Goal: Book appointment/travel/reservation: Book appointment/travel/reservation

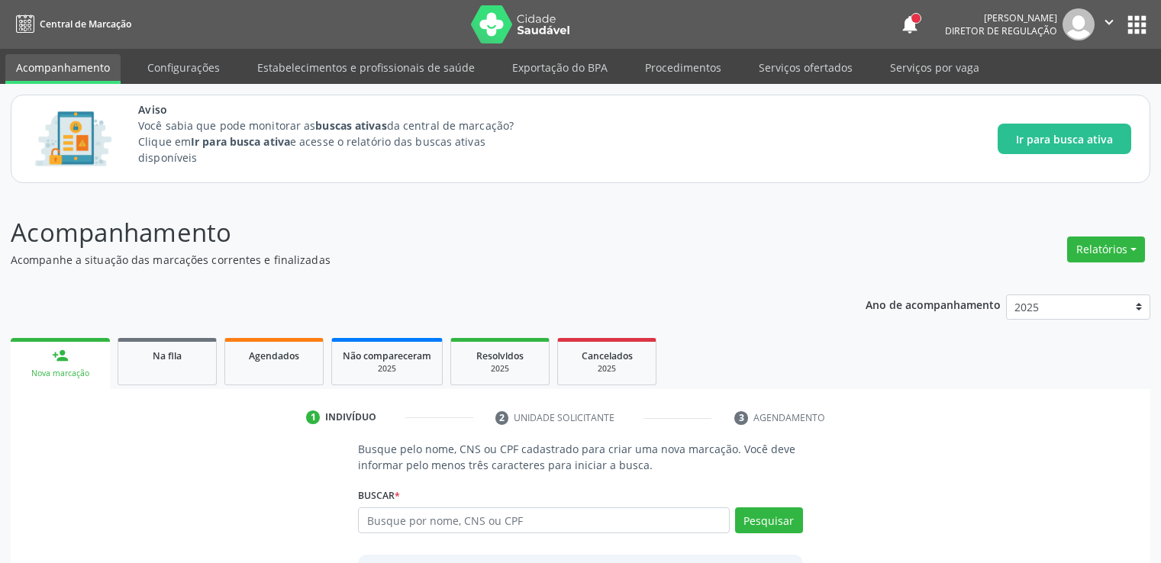
click at [180, 338] on link "Na fila" at bounding box center [167, 361] width 99 height 47
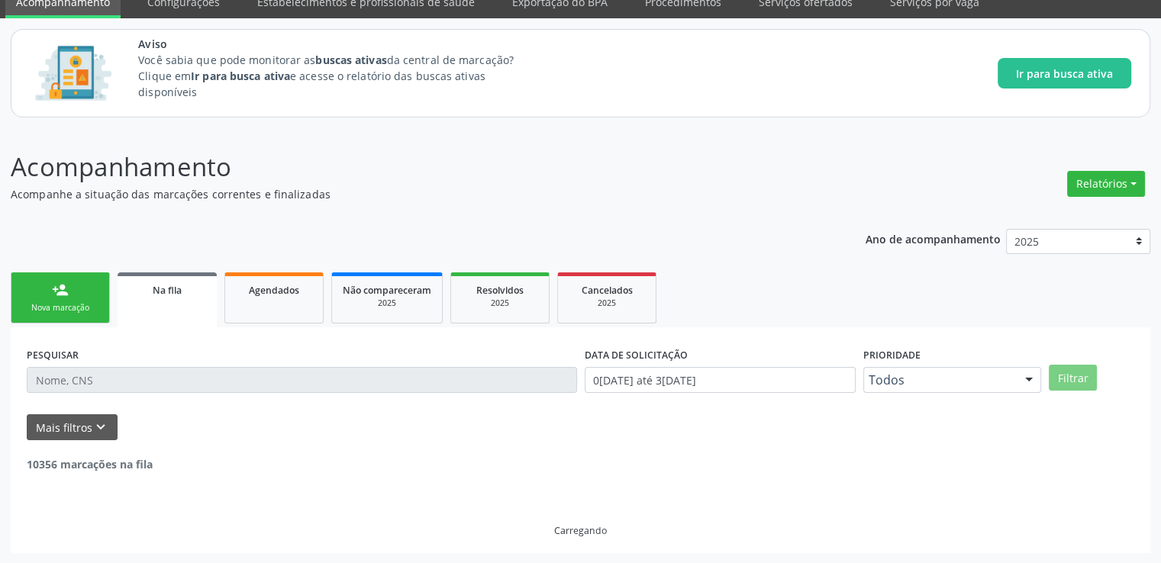
scroll to position [134, 0]
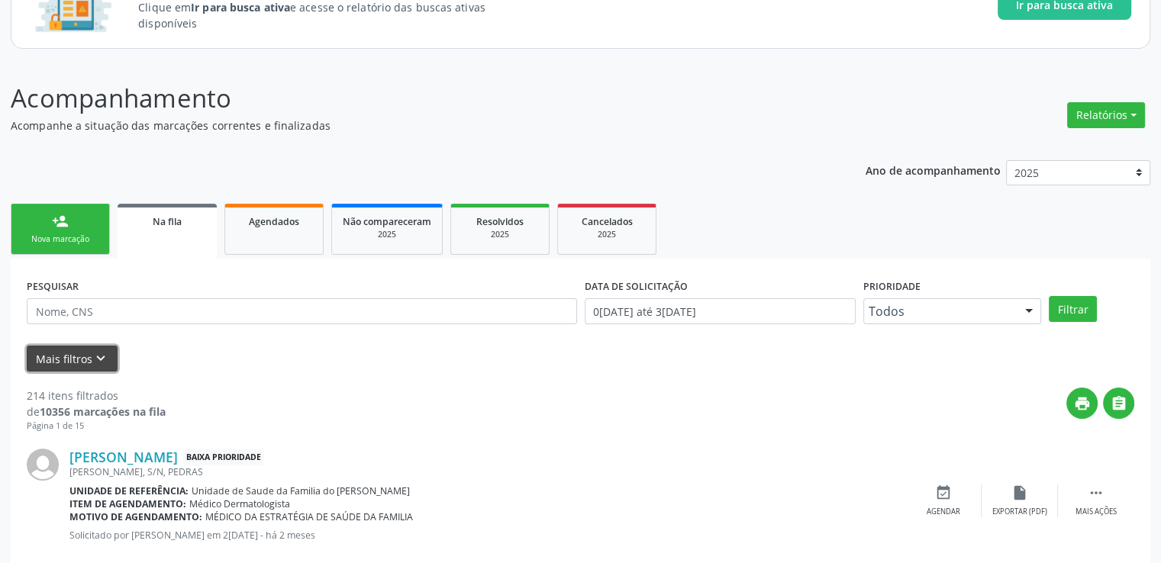
click at [93, 358] on icon "keyboard_arrow_down" at bounding box center [100, 358] width 17 height 17
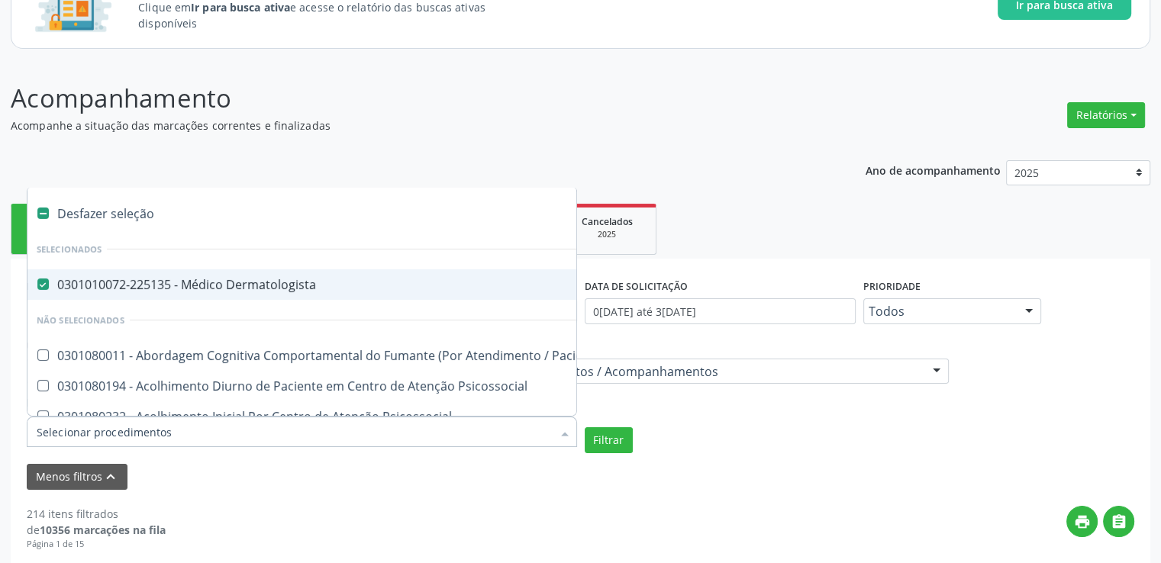
drag, startPoint x: 278, startPoint y: 433, endPoint x: 260, endPoint y: 433, distance: 18.3
click at [260, 433] on input "Item de agendamento" at bounding box center [294, 432] width 515 height 31
click at [47, 282] on Dermatologista at bounding box center [42, 284] width 11 height 11
click at [37, 282] on Dermatologista "checkbox" at bounding box center [32, 284] width 10 height 10
checkbox Dermatologista "false"
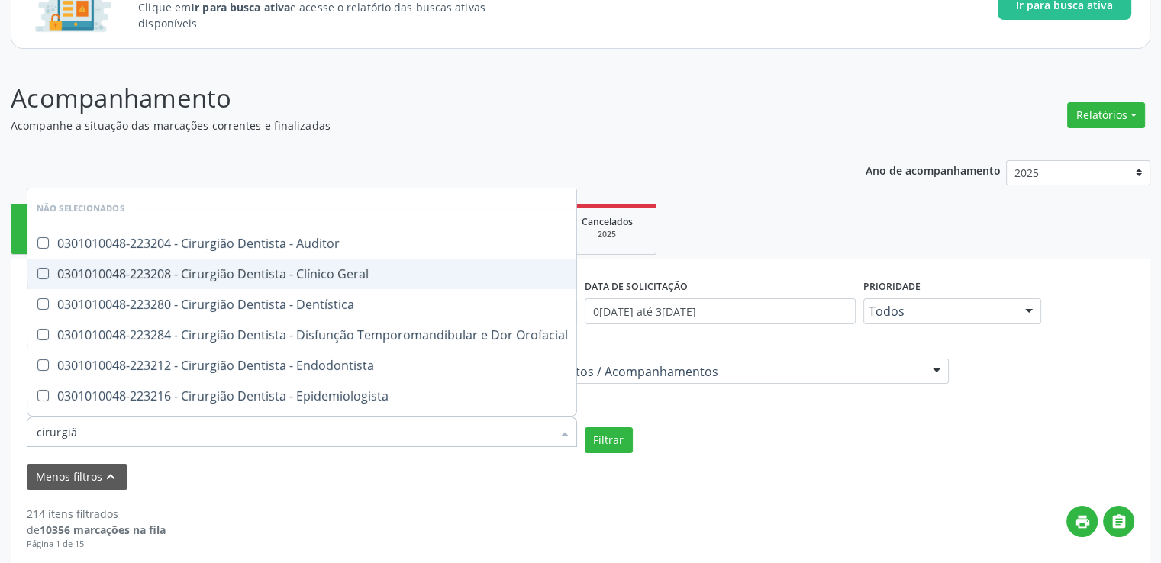
type input "cirurgião"
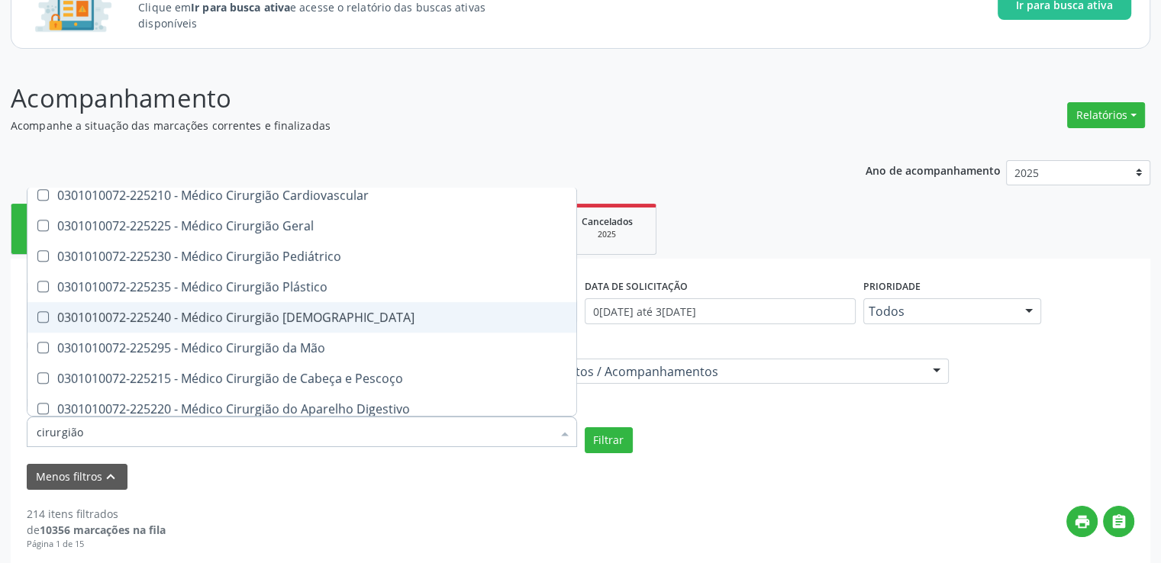
scroll to position [724, 0]
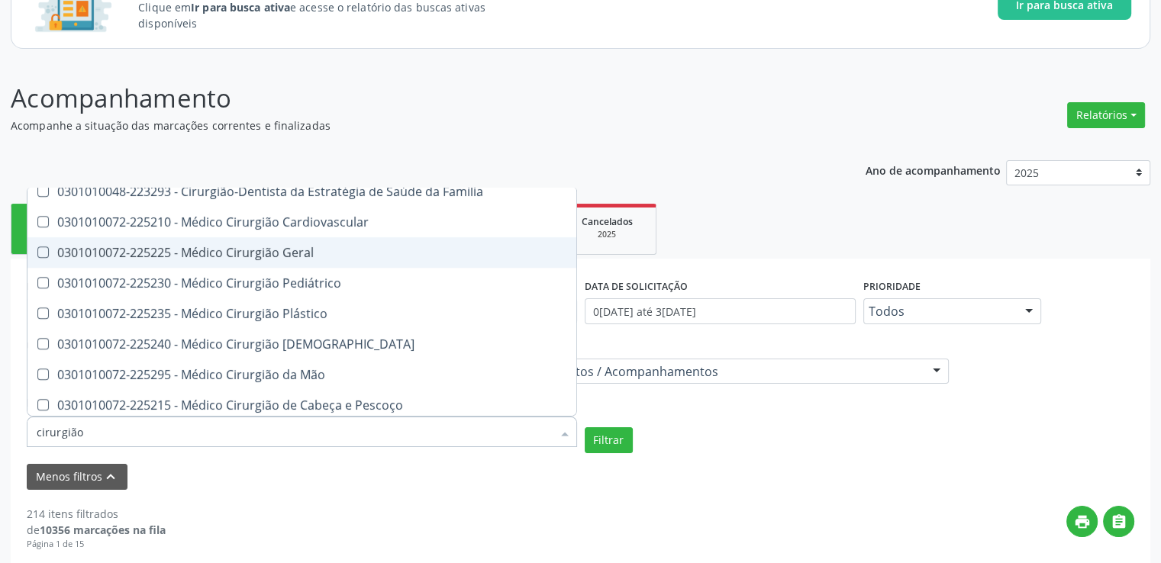
click at [336, 258] on span "0301010072-225225 - Médico Cirurgião Geral" at bounding box center [329, 252] width 605 height 31
checkbox Geral "true"
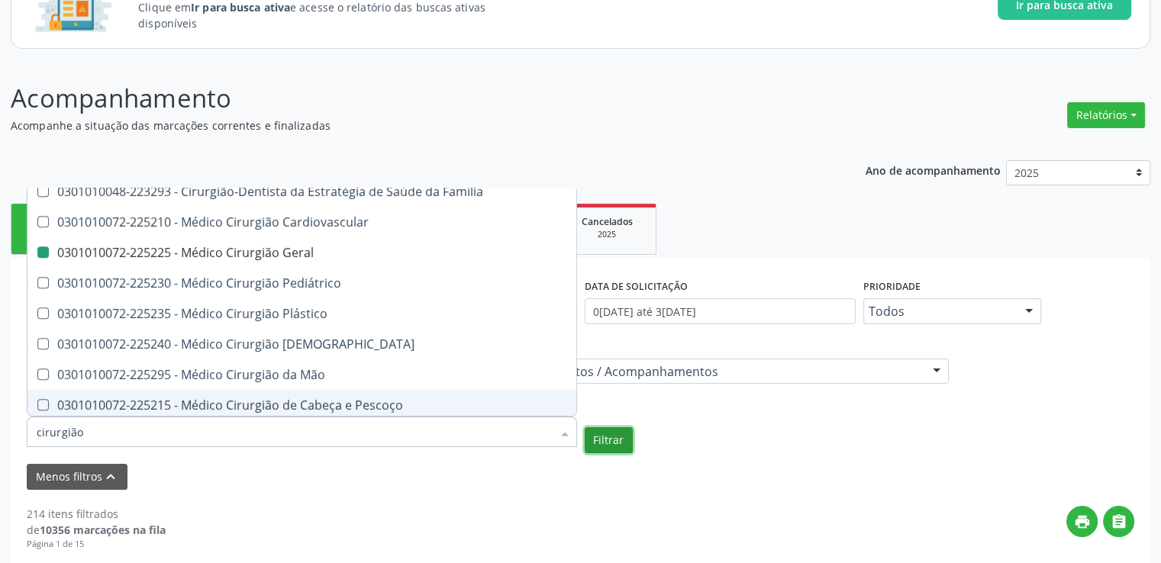
checkbox Auditor "true"
checkbox Geral "false"
click at [606, 441] on button "Filtrar" at bounding box center [609, 441] width 48 height 26
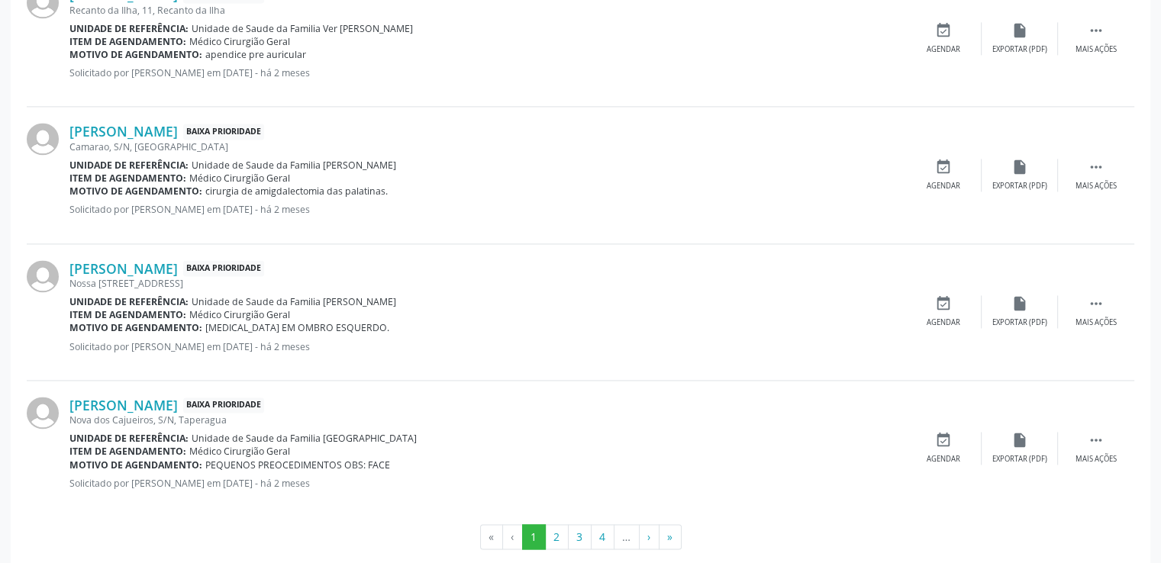
scroll to position [2253, 0]
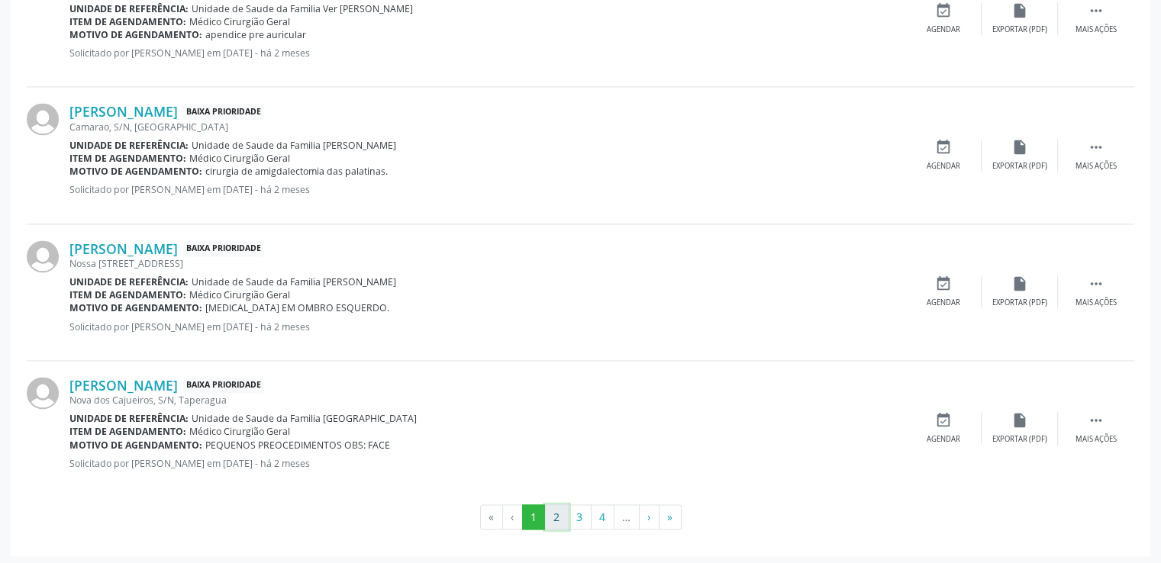
click at [557, 513] on button "2" at bounding box center [557, 518] width 24 height 26
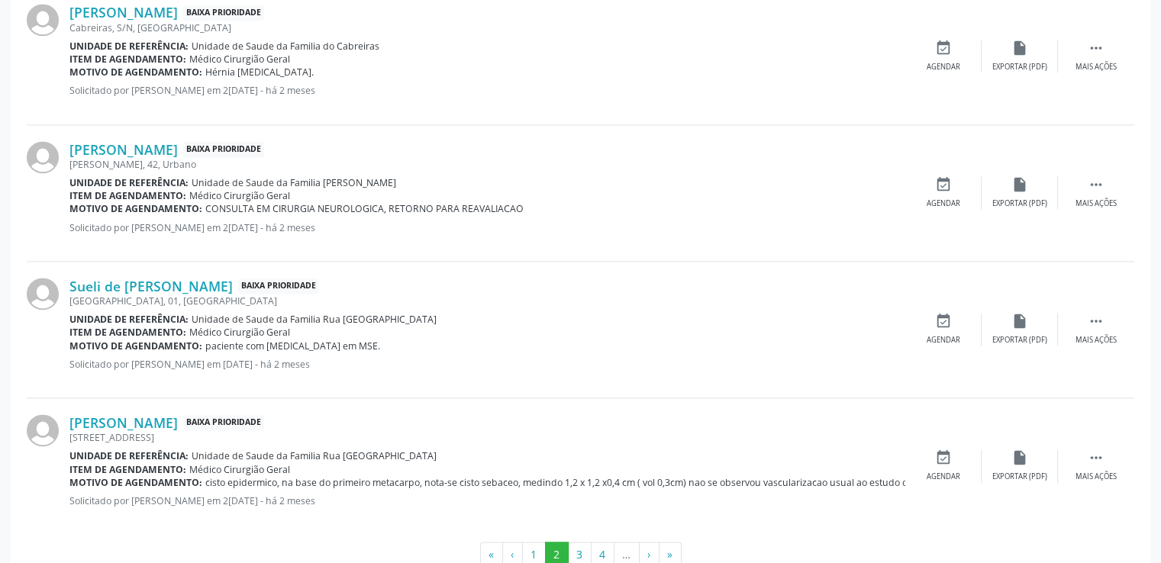
scroll to position [2266, 0]
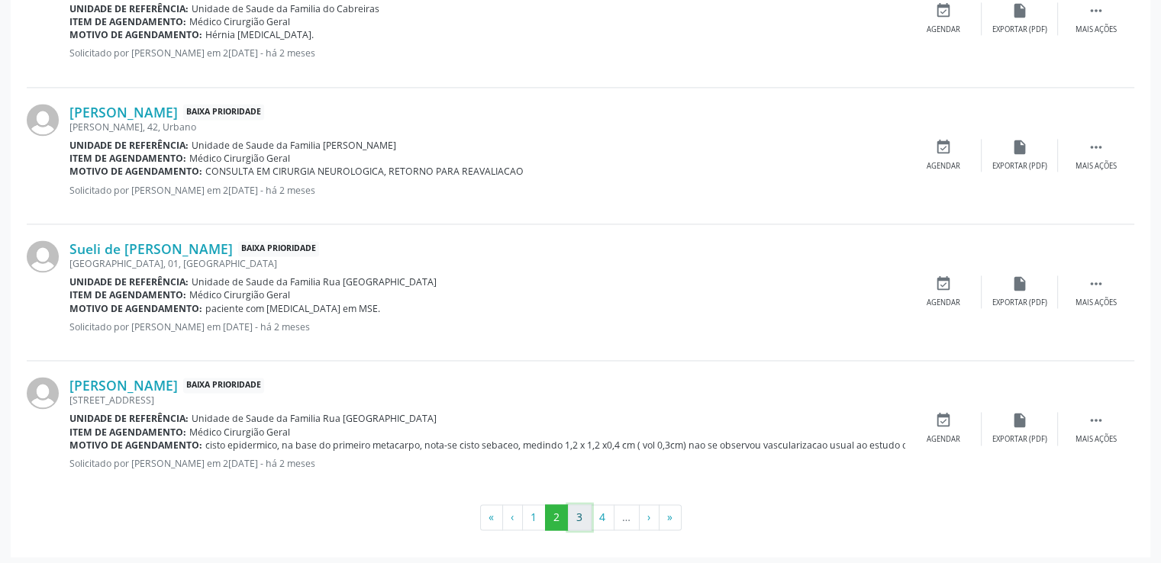
click at [576, 508] on button "3" at bounding box center [580, 518] width 24 height 26
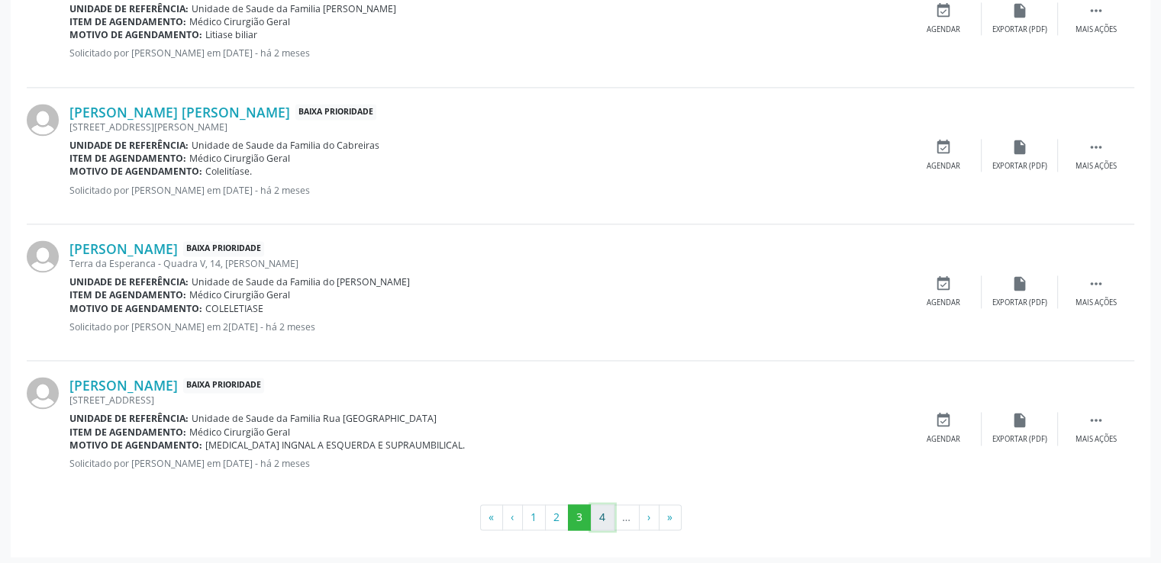
click at [604, 515] on button "4" at bounding box center [603, 518] width 24 height 26
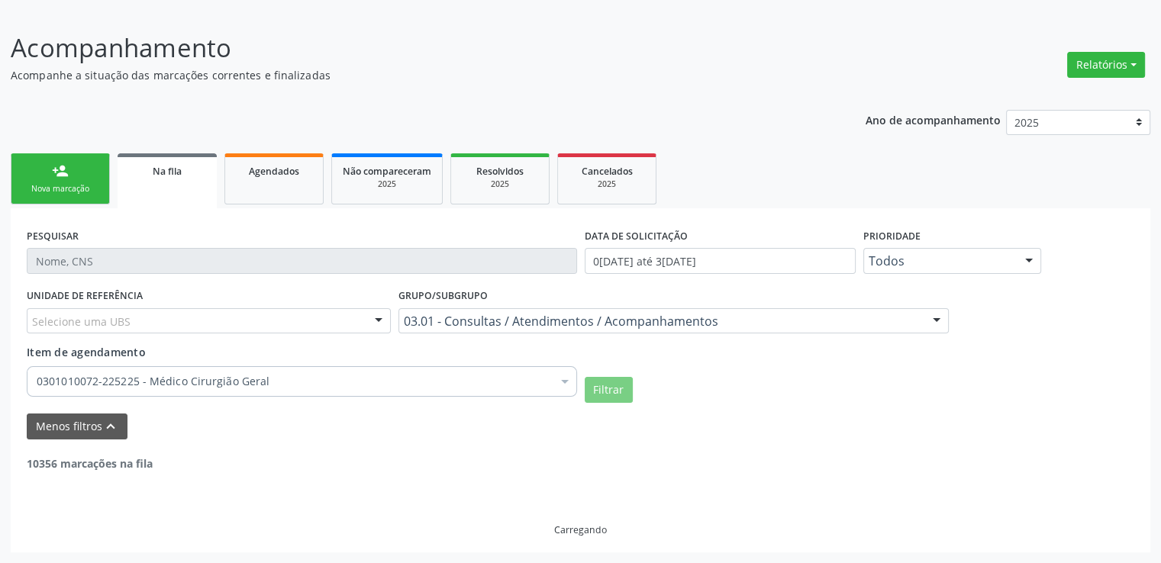
scroll to position [183, 0]
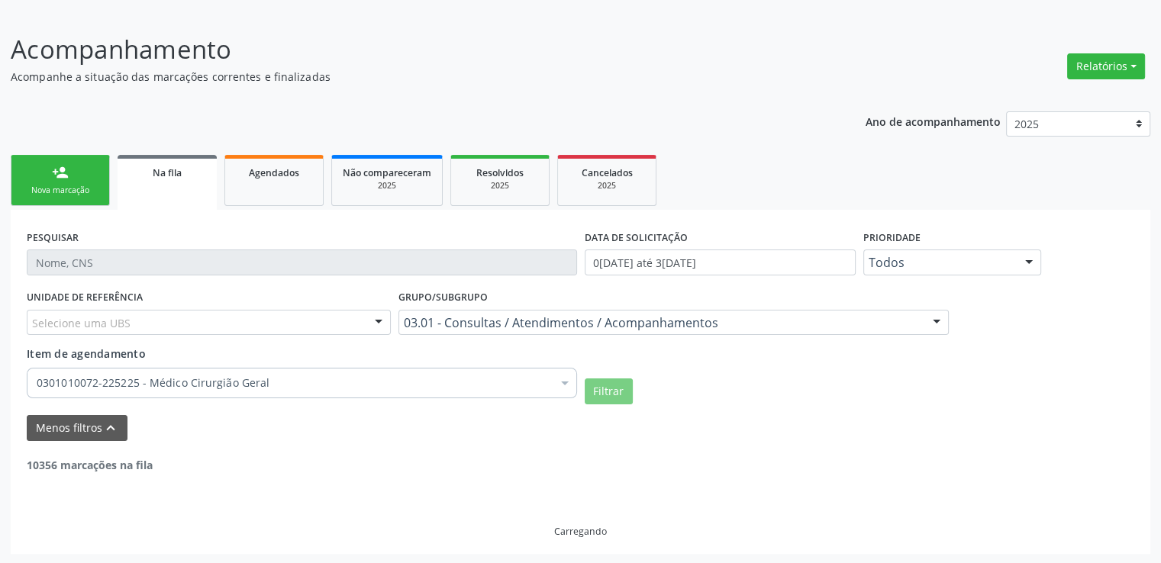
click at [604, 515] on div "Carregando" at bounding box center [581, 505] width 1108 height 65
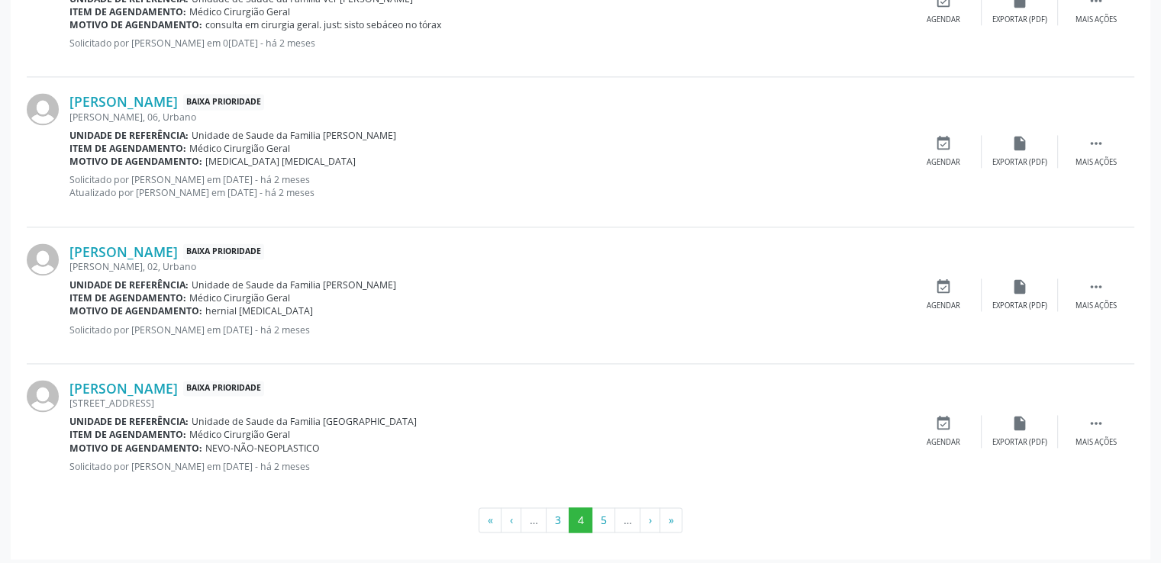
scroll to position [2253, 0]
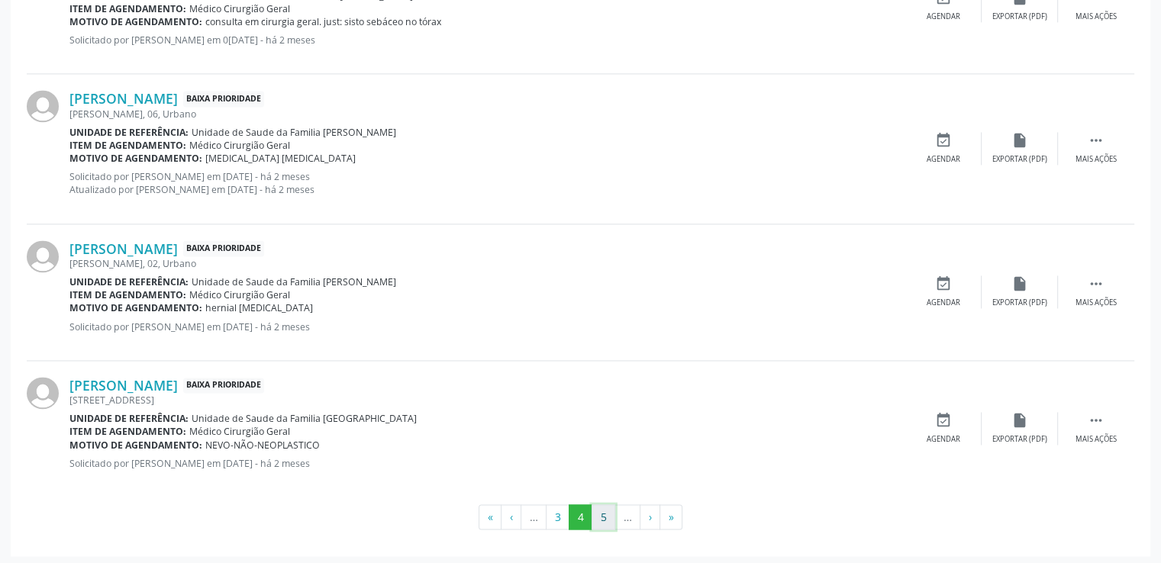
click at [605, 512] on button "5" at bounding box center [604, 518] width 24 height 26
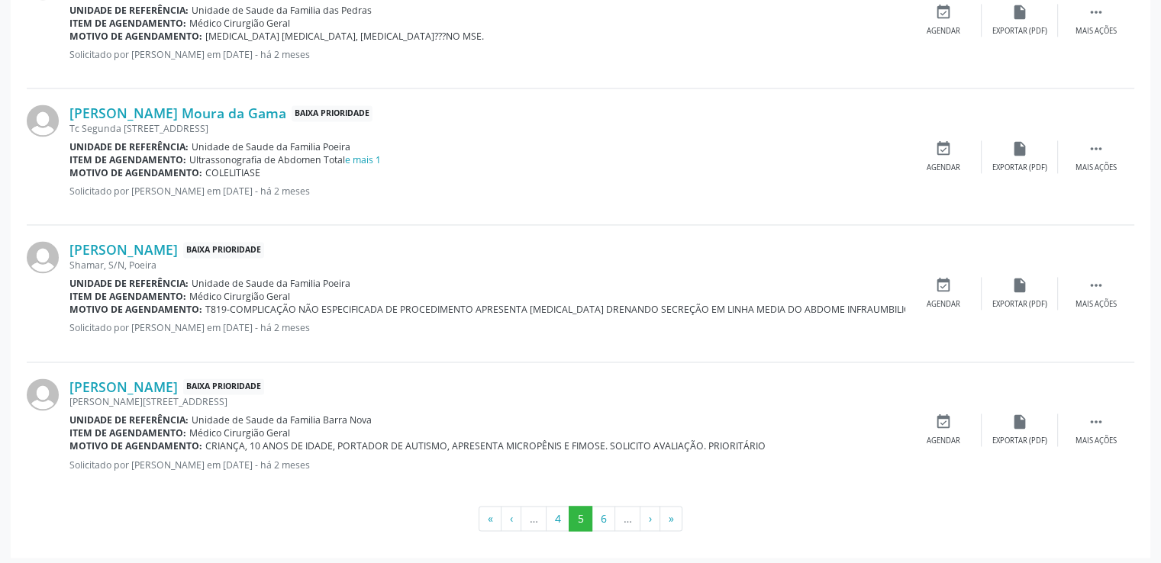
scroll to position [2240, 0]
click at [602, 516] on button "6" at bounding box center [604, 518] width 24 height 26
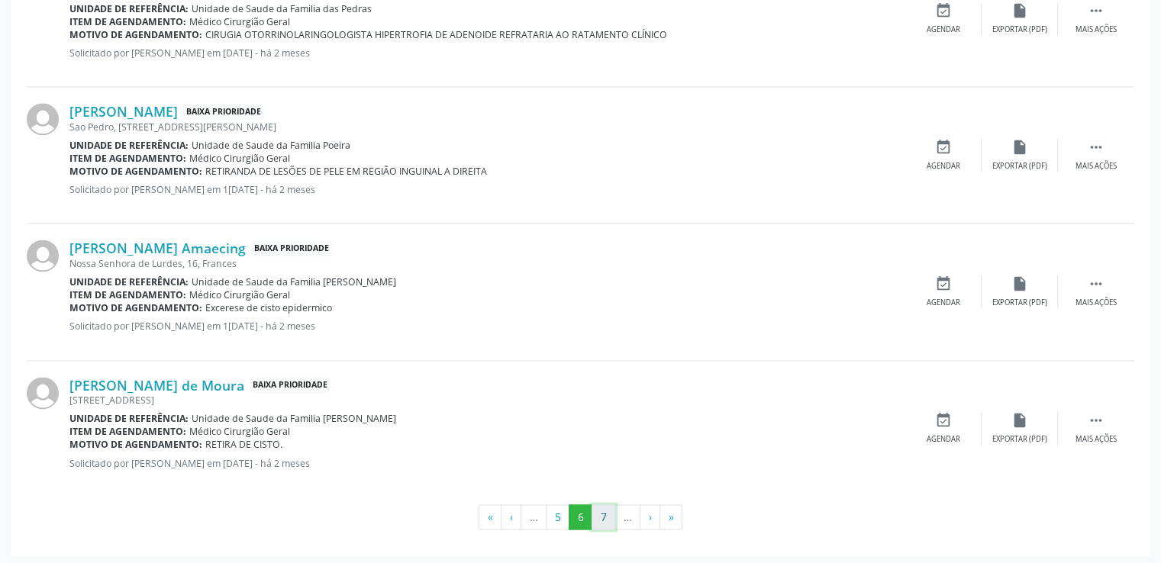
click at [602, 513] on button "7" at bounding box center [604, 518] width 24 height 26
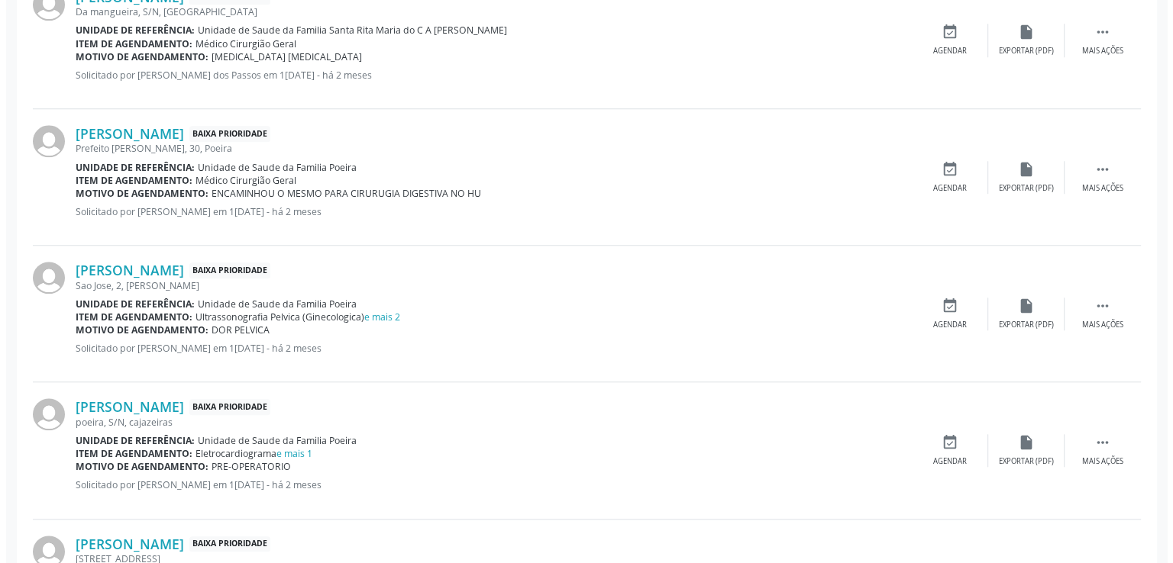
scroll to position [1400, 0]
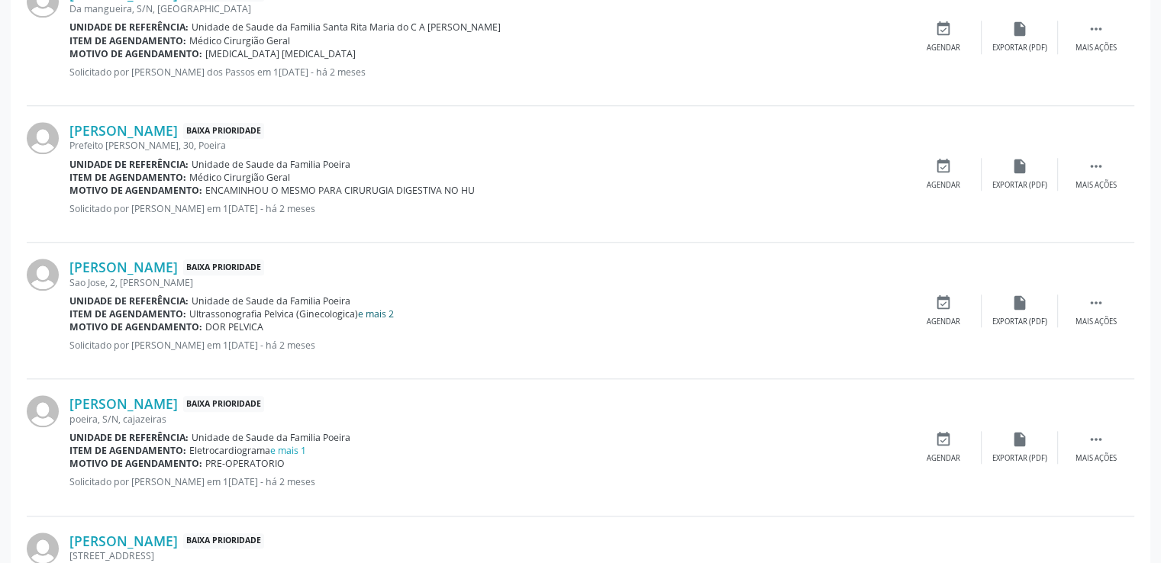
click at [376, 309] on link "e mais 2" at bounding box center [376, 314] width 36 height 13
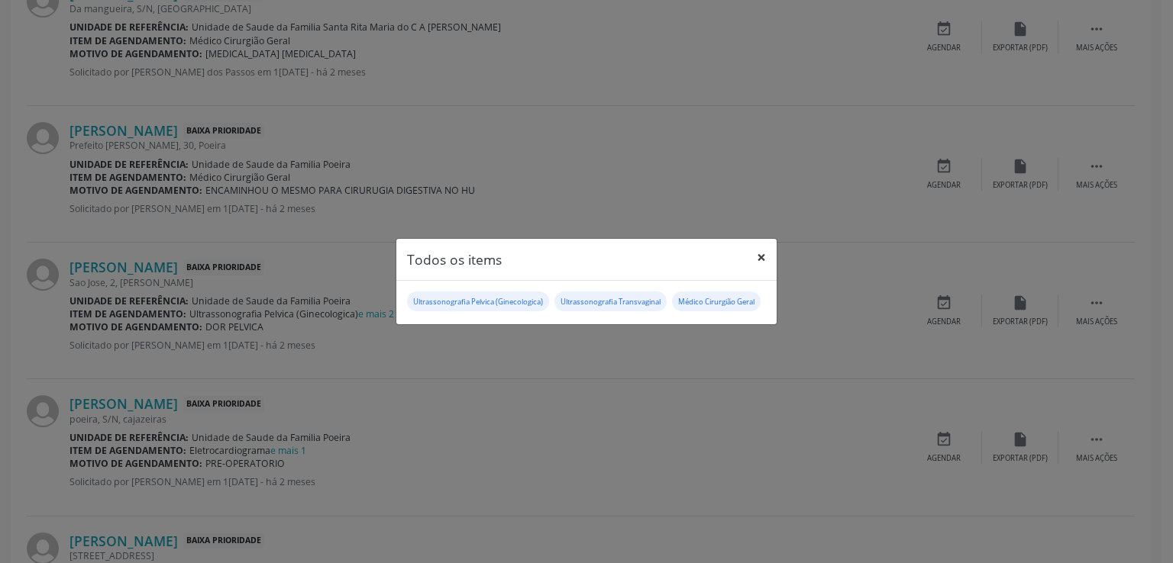
click at [760, 249] on button "×" at bounding box center [761, 257] width 31 height 37
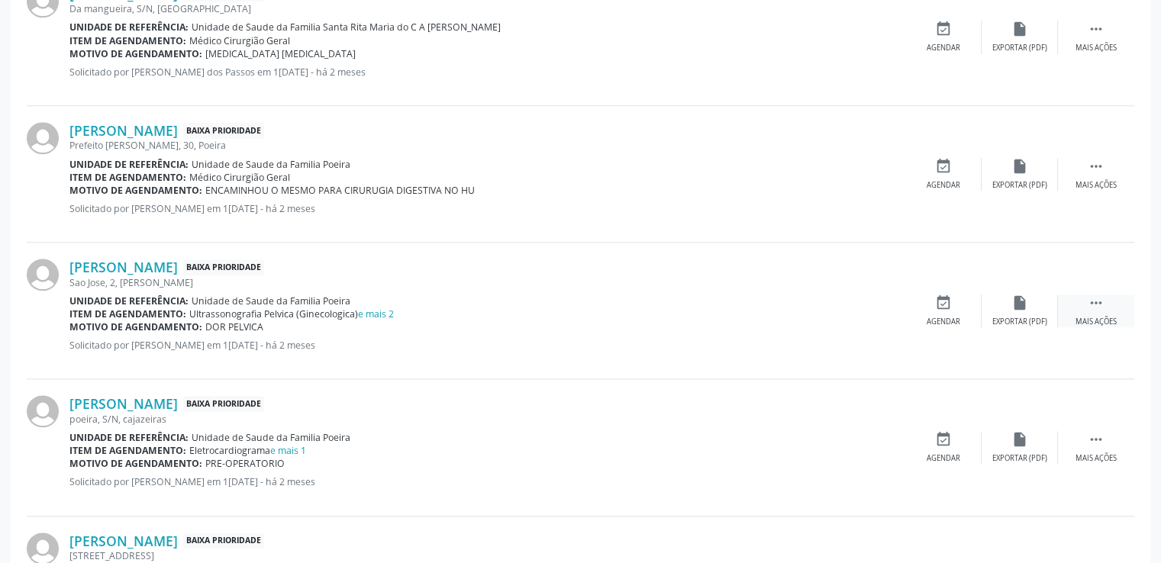
click at [1088, 306] on icon "" at bounding box center [1096, 303] width 17 height 17
click at [944, 302] on icon "cancel" at bounding box center [943, 303] width 17 height 17
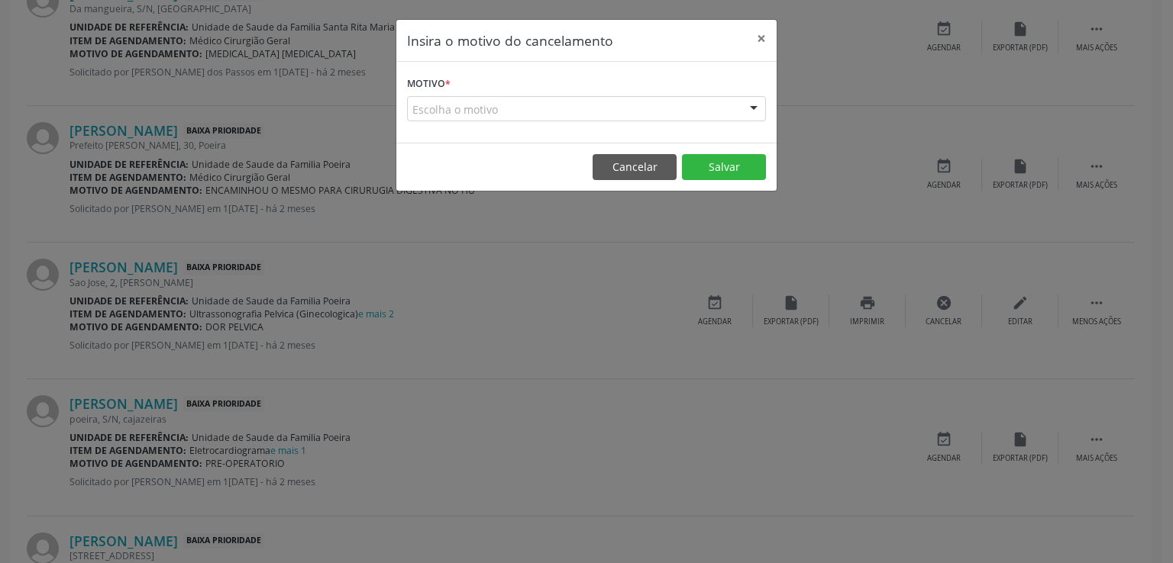
click at [525, 103] on div "Escolha o motivo" at bounding box center [586, 109] width 359 height 26
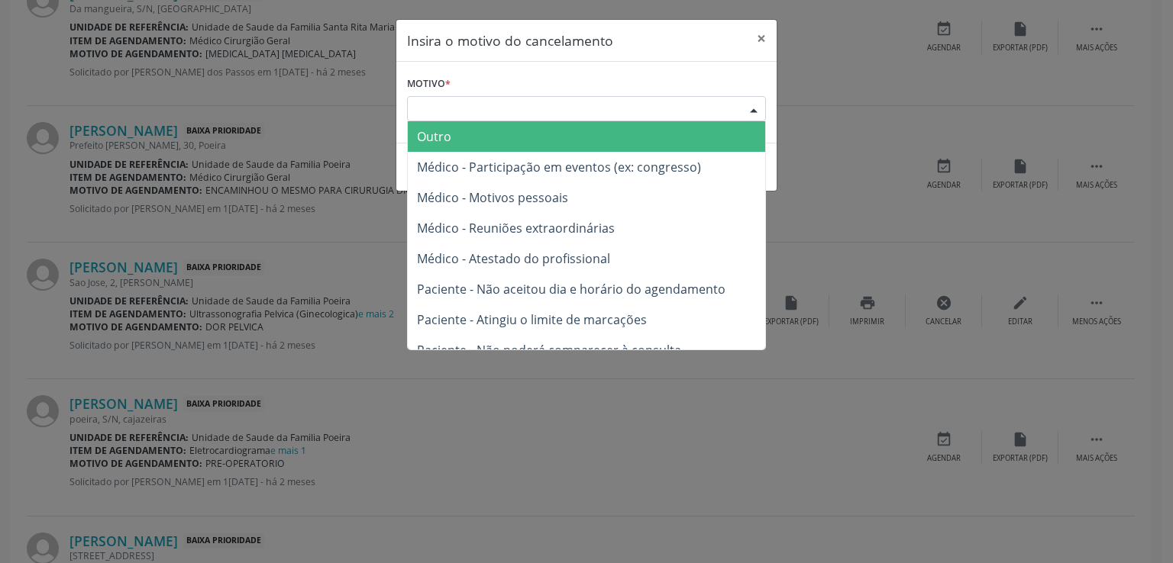
click at [479, 123] on span "Outro" at bounding box center [586, 136] width 357 height 31
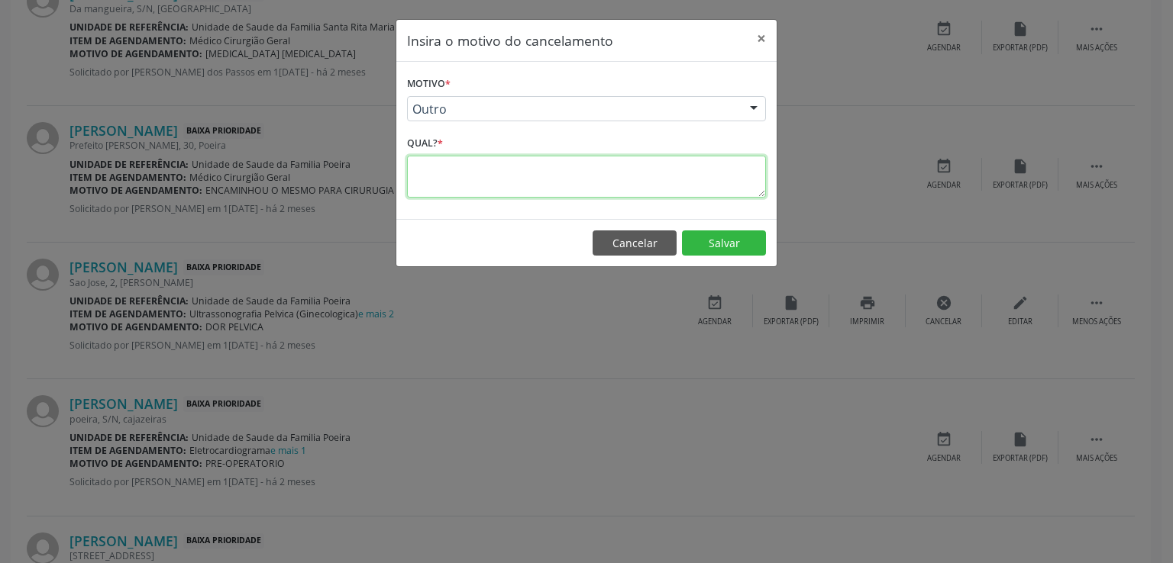
click at [445, 165] on textarea at bounding box center [586, 177] width 359 height 42
type textarea "varias solicitações"
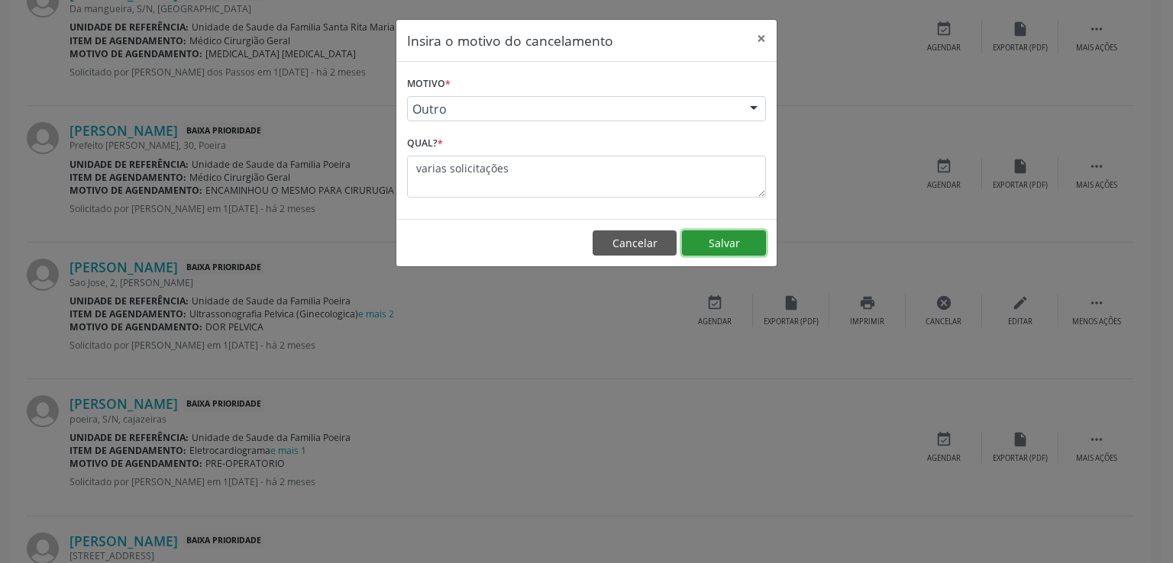
click at [695, 242] on button "Salvar" at bounding box center [724, 244] width 84 height 26
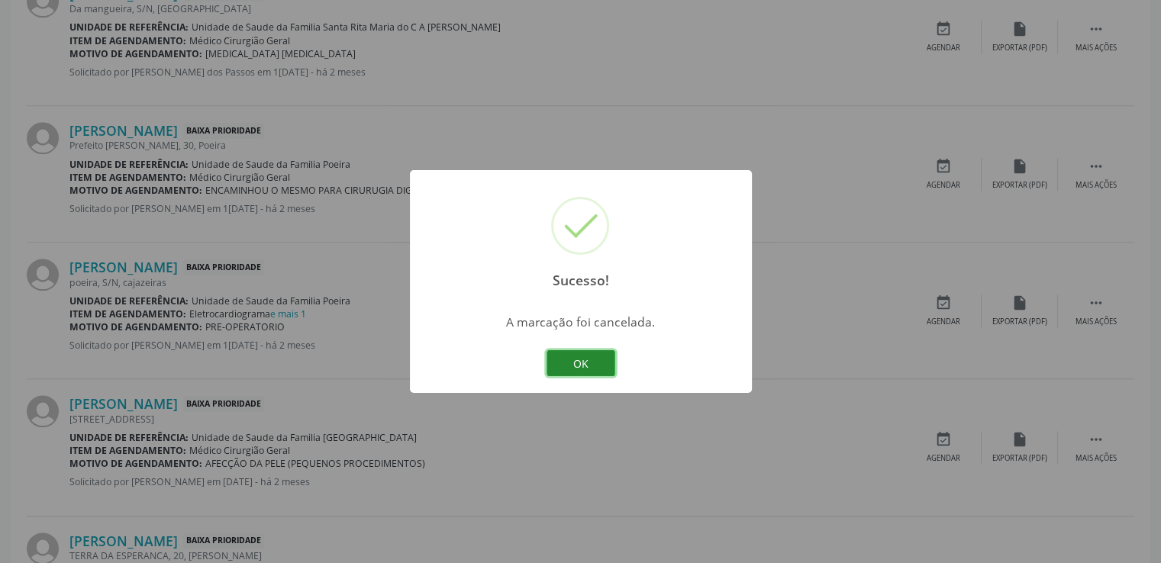
click at [592, 356] on button "OK" at bounding box center [581, 363] width 69 height 26
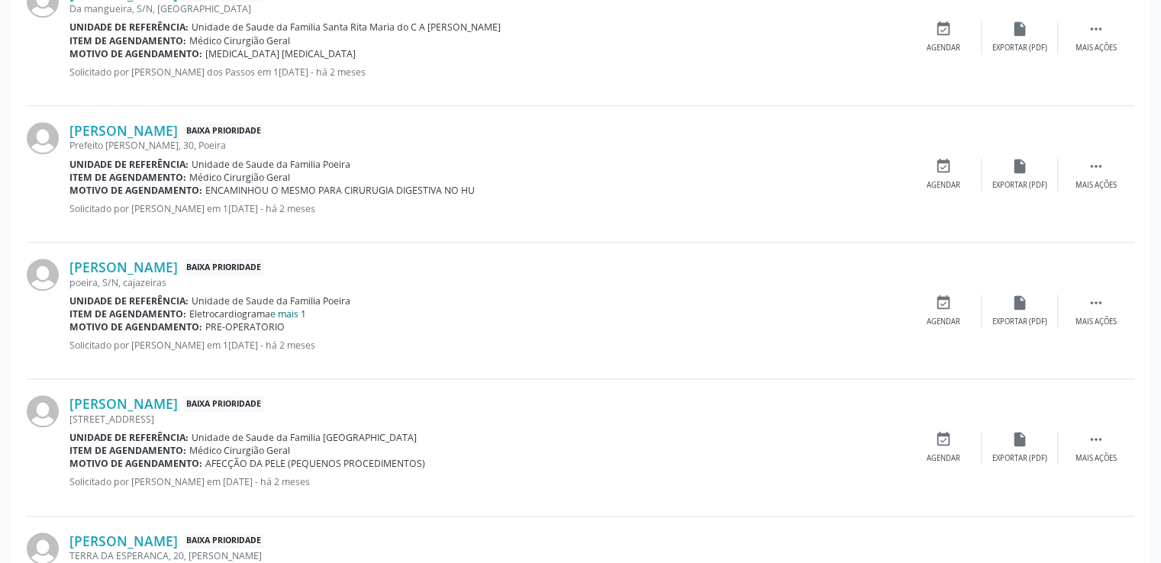
click at [289, 312] on link "e mais 1" at bounding box center [288, 314] width 36 height 13
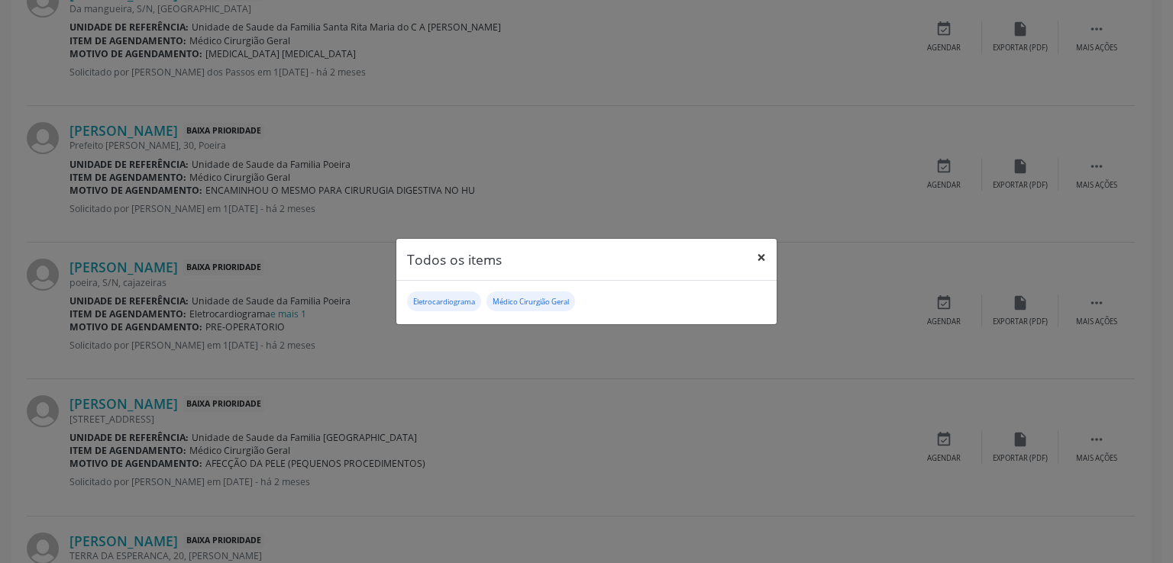
click at [759, 261] on button "×" at bounding box center [761, 257] width 31 height 37
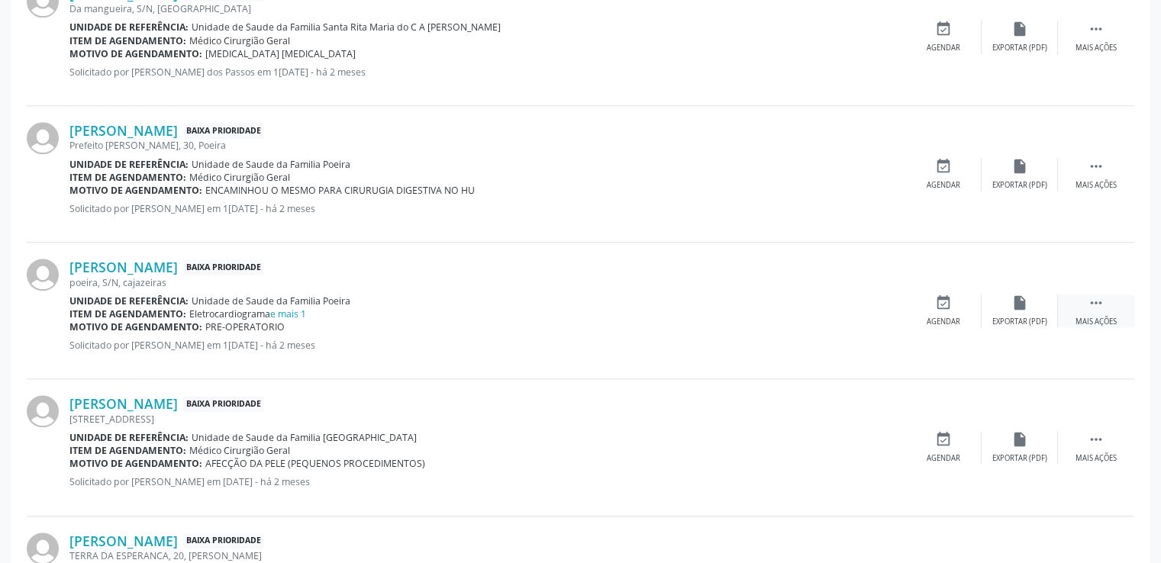
click at [1099, 302] on icon "" at bounding box center [1096, 303] width 17 height 17
click at [944, 300] on icon "cancel" at bounding box center [943, 303] width 17 height 17
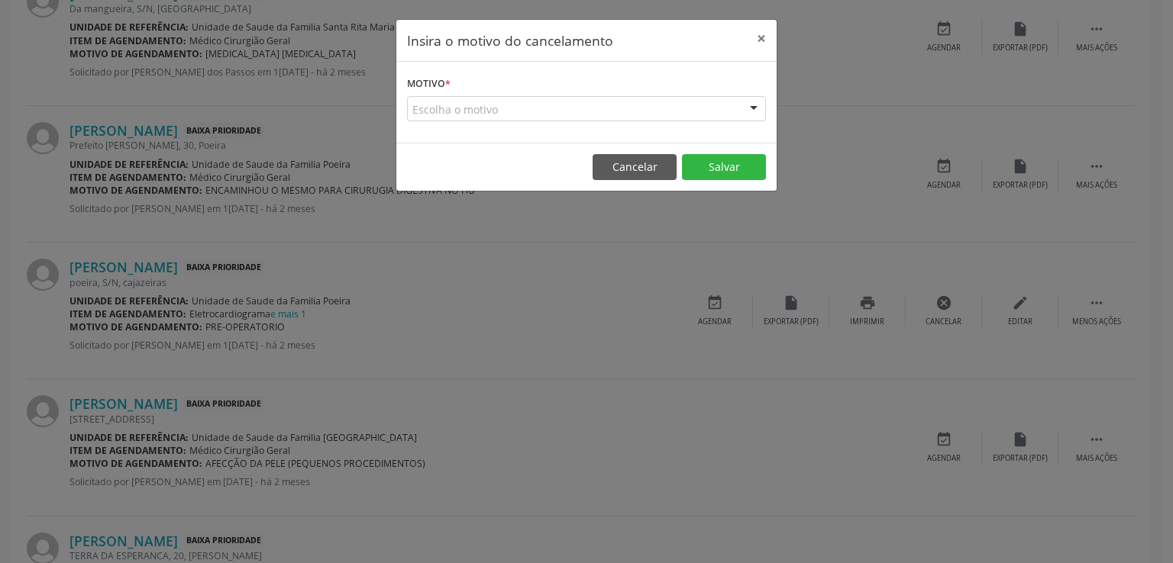
click at [482, 96] on div "Escolha o motivo" at bounding box center [586, 109] width 359 height 26
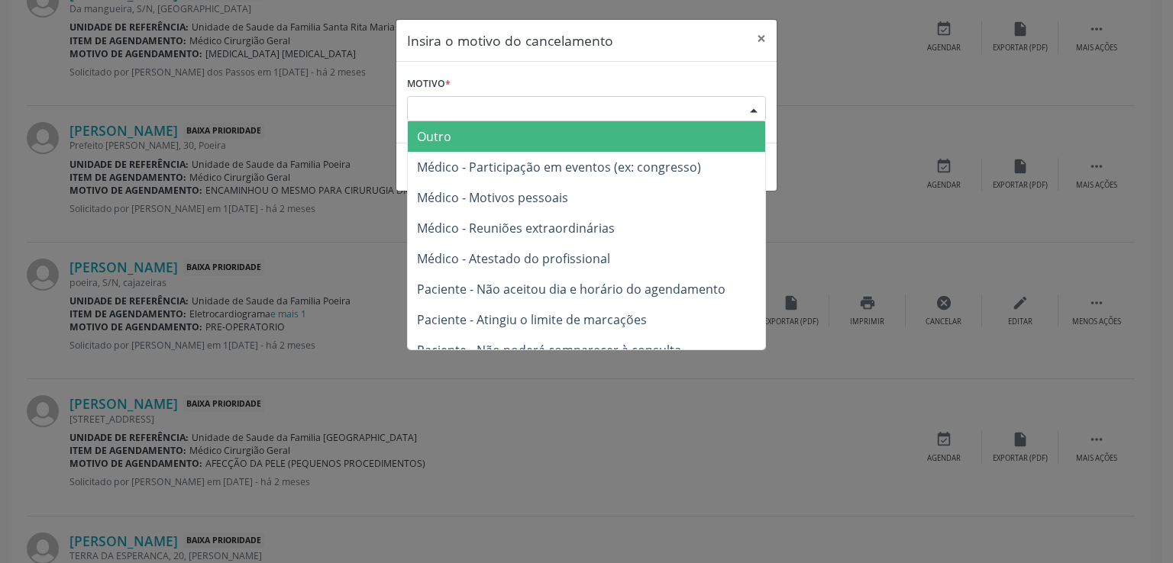
click at [462, 138] on span "Outro" at bounding box center [586, 136] width 357 height 31
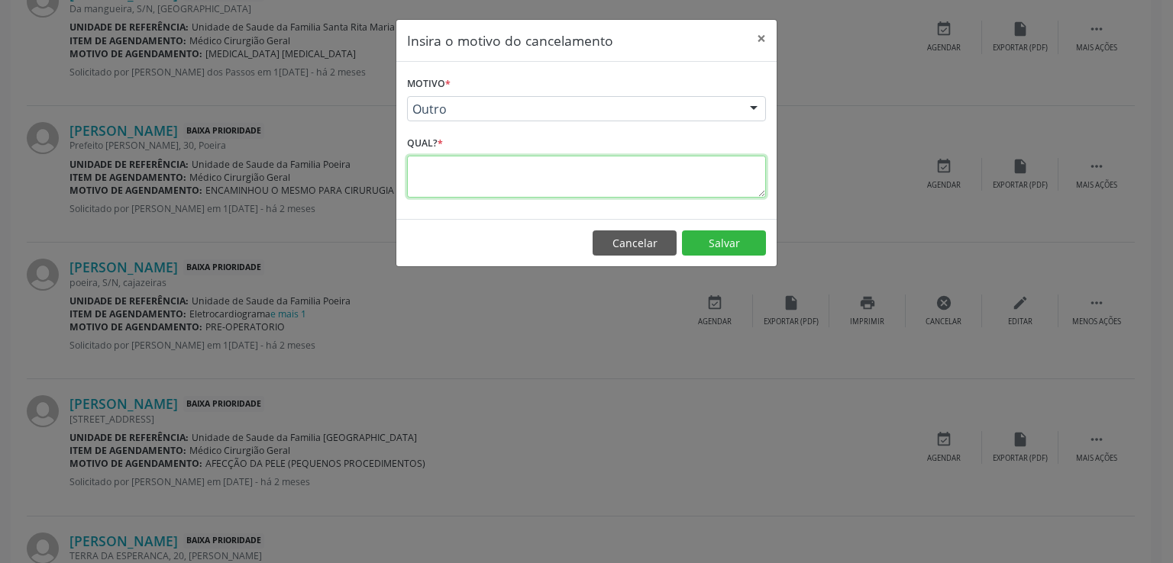
click at [452, 176] on textarea at bounding box center [586, 177] width 359 height 42
type textarea "duas solicitações"
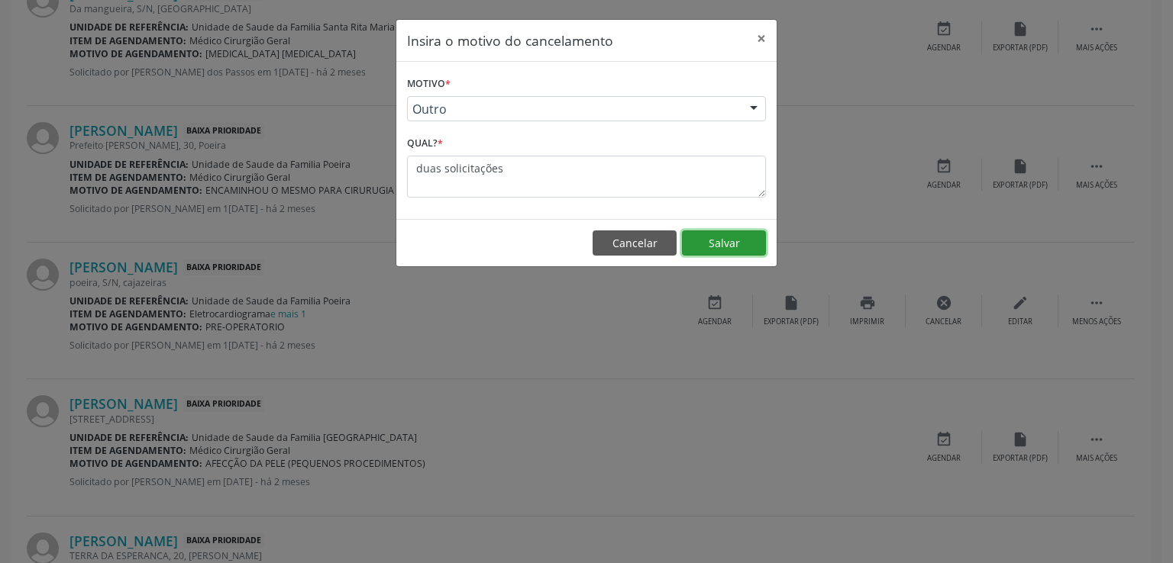
click at [733, 250] on button "Salvar" at bounding box center [724, 244] width 84 height 26
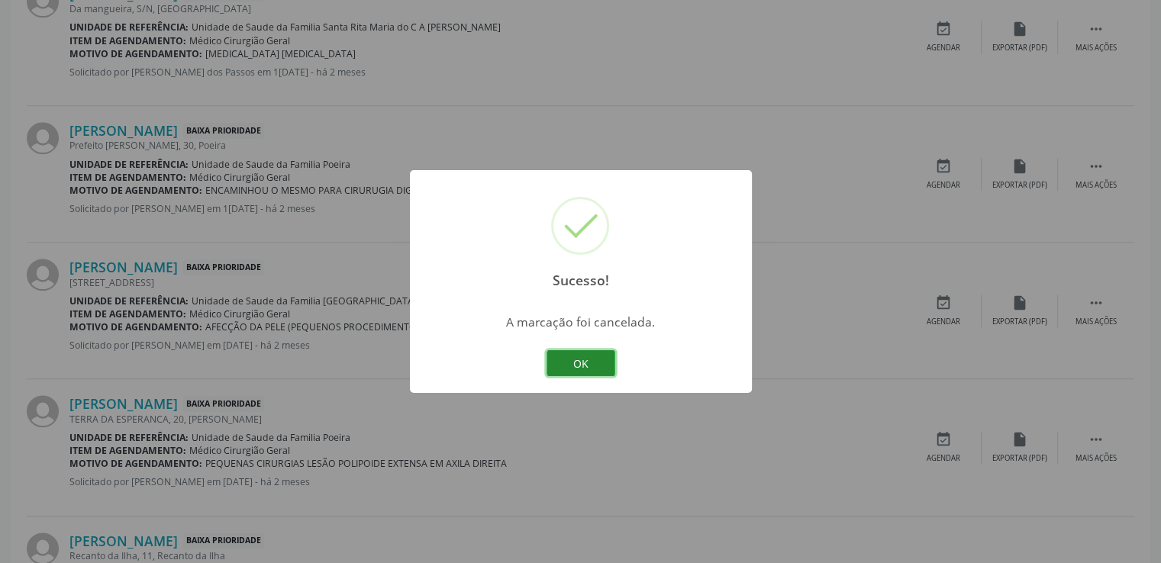
click at [595, 369] on button "OK" at bounding box center [581, 363] width 69 height 26
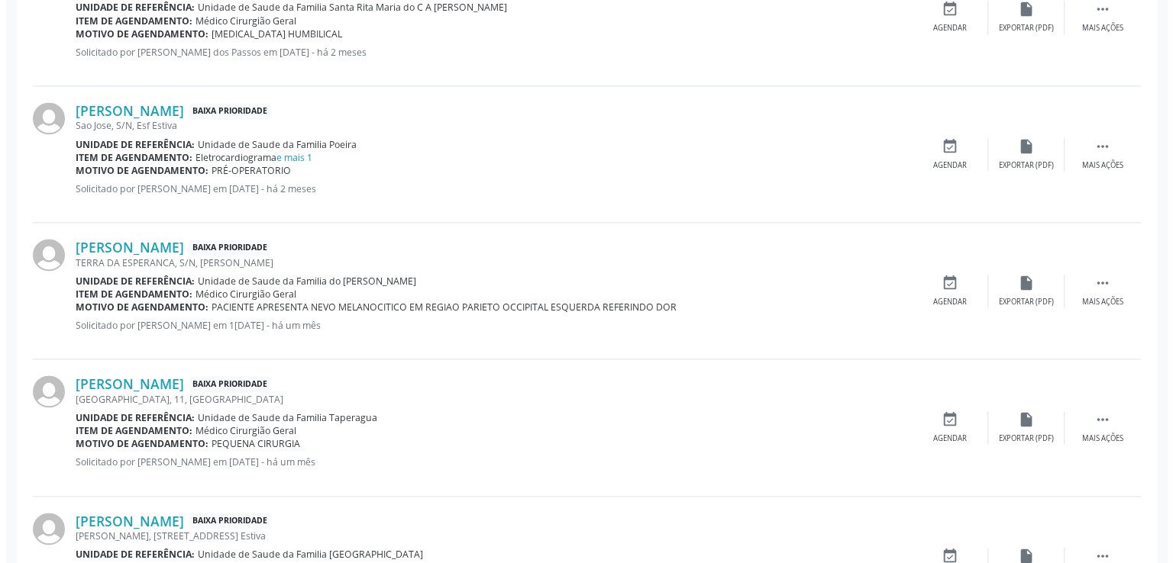
scroll to position [2164, 0]
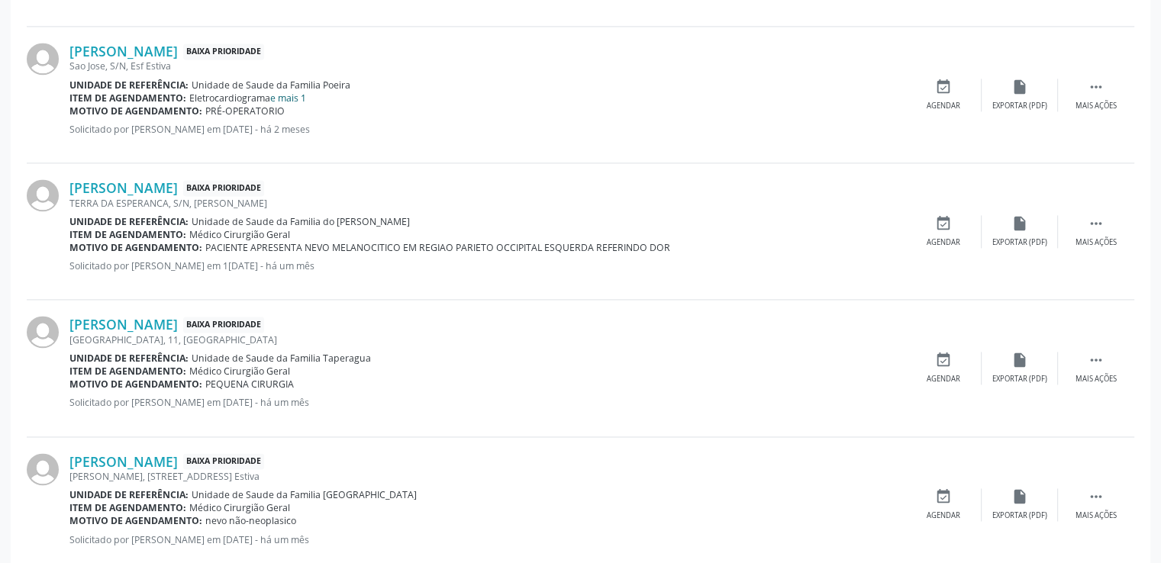
click at [289, 94] on link "e mais 1" at bounding box center [288, 98] width 36 height 13
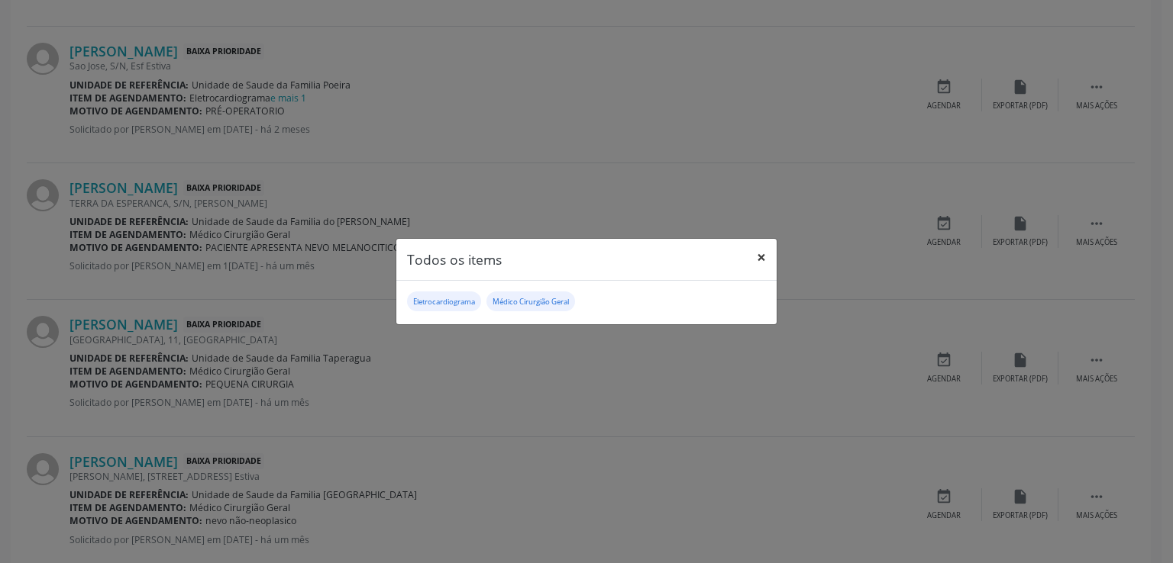
click at [758, 252] on button "×" at bounding box center [761, 257] width 31 height 37
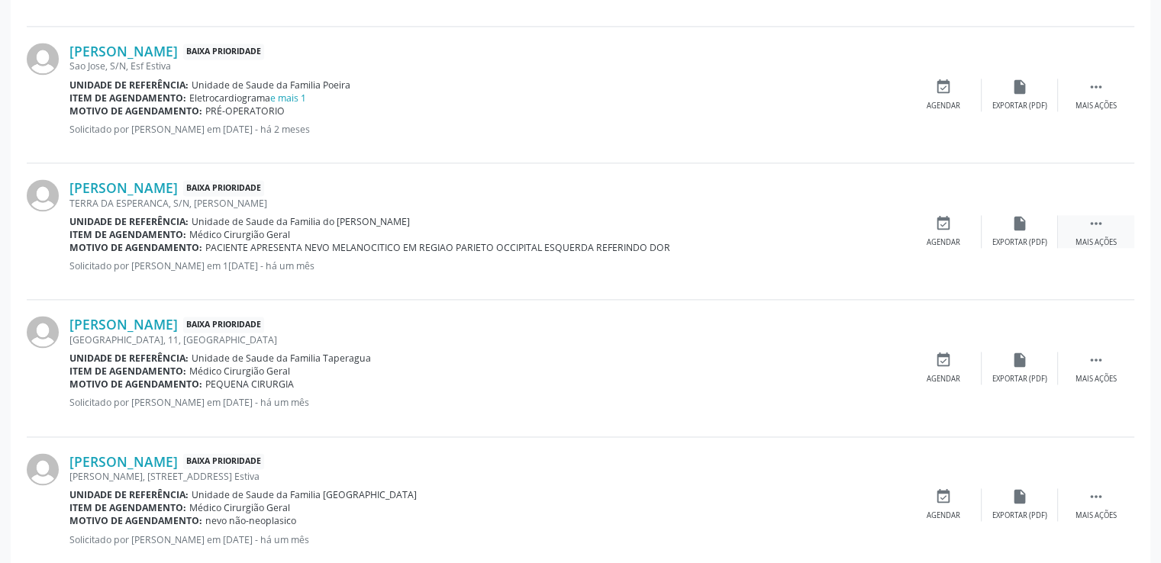
click at [1099, 215] on icon "" at bounding box center [1096, 223] width 17 height 17
click at [946, 220] on icon "cancel" at bounding box center [943, 223] width 17 height 17
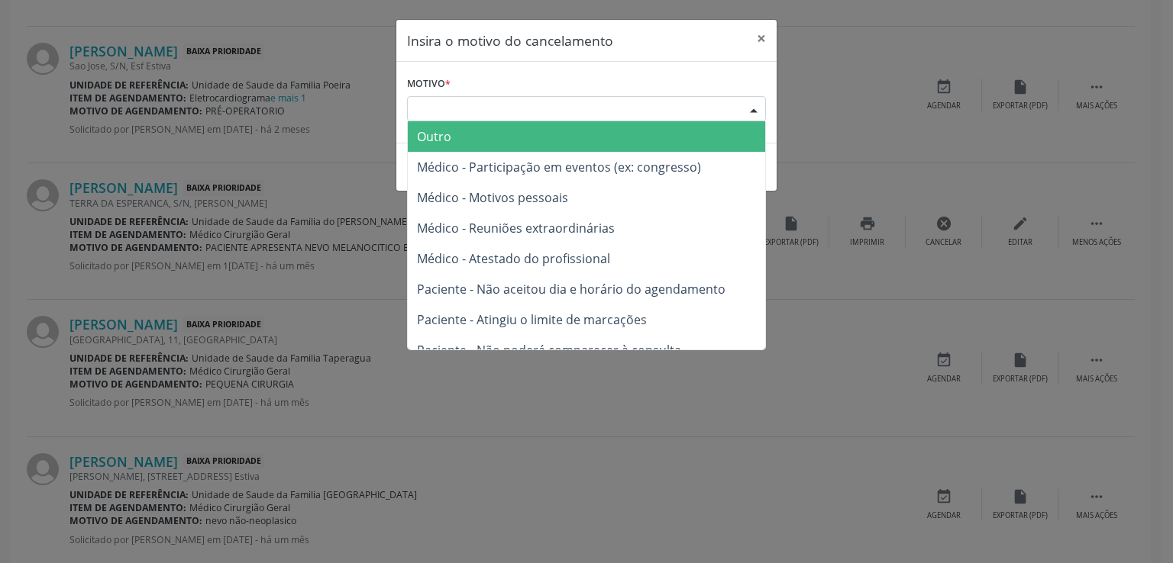
click at [453, 104] on div "Escolha o motivo" at bounding box center [586, 109] width 359 height 26
click at [448, 135] on span "Outro" at bounding box center [434, 136] width 34 height 17
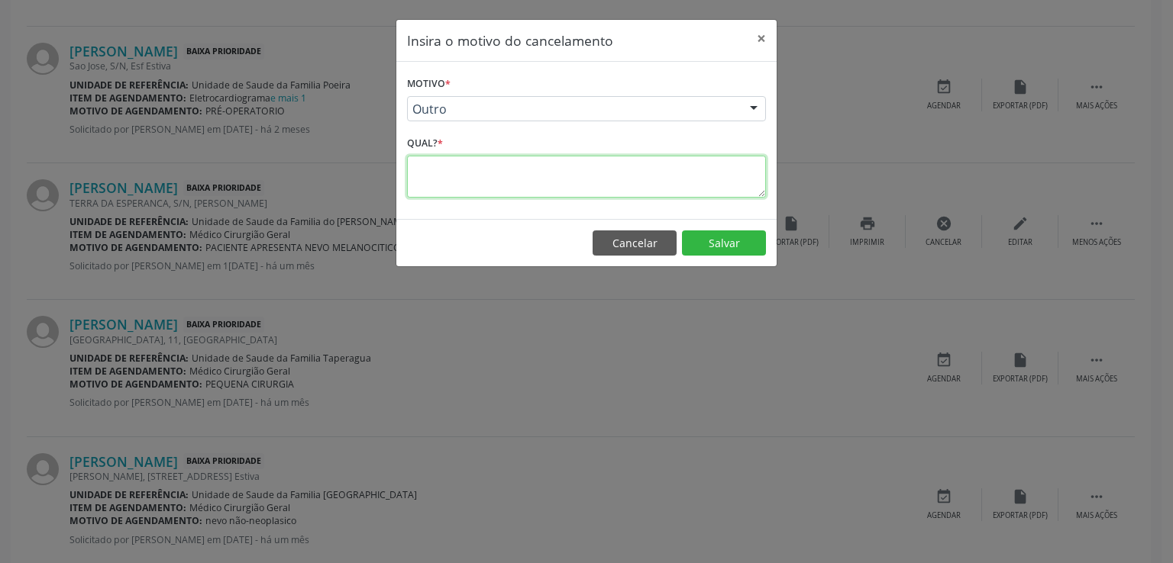
click at [462, 162] on textarea at bounding box center [586, 177] width 359 height 42
type textarea "duas solicitações"
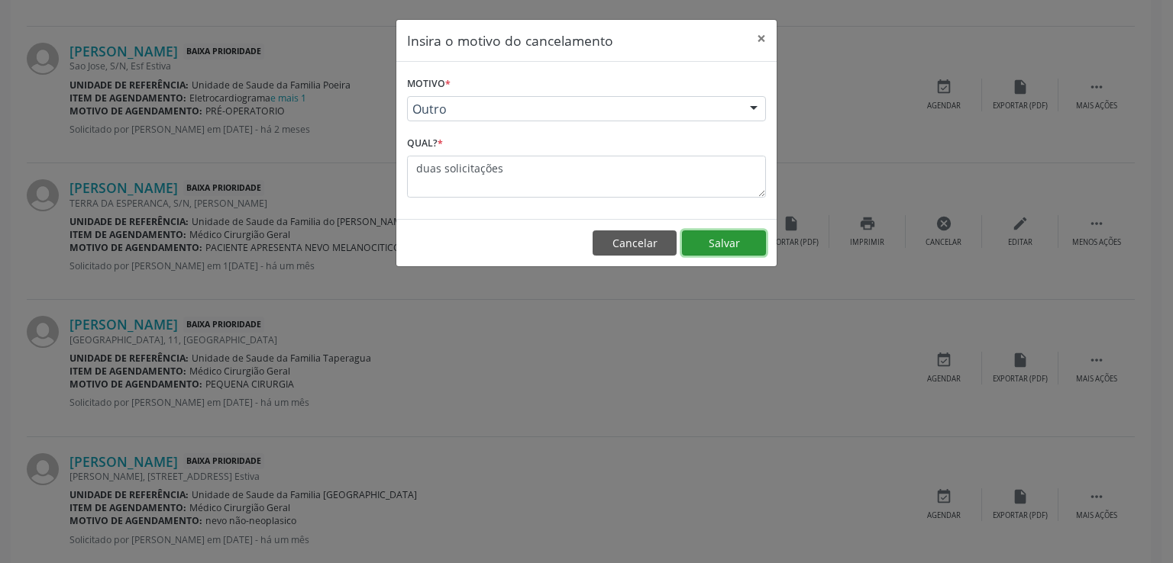
click at [745, 241] on button "Salvar" at bounding box center [724, 244] width 84 height 26
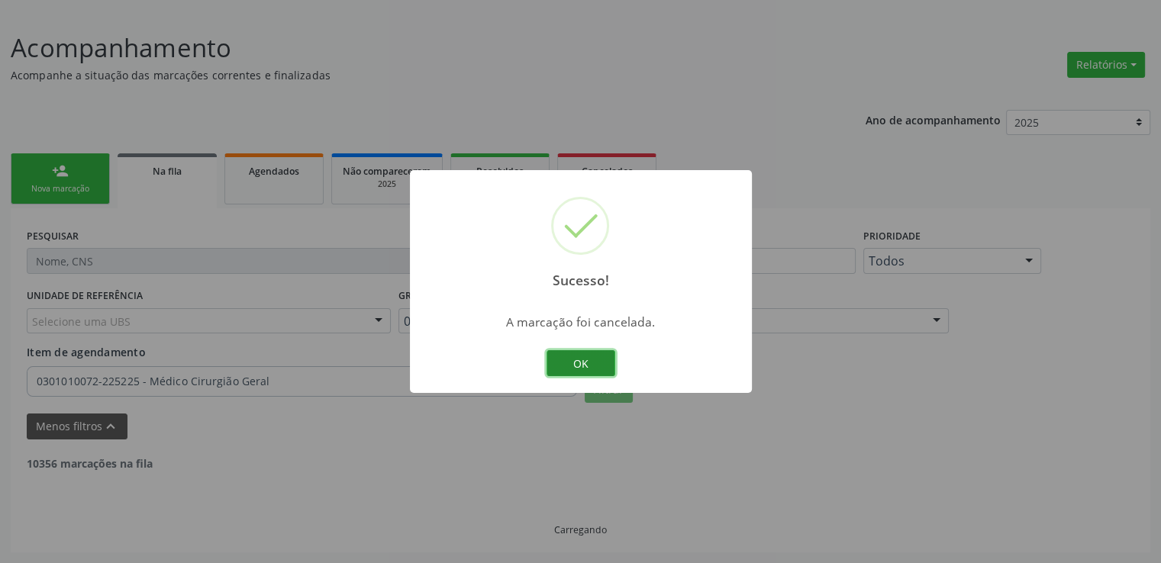
click at [586, 363] on button "OK" at bounding box center [581, 363] width 69 height 26
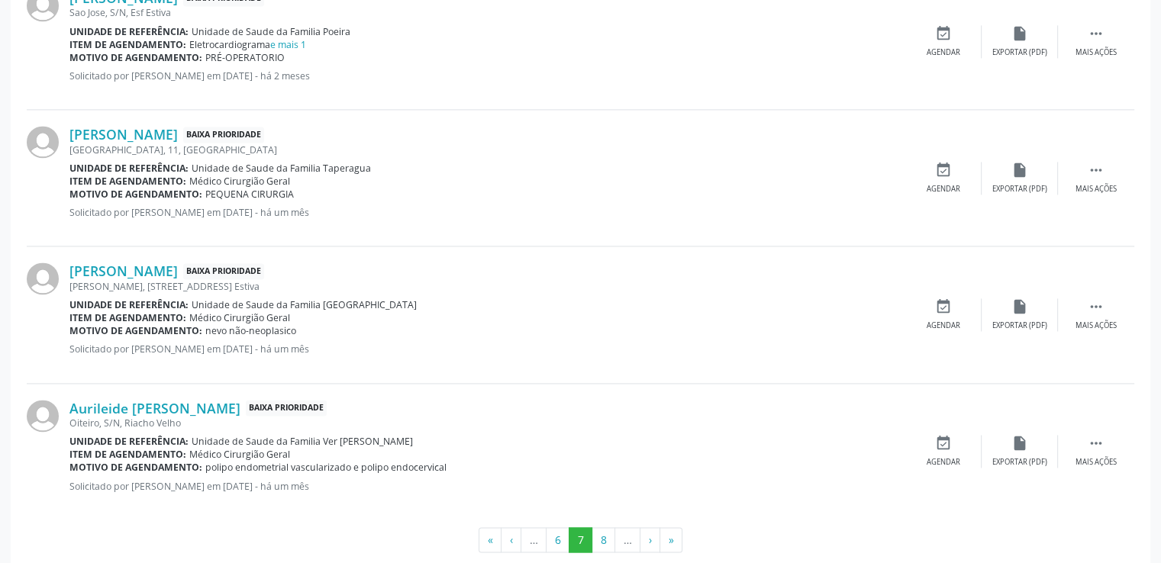
scroll to position [2240, 0]
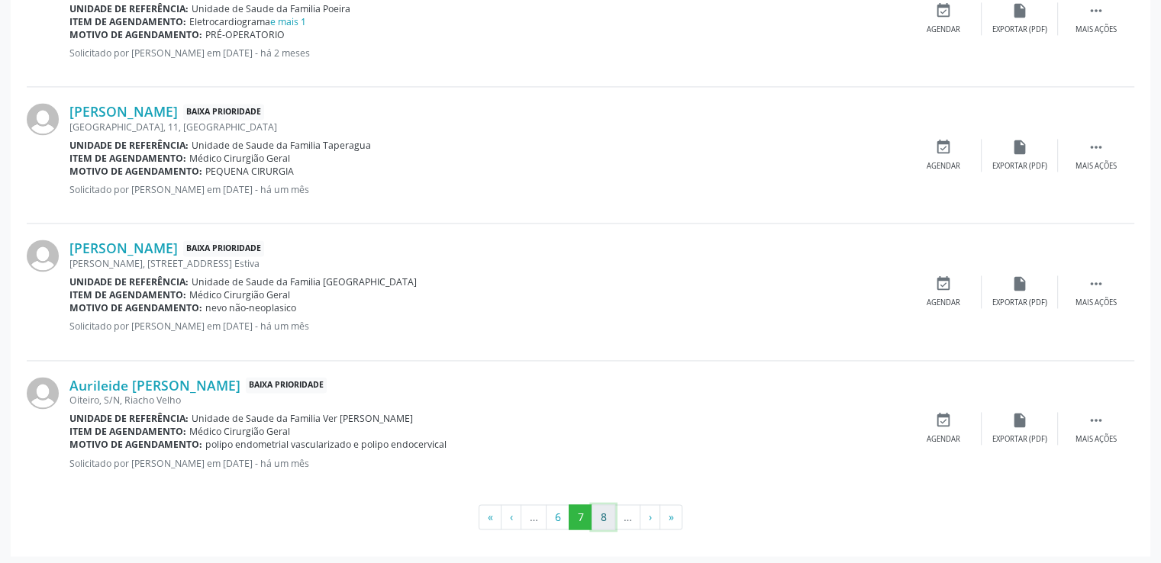
click at [602, 517] on button "8" at bounding box center [604, 518] width 24 height 26
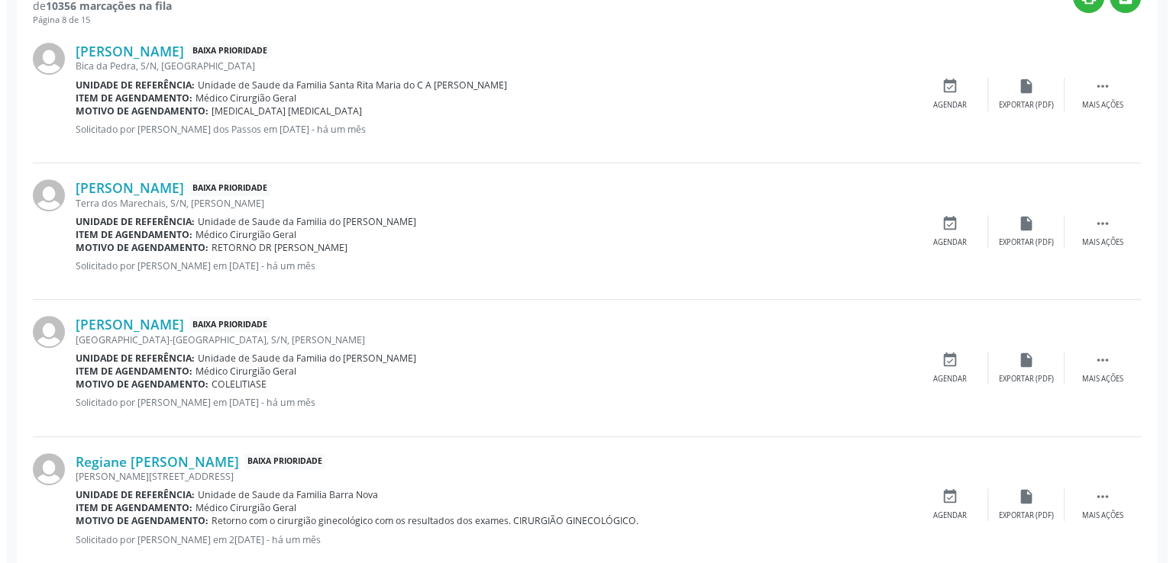
scroll to position [713, 0]
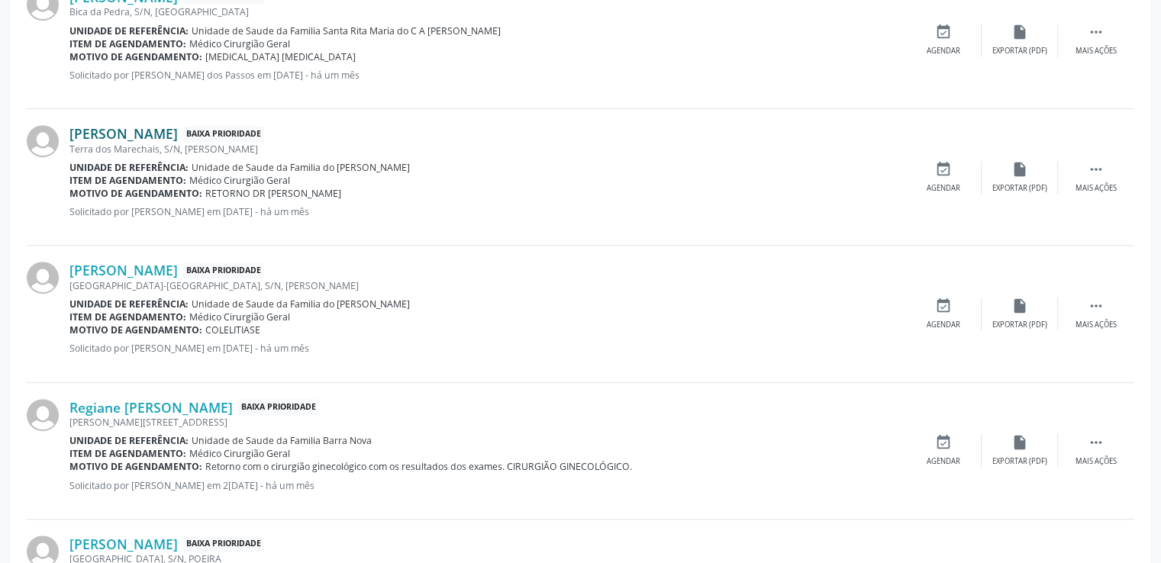
click at [118, 132] on link "[PERSON_NAME]" at bounding box center [123, 133] width 108 height 17
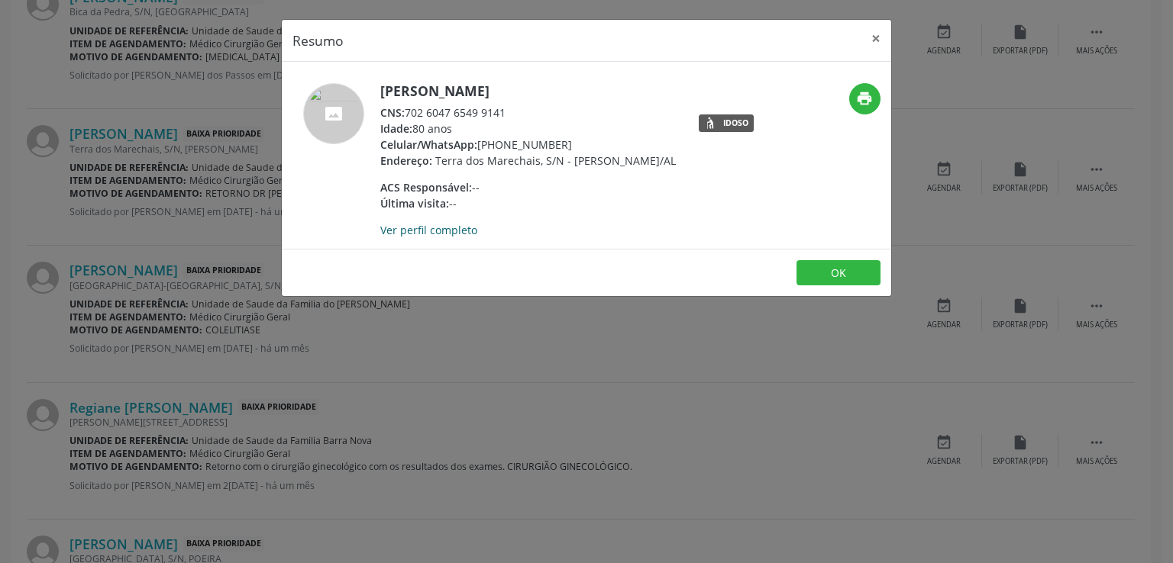
click at [424, 237] on link "Ver perfil completo" at bounding box center [428, 230] width 97 height 15
click at [868, 40] on button "×" at bounding box center [875, 38] width 31 height 37
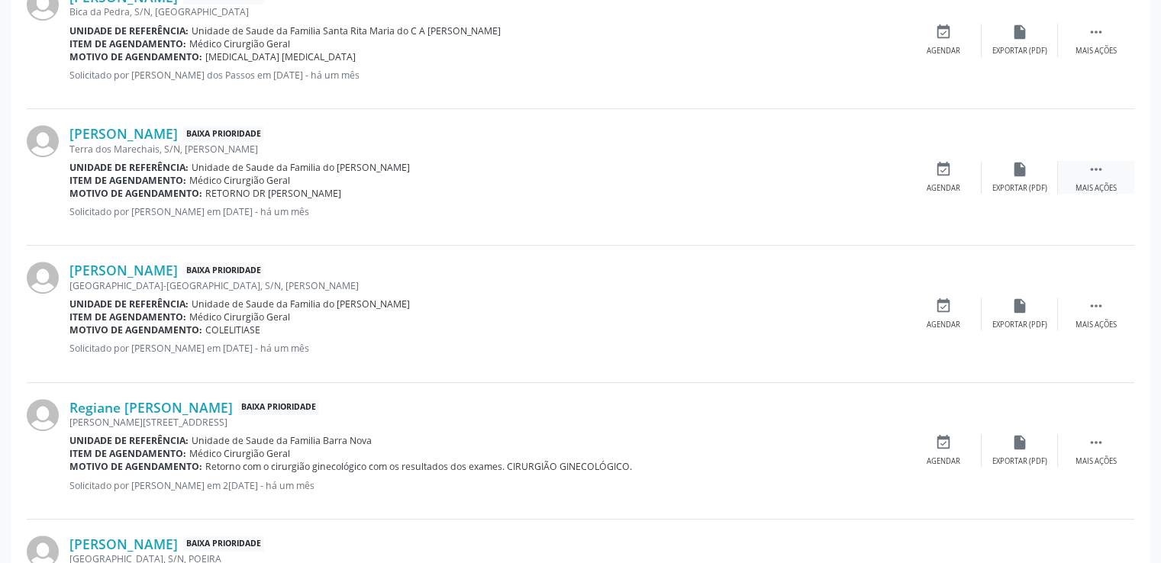
click at [1100, 167] on icon "" at bounding box center [1096, 169] width 17 height 17
click at [935, 171] on icon "cancel" at bounding box center [943, 169] width 17 height 17
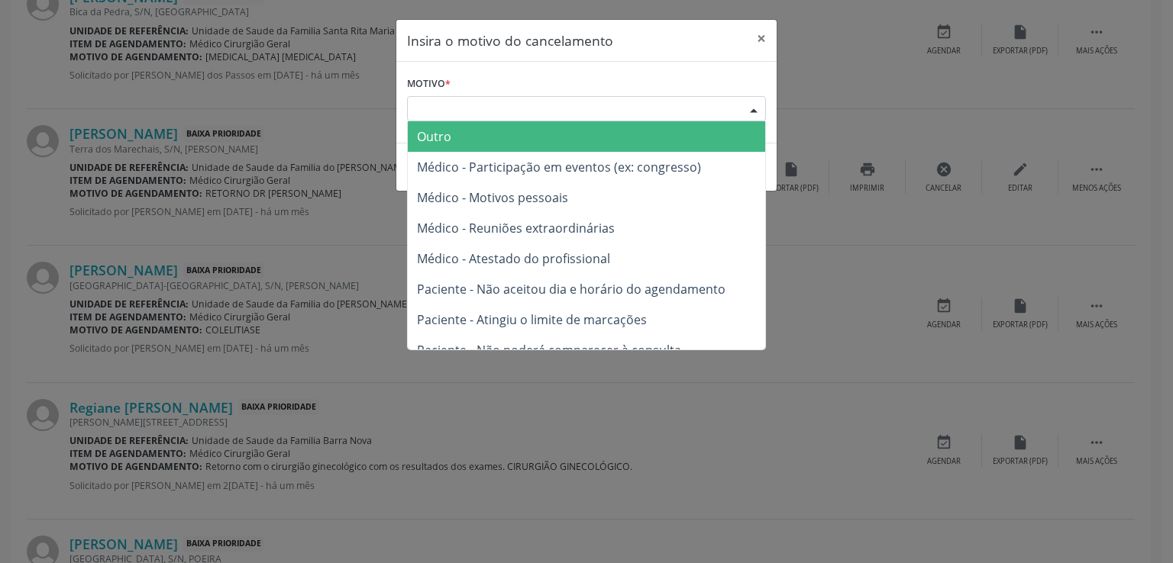
click at [492, 110] on div "Escolha o motivo" at bounding box center [586, 109] width 359 height 26
click at [441, 137] on span "Outro" at bounding box center [434, 136] width 34 height 17
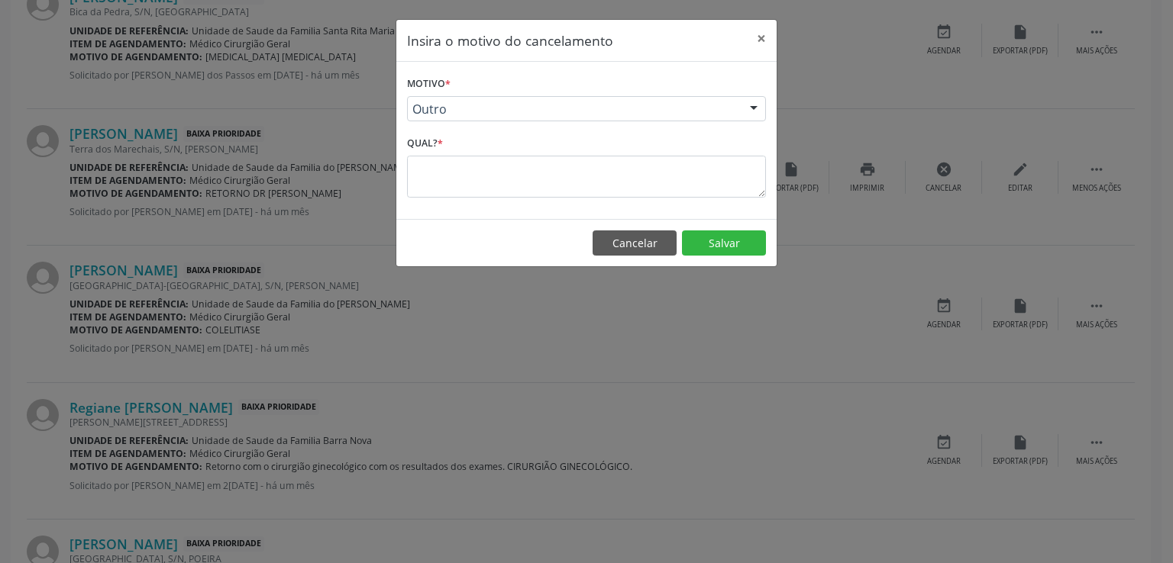
click at [448, 153] on div "Qual? *" at bounding box center [586, 164] width 359 height 65
click at [449, 169] on textarea at bounding box center [586, 177] width 359 height 42
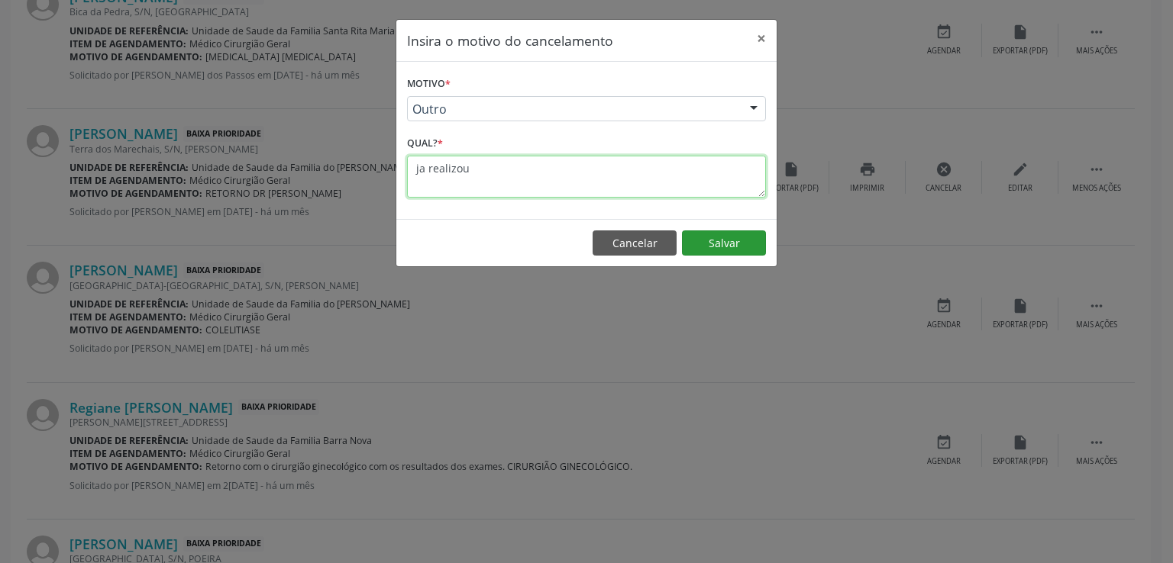
type textarea "ja realizou"
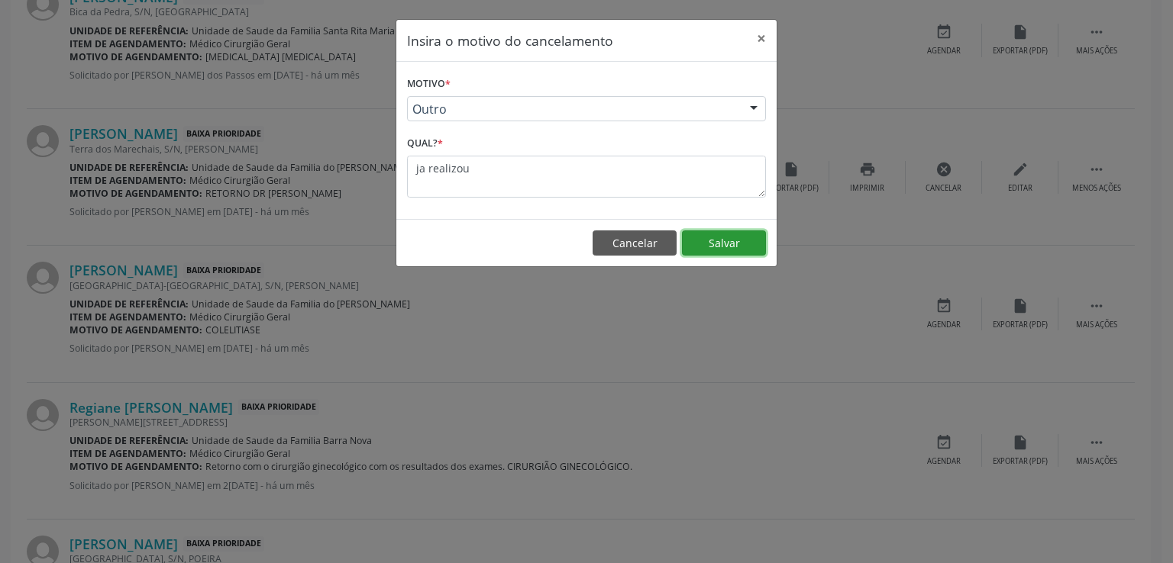
click at [710, 243] on button "Salvar" at bounding box center [724, 244] width 84 height 26
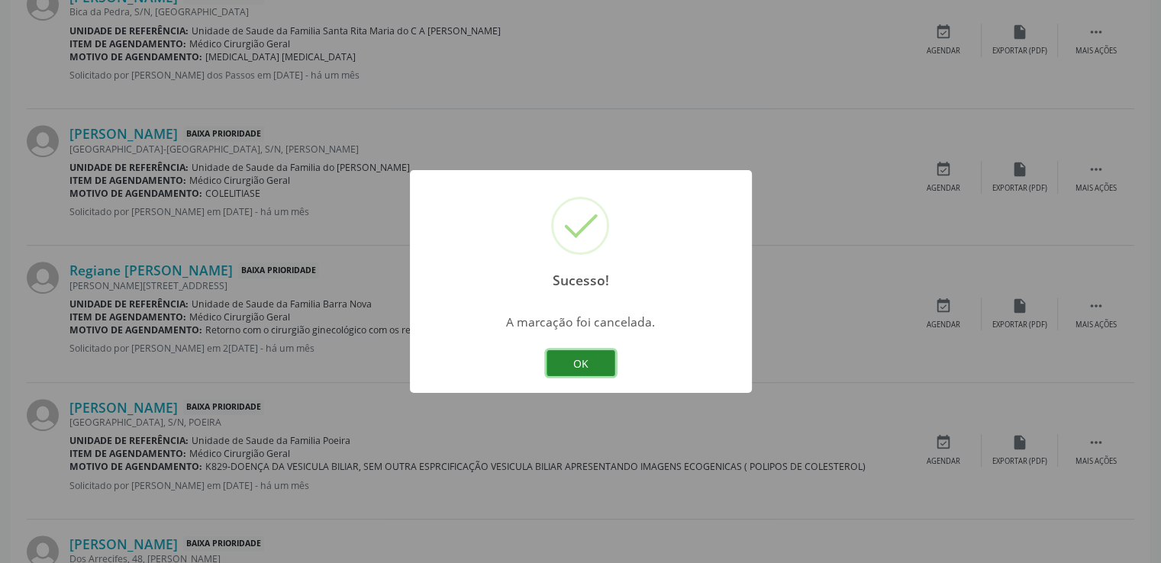
click at [570, 358] on button "OK" at bounding box center [581, 363] width 69 height 26
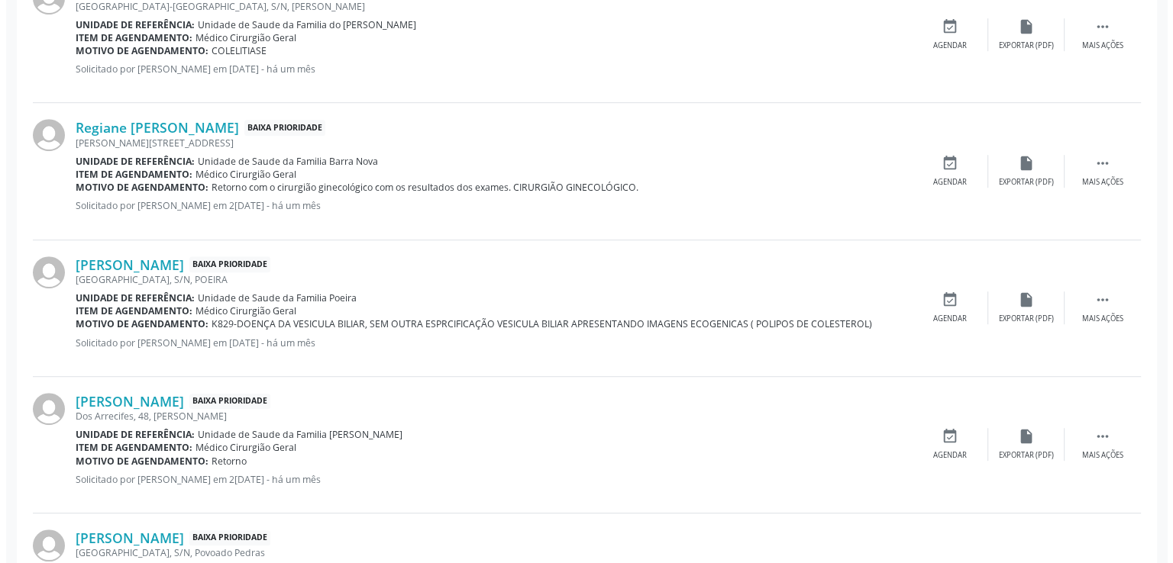
scroll to position [866, 0]
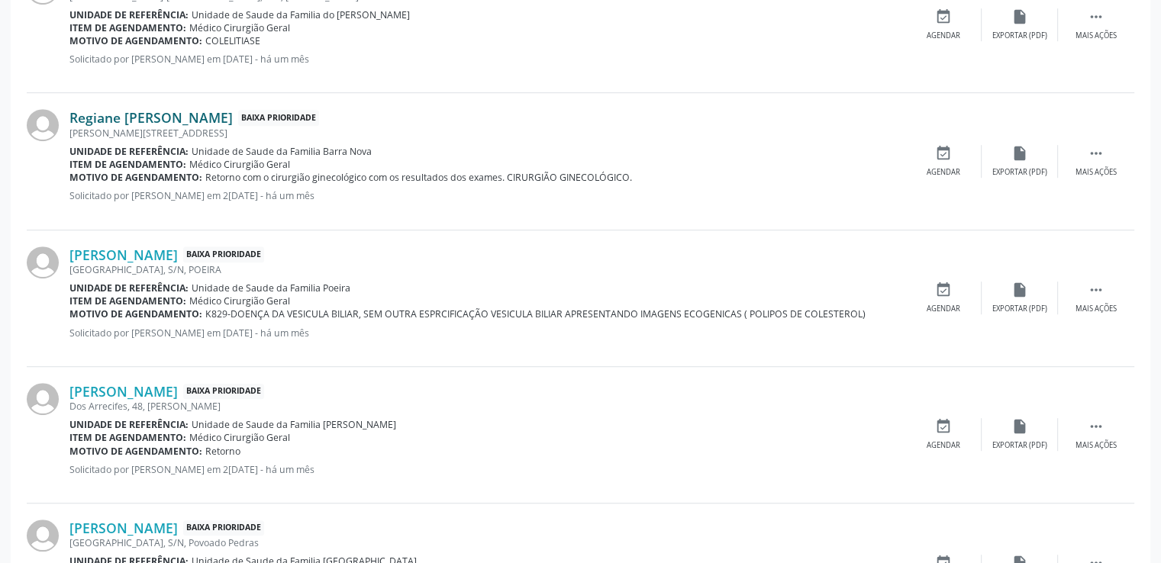
click at [147, 120] on link "Regiane [PERSON_NAME]" at bounding box center [150, 117] width 163 height 17
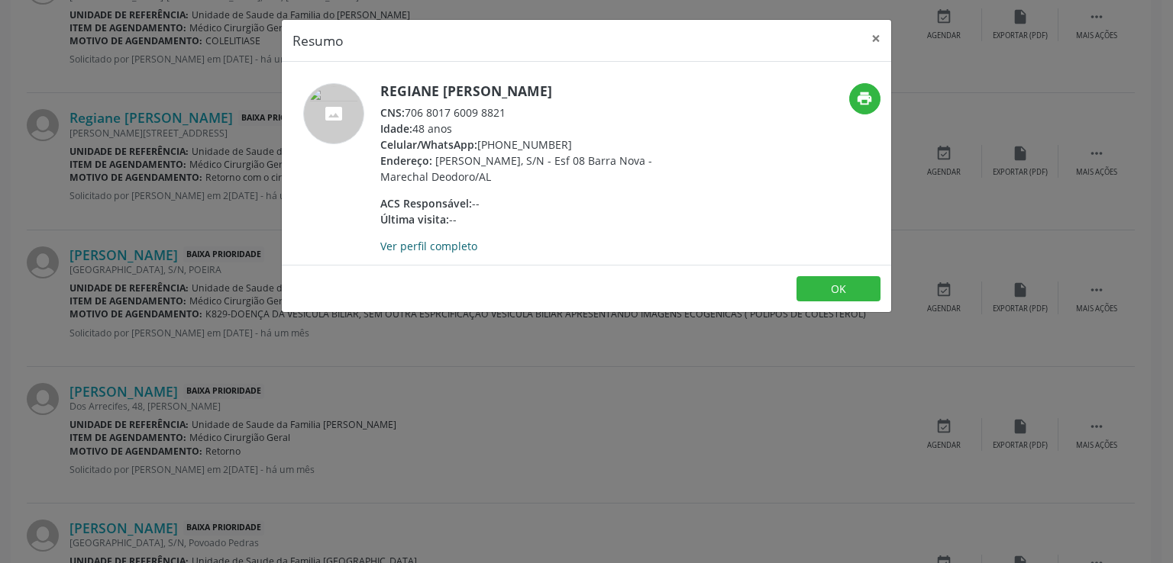
click at [423, 250] on link "Ver perfil completo" at bounding box center [428, 246] width 97 height 15
click at [873, 38] on button "×" at bounding box center [875, 38] width 31 height 37
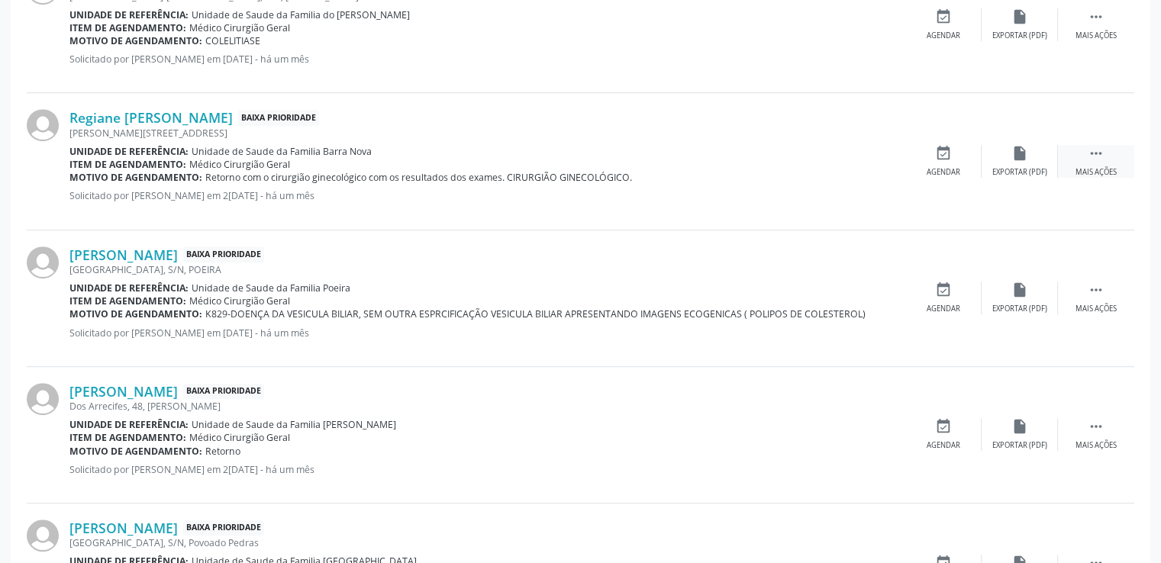
click at [1096, 162] on div " Mais ações" at bounding box center [1096, 161] width 76 height 33
click at [932, 157] on div "cancel Cancelar" at bounding box center [943, 161] width 76 height 33
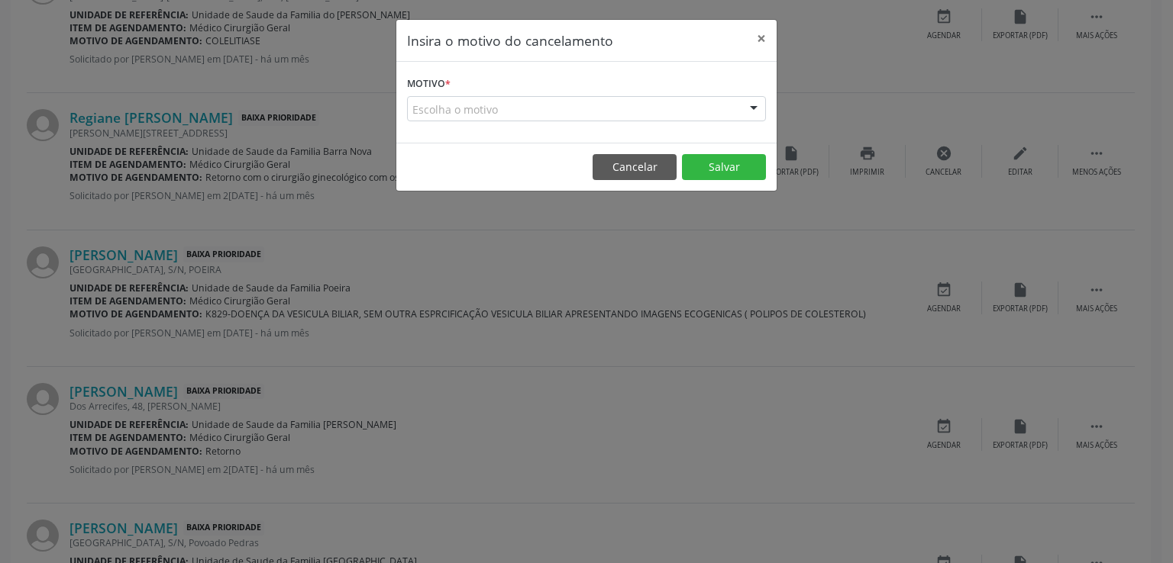
click at [502, 108] on div "Escolha o motivo" at bounding box center [586, 109] width 359 height 26
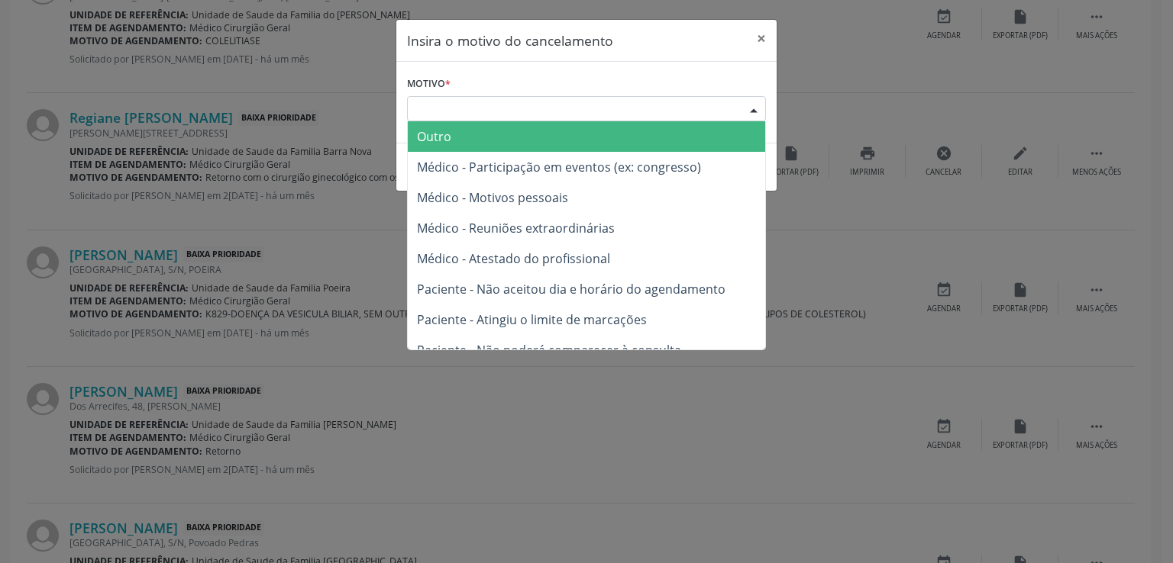
click at [455, 137] on span "Outro" at bounding box center [586, 136] width 357 height 31
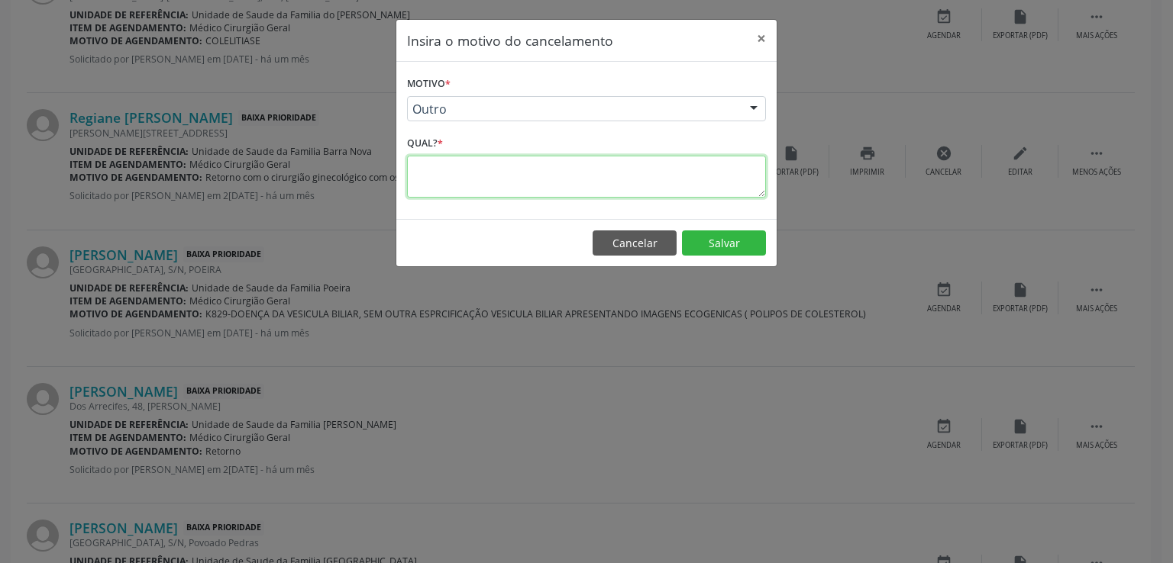
click at [444, 177] on textarea at bounding box center [586, 177] width 359 height 42
type textarea "ja realizou"
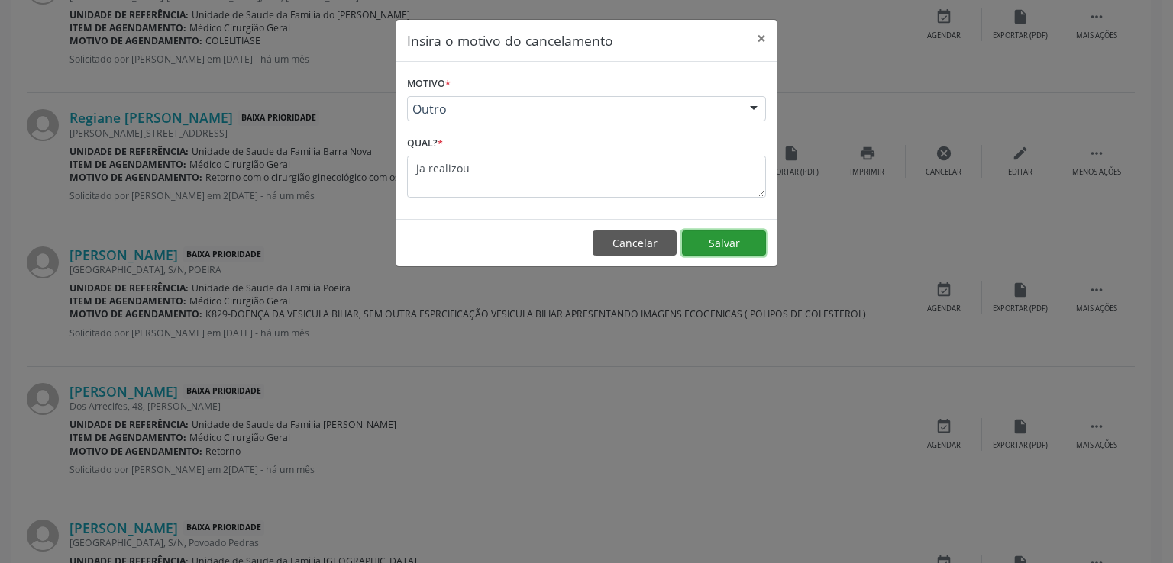
click at [721, 247] on button "Salvar" at bounding box center [724, 244] width 84 height 26
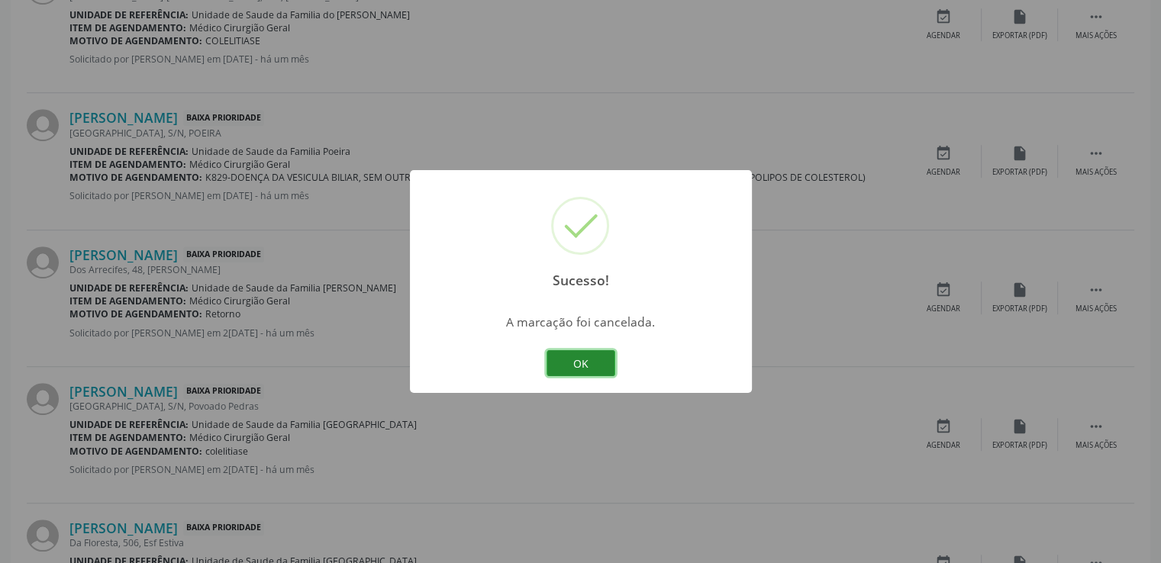
click at [599, 367] on button "OK" at bounding box center [581, 363] width 69 height 26
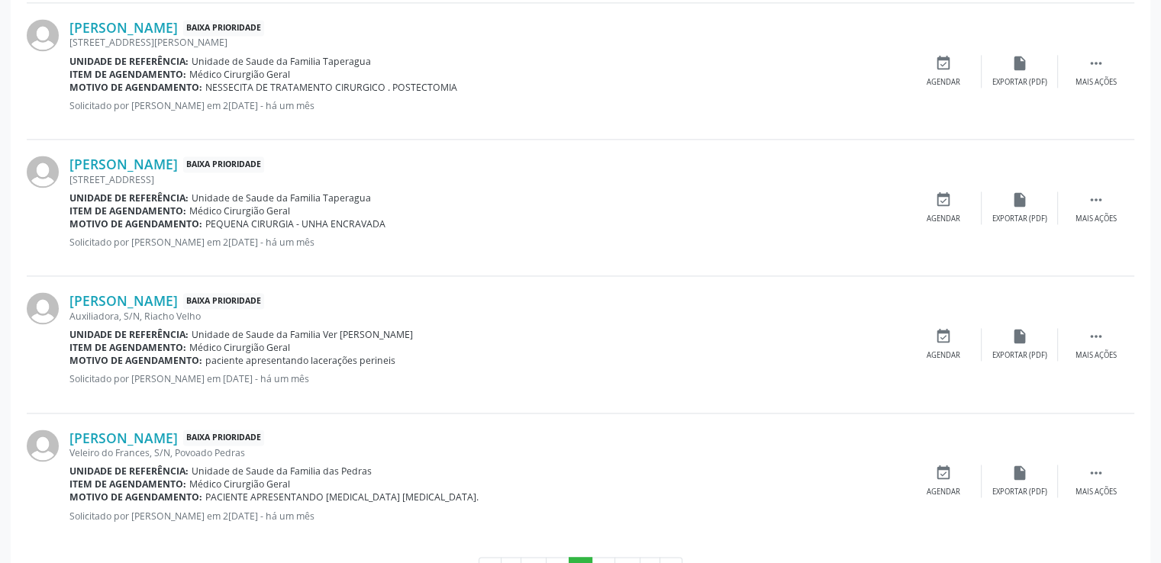
scroll to position [2240, 0]
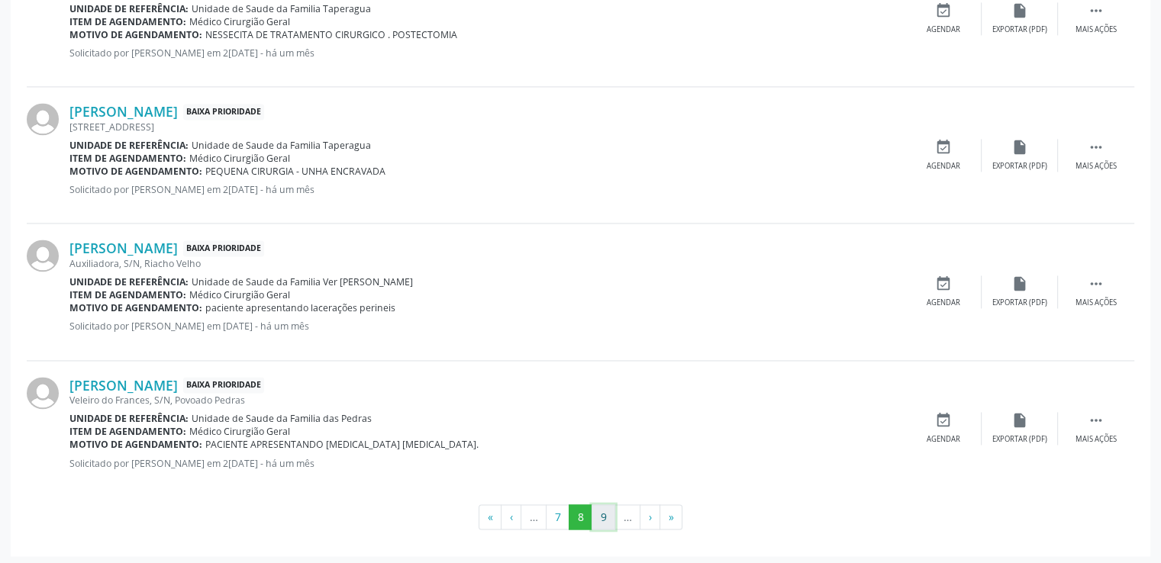
click at [607, 517] on button "9" at bounding box center [604, 518] width 24 height 26
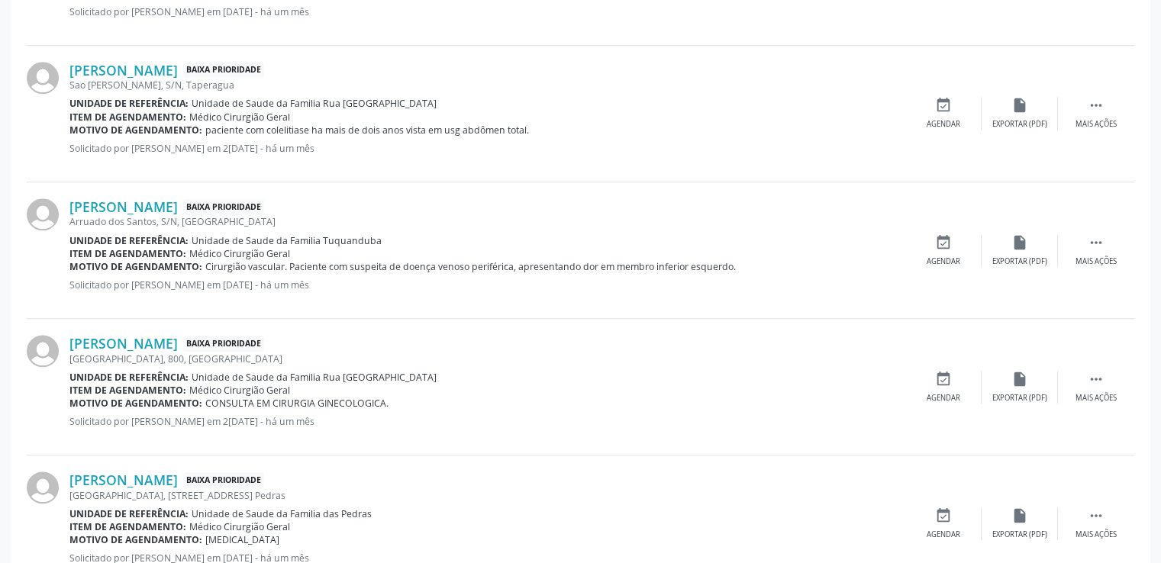
scroll to position [1400, 0]
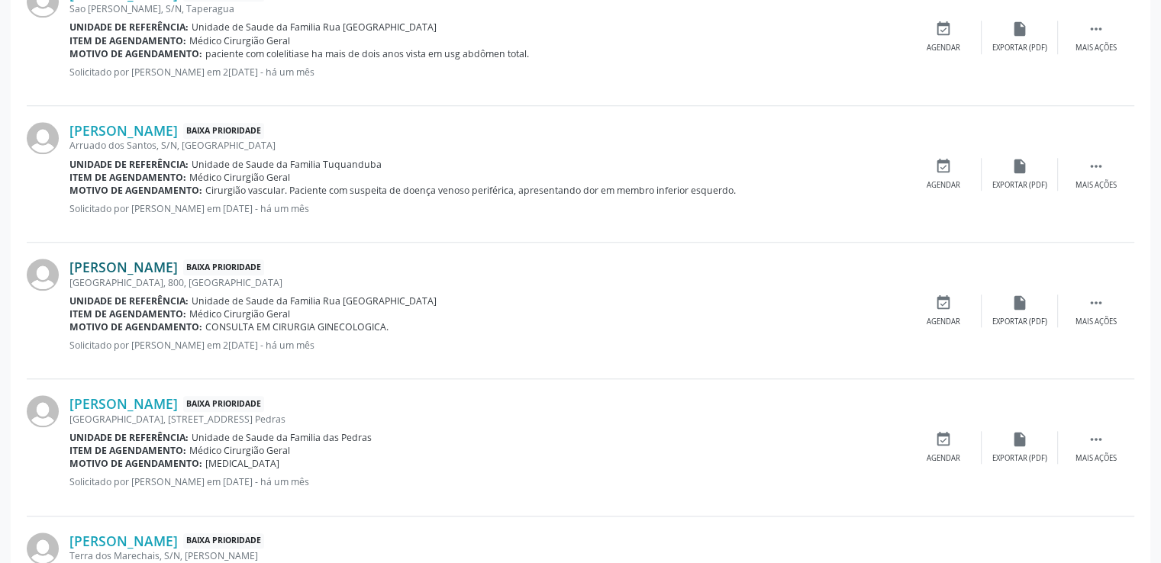
click at [127, 269] on link "[PERSON_NAME]" at bounding box center [123, 267] width 108 height 17
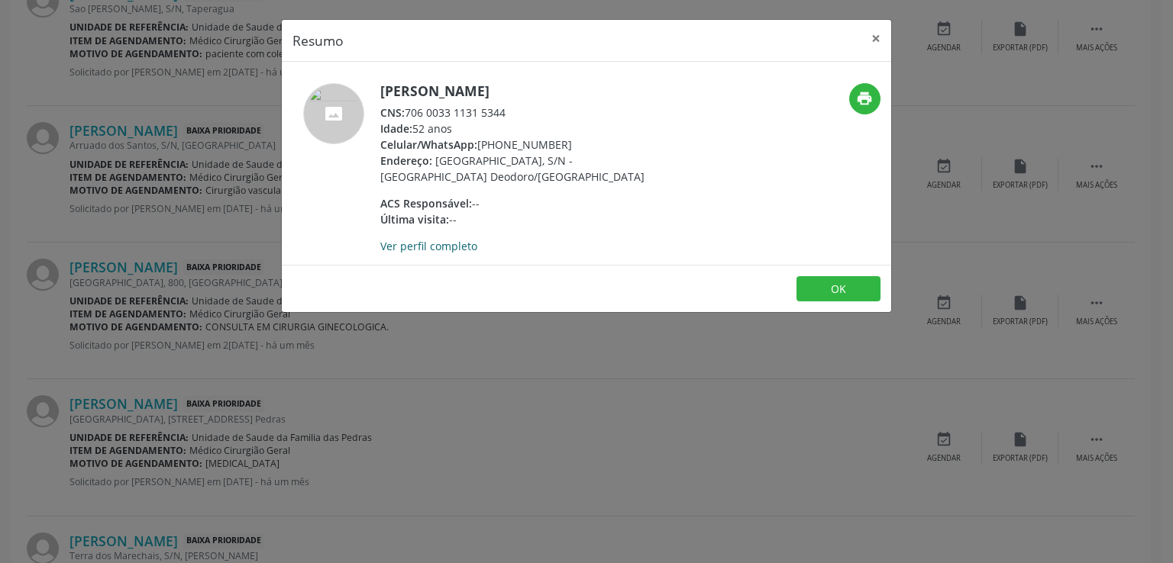
click at [439, 245] on link "Ver perfil completo" at bounding box center [428, 246] width 97 height 15
click at [876, 37] on button "×" at bounding box center [875, 38] width 31 height 37
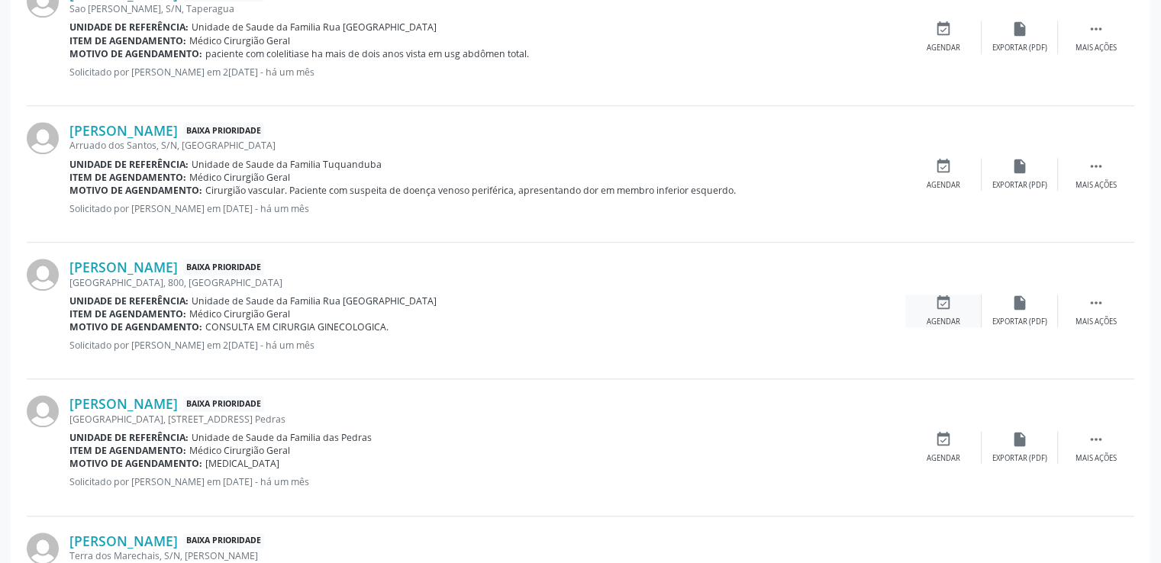
click at [943, 309] on div "event_available Agendar" at bounding box center [943, 311] width 76 height 33
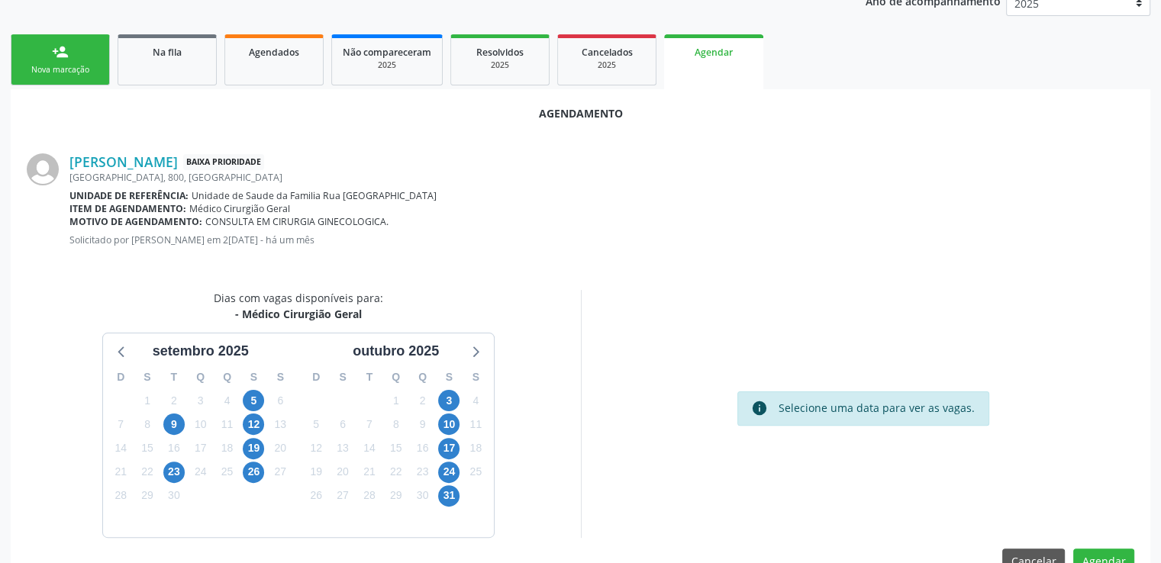
scroll to position [340, 0]
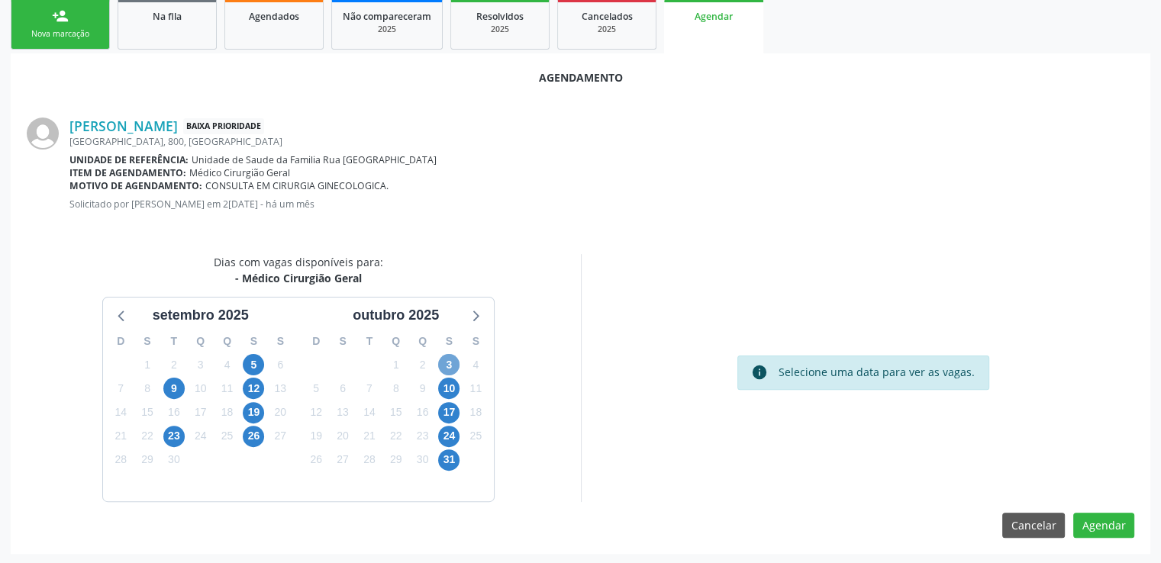
click at [442, 364] on span "3" at bounding box center [448, 364] width 21 height 21
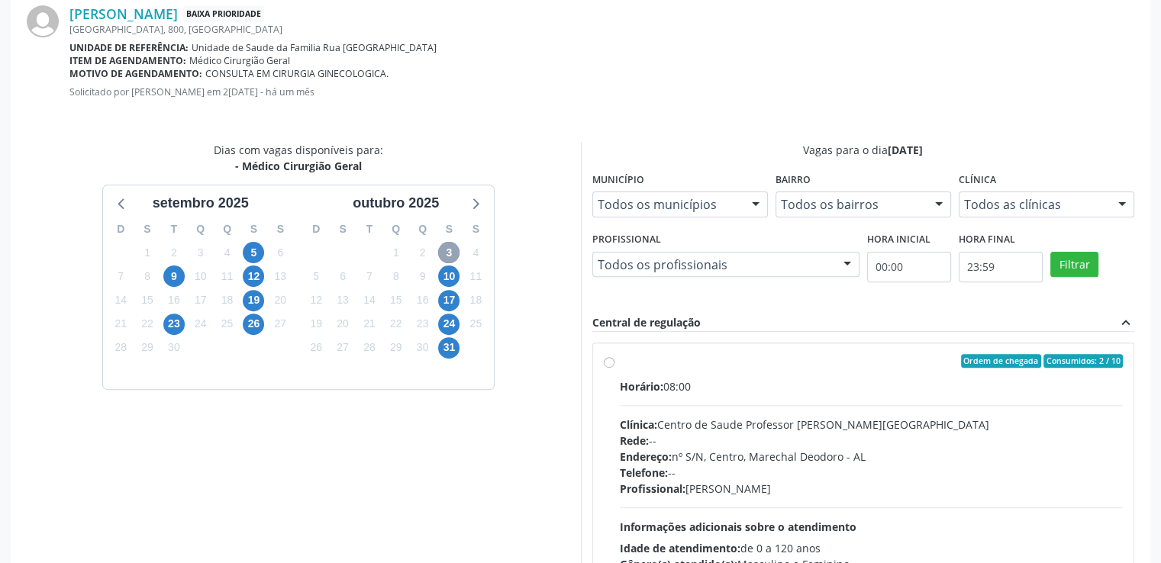
scroll to position [560, 0]
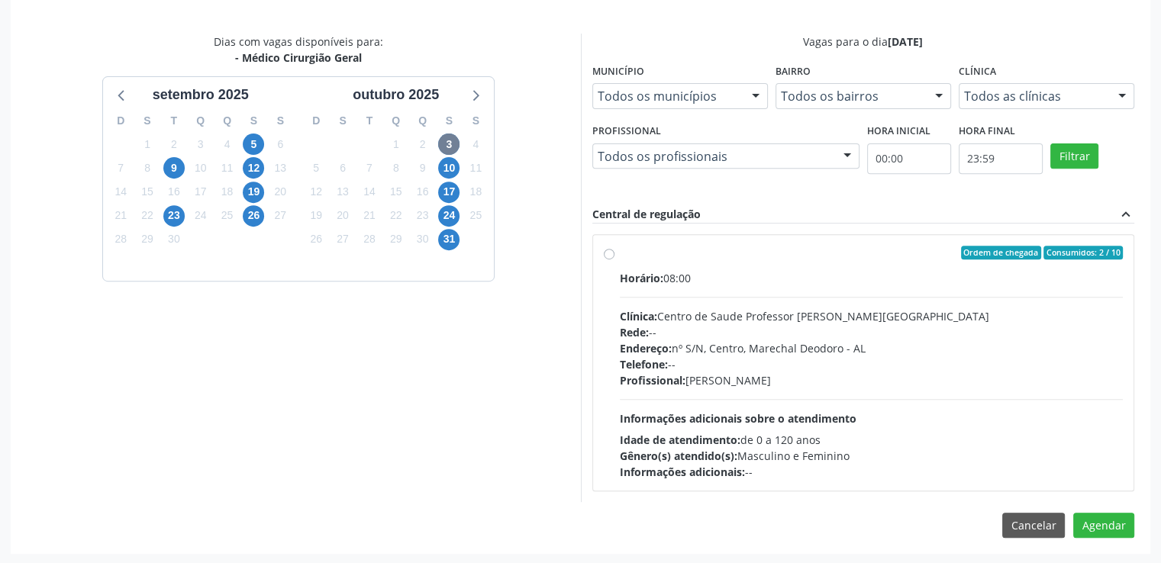
click at [620, 248] on label "Ordem de chegada Consumidos: 2 / 10 Horário: 08:00 Clínica: Centro de Saude Pro…" at bounding box center [872, 363] width 504 height 234
click at [606, 248] on input "Ordem de chegada Consumidos: 2 / 10 Horário: 08:00 Clínica: Centro de Saude Pro…" at bounding box center [609, 253] width 11 height 14
radio input "true"
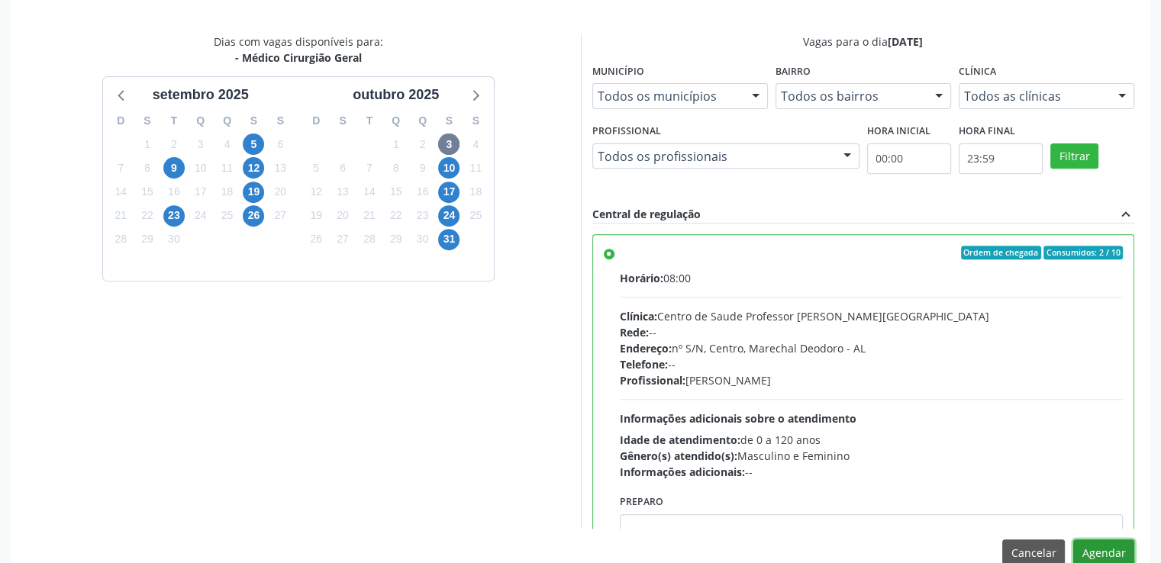
click at [1105, 547] on button "Agendar" at bounding box center [1103, 553] width 61 height 26
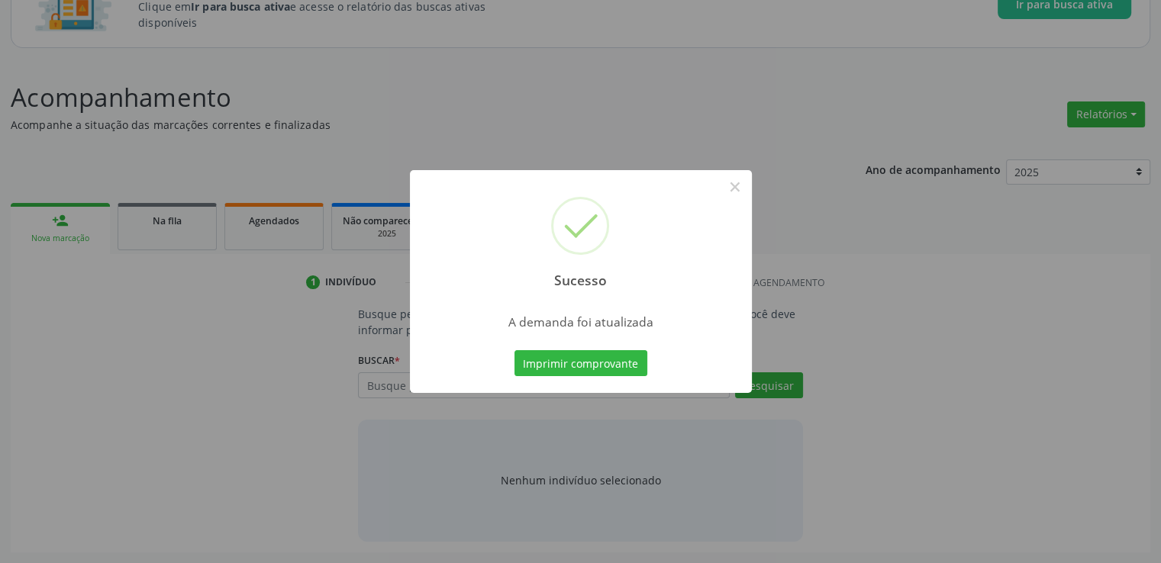
scroll to position [134, 0]
click at [734, 182] on button "×" at bounding box center [735, 187] width 26 height 26
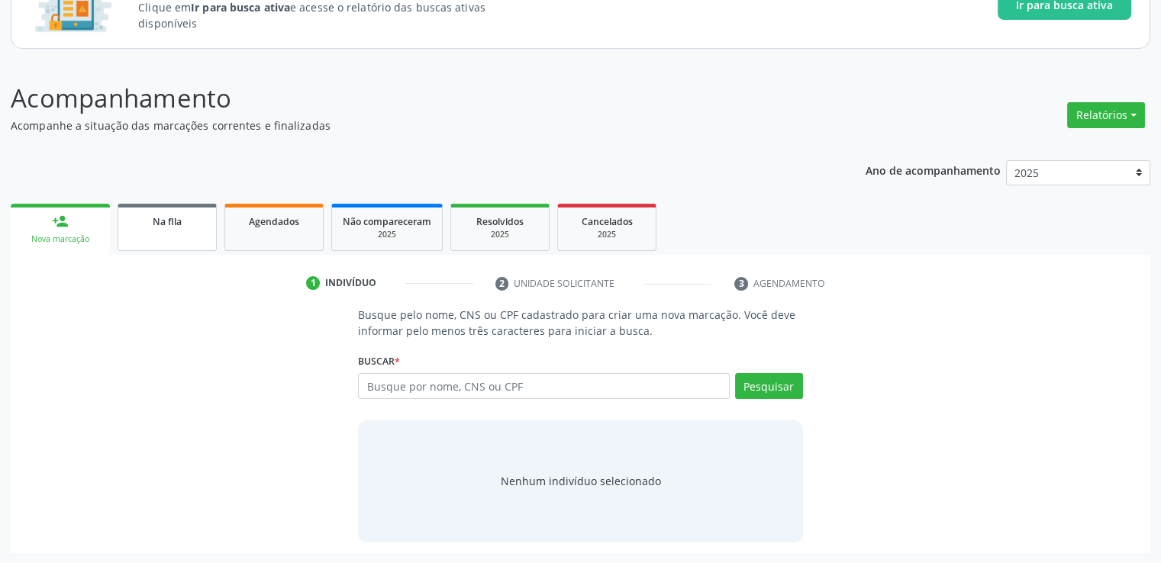
click at [174, 228] on link "Na fila" at bounding box center [167, 227] width 99 height 47
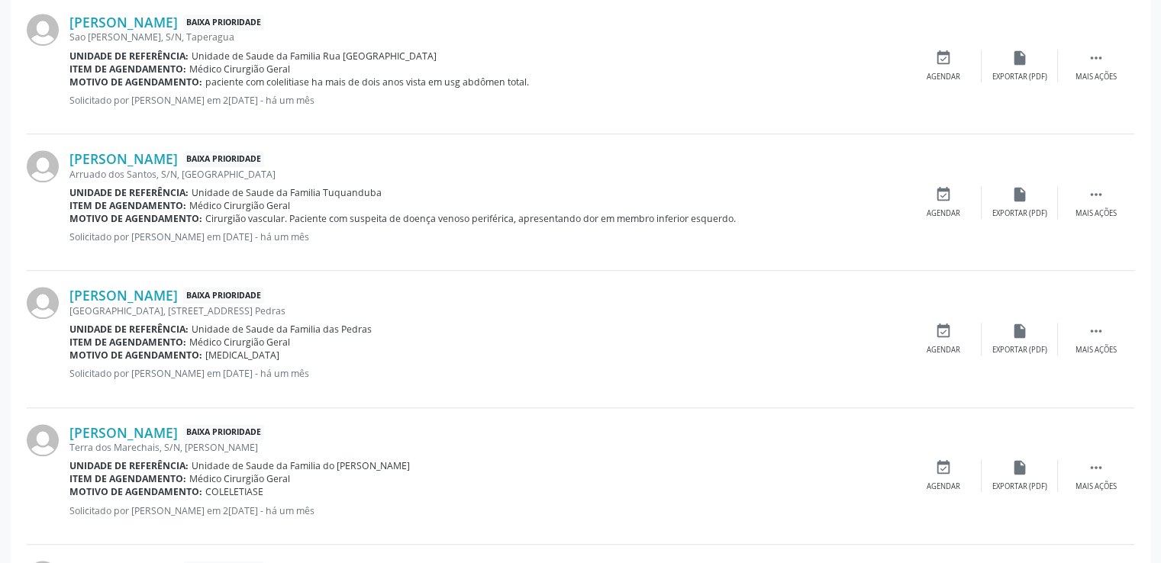
scroll to position [1203, 0]
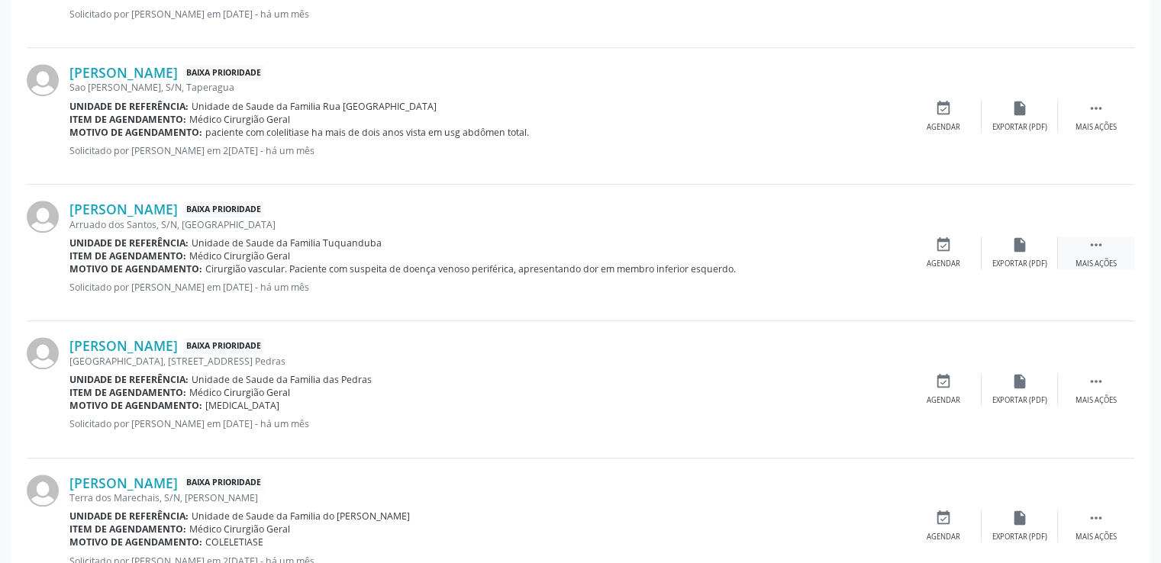
click at [1092, 242] on icon "" at bounding box center [1096, 245] width 17 height 17
click at [1011, 254] on div "edit Editar" at bounding box center [1020, 253] width 76 height 33
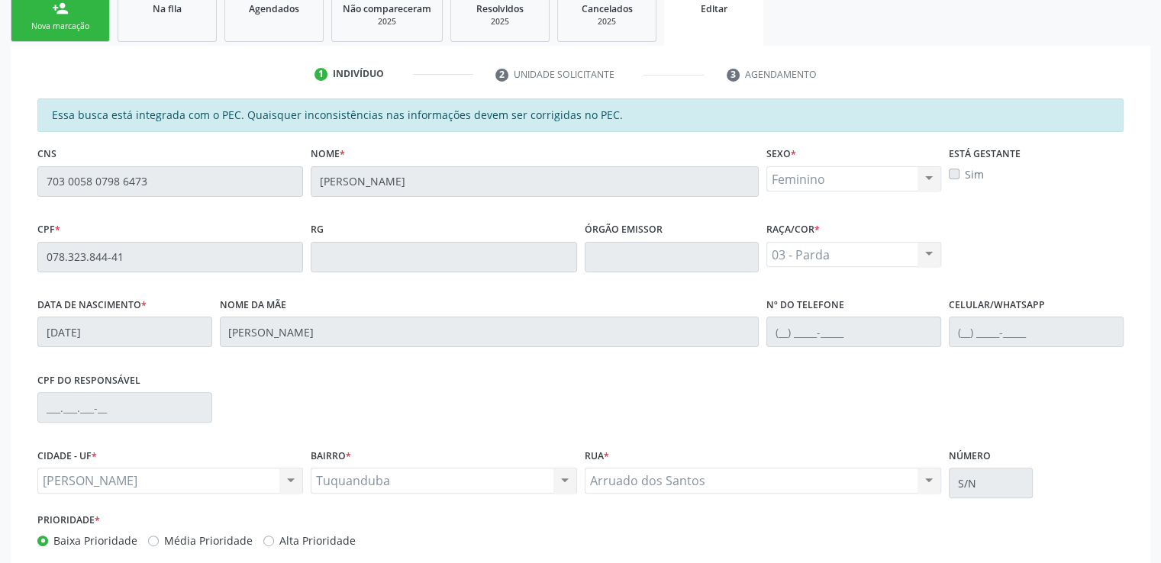
scroll to position [437, 0]
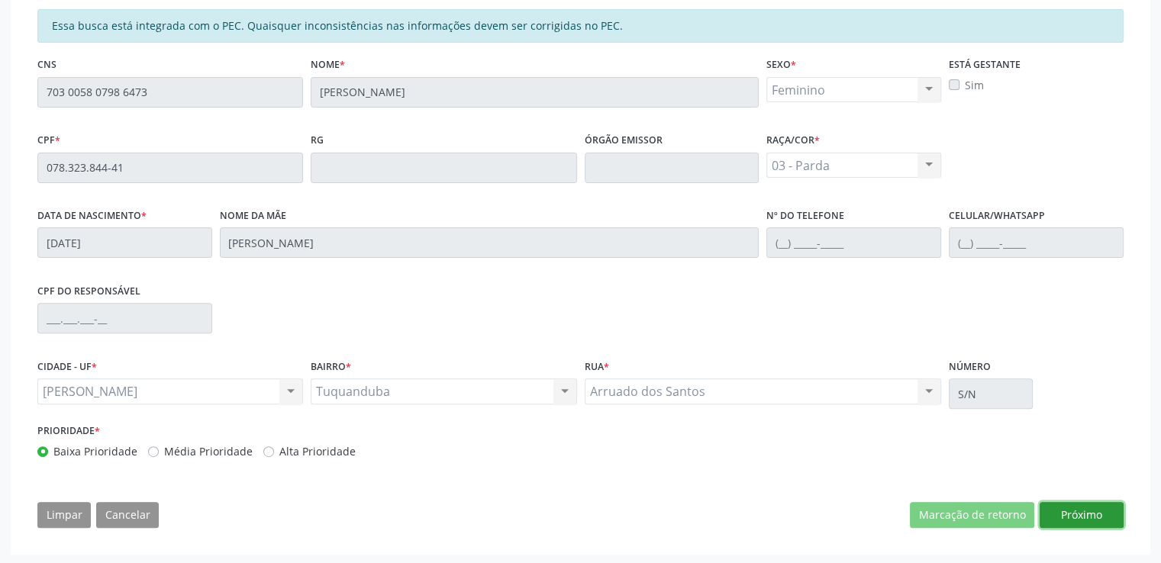
click at [1079, 508] on button "Próximo" at bounding box center [1082, 515] width 84 height 26
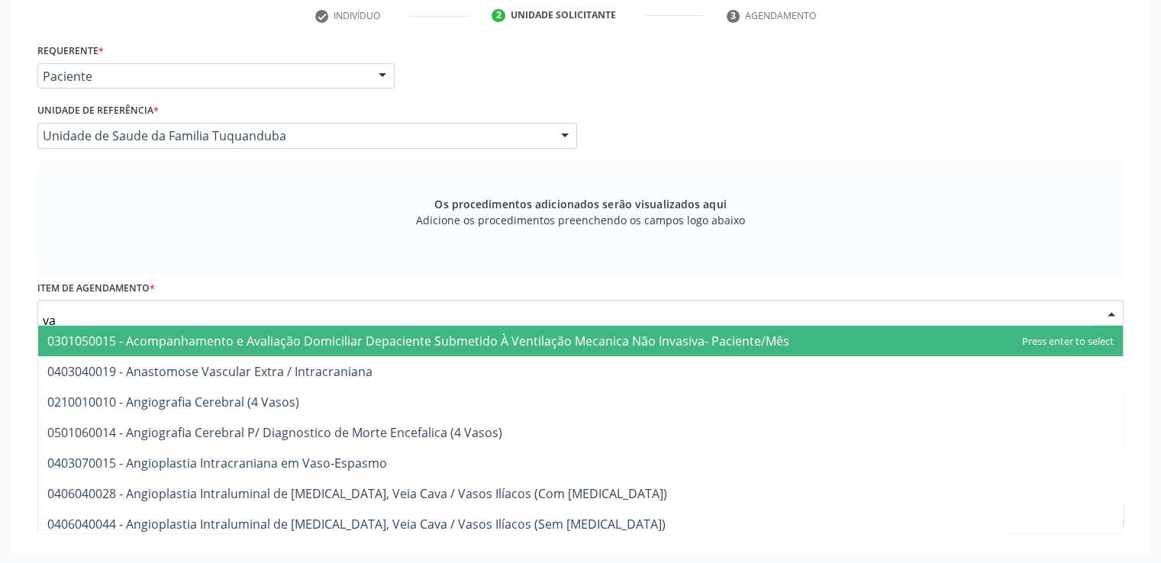
type input "v"
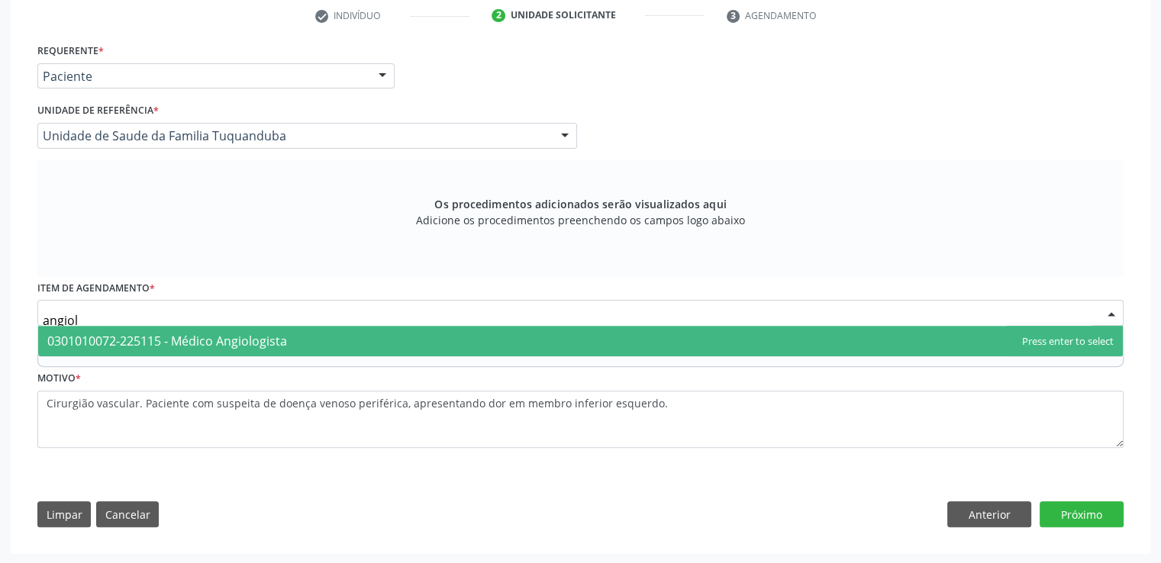
type input "angiolo"
click at [202, 346] on span "0301010072-225115 - Médico Angiologista" at bounding box center [167, 341] width 240 height 17
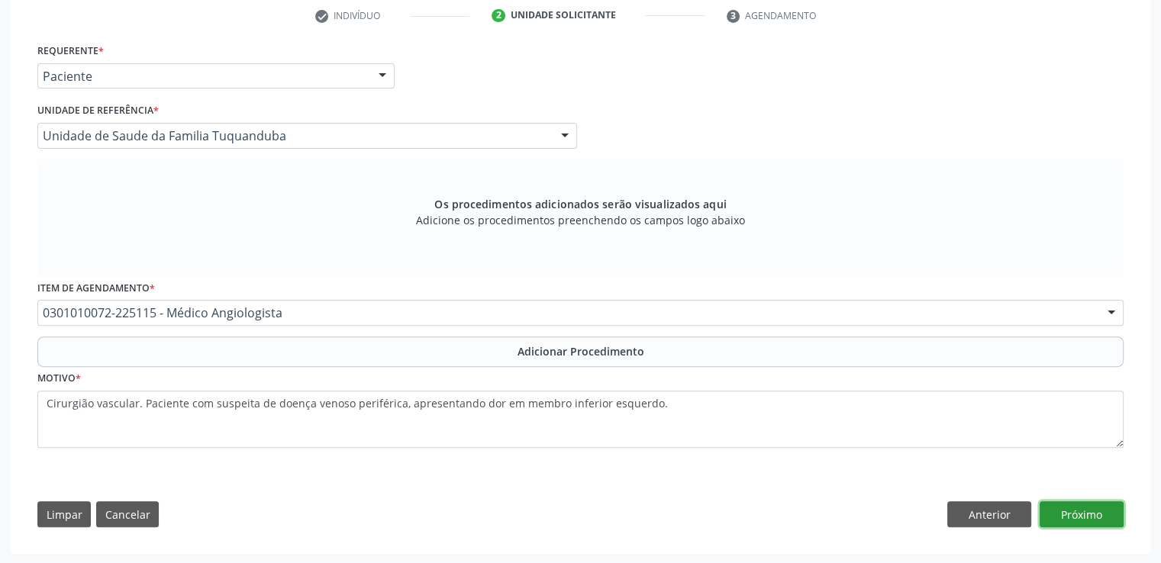
click at [1080, 510] on button "Próximo" at bounding box center [1082, 515] width 84 height 26
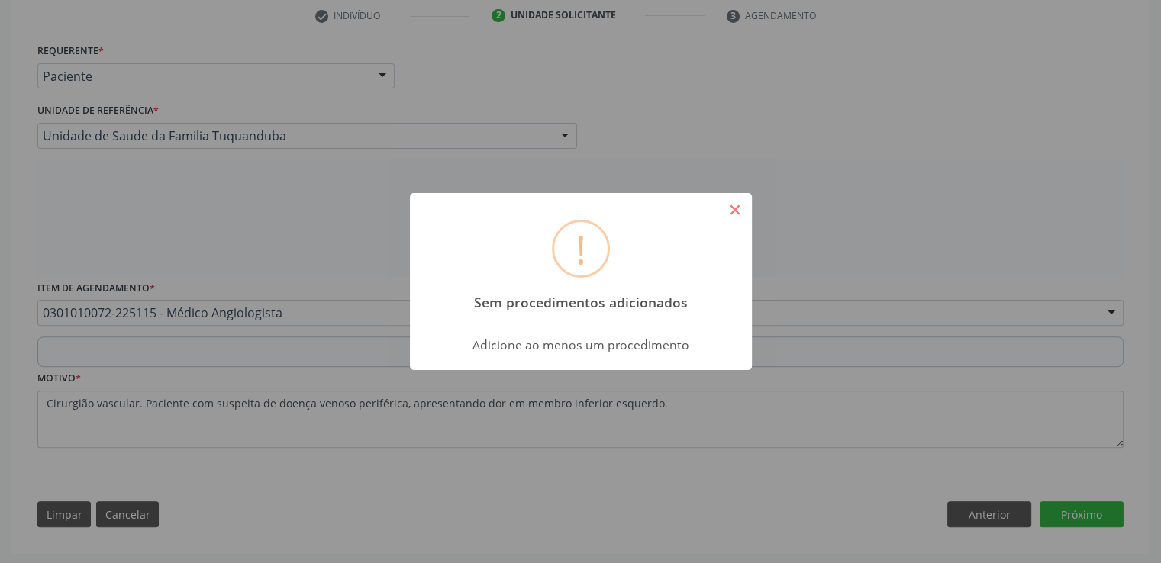
click at [731, 198] on button "×" at bounding box center [735, 210] width 26 height 26
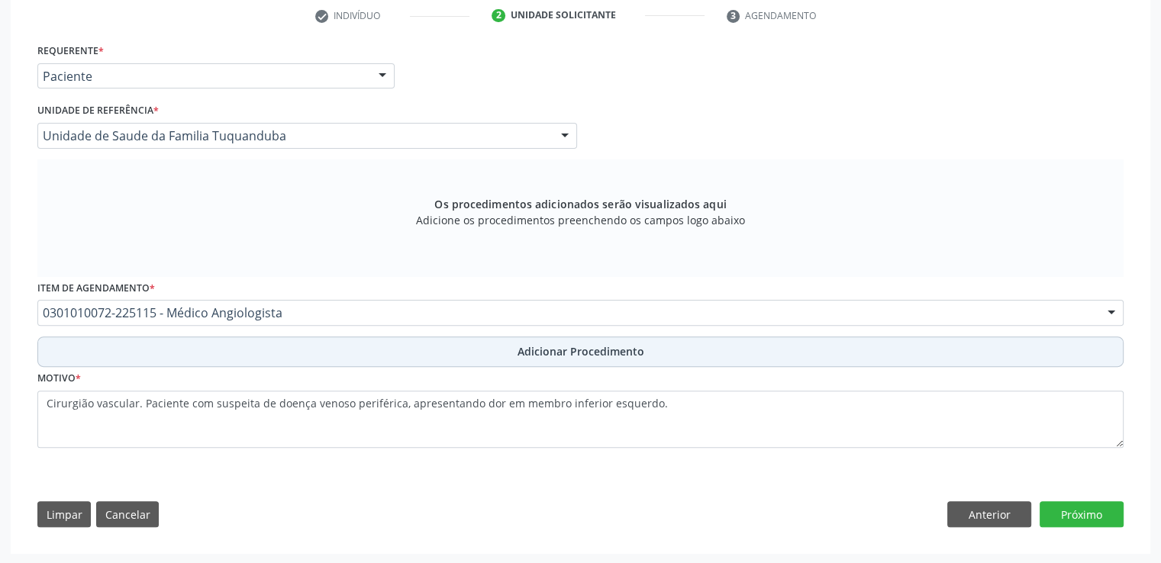
click at [603, 353] on span "Adicionar Procedimento" at bounding box center [581, 352] width 127 height 16
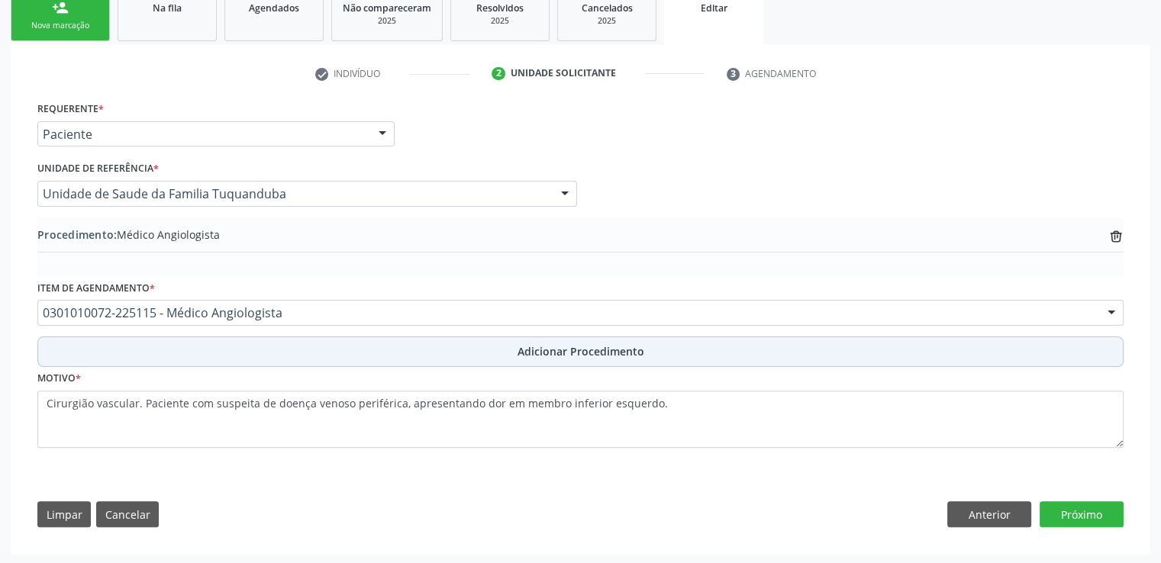
click at [549, 355] on span "Adicionar Procedimento" at bounding box center [581, 352] width 127 height 16
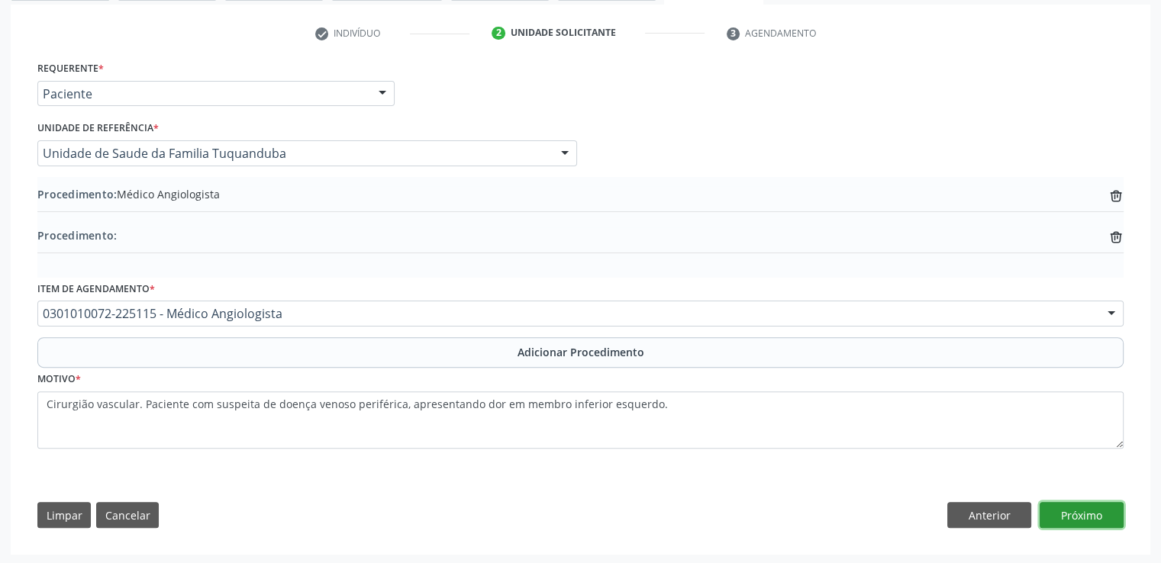
click at [1078, 512] on button "Próximo" at bounding box center [1082, 515] width 84 height 26
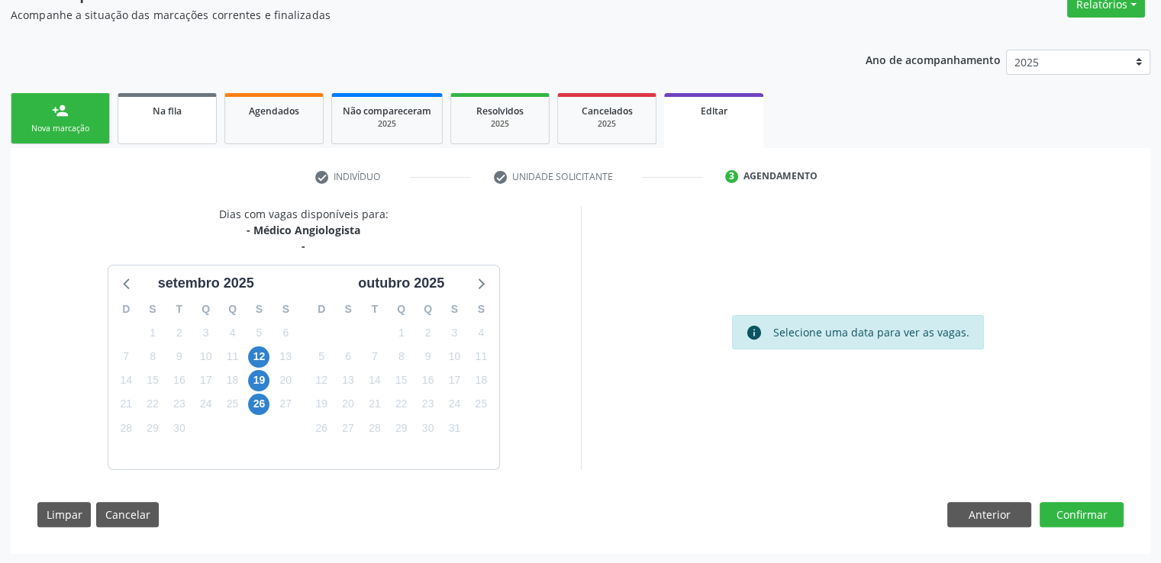
click at [153, 134] on link "Na fila" at bounding box center [167, 118] width 99 height 51
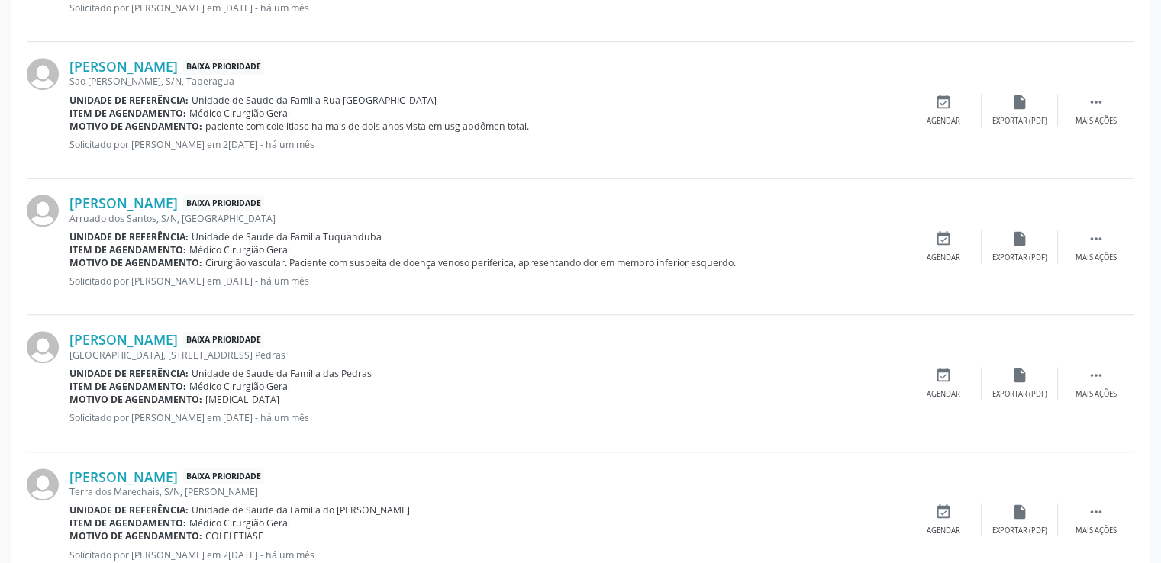
scroll to position [1314, 0]
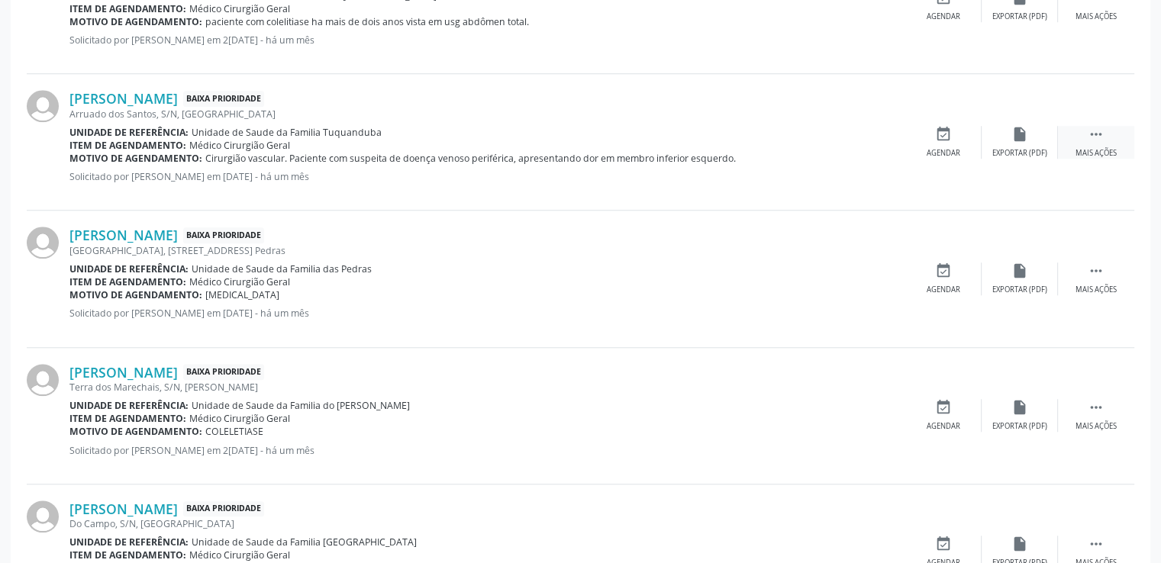
click at [1093, 131] on icon "" at bounding box center [1096, 134] width 17 height 17
click at [1012, 138] on icon "edit" at bounding box center [1020, 134] width 17 height 17
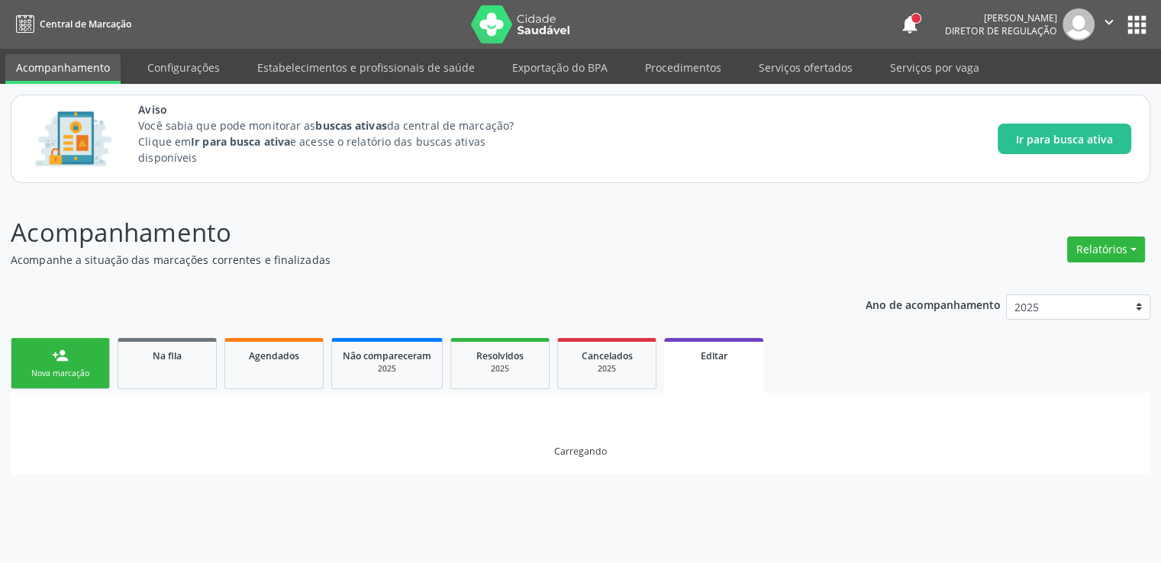
scroll to position [0, 0]
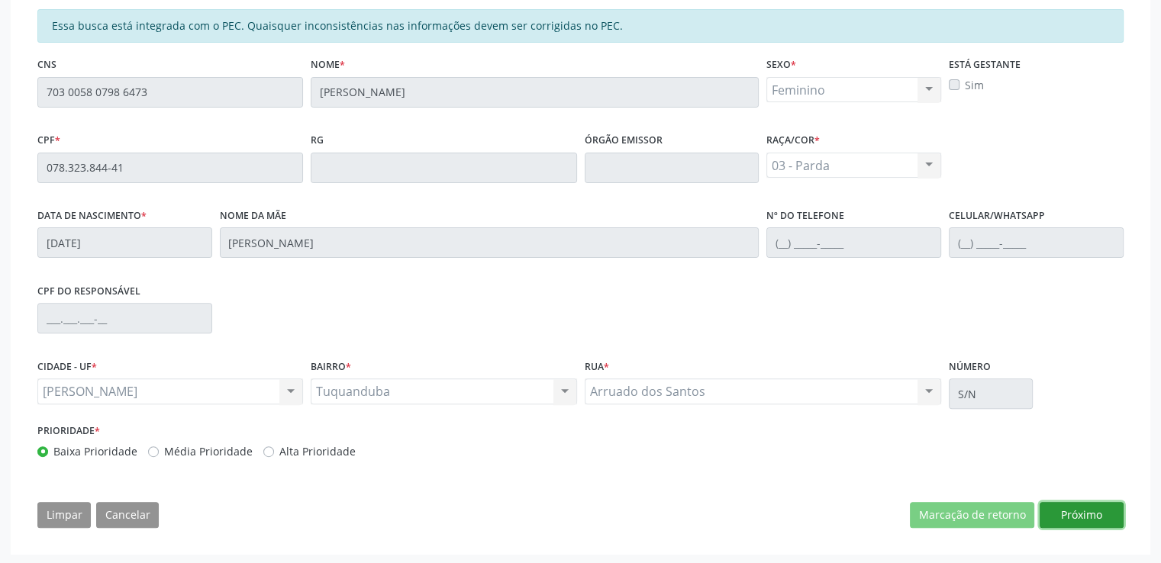
click at [1064, 512] on button "Próximo" at bounding box center [1082, 515] width 84 height 26
click at [0, 0] on button "Próximo" at bounding box center [0, 0] width 0 height 0
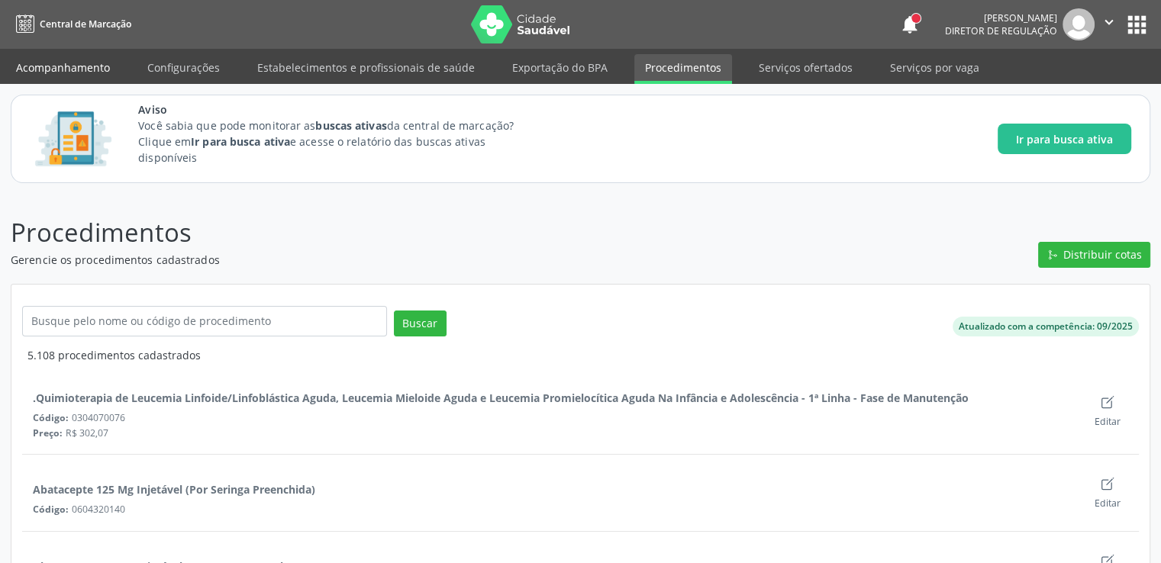
click at [71, 63] on link "Acompanhamento" at bounding box center [62, 67] width 115 height 27
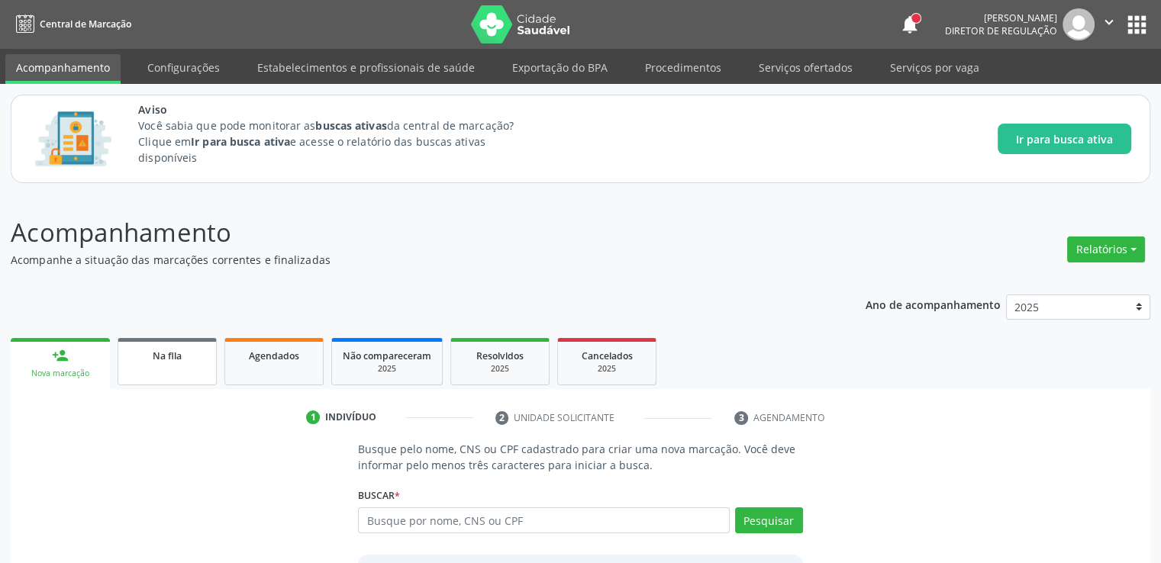
click at [172, 354] on span "Na fila" at bounding box center [167, 356] width 29 height 13
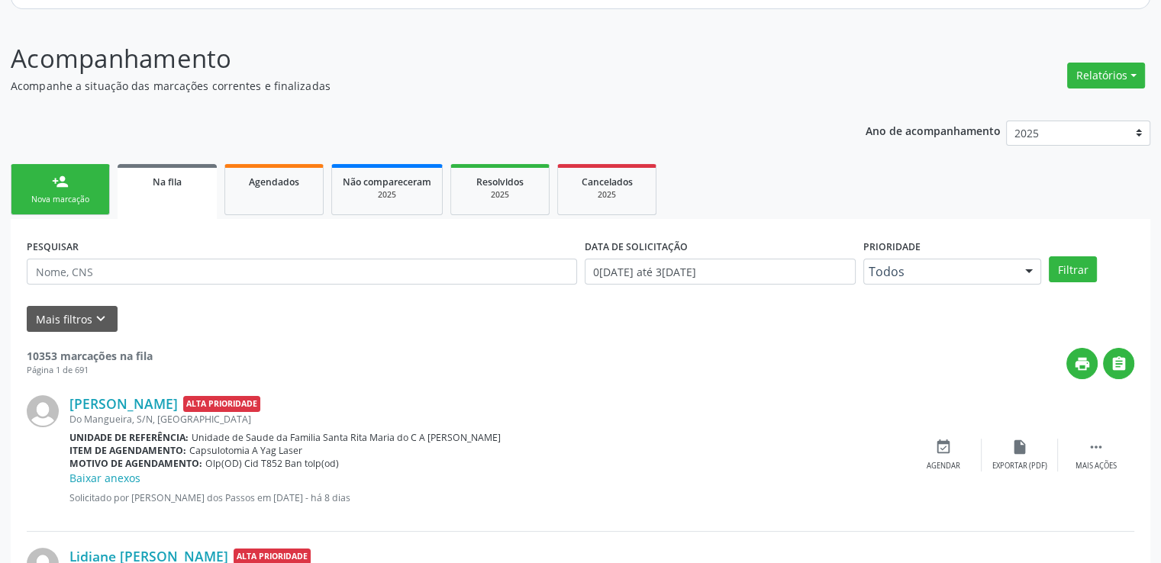
scroll to position [229, 0]
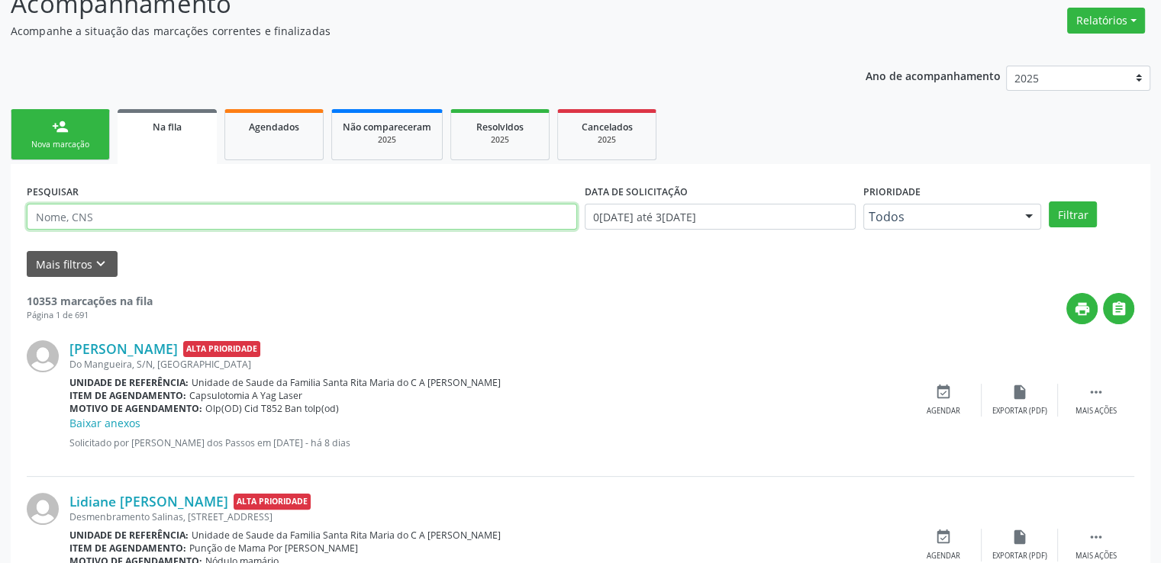
click at [165, 208] on input "text" at bounding box center [302, 217] width 550 height 26
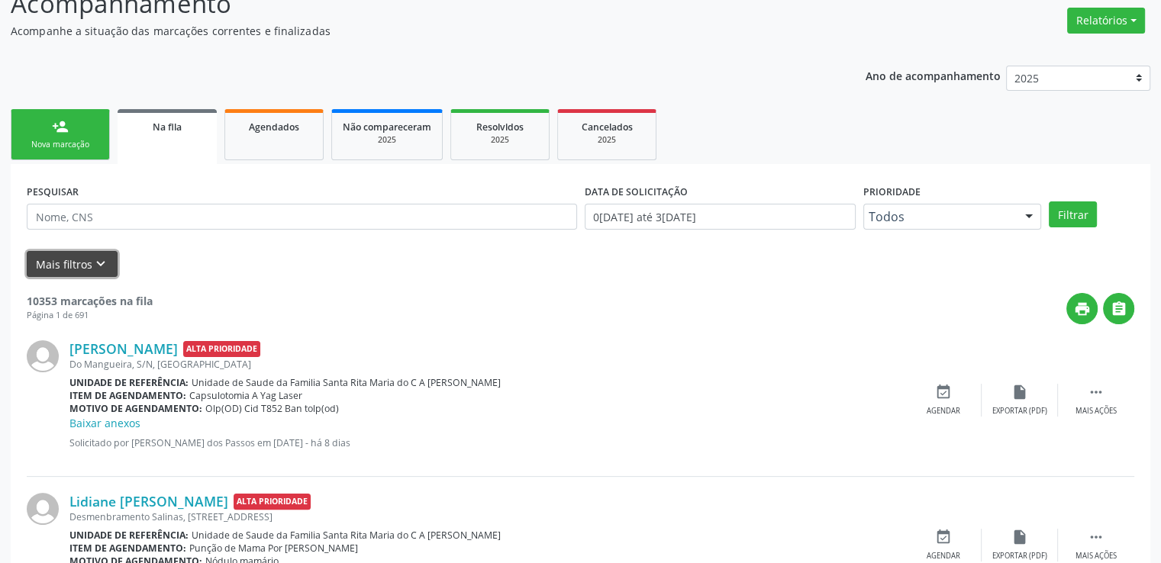
click at [30, 261] on button "Mais filtros keyboard_arrow_down" at bounding box center [72, 264] width 91 height 27
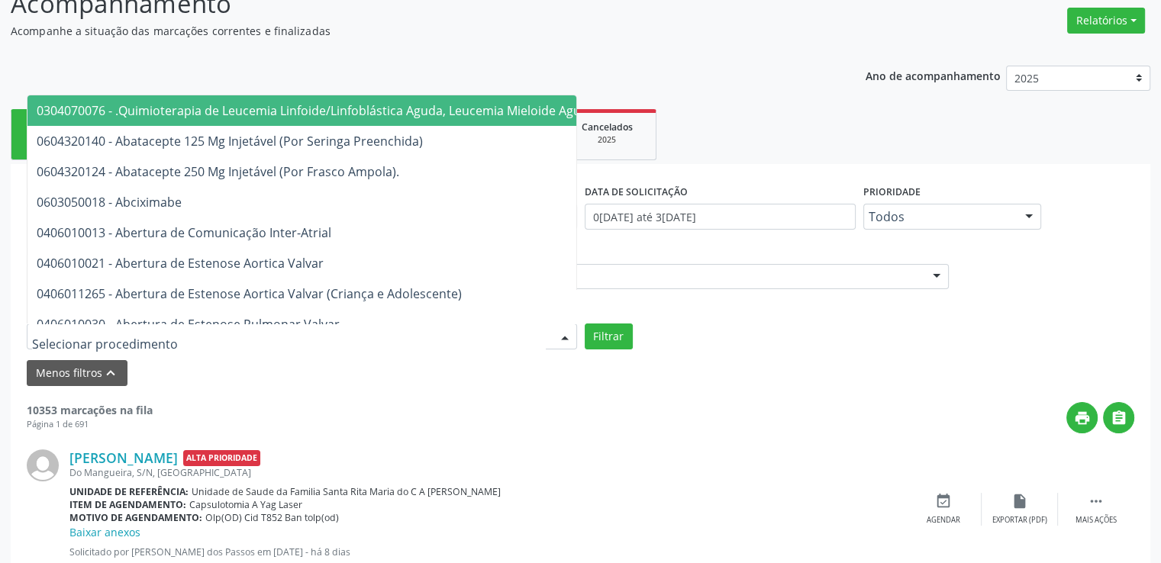
click at [73, 337] on input "text" at bounding box center [289, 344] width 514 height 31
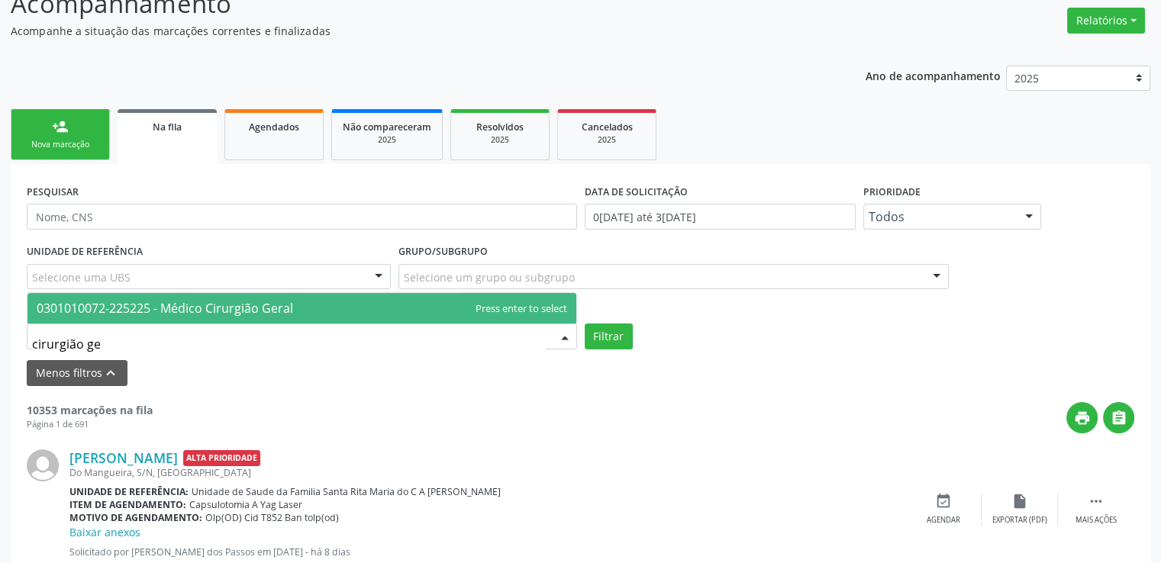
type input "cirurgião ger"
click at [163, 305] on span "0301010072-225225 - Médico Cirurgião Geral" at bounding box center [165, 308] width 257 height 17
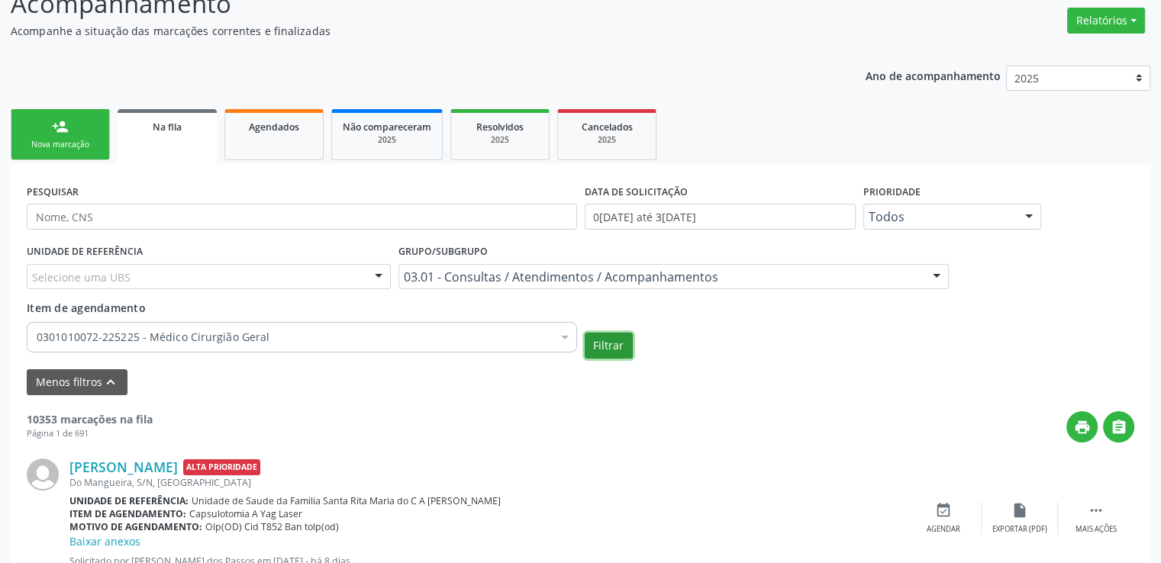
click at [607, 347] on button "Filtrar" at bounding box center [609, 346] width 48 height 26
click at [607, 347] on div "UNIDADE DE REFERÊNCIA Selecione uma UBS Todas as UBS Unidade de Saude da Famili…" at bounding box center [580, 299] width 1115 height 118
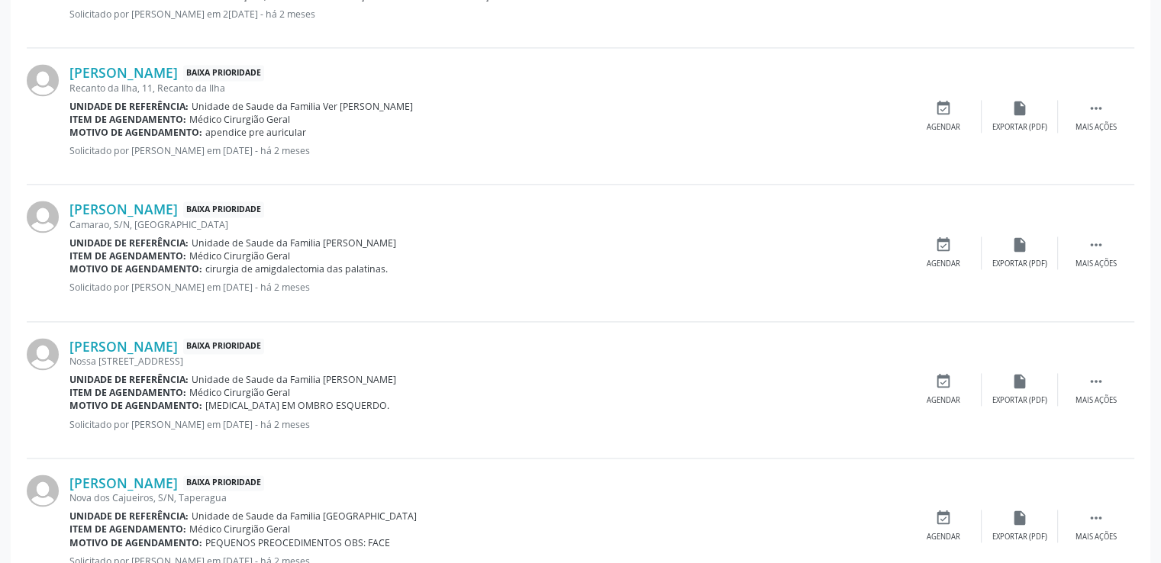
scroll to position [2253, 0]
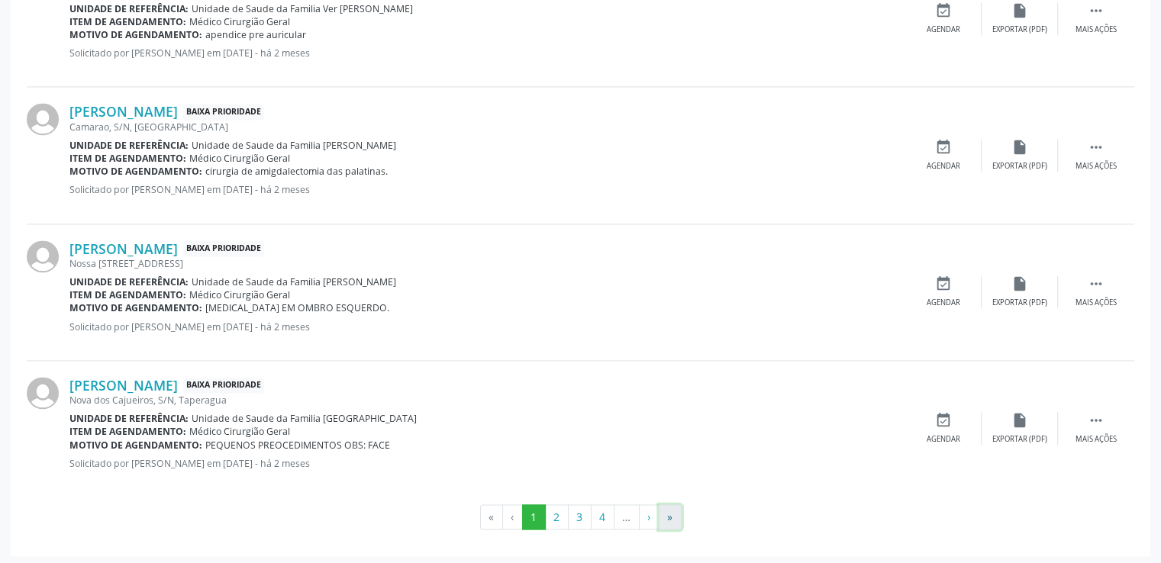
click at [673, 514] on button "»" at bounding box center [670, 518] width 23 height 26
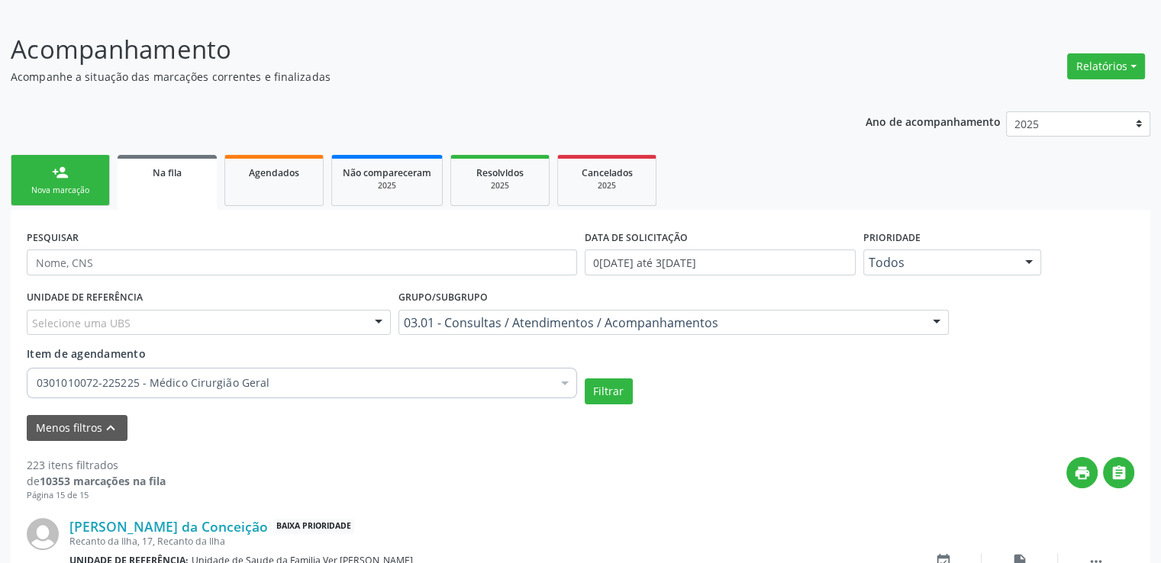
scroll to position [2111, 0]
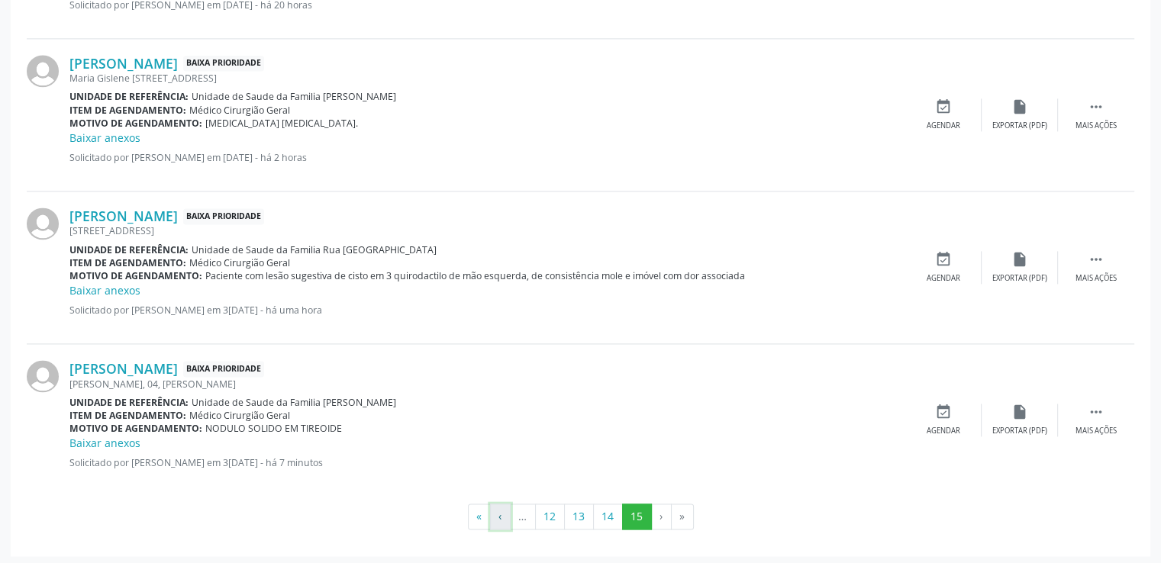
click at [499, 512] on button "‹" at bounding box center [500, 517] width 21 height 26
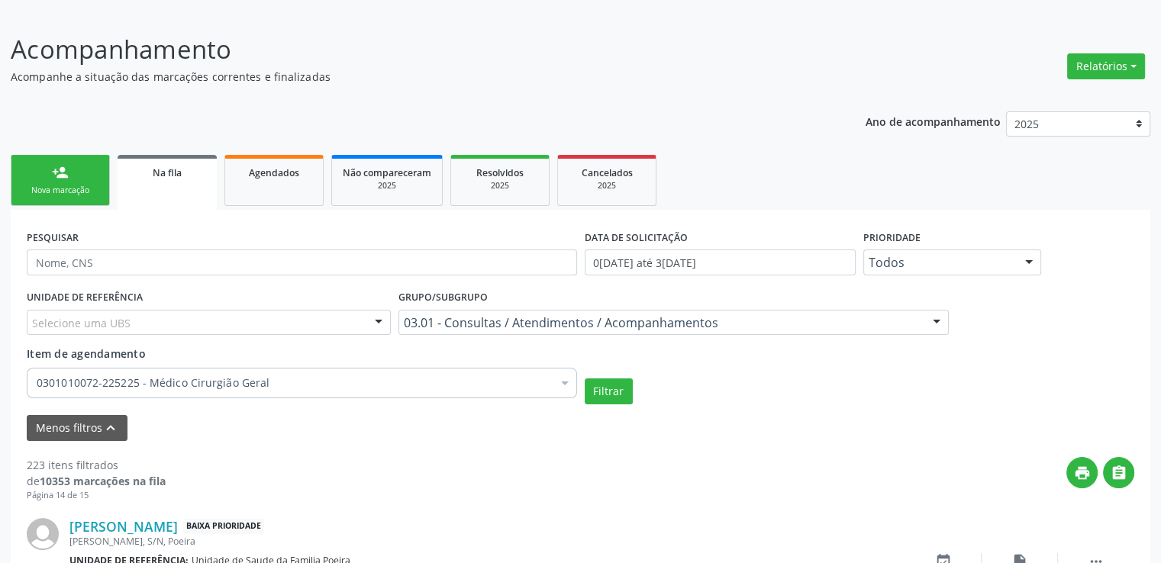
scroll to position [2272, 0]
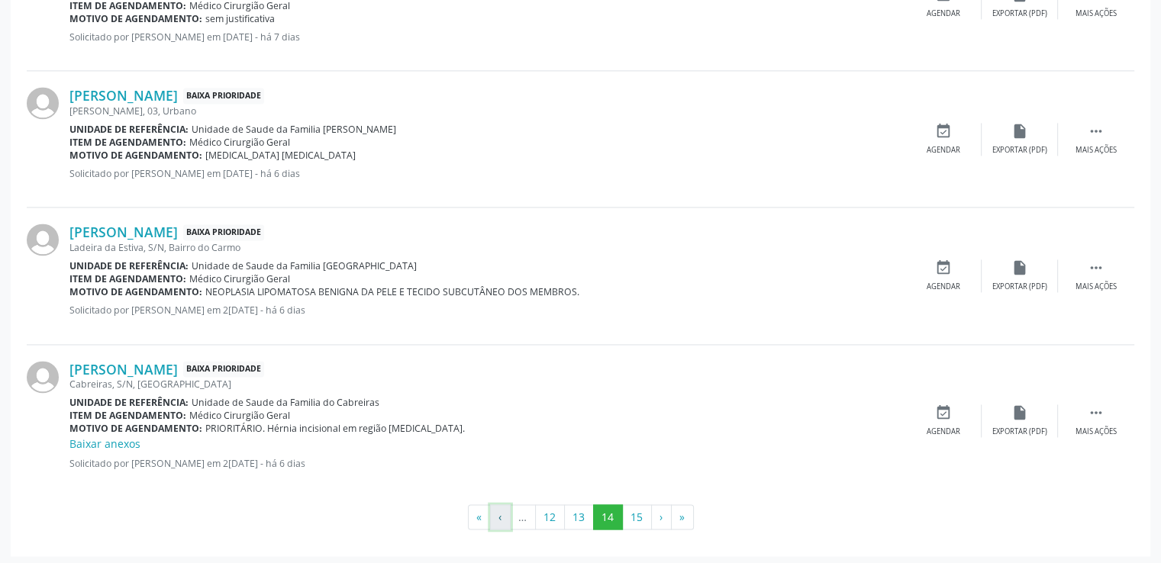
click at [500, 513] on button "‹" at bounding box center [500, 518] width 21 height 26
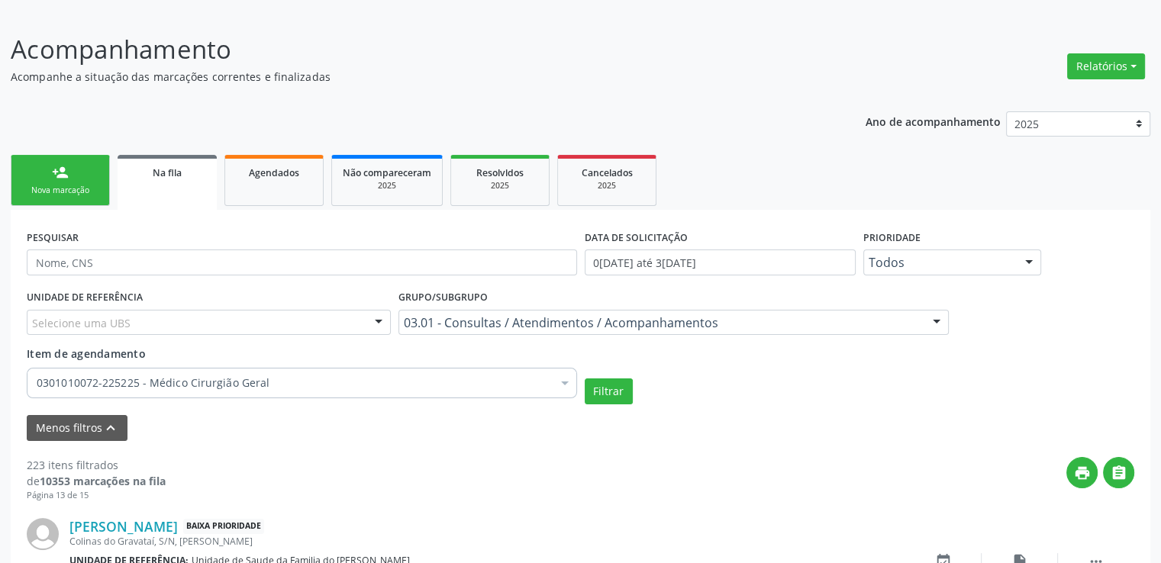
scroll to position [2240, 0]
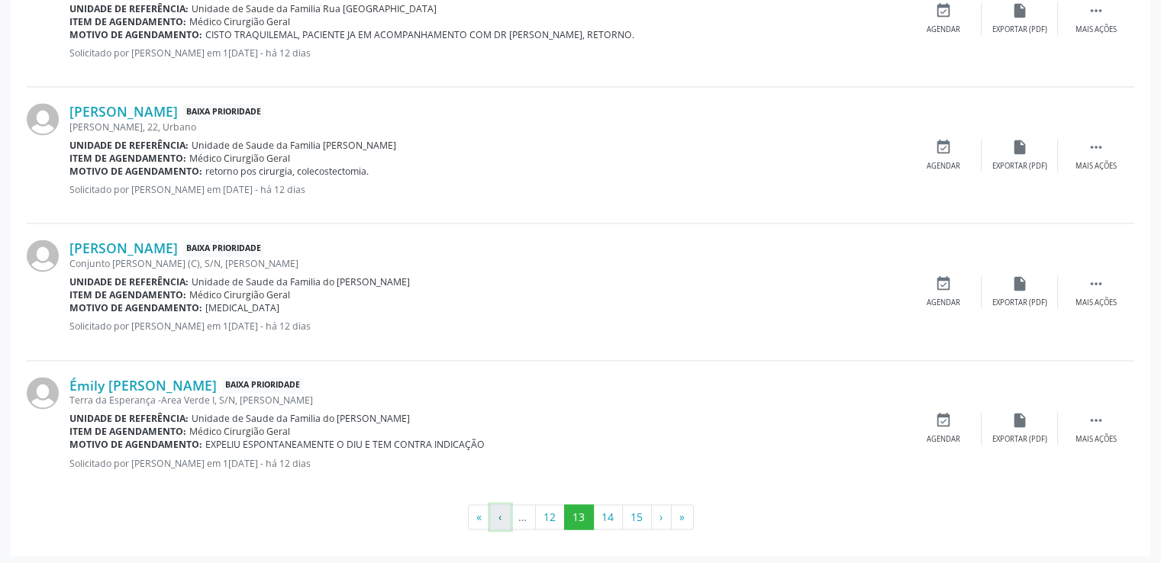
click at [499, 517] on button "‹" at bounding box center [500, 518] width 21 height 26
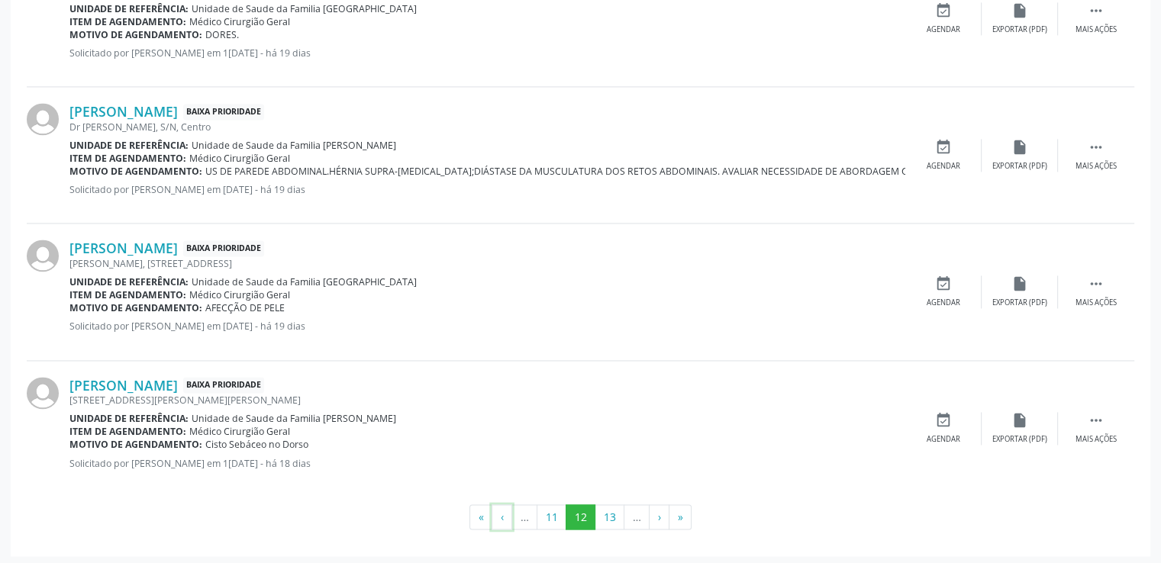
click at [499, 518] on button "‹" at bounding box center [502, 518] width 21 height 26
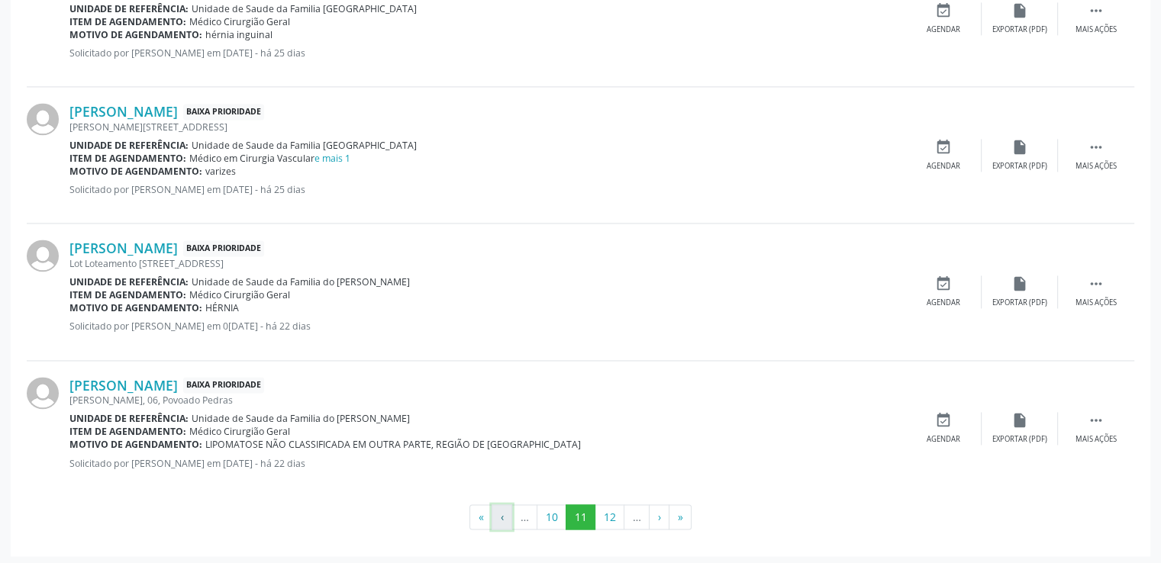
click at [501, 511] on button "‹" at bounding box center [502, 518] width 21 height 26
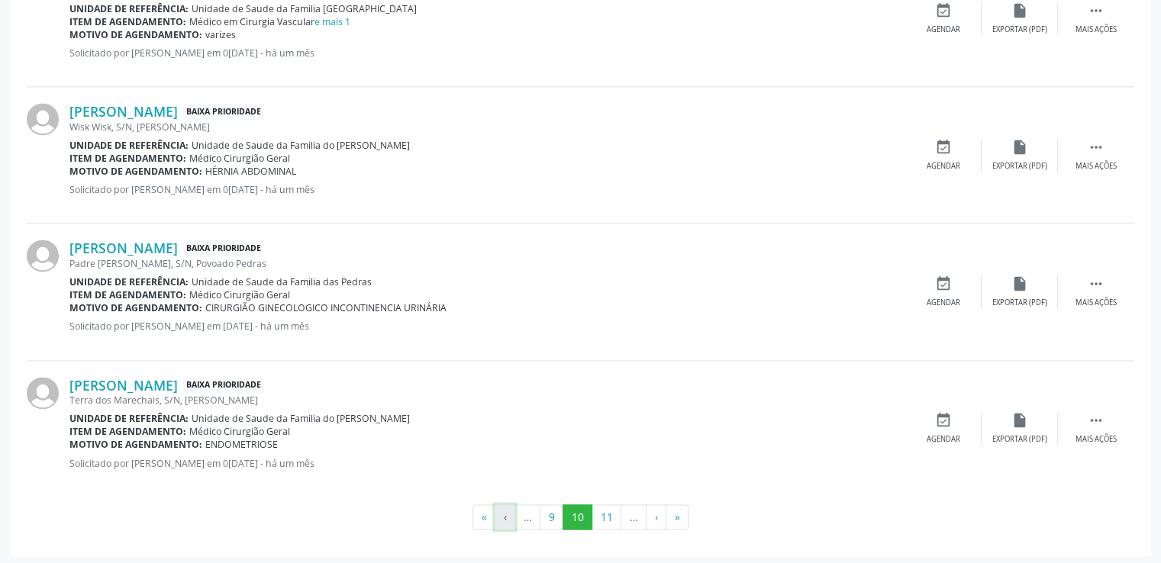
click at [506, 521] on button "‹" at bounding box center [505, 518] width 21 height 26
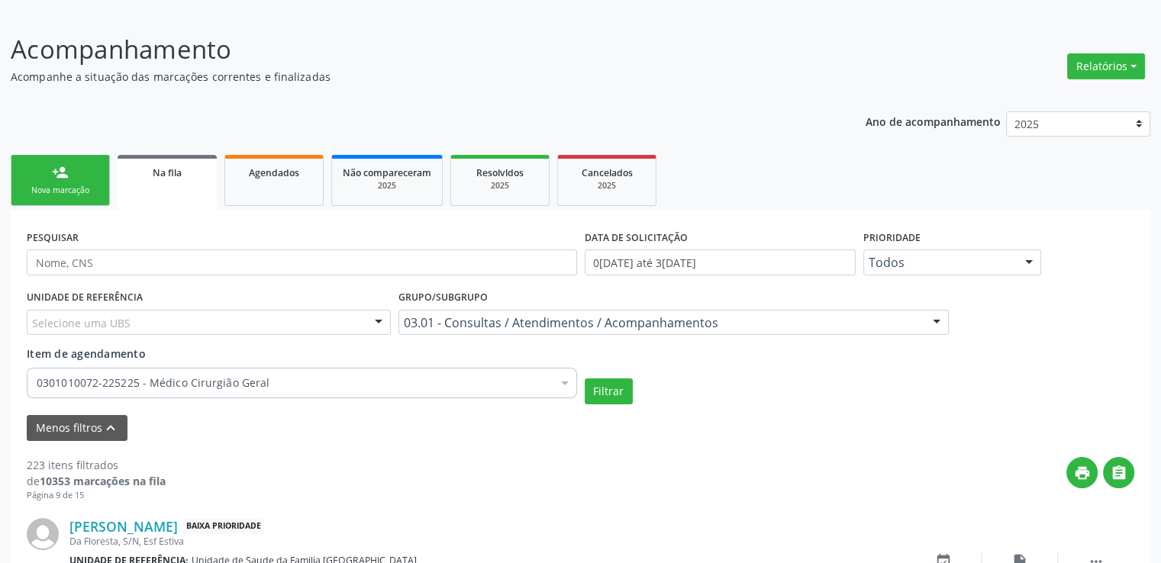
scroll to position [2240, 0]
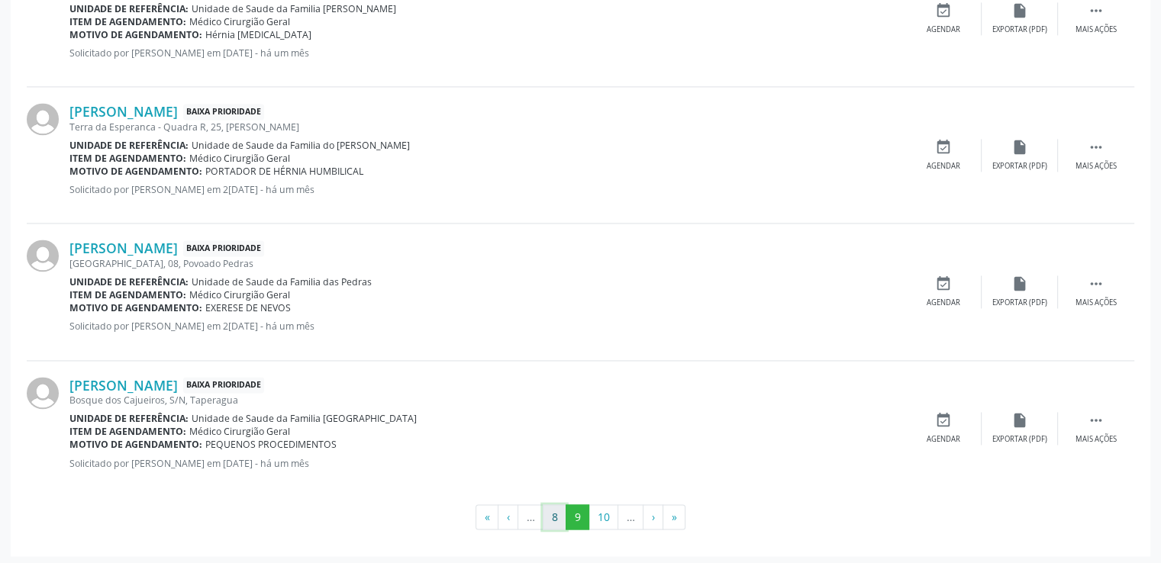
click at [556, 511] on button "8" at bounding box center [555, 518] width 24 height 26
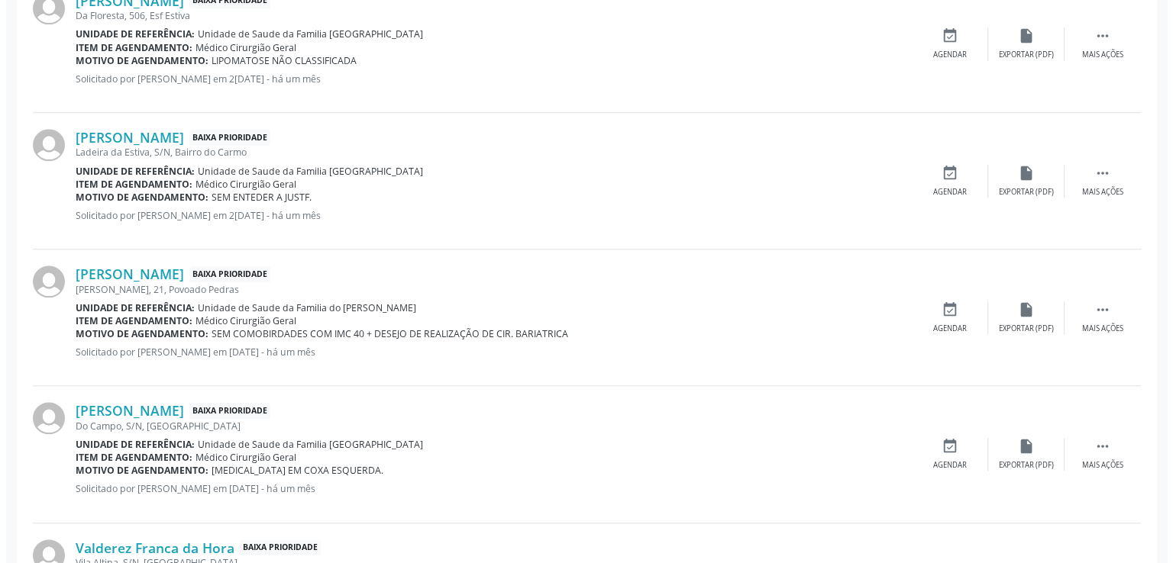
scroll to position [1400, 0]
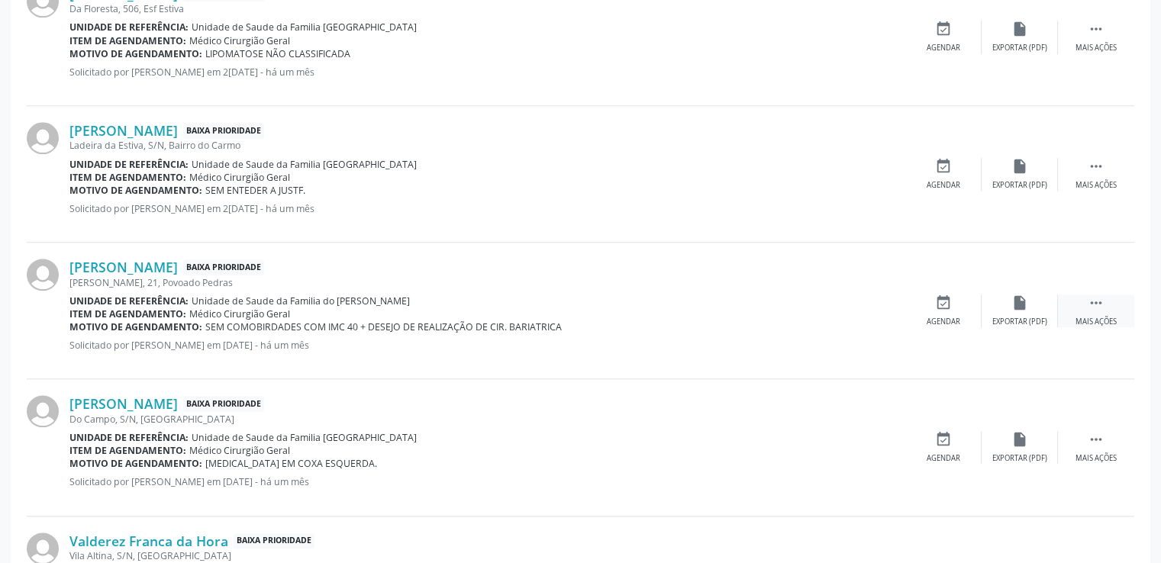
click at [1091, 302] on icon "" at bounding box center [1096, 303] width 17 height 17
click at [941, 305] on icon "cancel" at bounding box center [943, 303] width 17 height 17
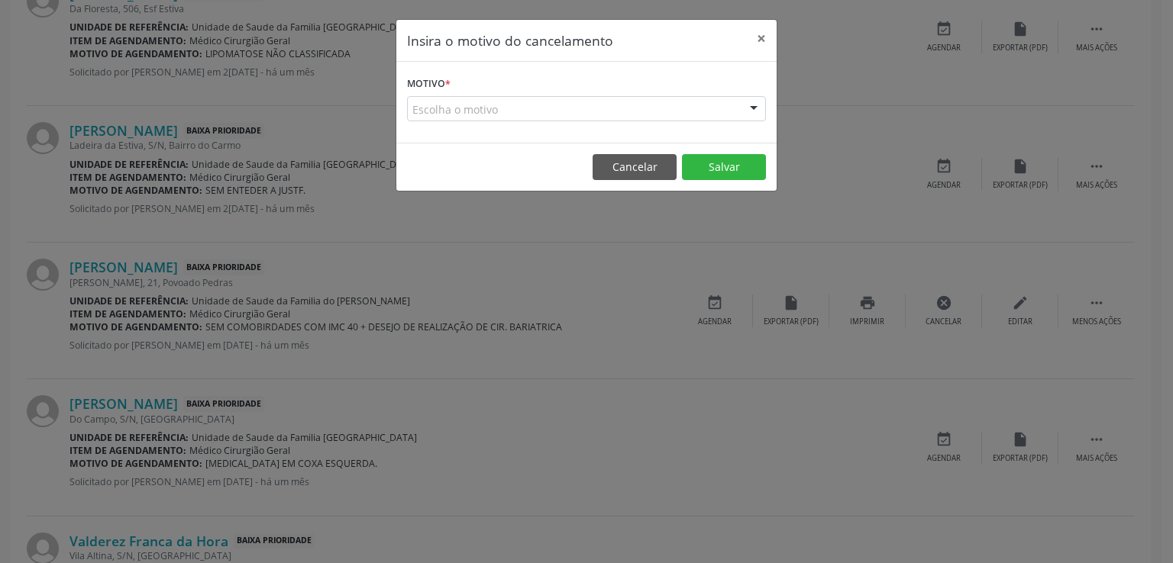
click at [471, 105] on div "Escolha o motivo" at bounding box center [586, 109] width 359 height 26
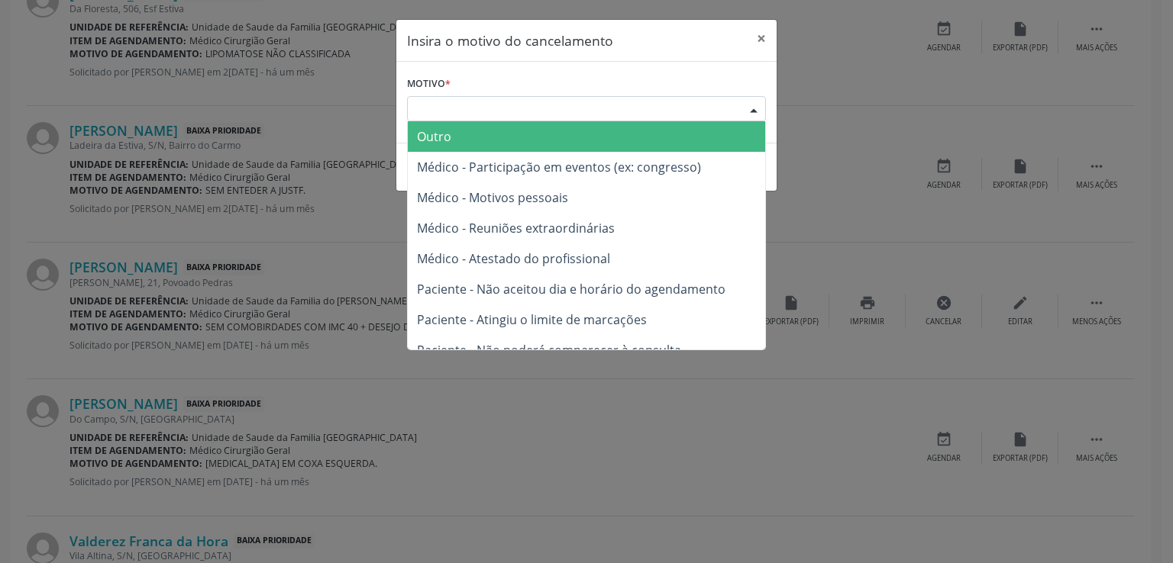
click at [471, 105] on div "Escolha o motivo" at bounding box center [586, 109] width 359 height 26
click at [474, 136] on span "Outro" at bounding box center [586, 136] width 357 height 31
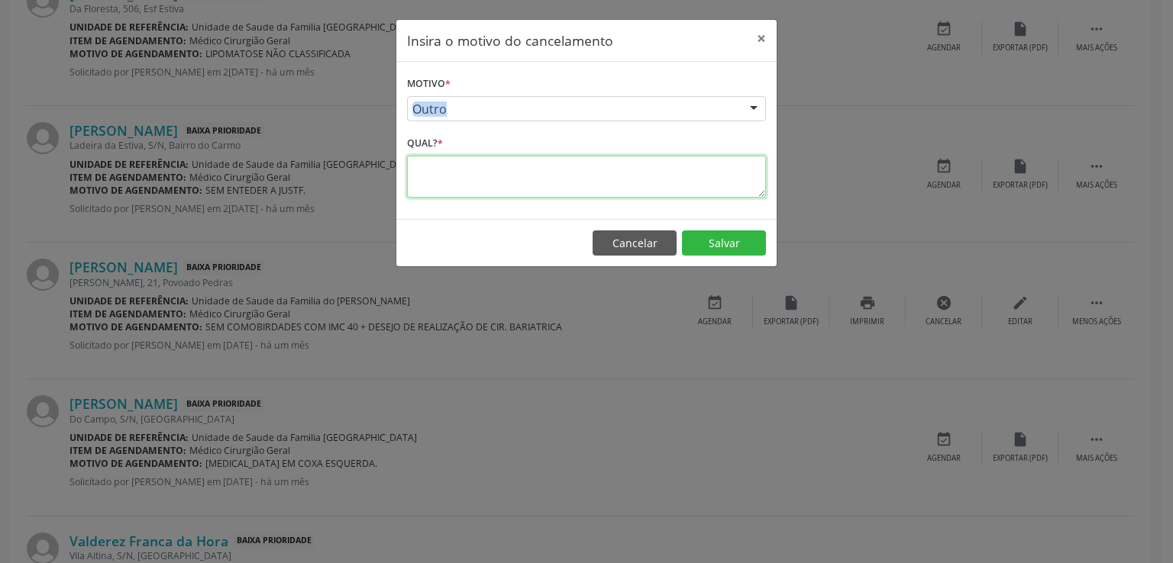
click at [437, 160] on textarea at bounding box center [586, 177] width 359 height 42
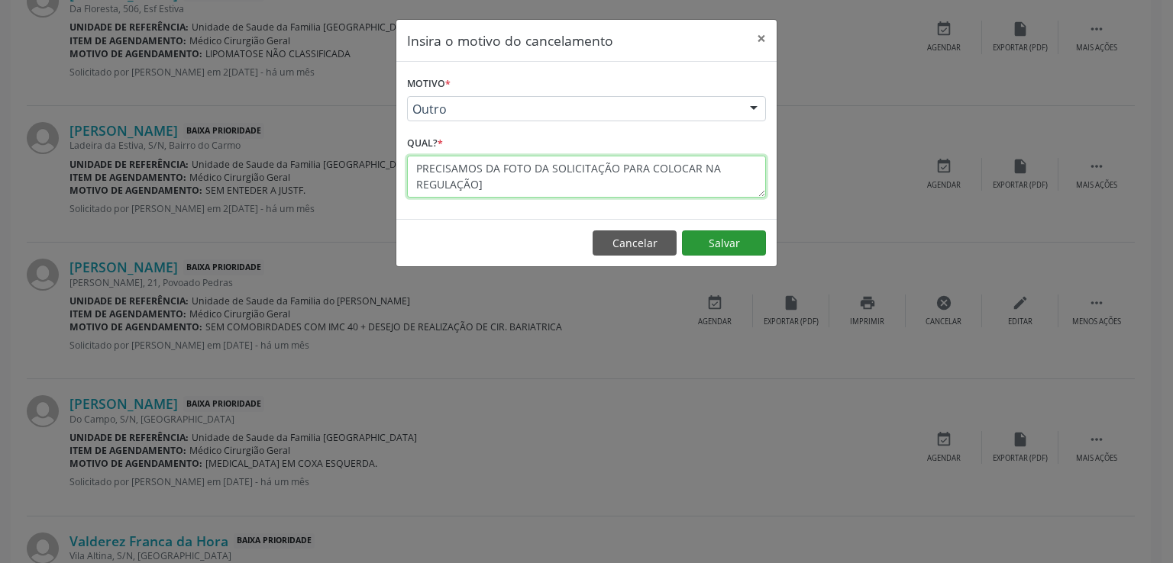
type textarea "PRECISAMOS DA FOTO DA SOLICITAÇÃO PARA COLOCAR NA REGULAÇÃO]"
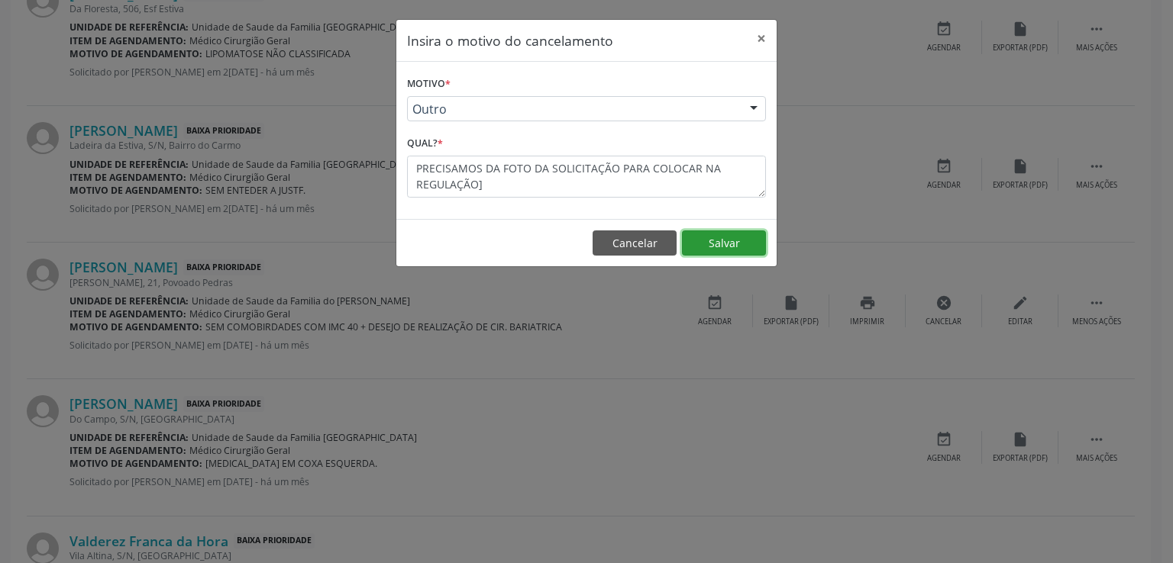
click at [724, 242] on button "Salvar" at bounding box center [724, 244] width 84 height 26
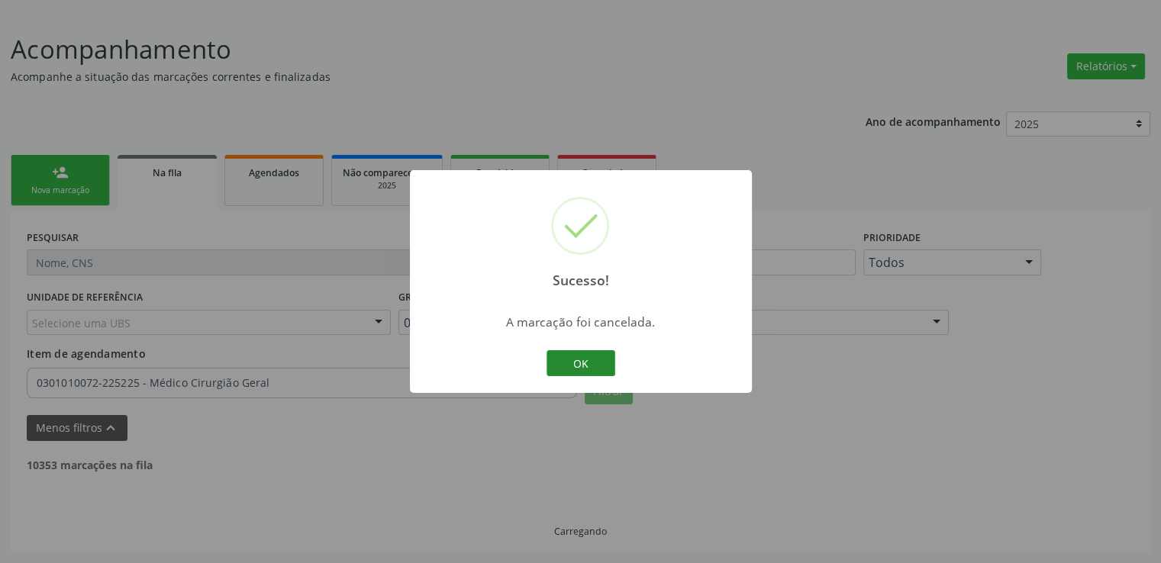
scroll to position [1400, 0]
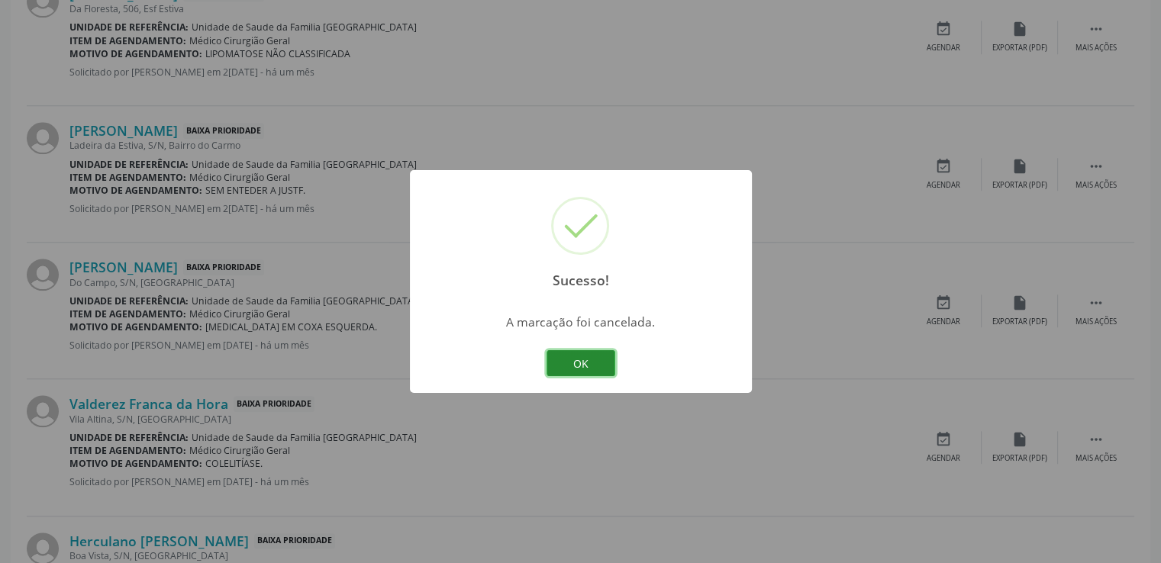
click at [583, 367] on button "OK" at bounding box center [581, 363] width 69 height 26
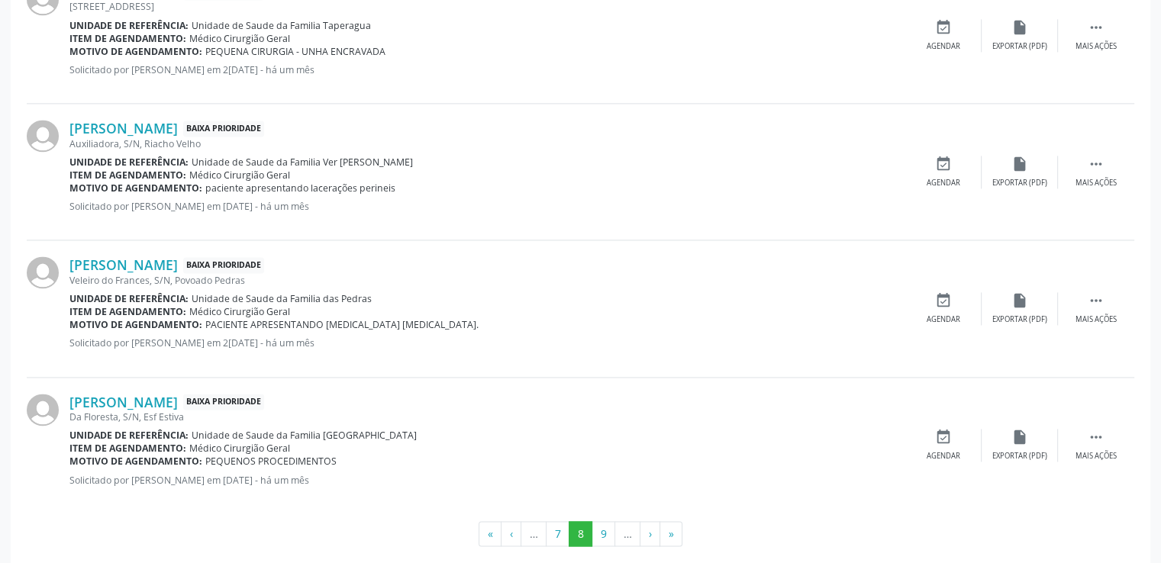
scroll to position [2240, 0]
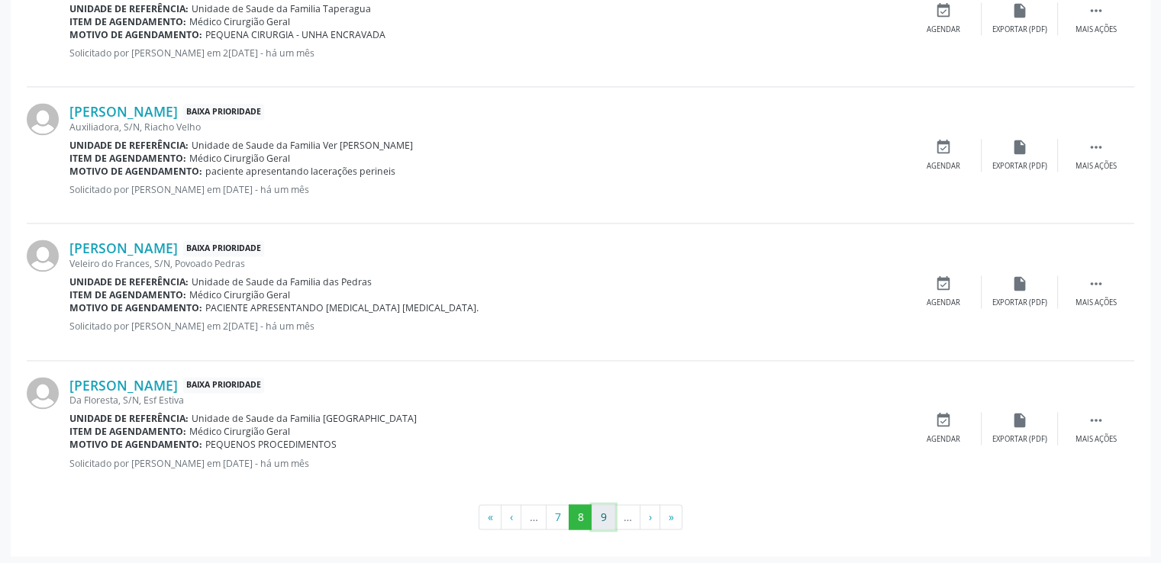
click at [605, 516] on button "9" at bounding box center [604, 518] width 24 height 26
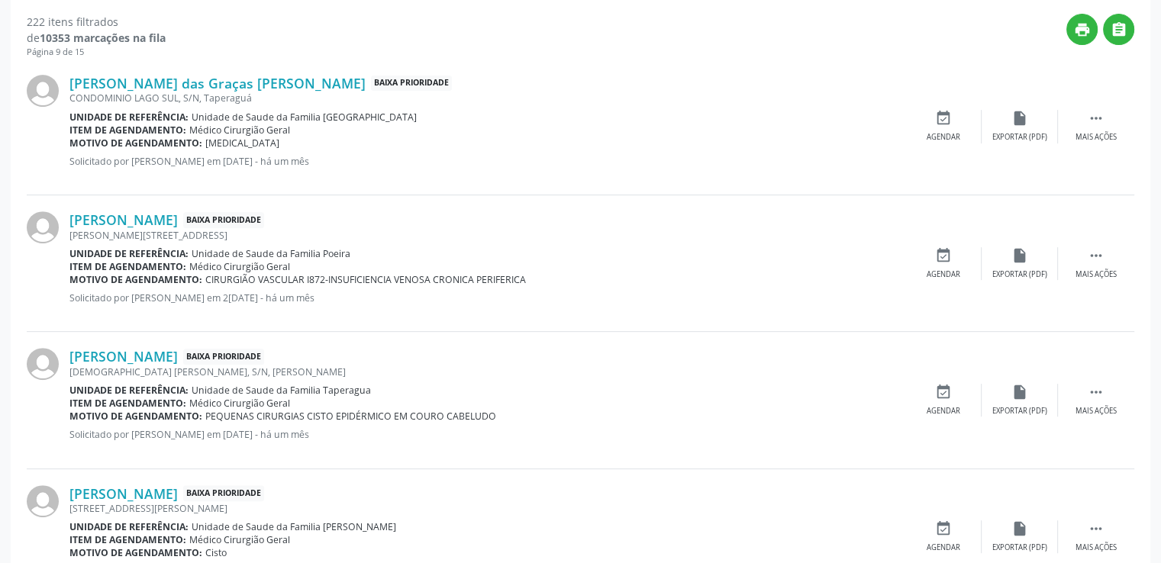
scroll to position [637, 0]
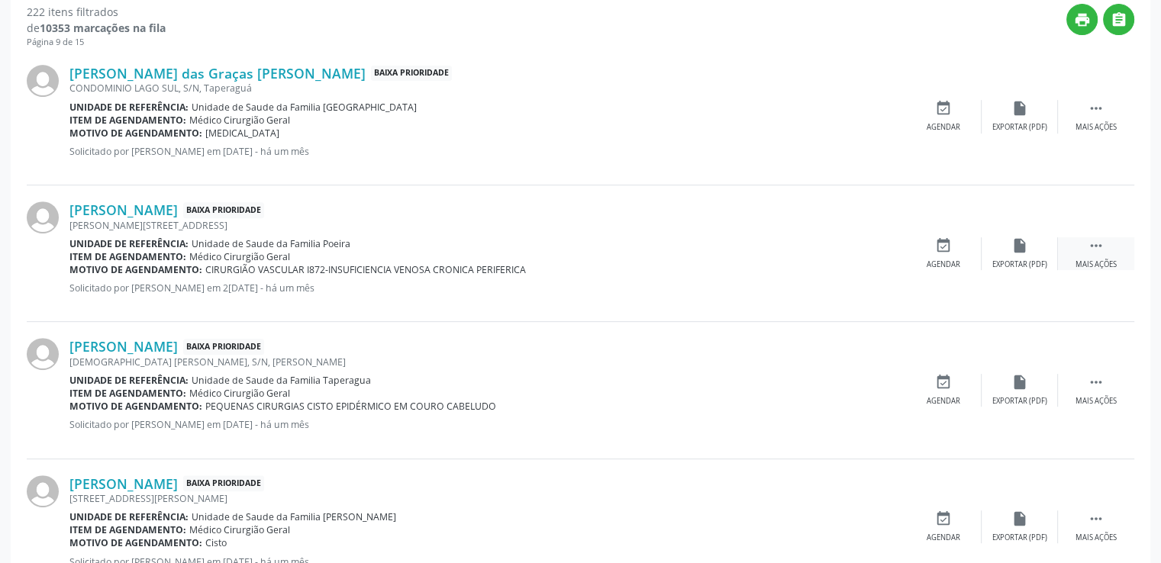
click at [1093, 243] on icon "" at bounding box center [1096, 245] width 17 height 17
click at [577, 297] on div "[PERSON_NAME] Baixa Prioridade [PERSON_NAME][STREET_ADDRESS] Unidade de referên…" at bounding box center [372, 254] width 607 height 104
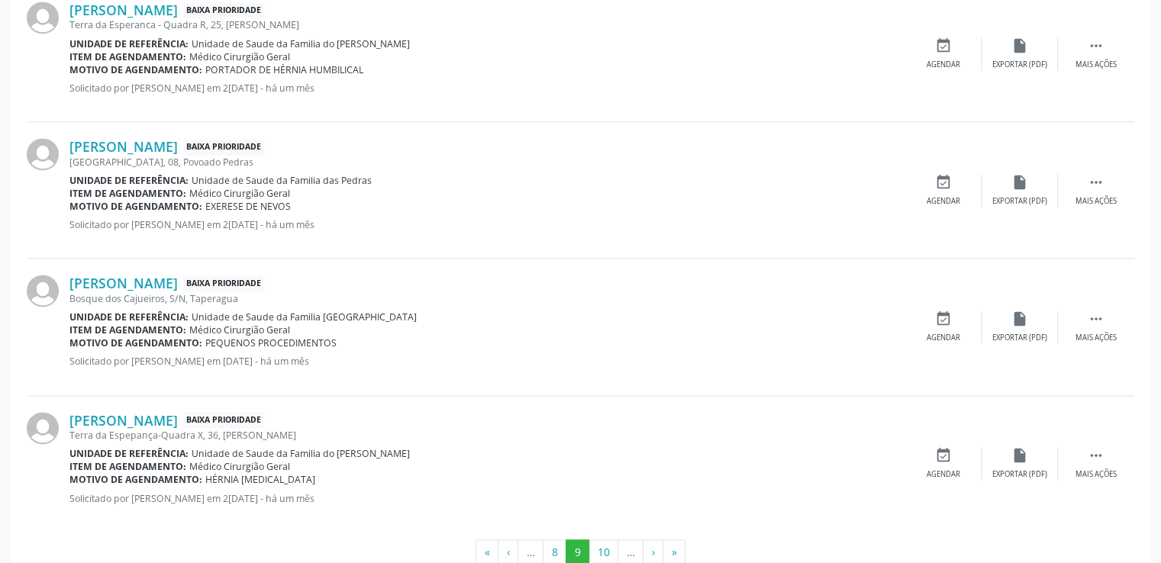
scroll to position [2240, 0]
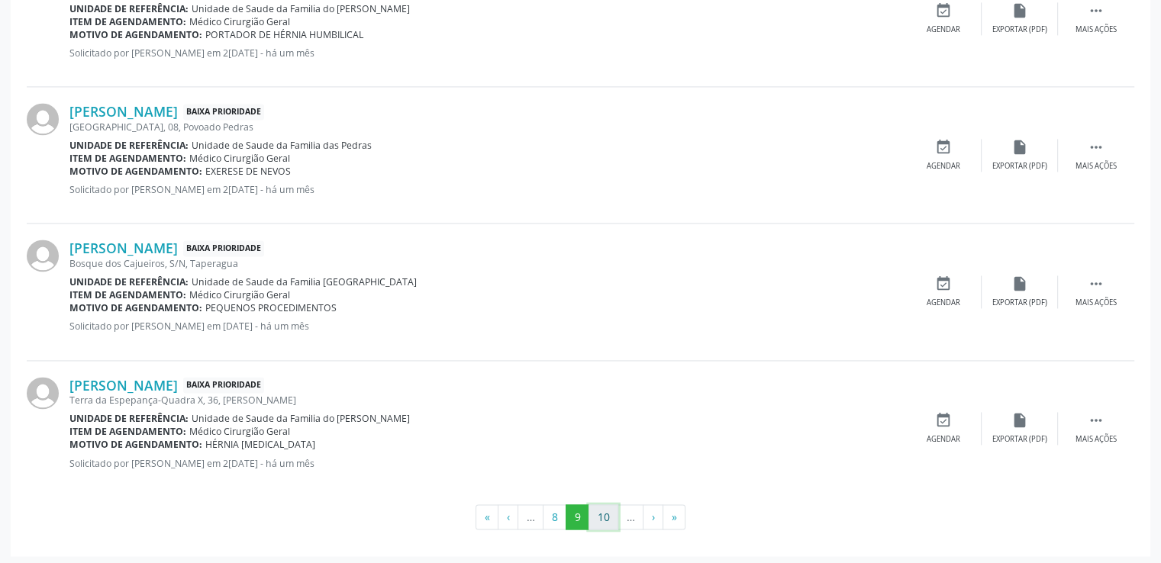
click at [599, 515] on button "10" at bounding box center [604, 518] width 30 height 26
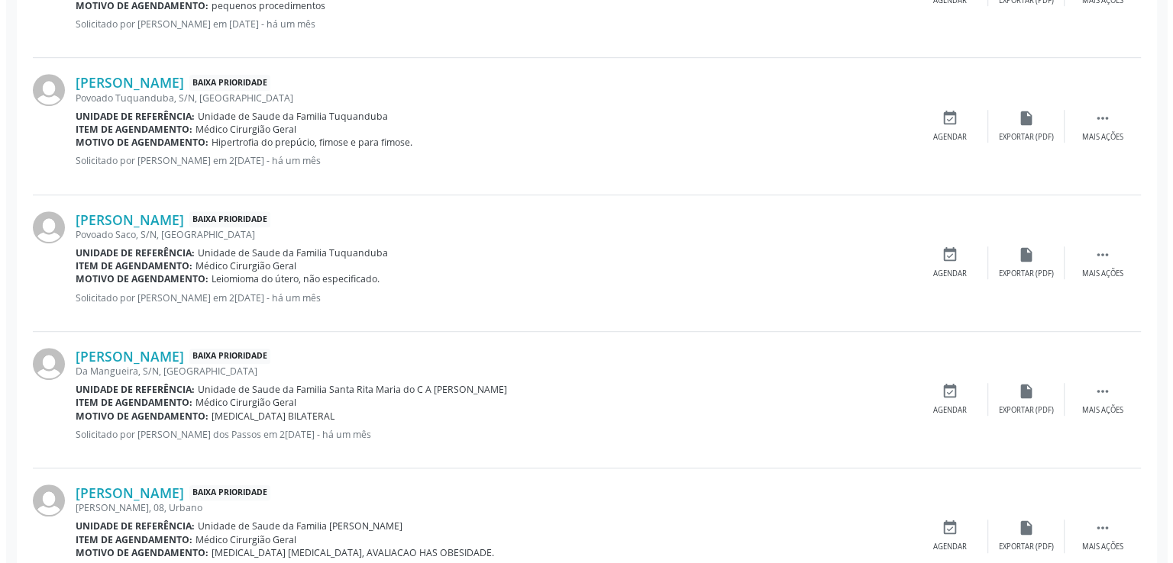
scroll to position [637, 0]
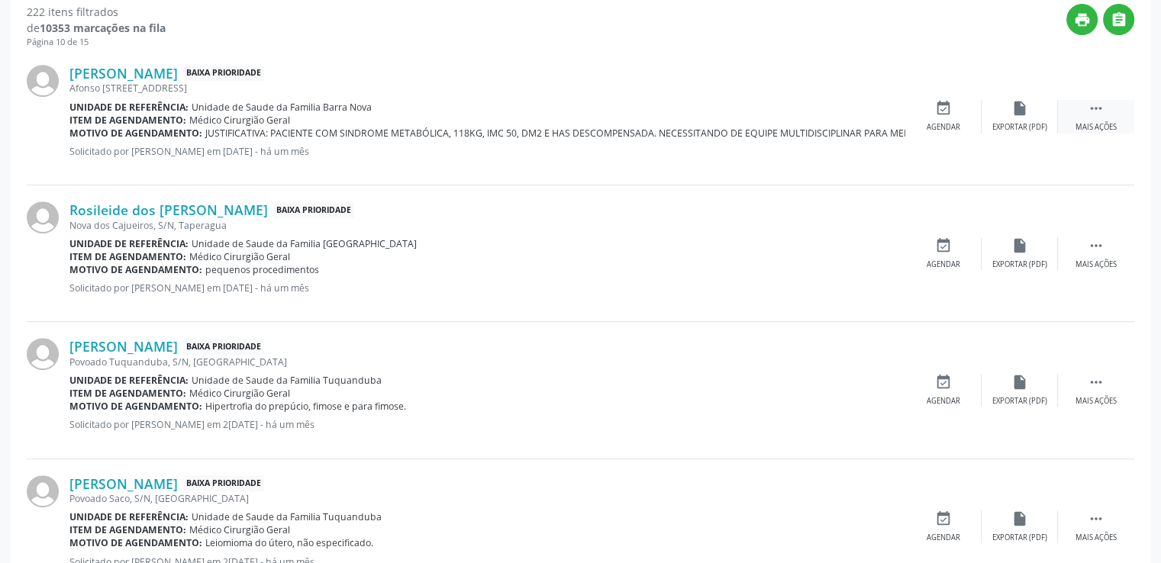
click at [1099, 111] on icon "" at bounding box center [1096, 108] width 17 height 17
click at [947, 108] on icon "cancel" at bounding box center [943, 108] width 17 height 17
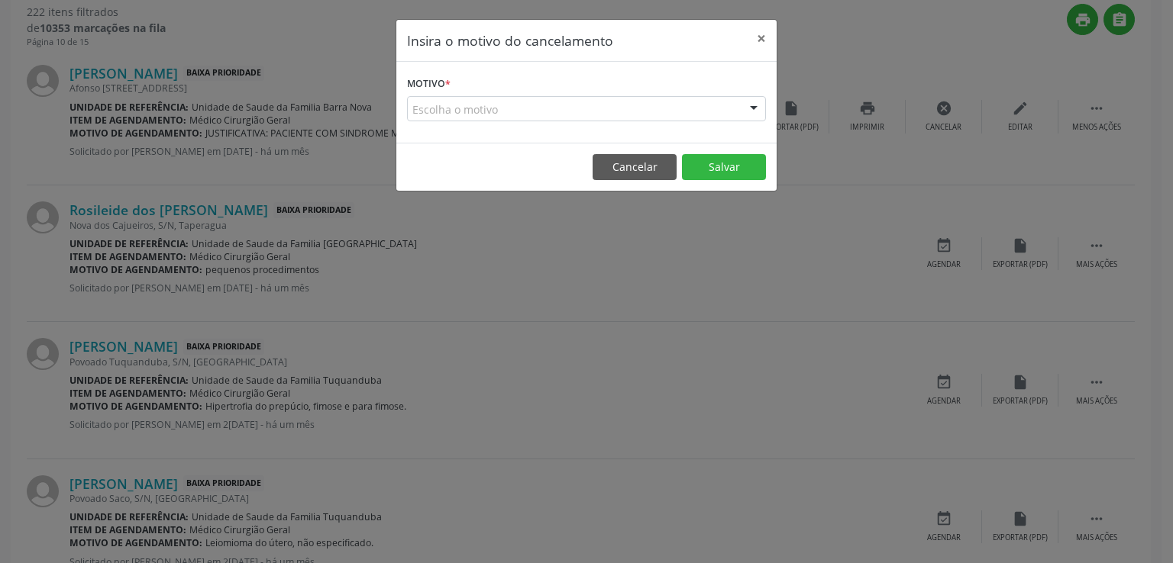
click at [479, 111] on div "Escolha o motivo" at bounding box center [586, 109] width 359 height 26
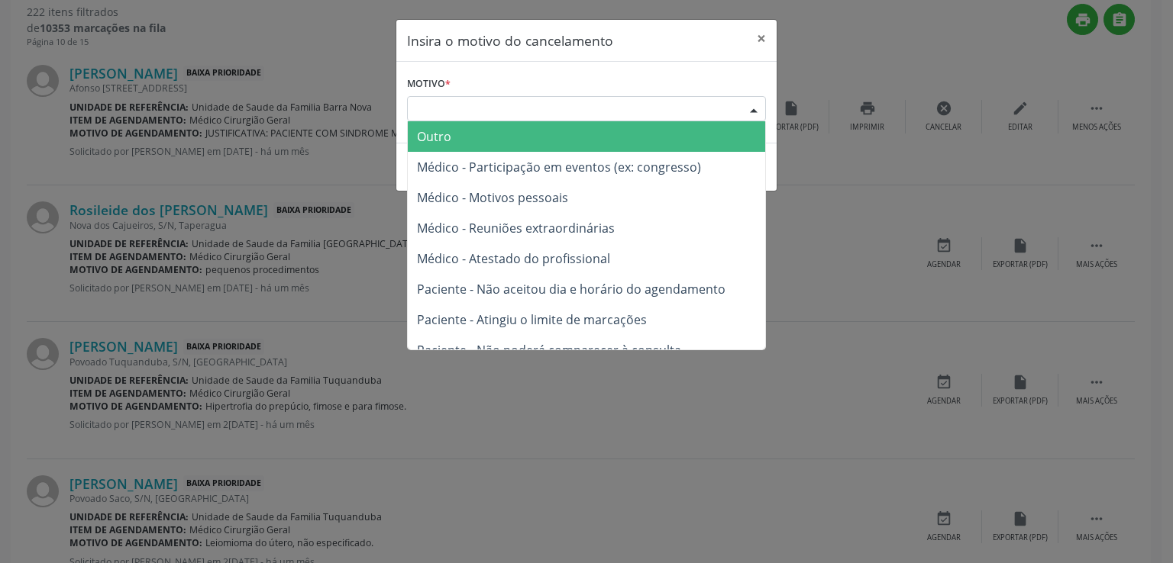
click at [479, 111] on div "Escolha o motivo" at bounding box center [586, 109] width 359 height 26
click at [448, 135] on span "Outro" at bounding box center [434, 136] width 34 height 17
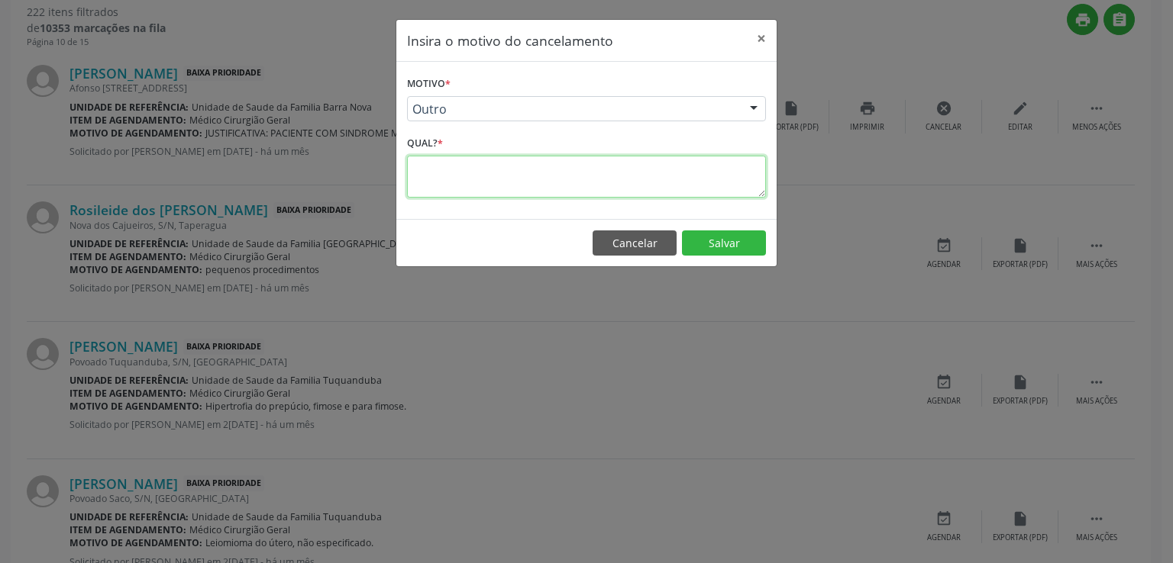
click at [429, 172] on textarea at bounding box center [586, 177] width 359 height 42
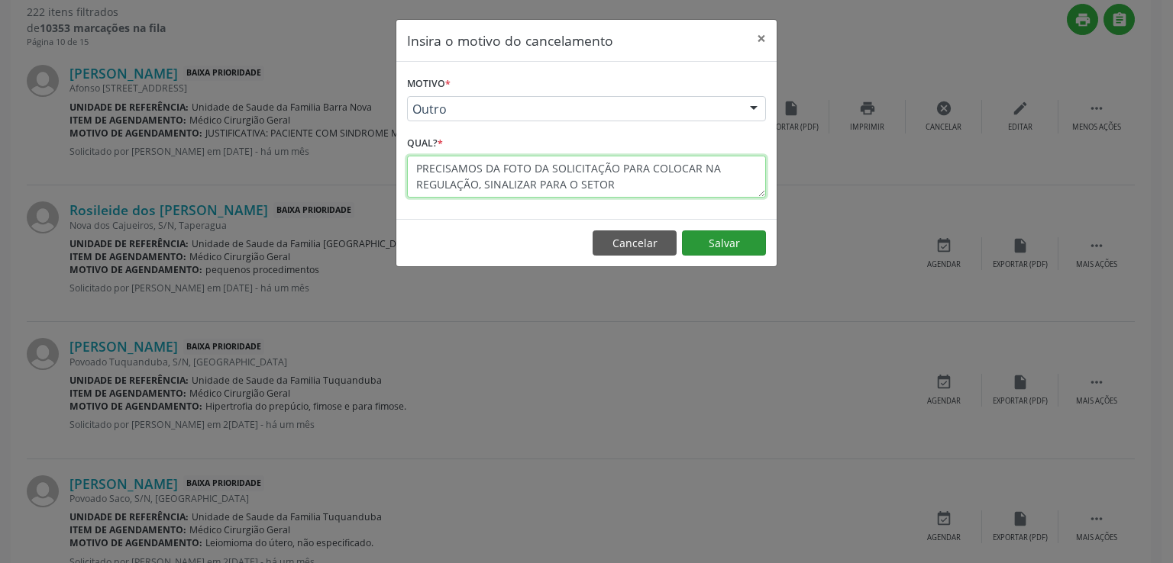
type textarea "PRECISAMOS DA FOTO DA SOLICITAÇÃO PARA COLOCAR NA REGULAÇÃO, SINALIZAR PARA O S…"
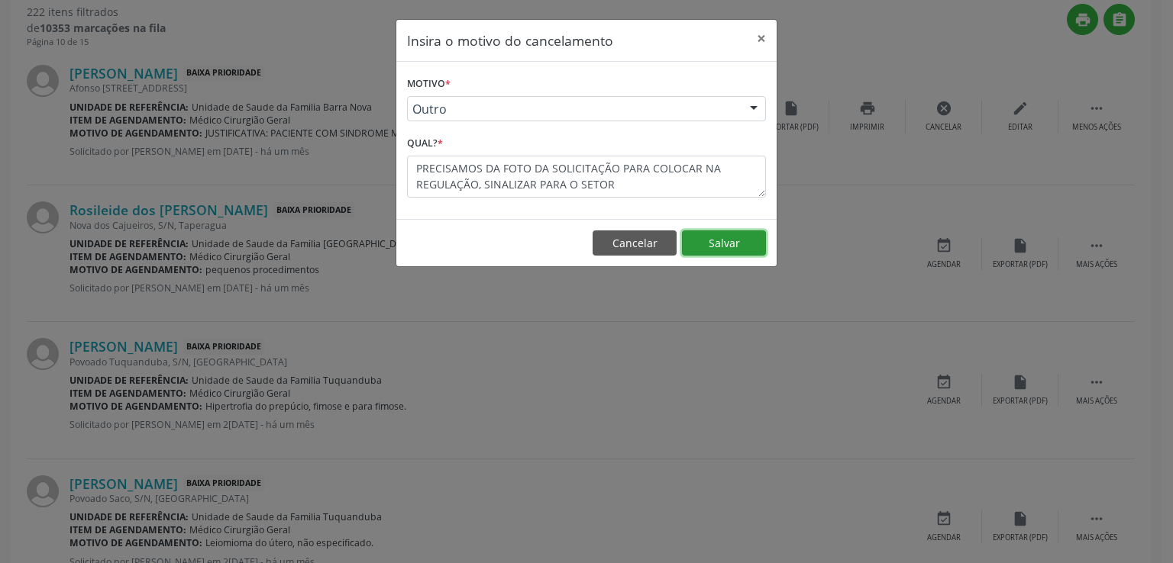
click at [725, 245] on button "Salvar" at bounding box center [724, 244] width 84 height 26
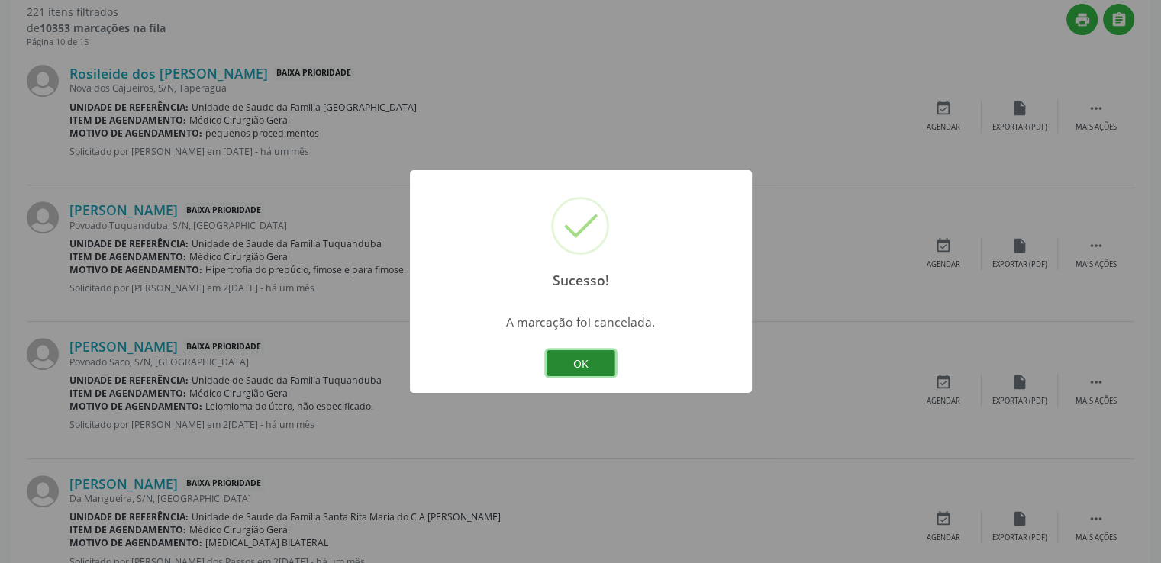
click at [593, 364] on button "OK" at bounding box center [581, 363] width 69 height 26
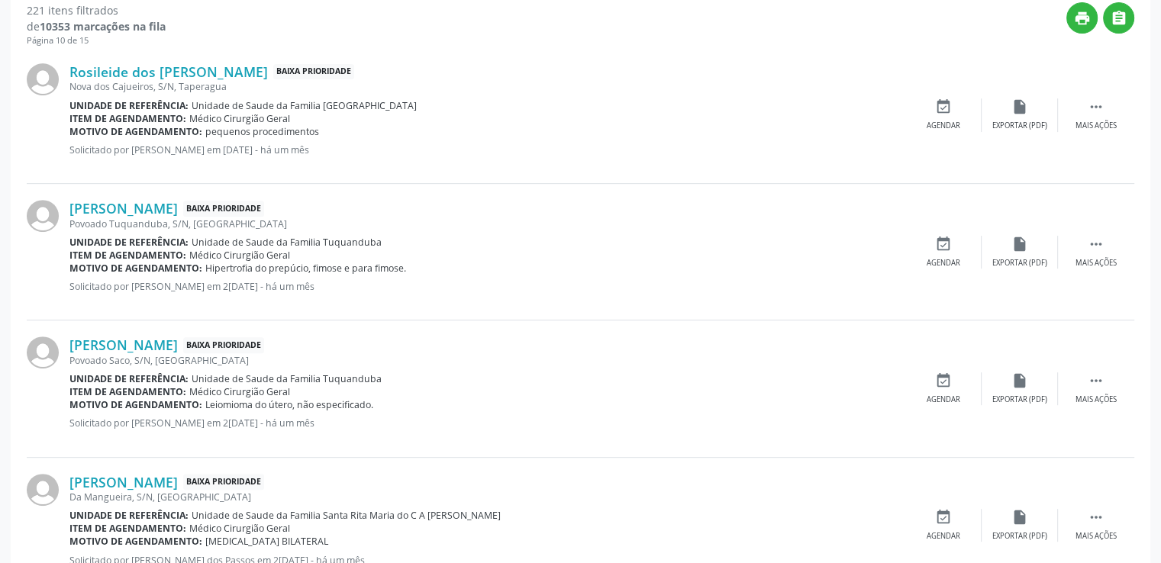
scroll to position [789, 0]
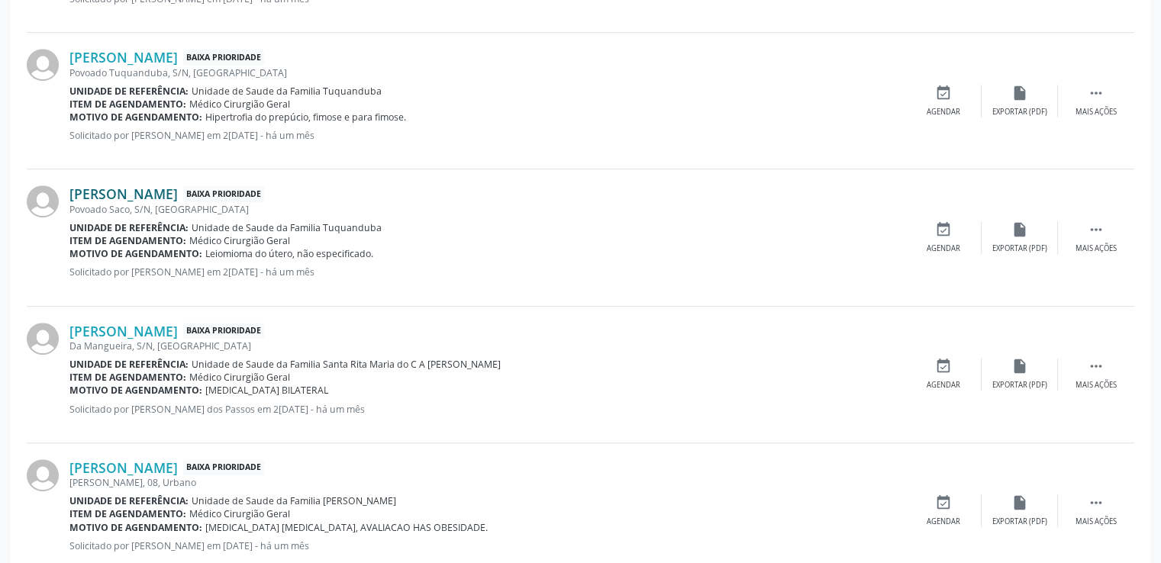
click at [137, 197] on link "[PERSON_NAME]" at bounding box center [123, 194] width 108 height 17
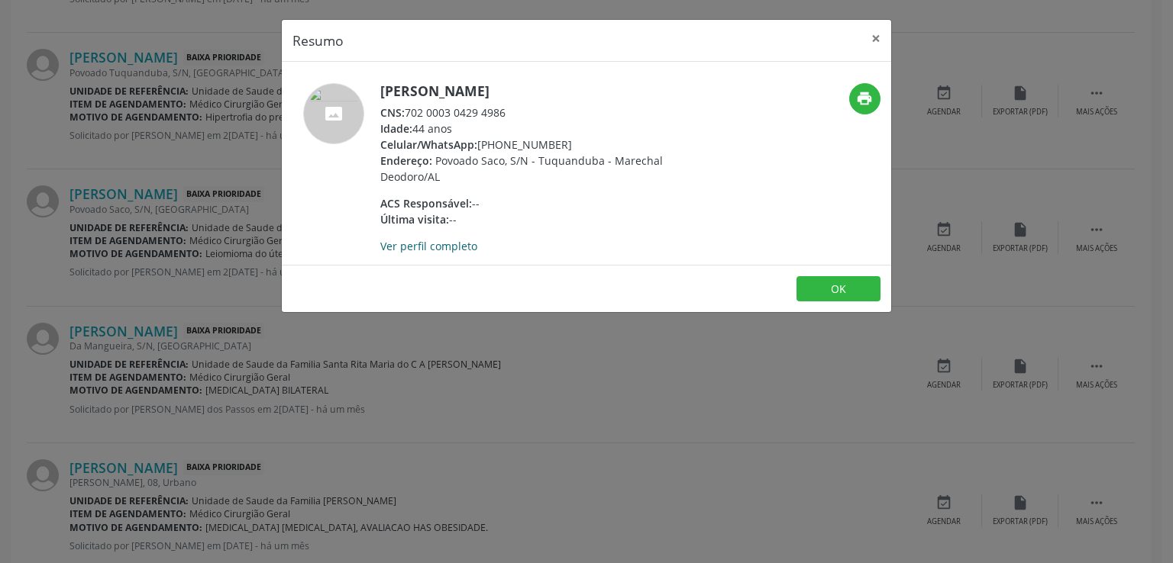
click at [434, 239] on link "Ver perfil completo" at bounding box center [428, 246] width 97 height 15
click at [873, 37] on button "×" at bounding box center [875, 38] width 31 height 37
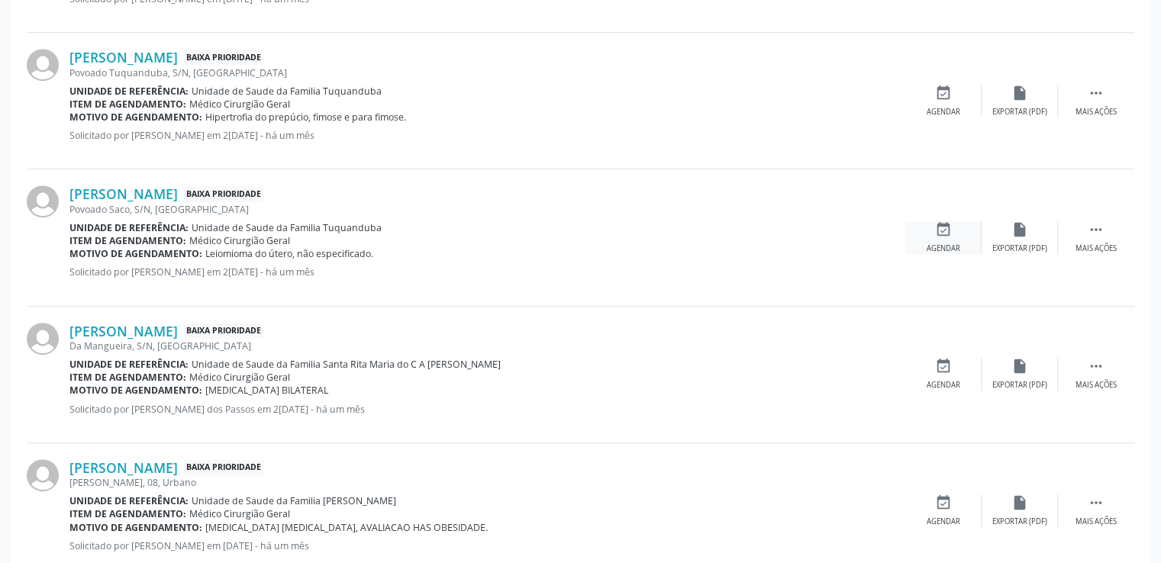
click at [939, 230] on icon "event_available" at bounding box center [943, 229] width 17 height 17
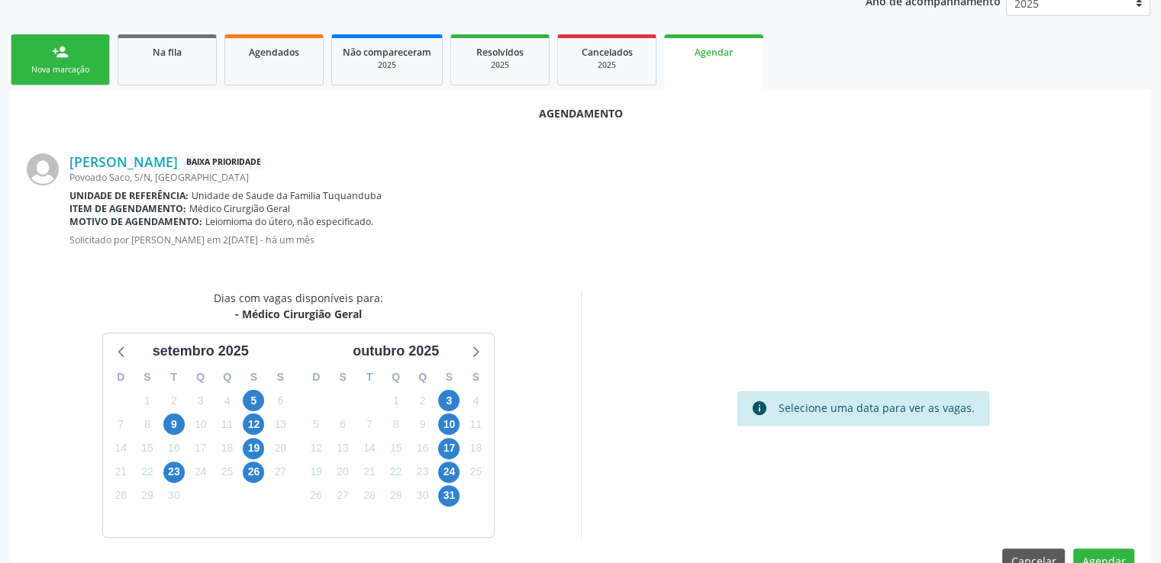
scroll to position [340, 0]
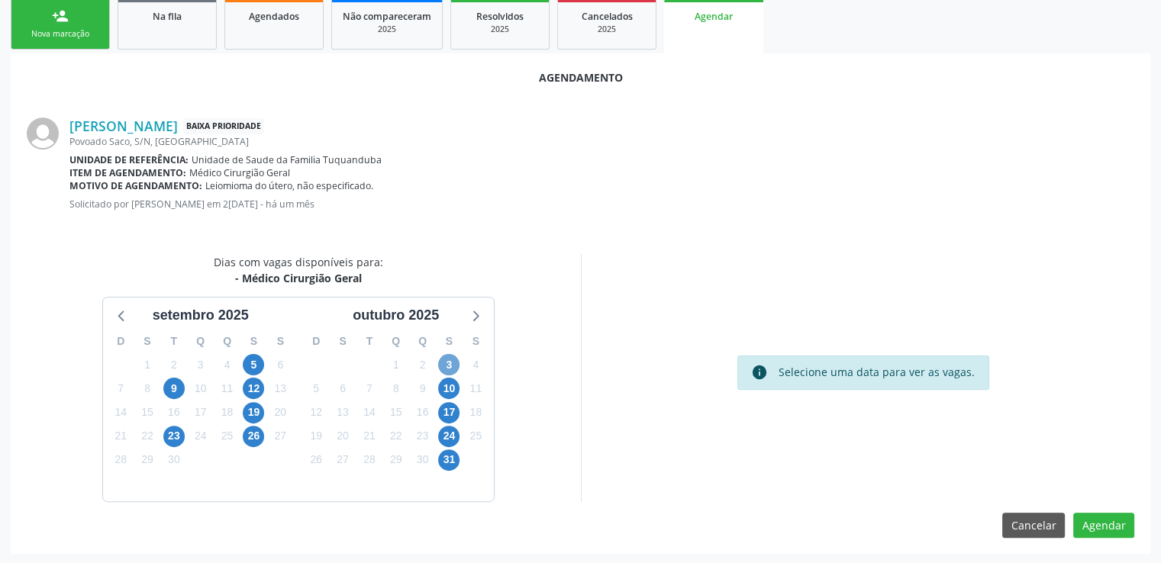
click at [443, 357] on span "3" at bounding box center [448, 364] width 21 height 21
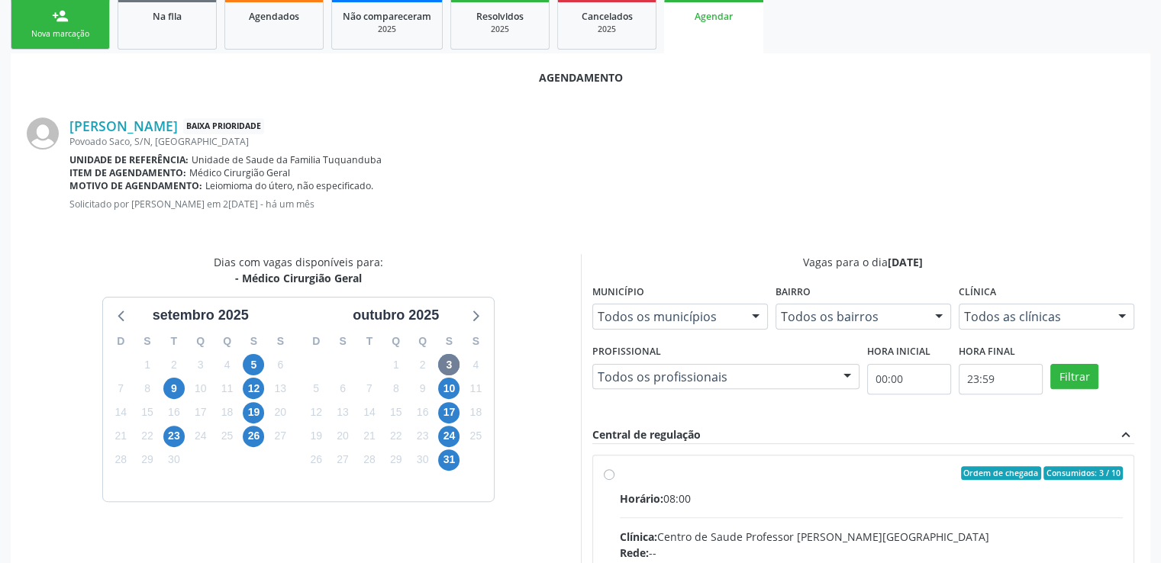
click at [606, 473] on input "Ordem de chegada Consumidos: 3 / 10 Horário: 08:00 Clínica: Centro de Saude Pro…" at bounding box center [609, 473] width 11 height 14
radio input "true"
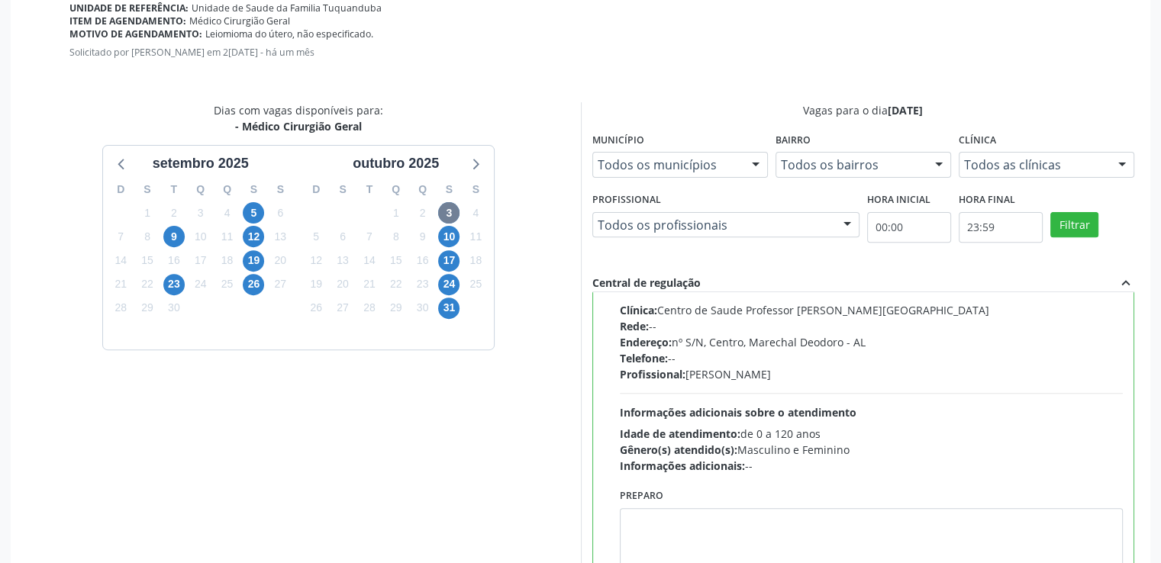
scroll to position [588, 0]
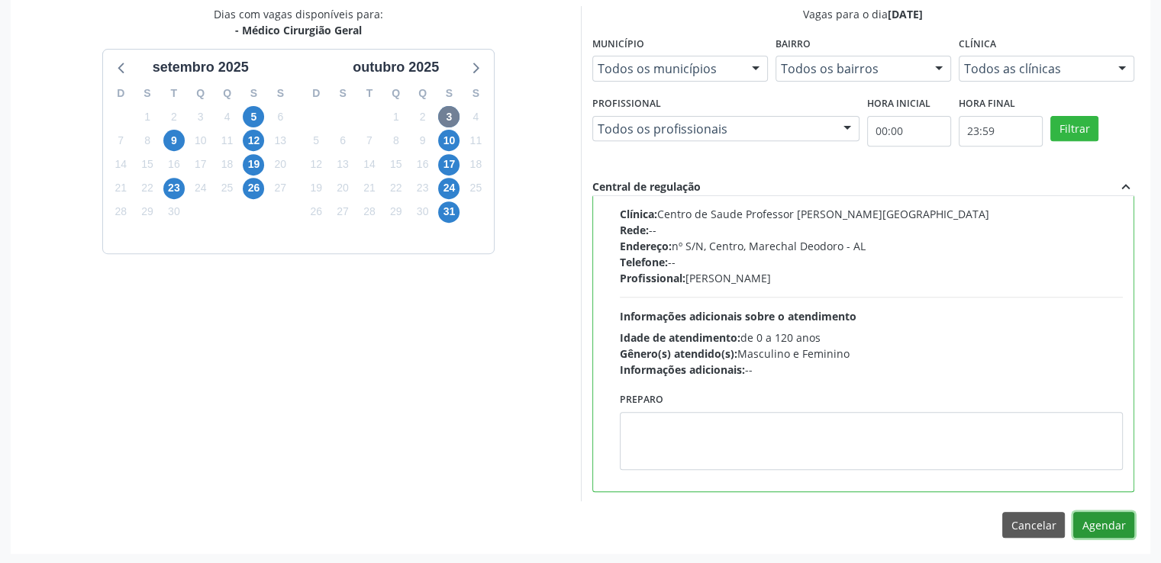
click at [1102, 517] on button "Agendar" at bounding box center [1103, 525] width 61 height 26
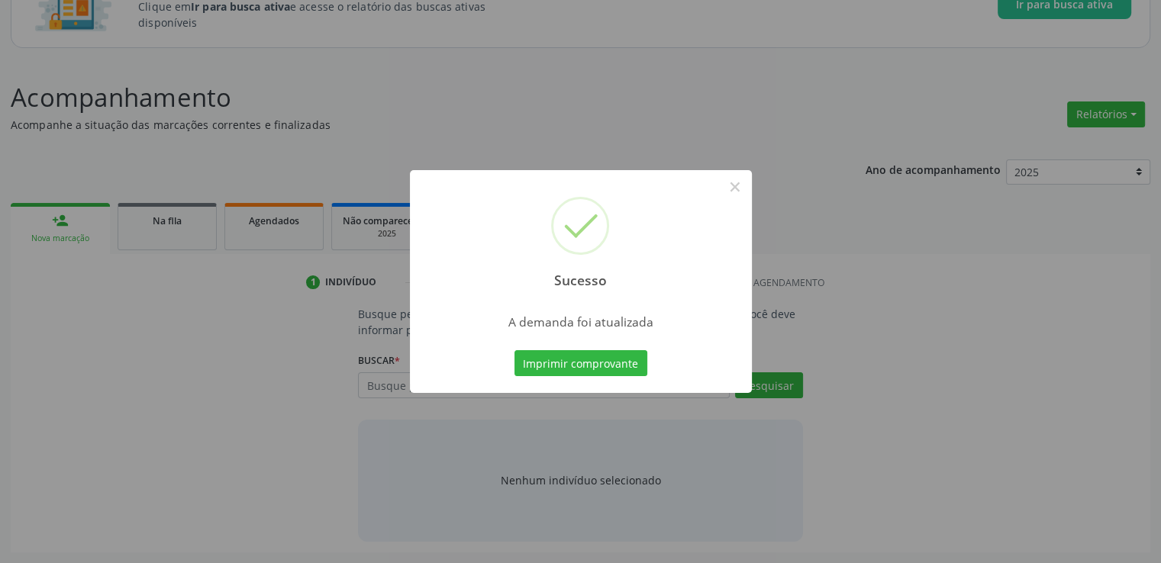
scroll to position [134, 0]
click at [733, 186] on button "×" at bounding box center [735, 187] width 26 height 26
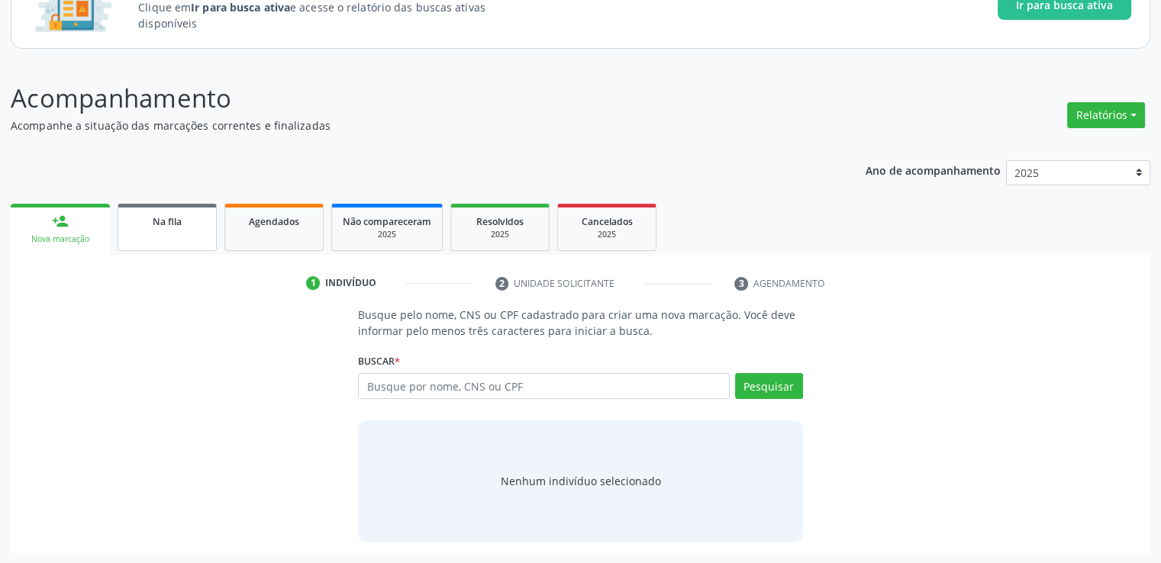
click at [198, 231] on link "Na fila" at bounding box center [167, 227] width 99 height 47
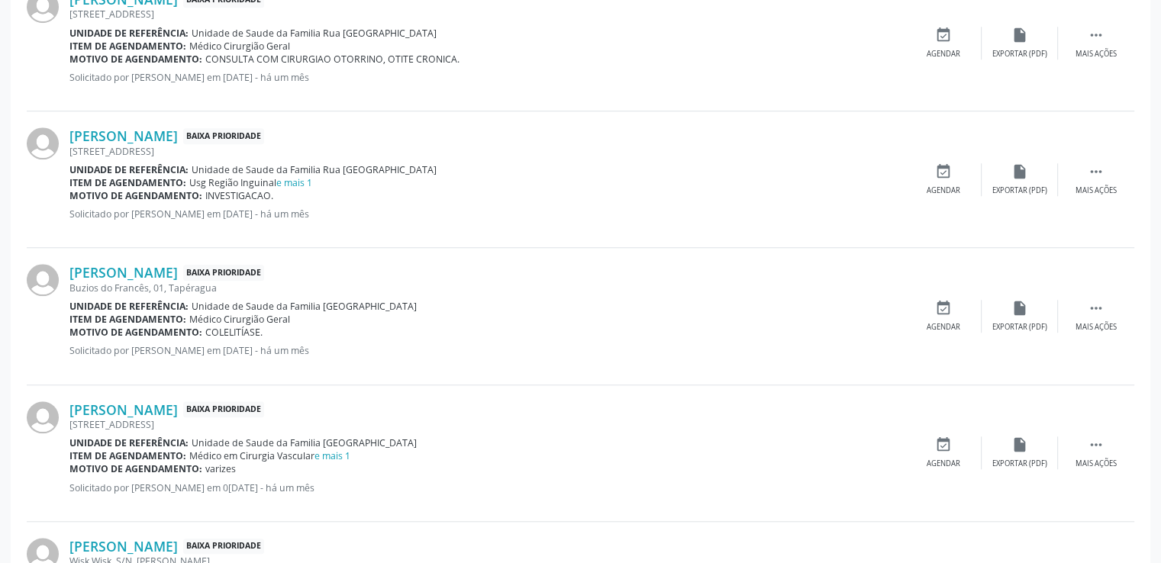
scroll to position [1280, 0]
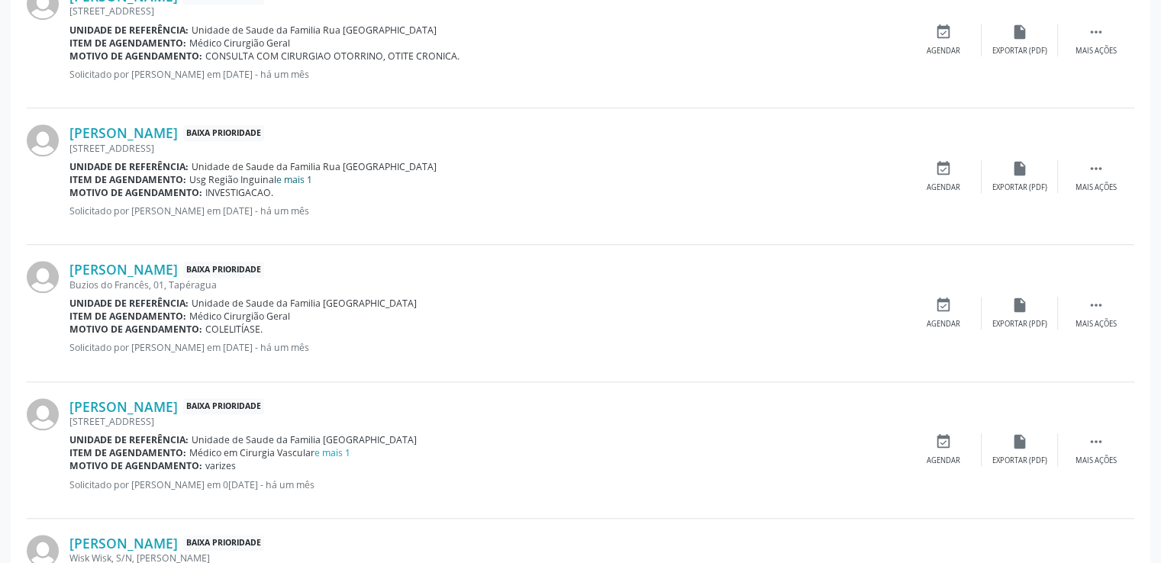
click at [292, 173] on link "e mais 1" at bounding box center [294, 179] width 36 height 13
click at [297, 175] on link "e mais 1" at bounding box center [294, 179] width 36 height 13
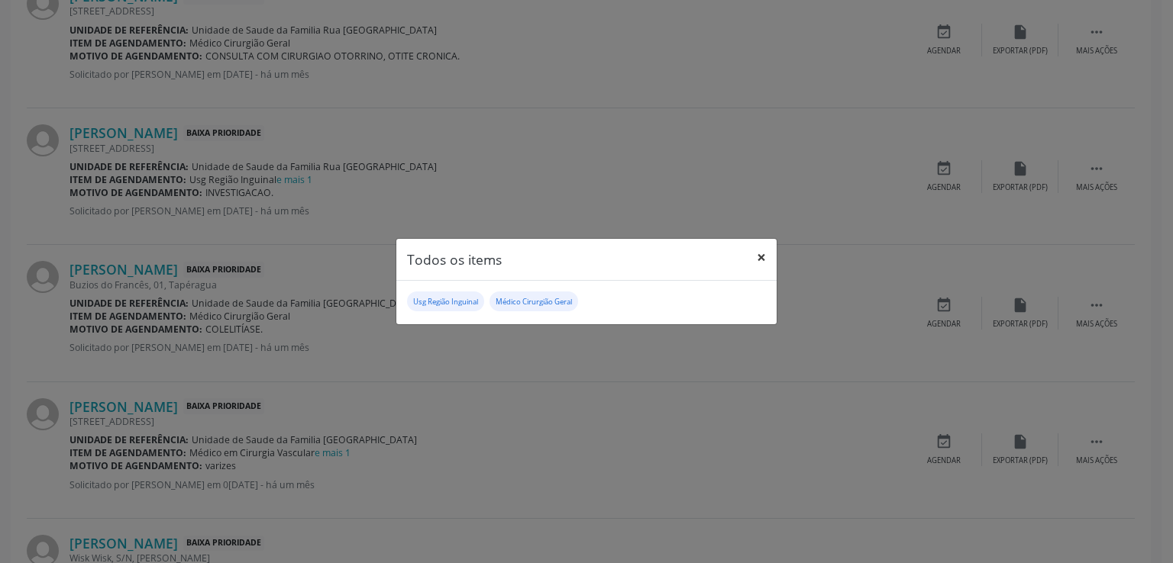
click at [761, 260] on button "×" at bounding box center [761, 257] width 31 height 37
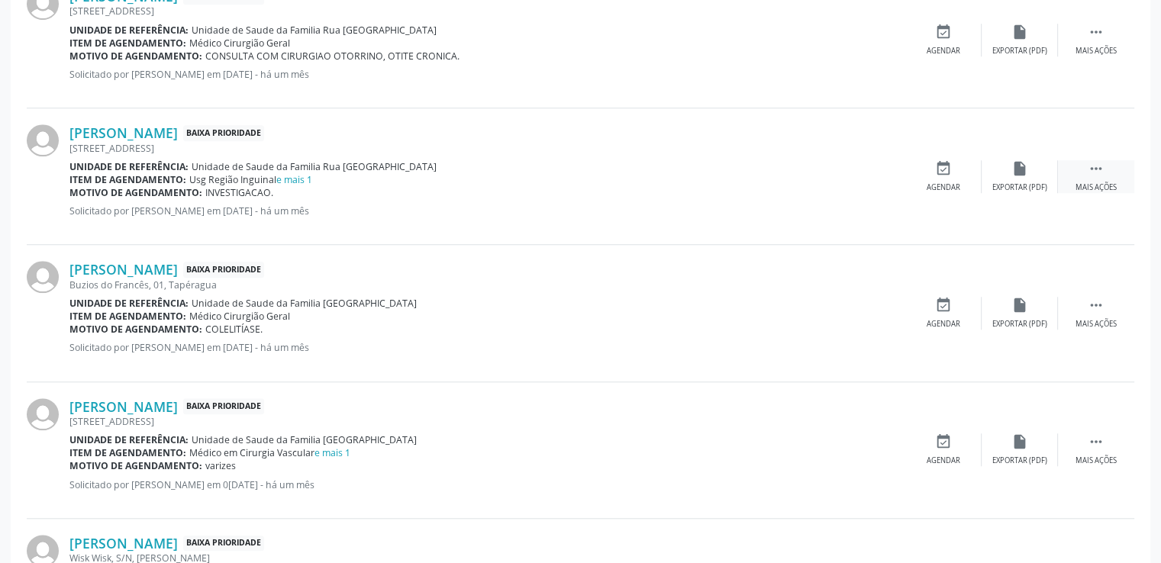
click at [1105, 169] on div " Mais ações" at bounding box center [1096, 176] width 76 height 33
click at [1084, 166] on div " Mais ações" at bounding box center [1096, 176] width 76 height 33
click at [1084, 166] on div " Menos ações" at bounding box center [1096, 176] width 76 height 33
click at [1087, 169] on div " Mais ações" at bounding box center [1096, 176] width 76 height 33
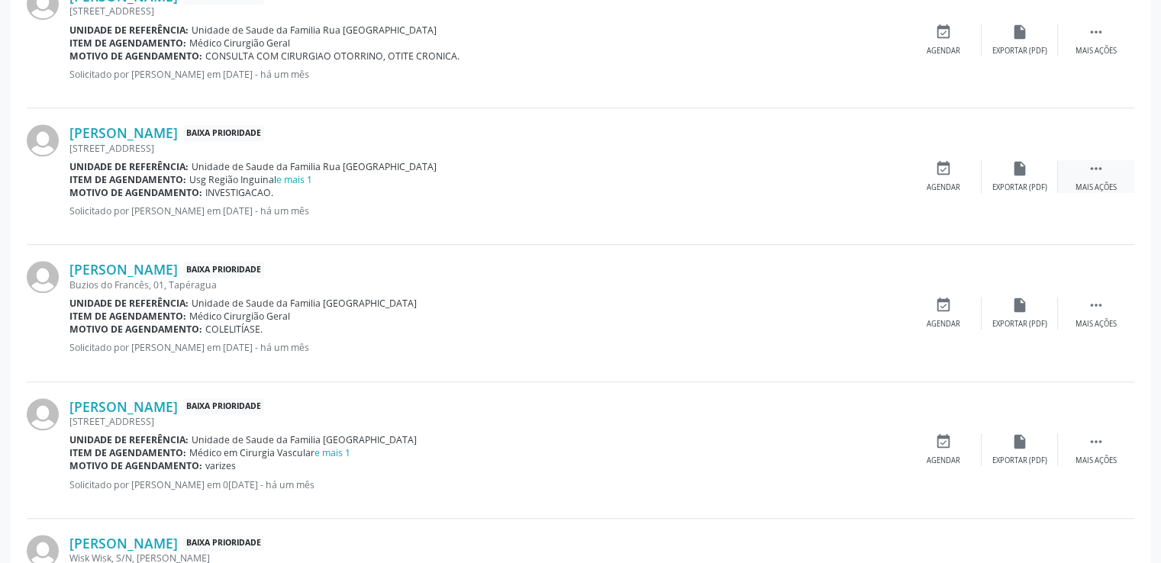
click at [1087, 169] on div " Mais ações" at bounding box center [1096, 176] width 76 height 33
click at [1017, 169] on icon "edit" at bounding box center [1020, 168] width 17 height 17
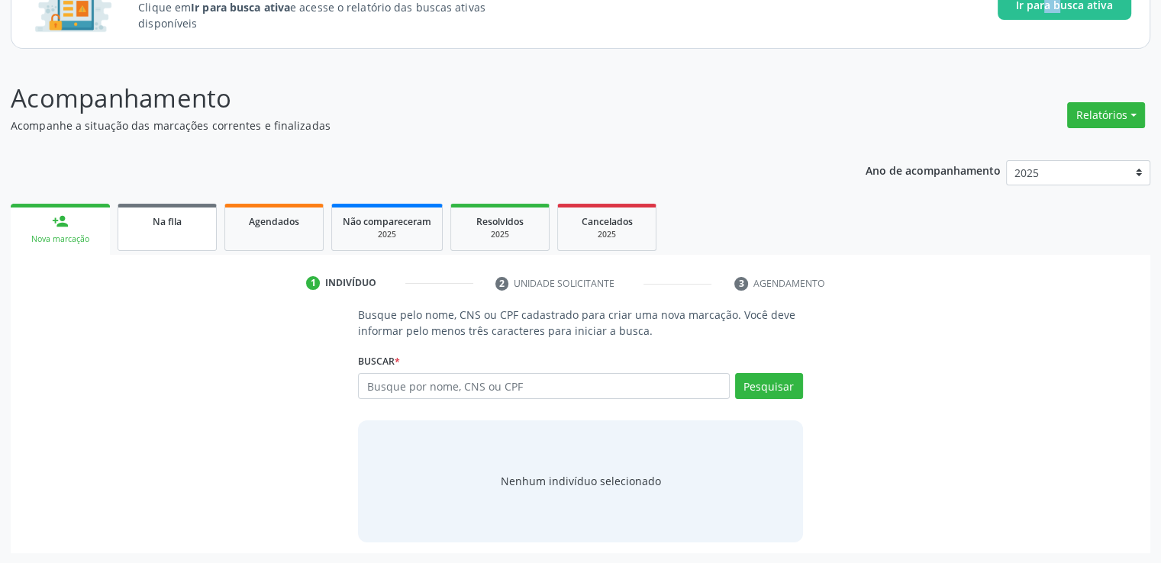
click at [155, 230] on link "Na fila" at bounding box center [167, 227] width 99 height 47
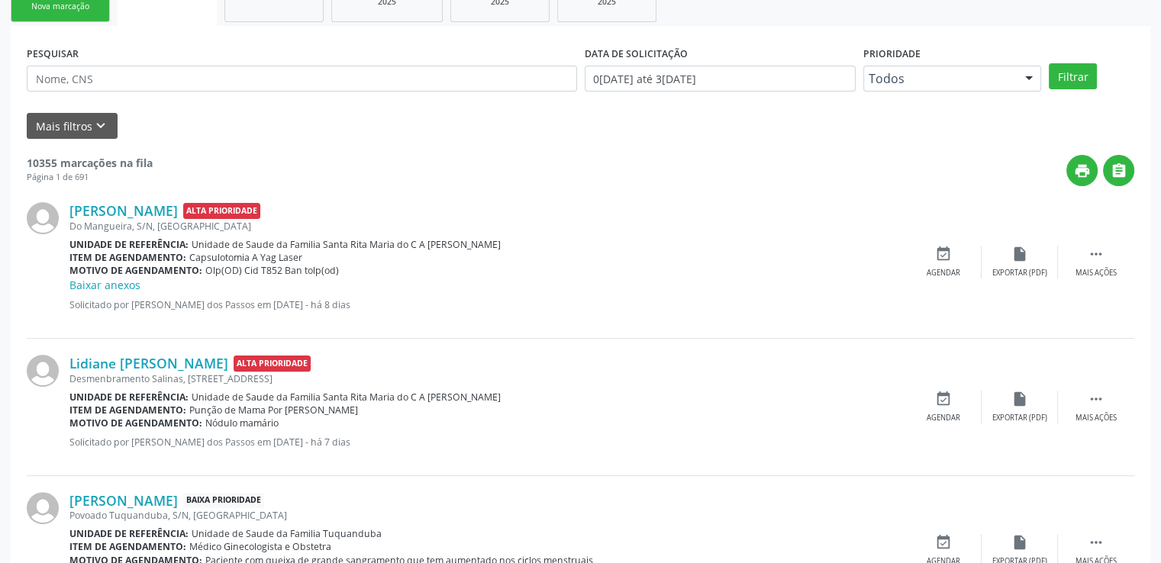
scroll to position [363, 0]
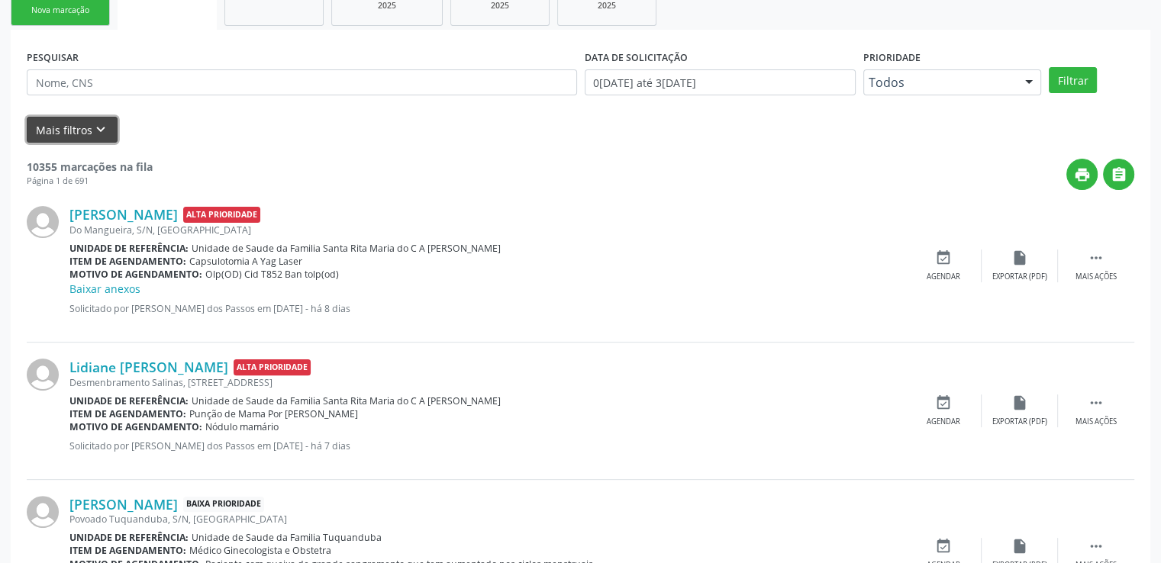
click at [70, 119] on button "Mais filtros keyboard_arrow_down" at bounding box center [72, 130] width 91 height 27
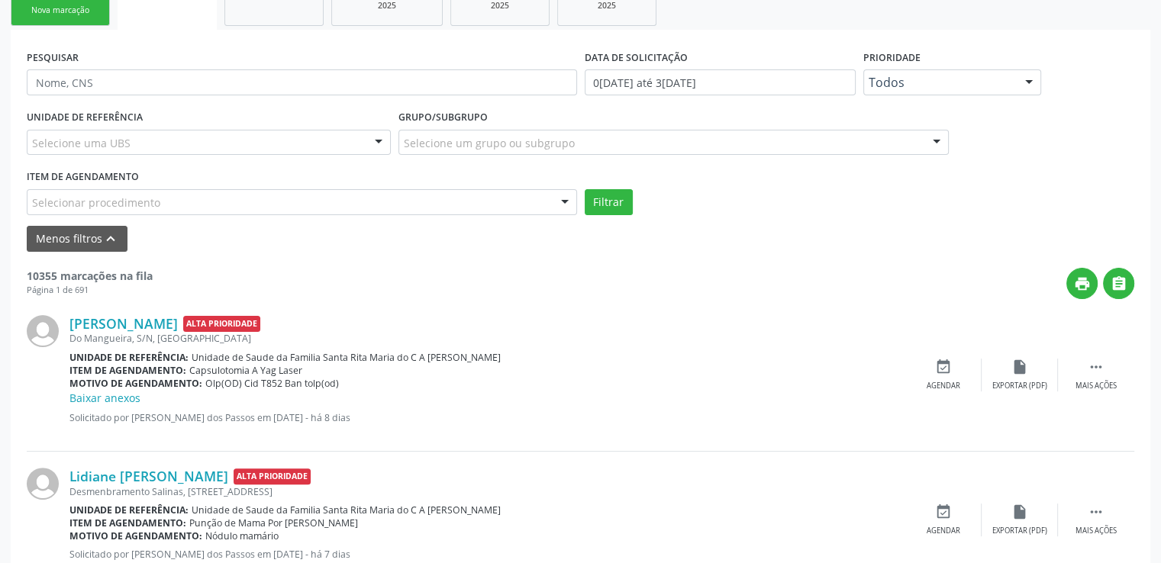
click at [102, 214] on div "Selecionar procedimento 0304070076 - .Quimioterapia de Leucemia Linfoide/Linfob…" at bounding box center [302, 202] width 550 height 26
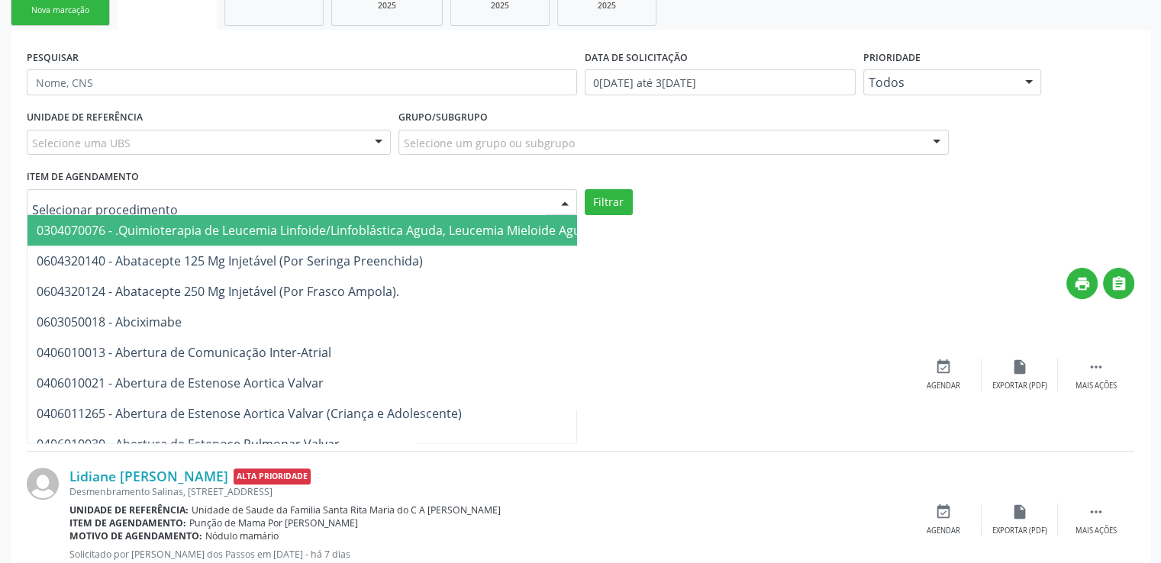
click at [105, 201] on input "text" at bounding box center [289, 210] width 514 height 31
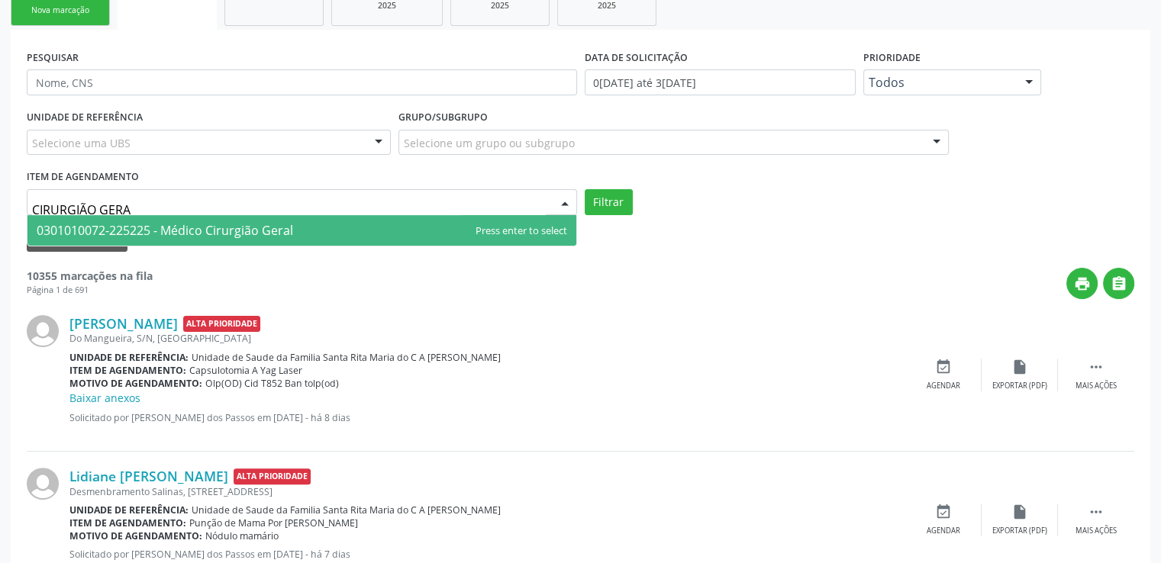
type input "CIRURGIÃO GERAL"
click at [147, 223] on span "0301010072-225225 - Médico Cirurgião Geral" at bounding box center [165, 230] width 257 height 17
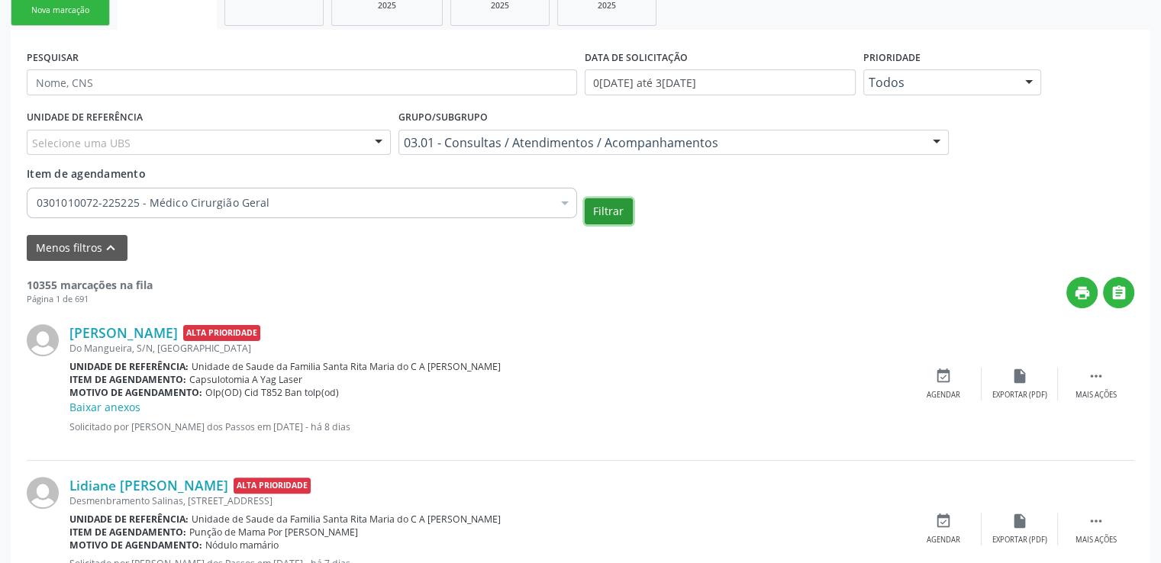
click at [599, 206] on button "Filtrar" at bounding box center [609, 211] width 48 height 26
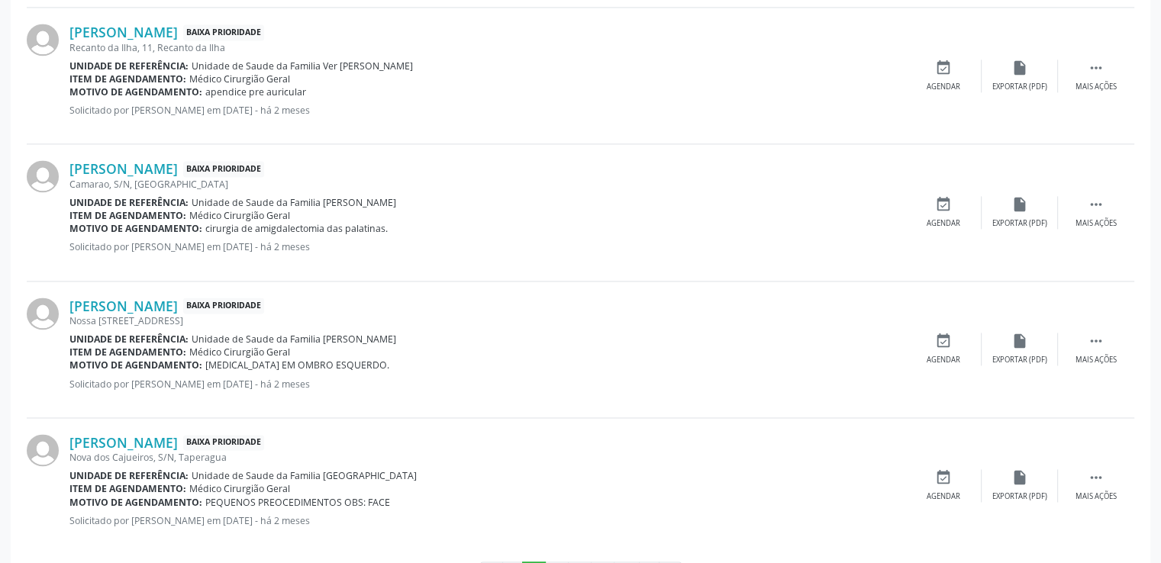
scroll to position [2253, 0]
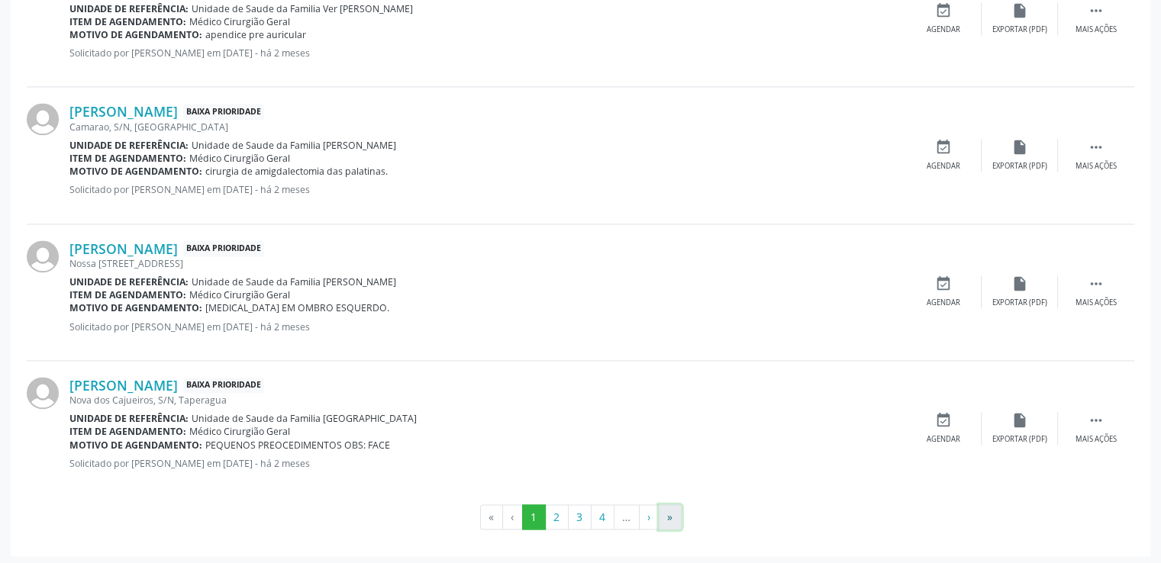
click at [673, 512] on button "»" at bounding box center [670, 518] width 23 height 26
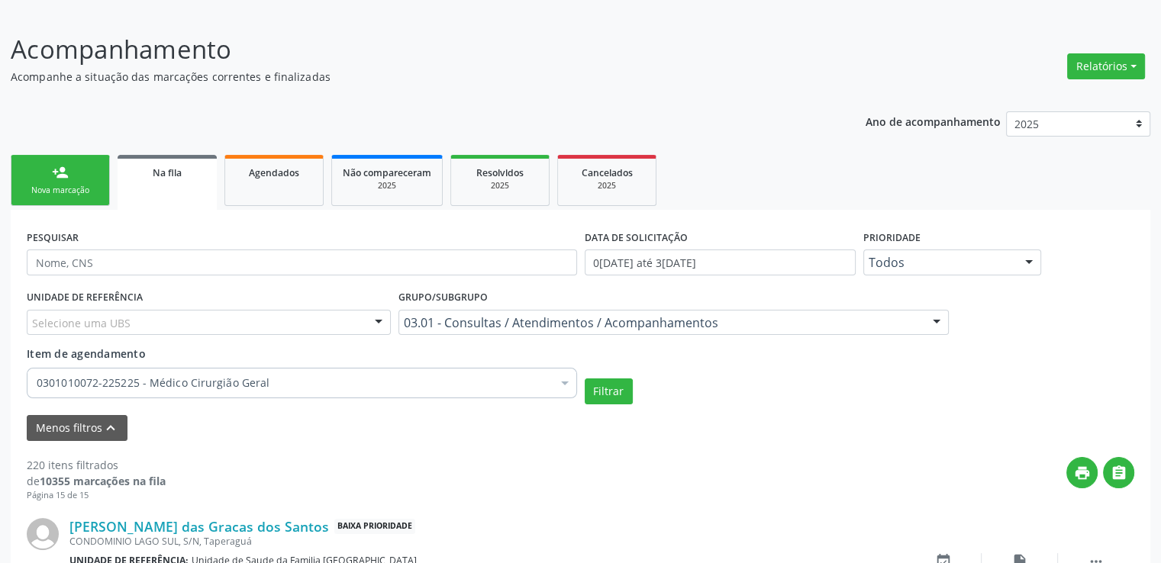
scroll to position [1701, 0]
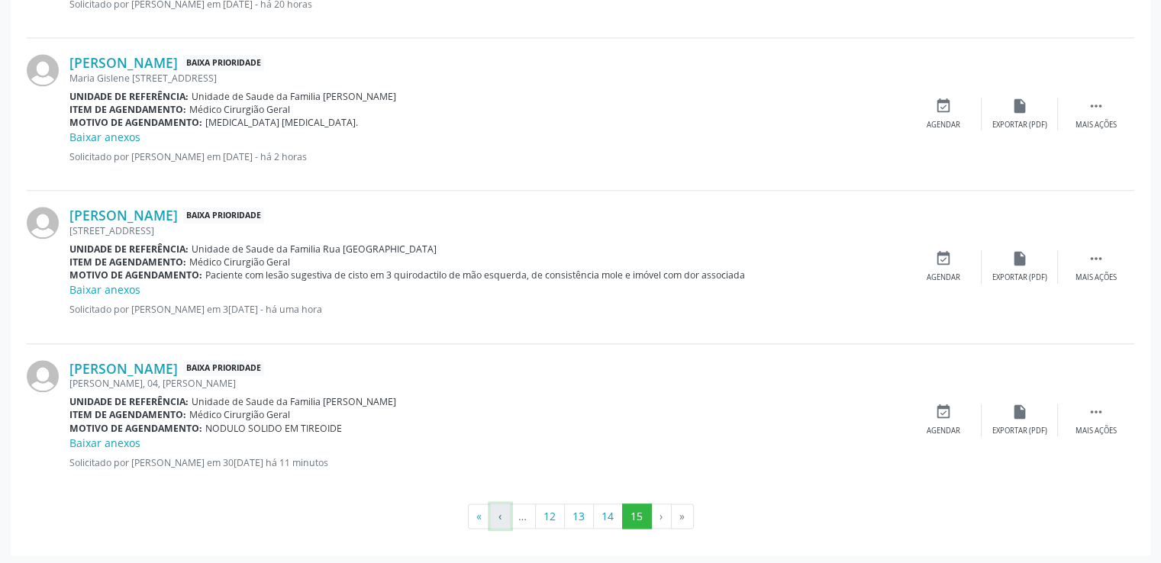
click at [499, 512] on button "‹" at bounding box center [500, 517] width 21 height 26
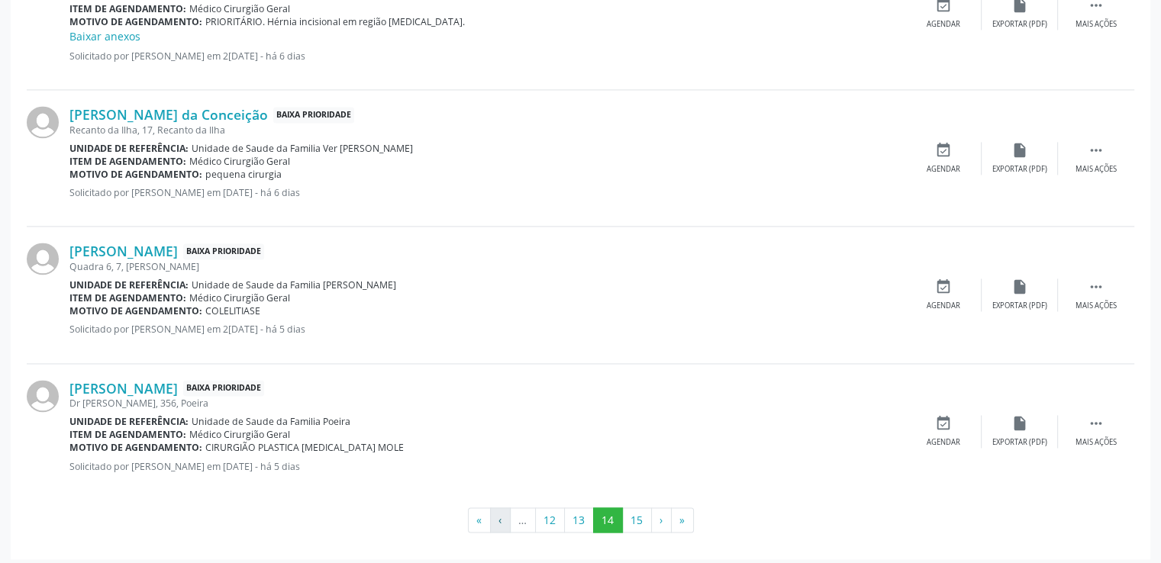
scroll to position [2272, 0]
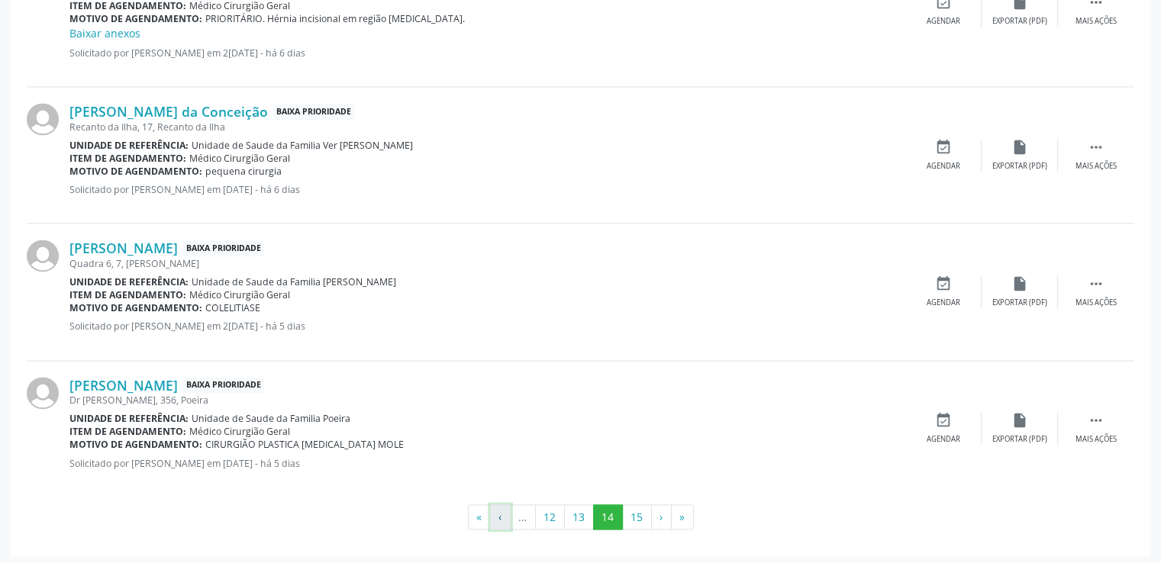
click at [496, 515] on button "‹" at bounding box center [500, 518] width 21 height 26
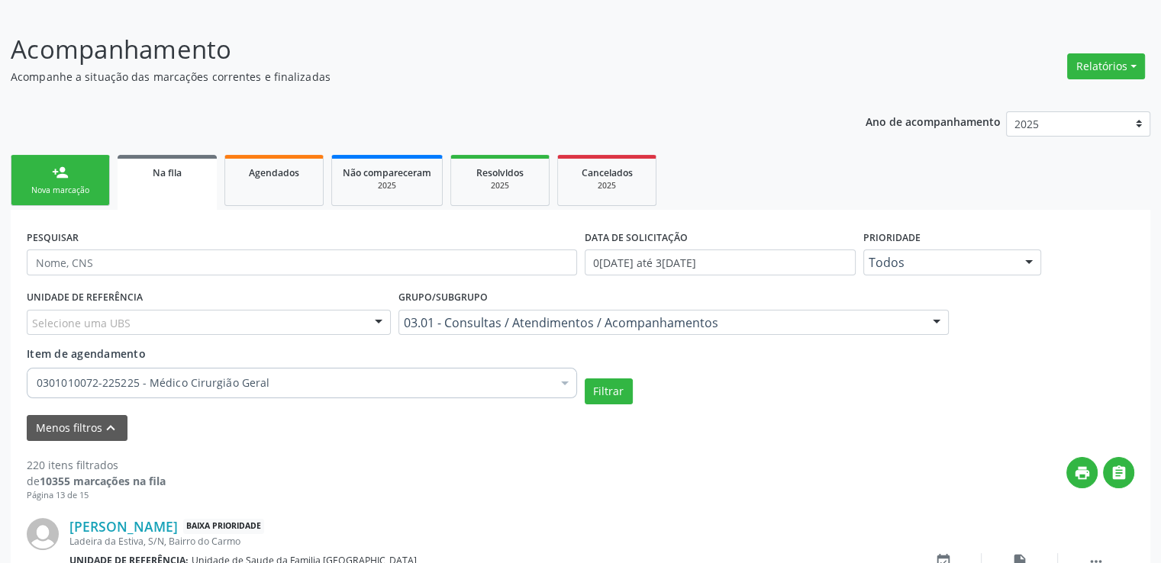
scroll to position [2240, 0]
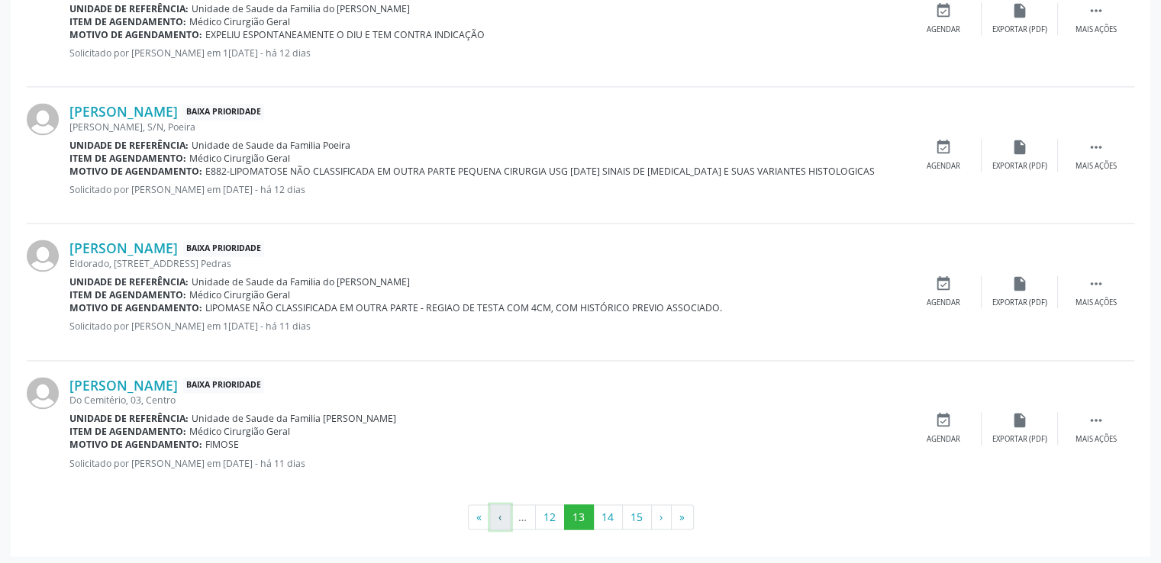
click at [500, 514] on button "‹" at bounding box center [500, 518] width 21 height 26
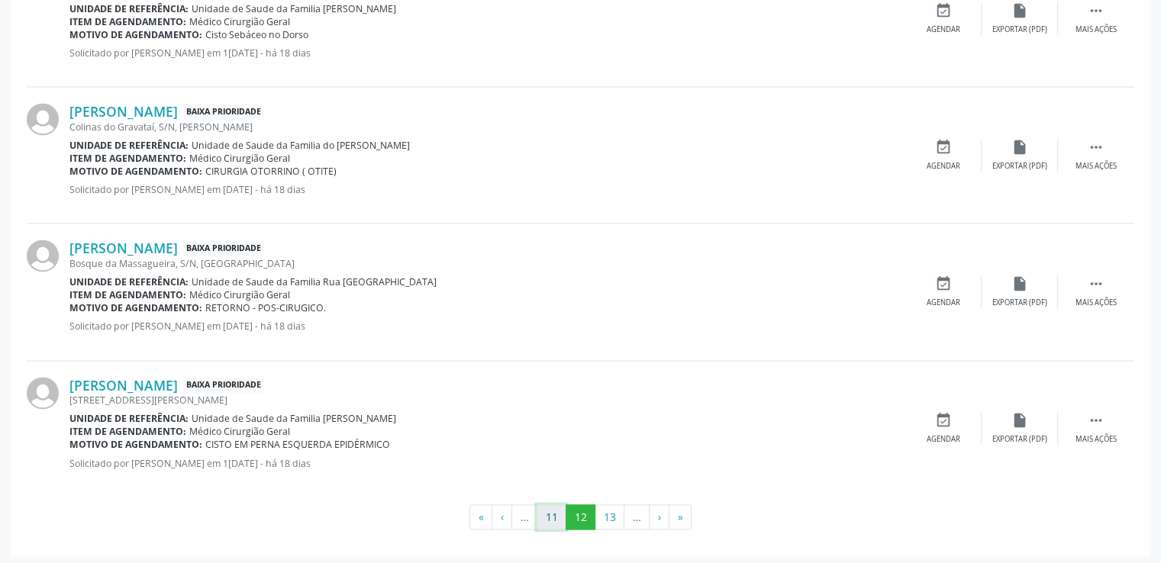
click at [551, 514] on button "11" at bounding box center [552, 518] width 30 height 26
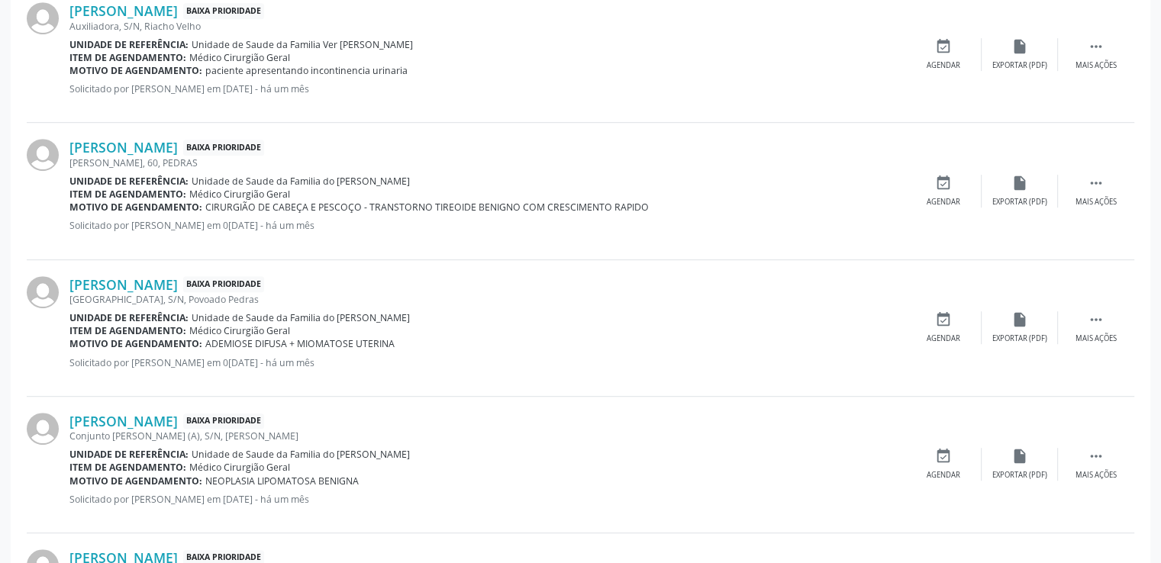
scroll to position [866, 0]
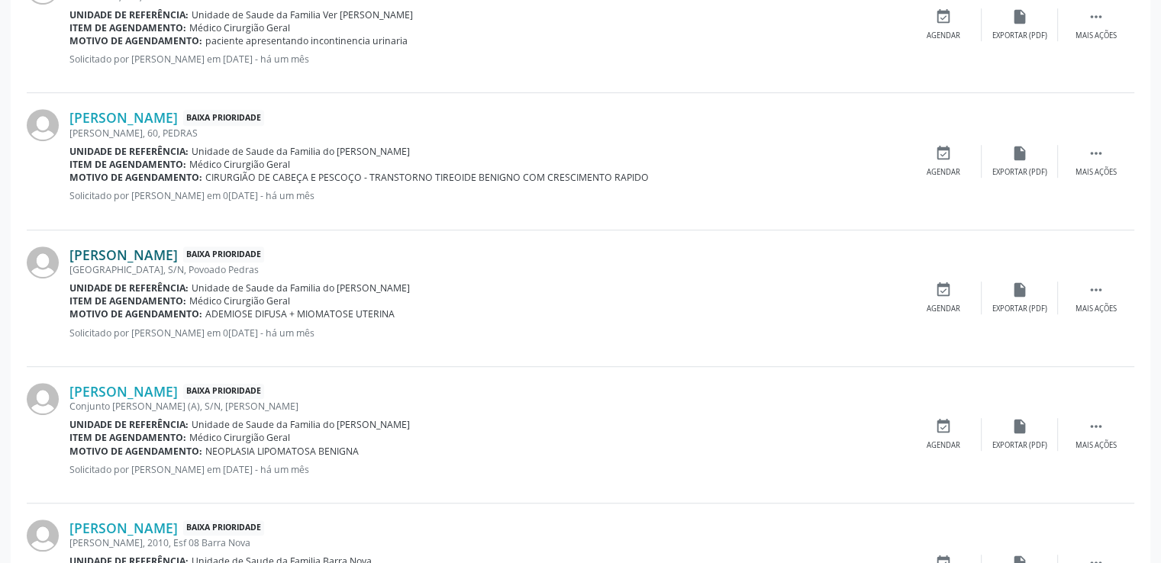
click at [140, 259] on link "[PERSON_NAME]" at bounding box center [123, 255] width 108 height 17
click at [158, 253] on link "[PERSON_NAME]" at bounding box center [123, 255] width 108 height 17
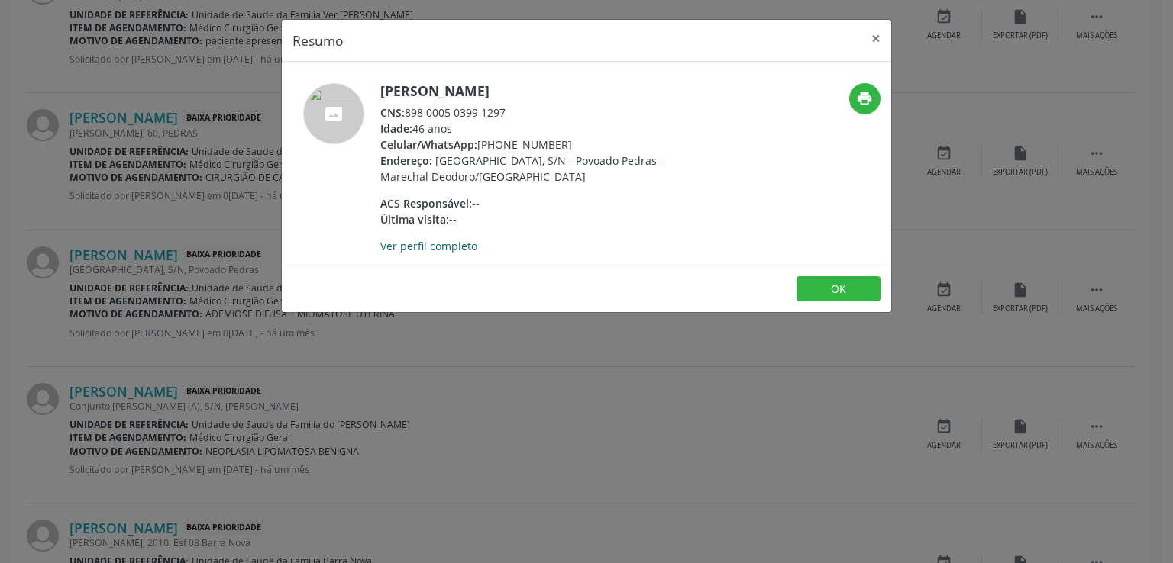
click at [410, 244] on link "Ver perfil completo" at bounding box center [428, 246] width 97 height 15
click at [877, 33] on button "×" at bounding box center [875, 38] width 31 height 37
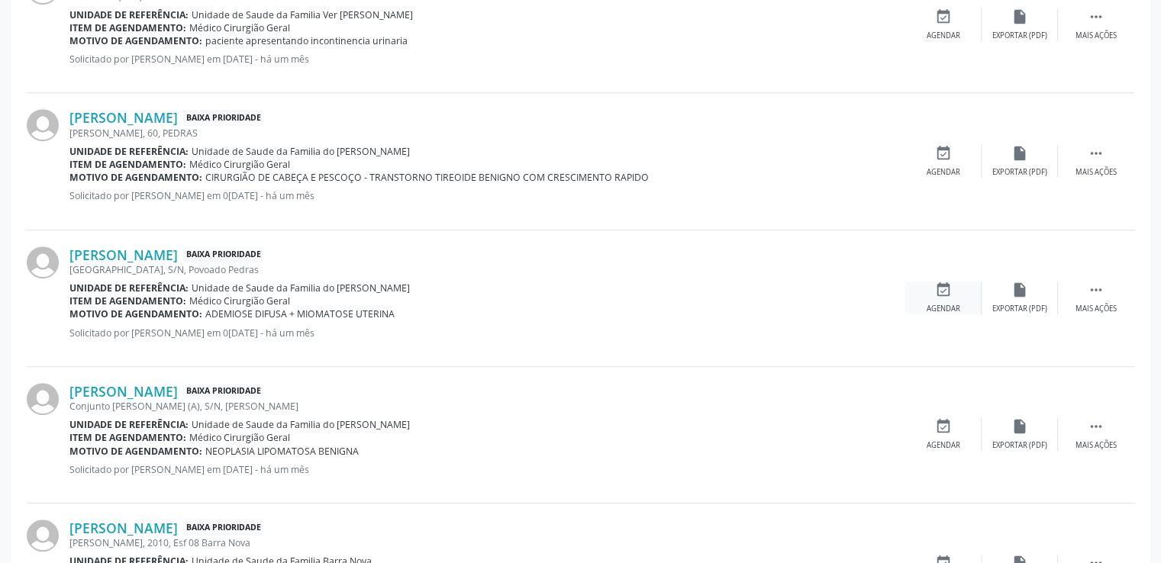
click at [939, 304] on div "Agendar" at bounding box center [944, 309] width 34 height 11
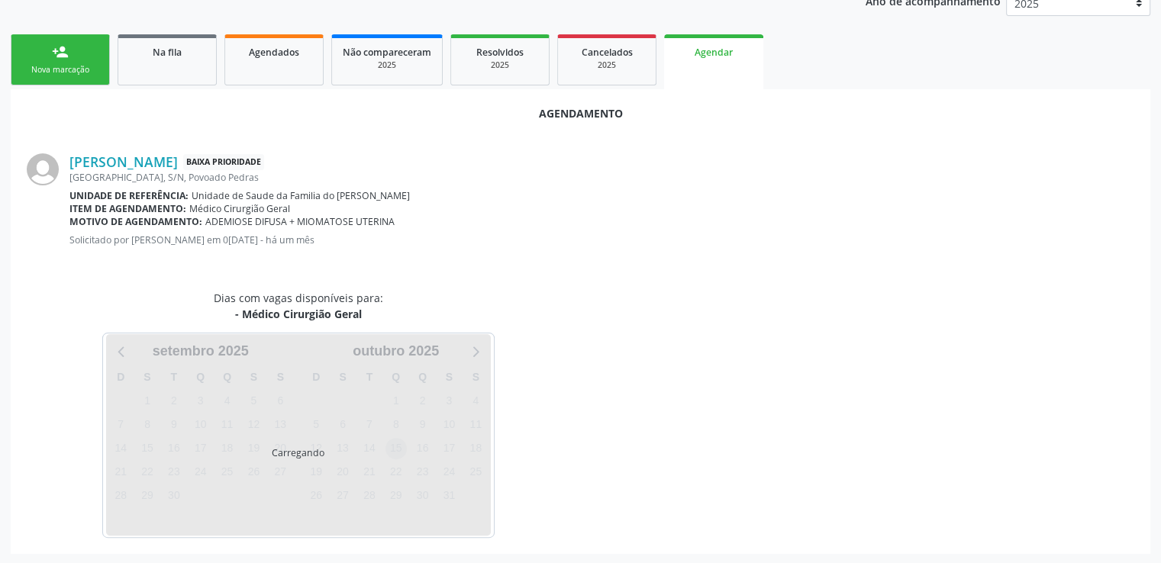
scroll to position [340, 0]
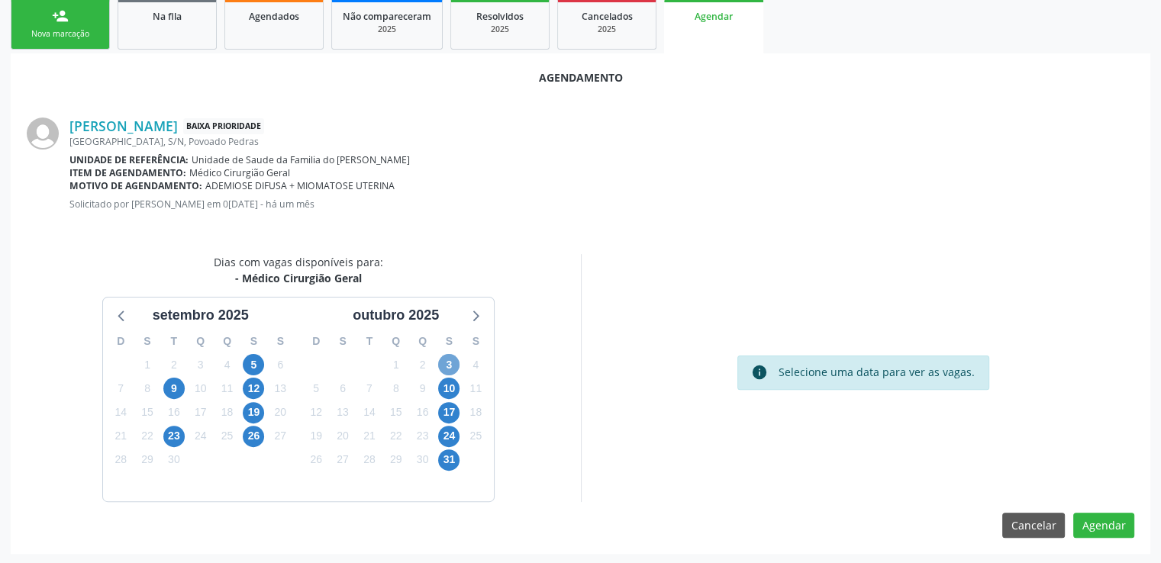
click at [453, 361] on span "3" at bounding box center [448, 364] width 21 height 21
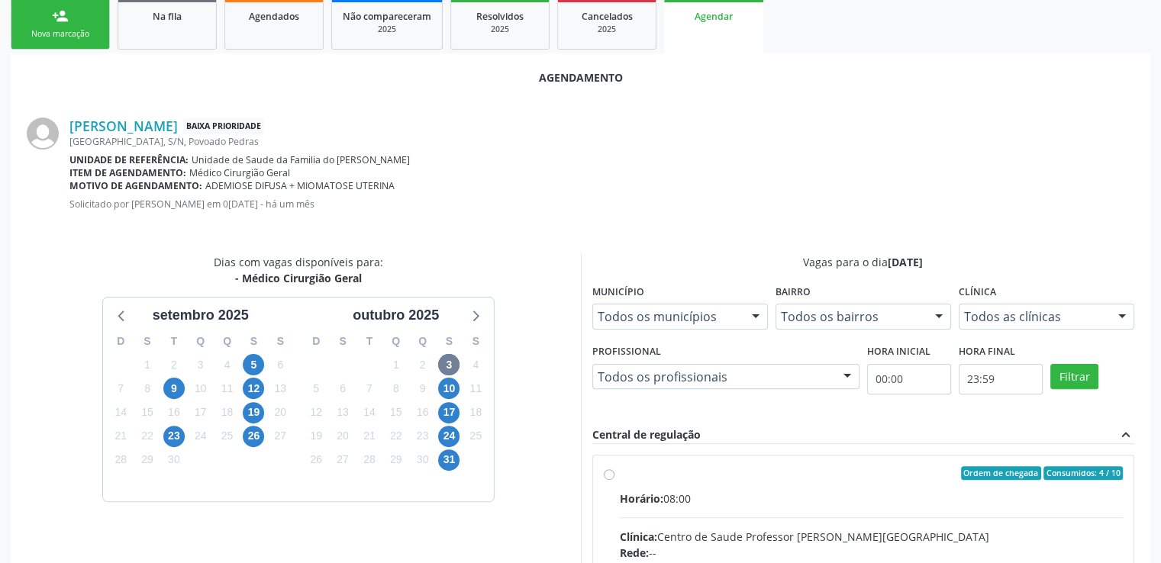
click at [608, 471] on input "Ordem de chegada Consumidos: 4 / 10 Horário: 08:00 Clínica: Centro de Saude Pro…" at bounding box center [609, 473] width 11 height 14
radio input "true"
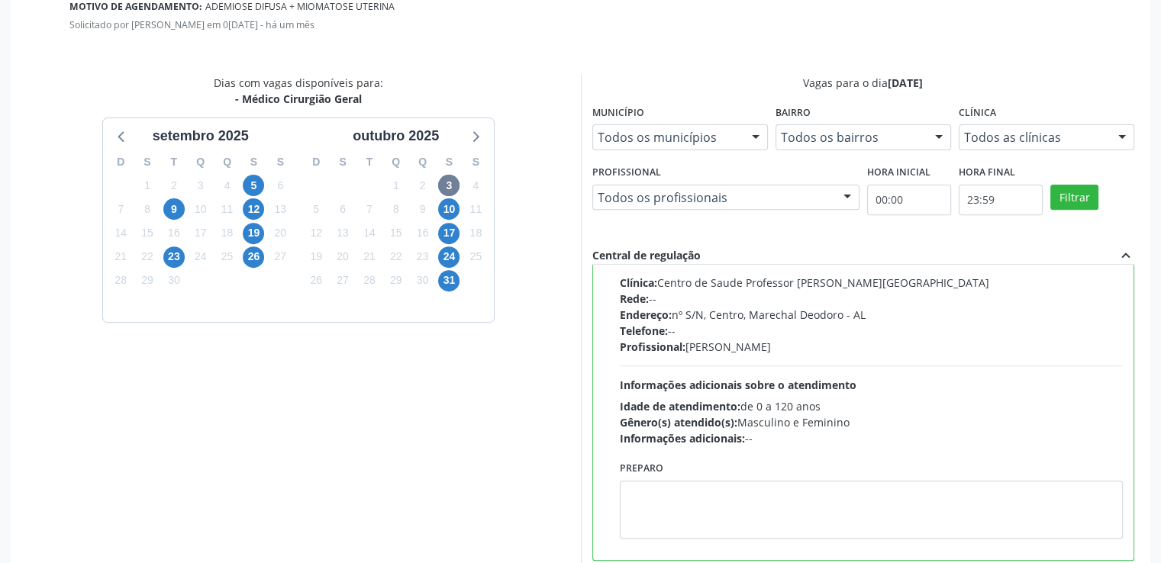
scroll to position [588, 0]
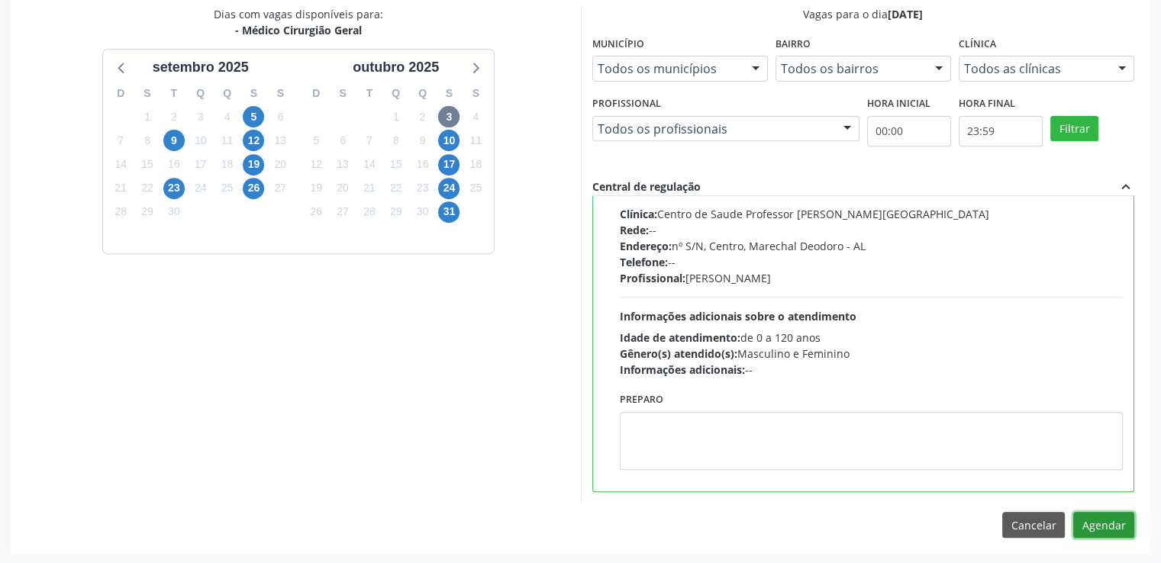
click at [1118, 527] on button "Agendar" at bounding box center [1103, 525] width 61 height 26
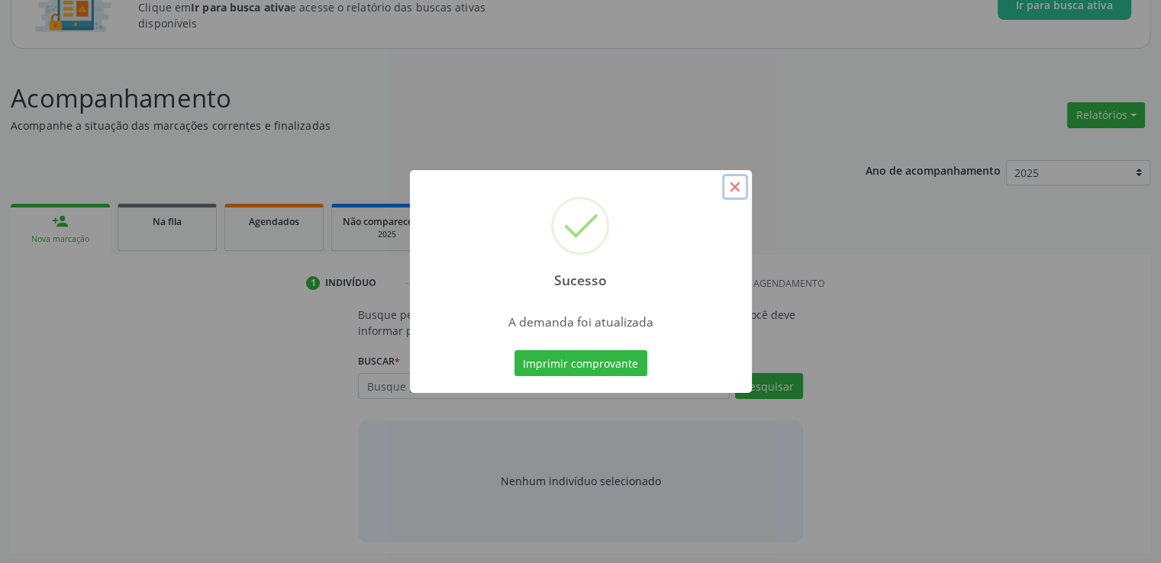
click at [739, 188] on button "×" at bounding box center [735, 187] width 26 height 26
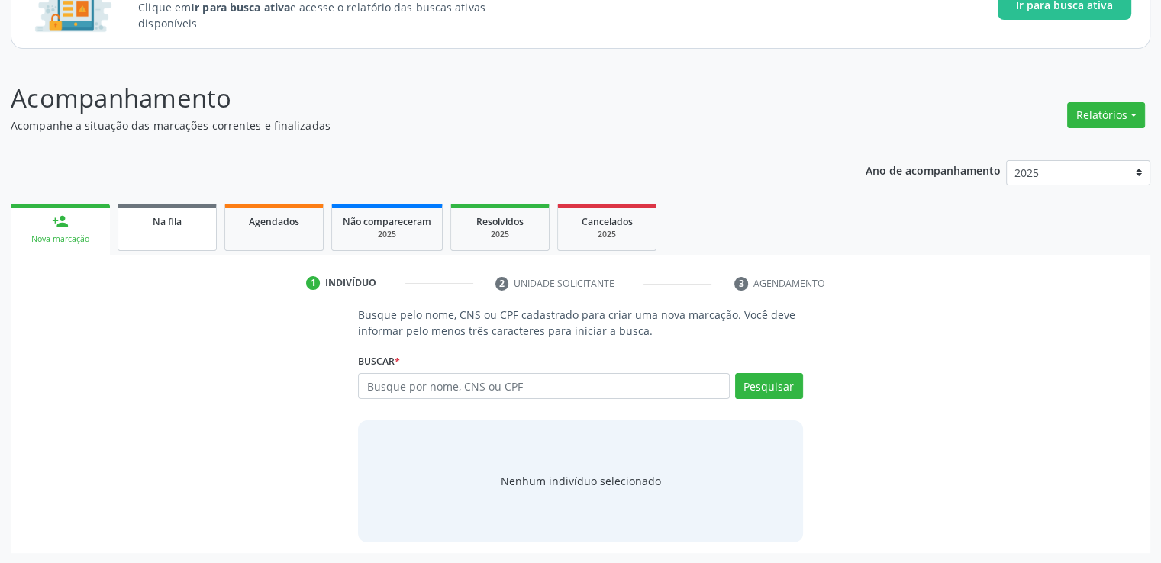
click at [163, 240] on link "Na fila" at bounding box center [167, 227] width 99 height 47
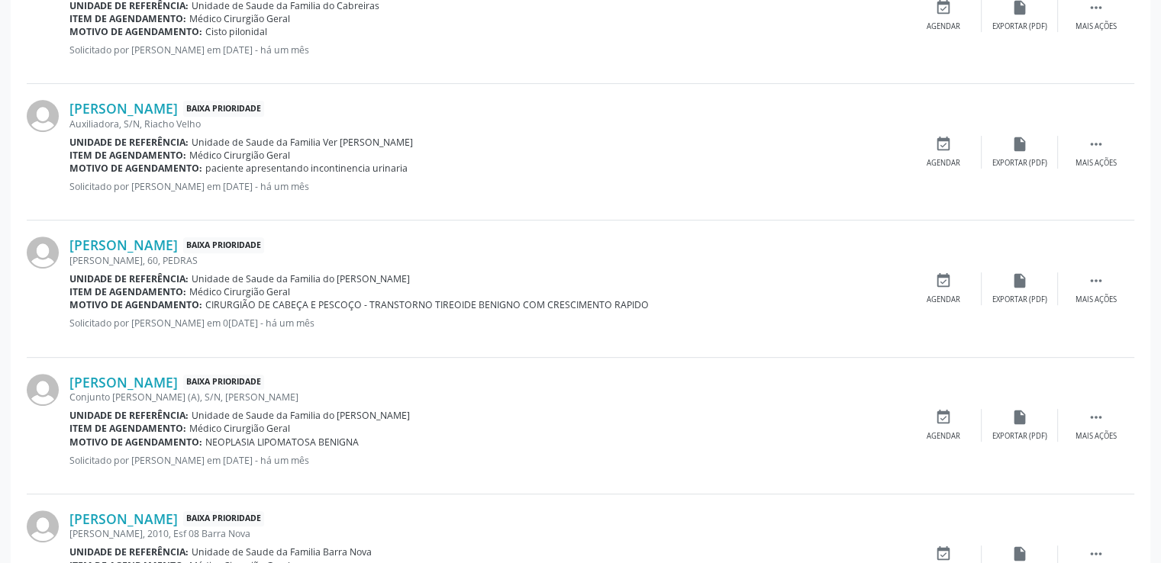
scroll to position [745, 0]
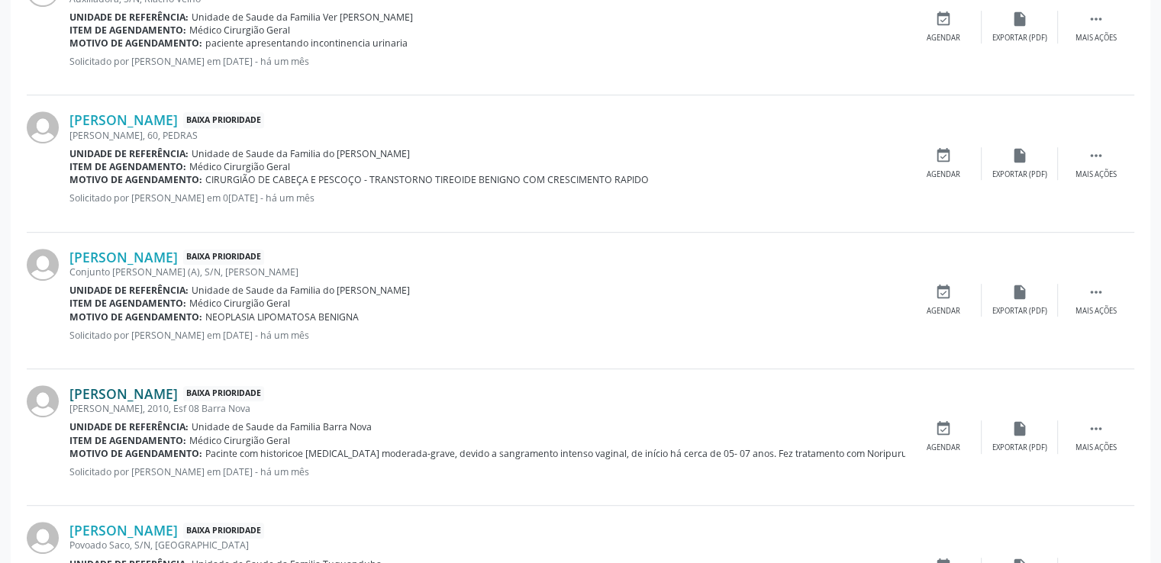
click at [173, 391] on link "[PERSON_NAME]" at bounding box center [123, 394] width 108 height 17
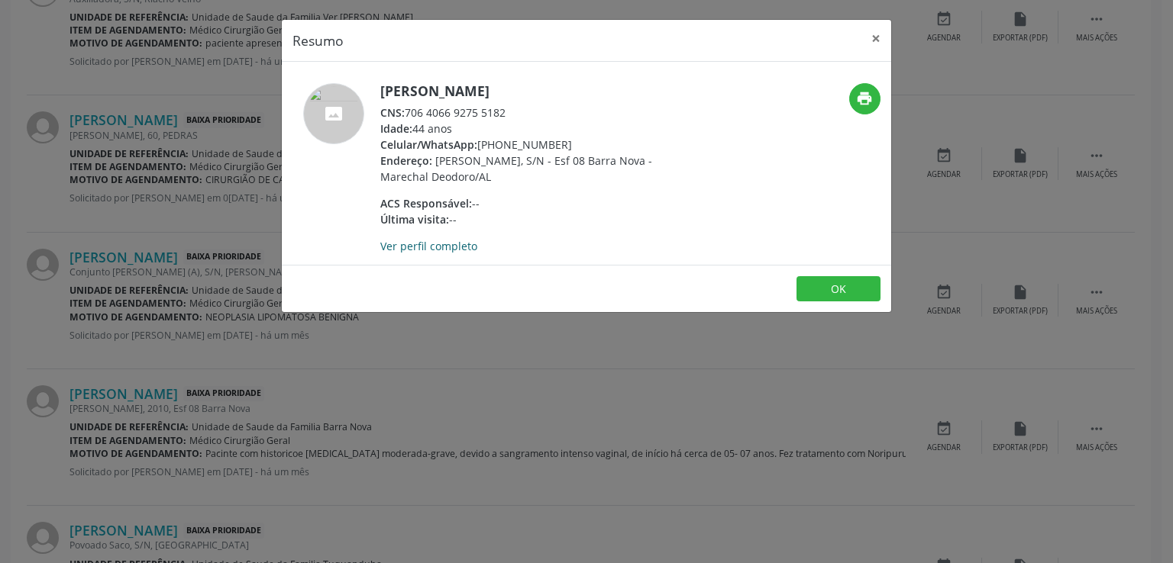
click at [443, 247] on link "Ver perfil completo" at bounding box center [428, 246] width 97 height 15
click at [873, 43] on button "×" at bounding box center [875, 38] width 31 height 37
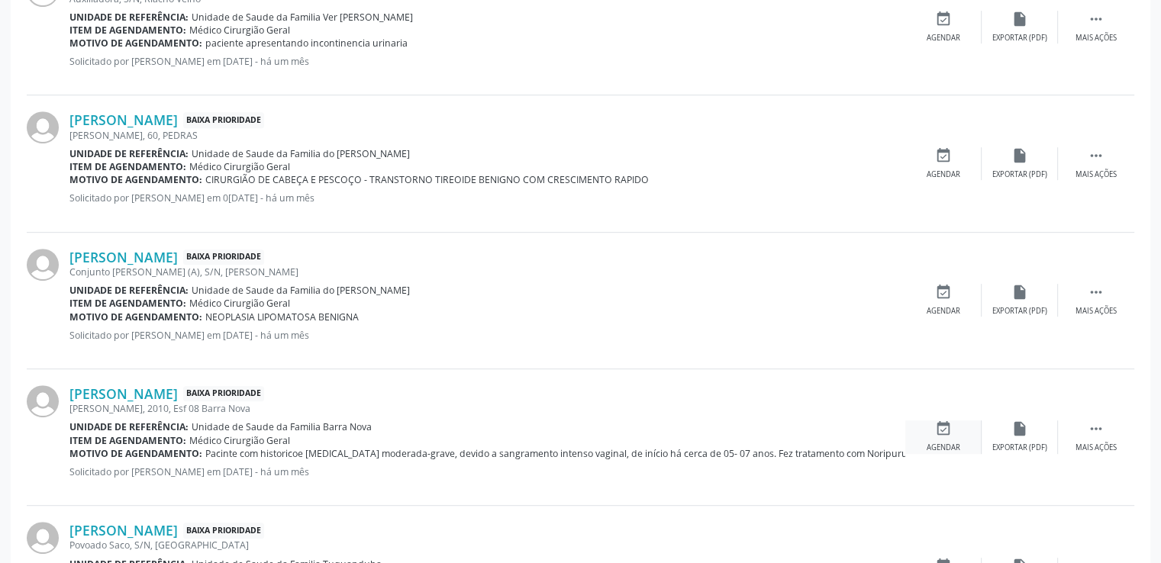
click at [952, 422] on div "event_available Agendar" at bounding box center [943, 437] width 76 height 33
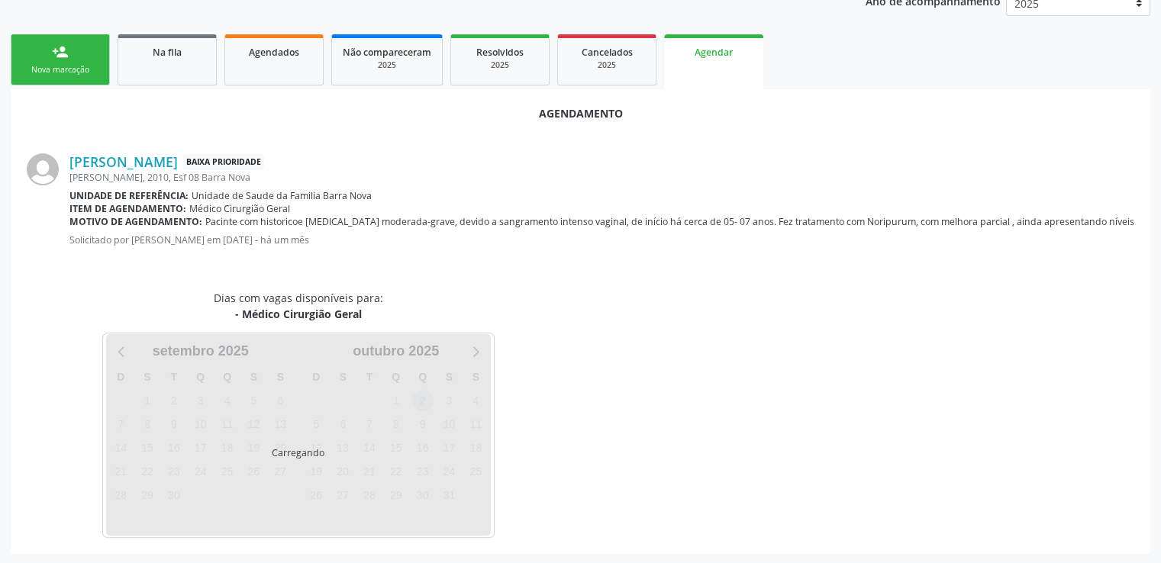
scroll to position [340, 0]
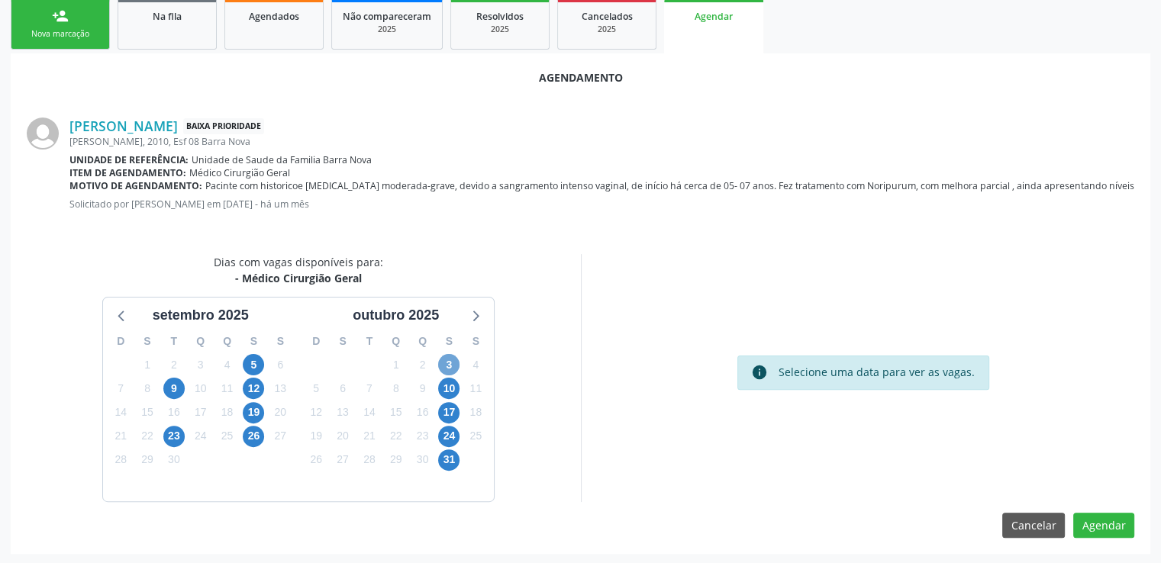
click at [444, 361] on span "3" at bounding box center [448, 364] width 21 height 21
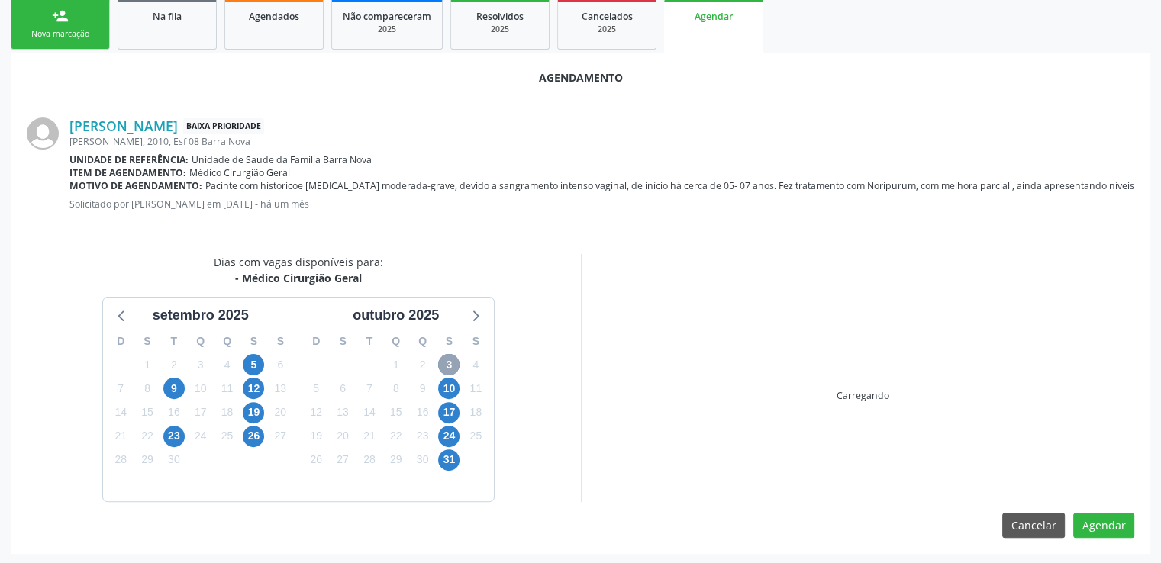
click at [444, 361] on span "3" at bounding box center [448, 364] width 21 height 21
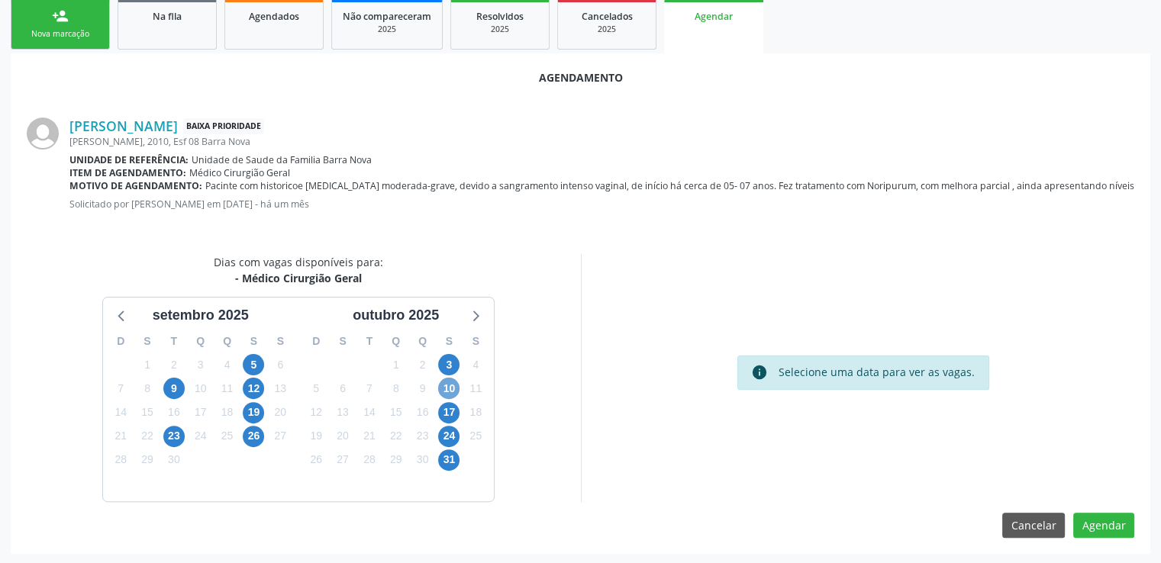
click at [446, 389] on span "10" at bounding box center [448, 388] width 21 height 21
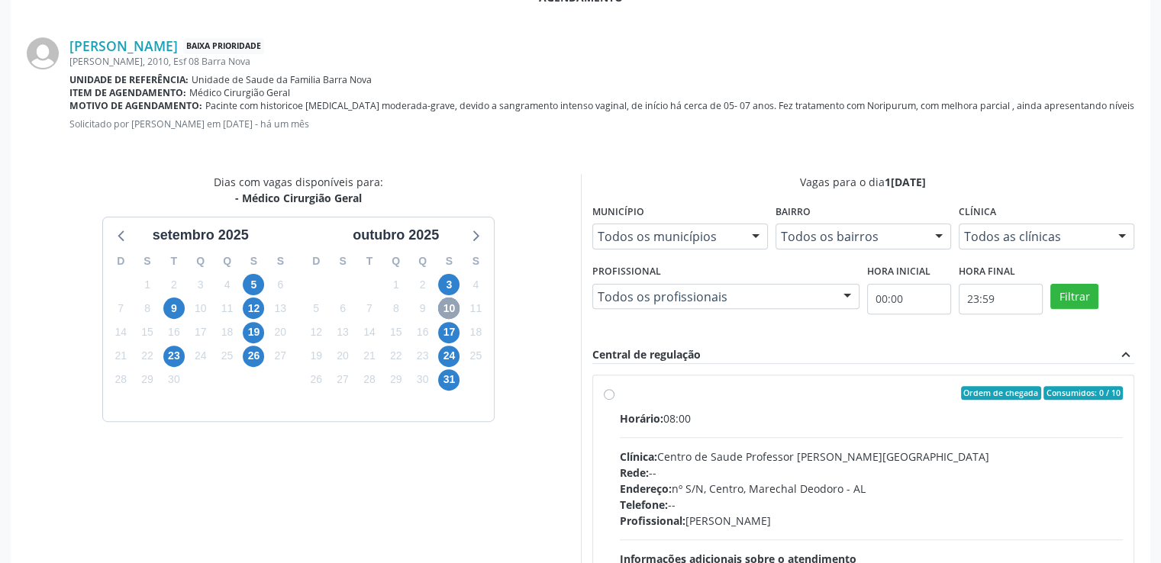
scroll to position [560, 0]
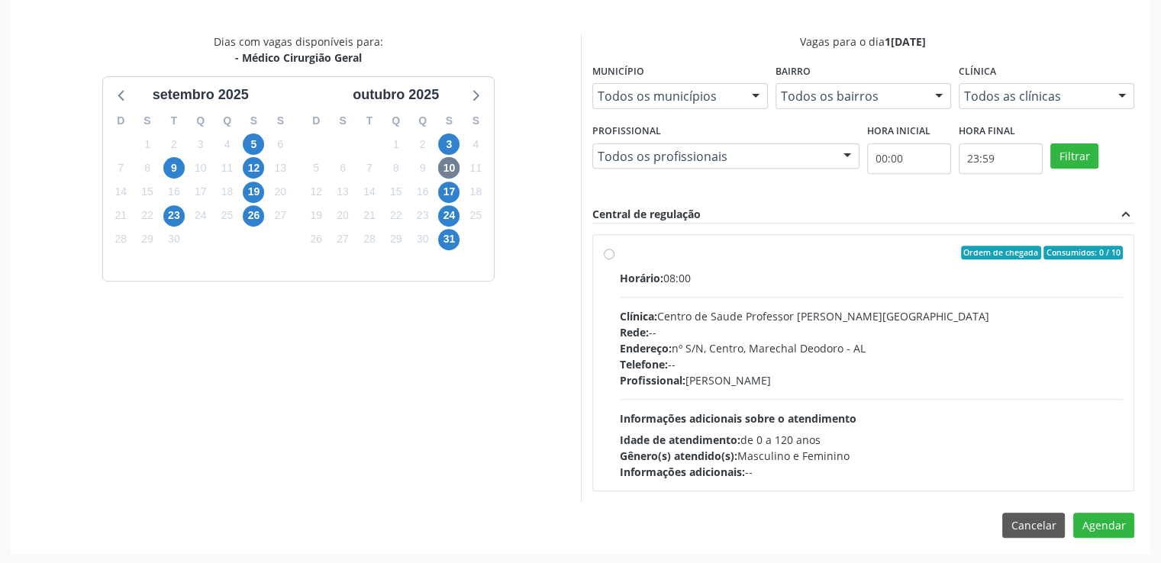
click at [620, 253] on label "Ordem de chegada Consumidos: 0 / 10 Horário: 08:00 Clínica: Centro de Saude Pro…" at bounding box center [872, 363] width 504 height 234
click at [605, 253] on input "Ordem de chegada Consumidos: 0 / 10 Horário: 08:00 Clínica: Centro de Saude Pro…" at bounding box center [609, 253] width 11 height 14
radio input "true"
click at [620, 253] on label "Ordem de chegada Consumidos: 0 / 10 Horário: 08:00 Clínica: Centro de Saude Pro…" at bounding box center [872, 363] width 504 height 234
click at [606, 253] on input "Ordem de chegada Consumidos: 0 / 10 Horário: 08:00 Clínica: Centro de Saude Pro…" at bounding box center [609, 253] width 11 height 14
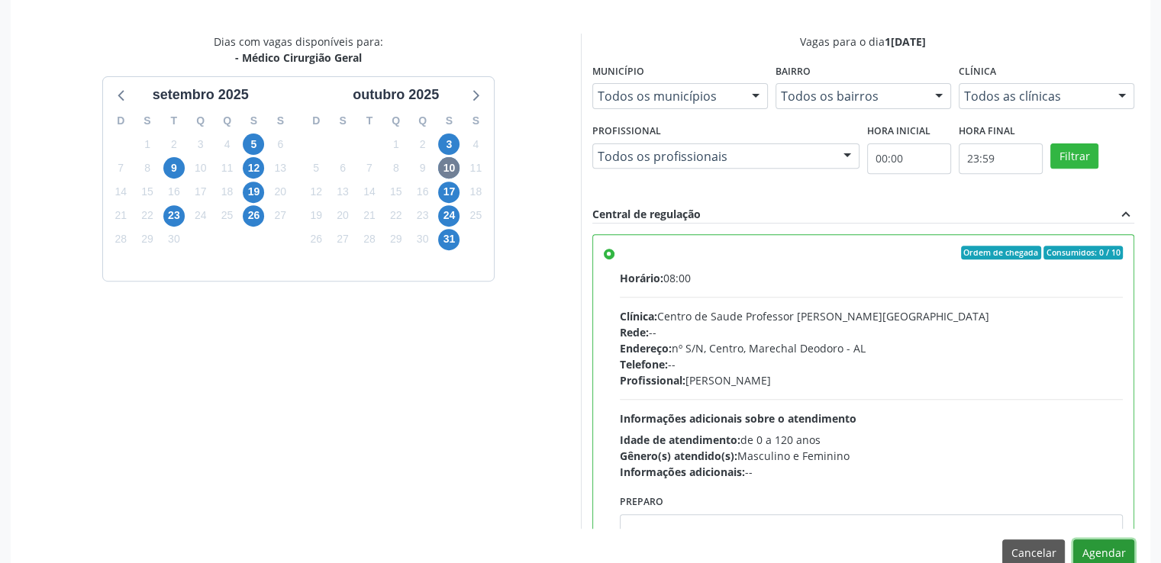
click at [1096, 550] on button "Agendar" at bounding box center [1103, 553] width 61 height 26
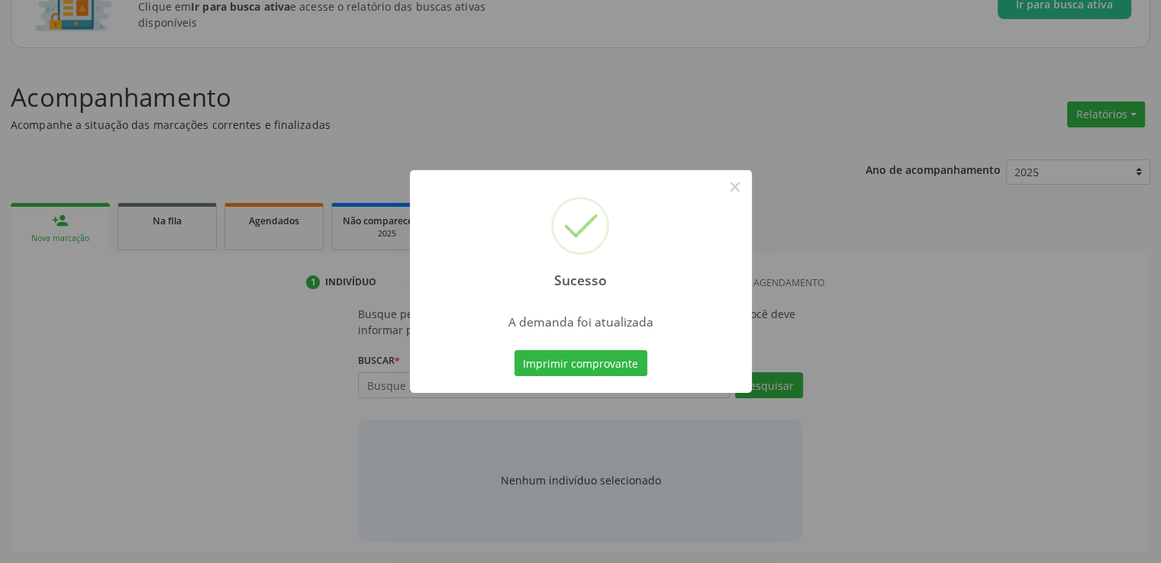
scroll to position [134, 0]
click at [730, 182] on button "×" at bounding box center [735, 187] width 26 height 26
click at [730, 182] on div "Sucesso × A demanda foi atualizada Imprimir comprovante Cancel" at bounding box center [580, 281] width 1161 height 563
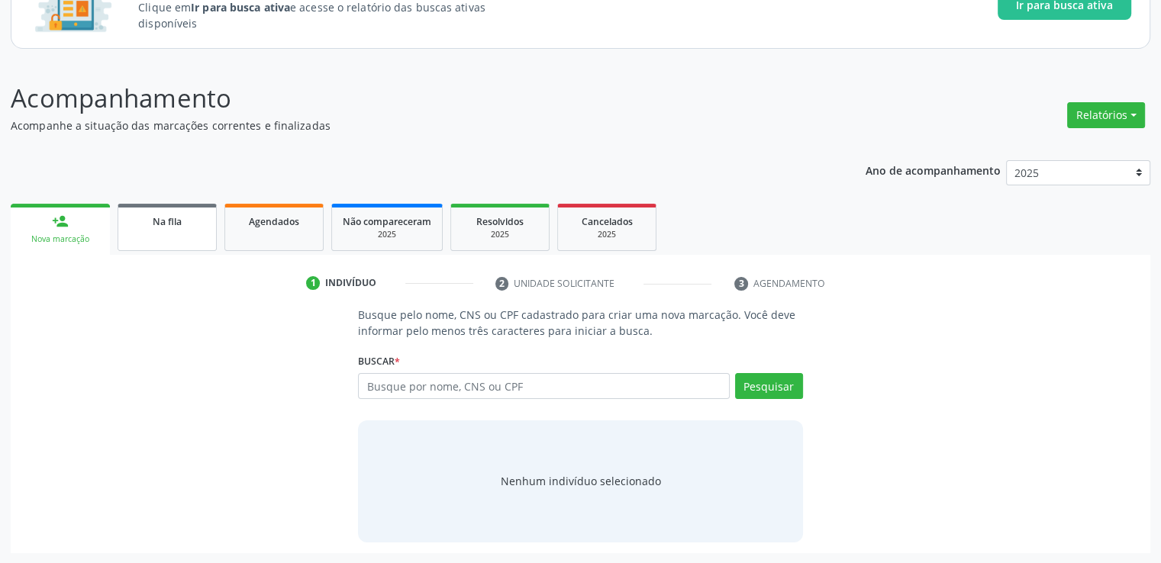
click at [188, 220] on div "Na fila" at bounding box center [167, 221] width 76 height 16
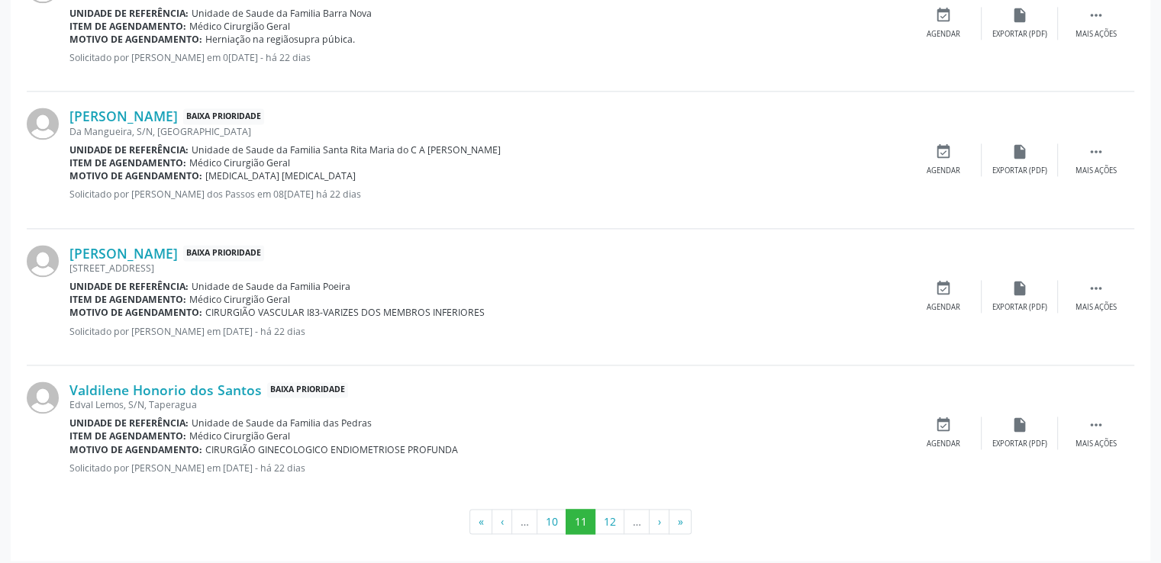
scroll to position [2122, 0]
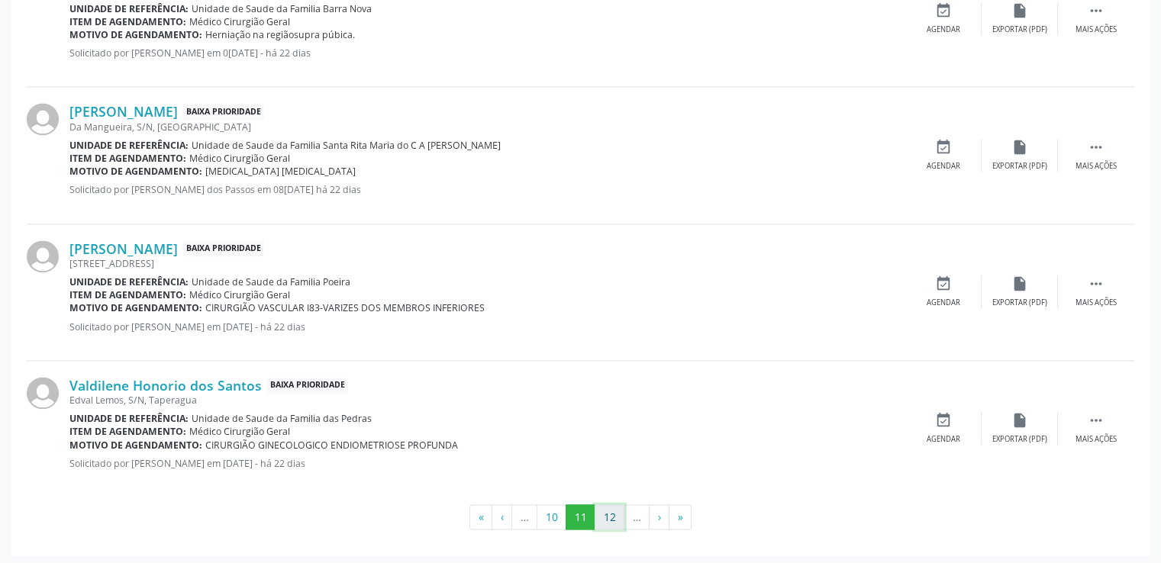
click at [608, 518] on button "12" at bounding box center [610, 518] width 30 height 26
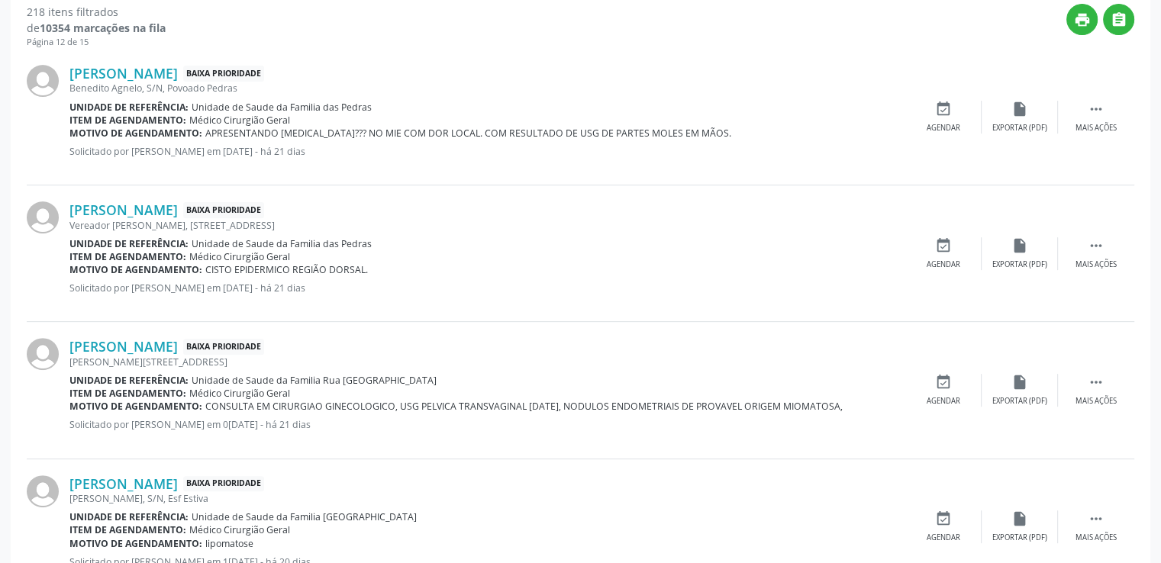
scroll to position [671, 0]
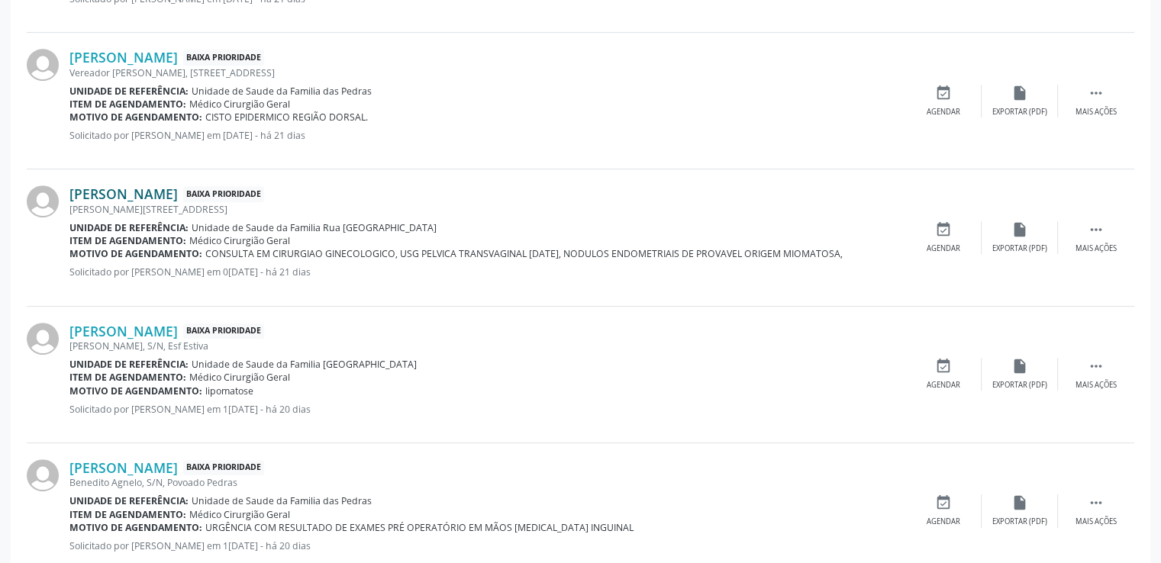
click at [147, 190] on link "[PERSON_NAME]" at bounding box center [123, 194] width 108 height 17
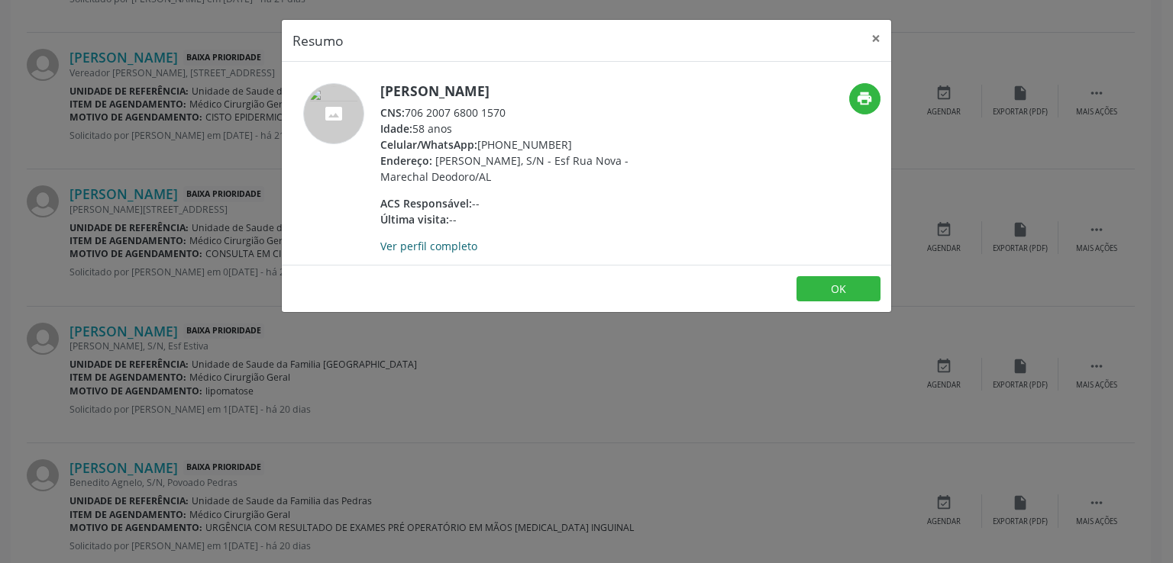
click at [438, 248] on link "Ver perfil completo" at bounding box center [428, 246] width 97 height 15
click at [870, 28] on button "×" at bounding box center [875, 38] width 31 height 37
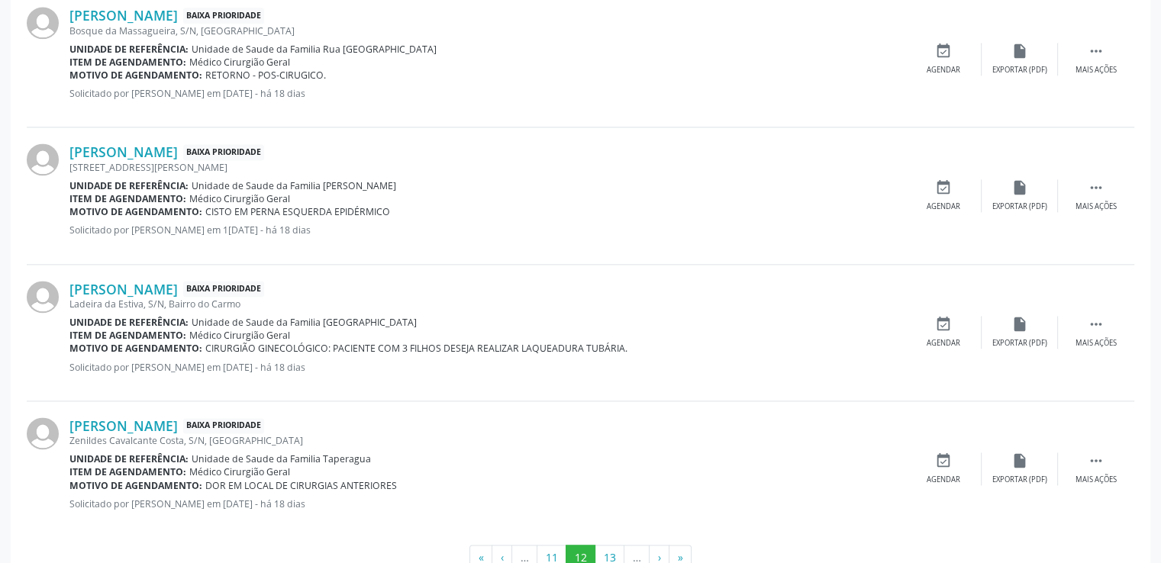
scroll to position [2122, 0]
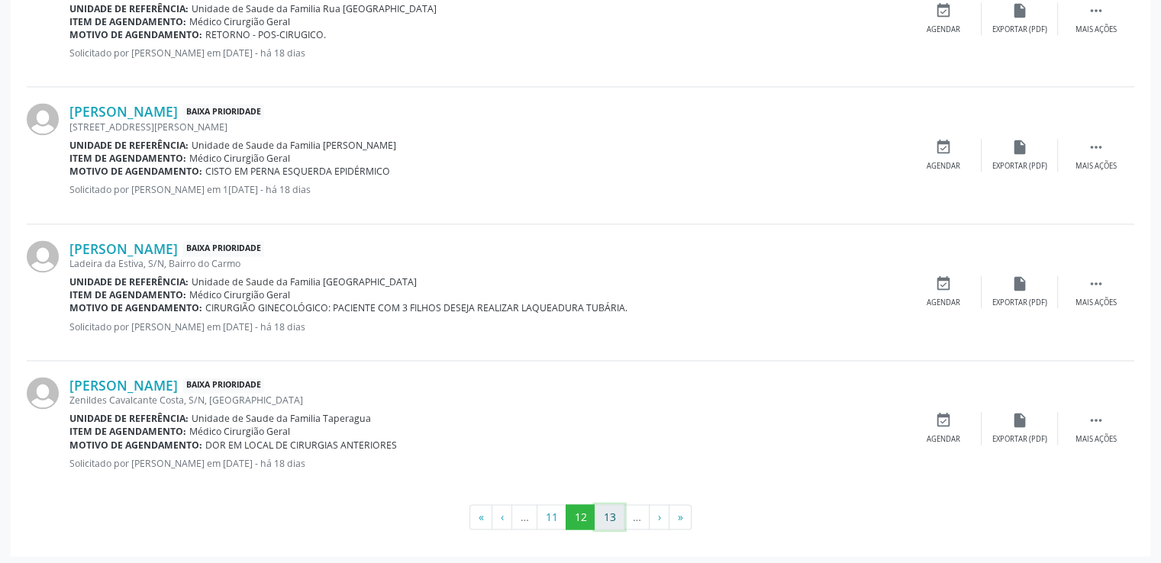
click at [609, 514] on button "13" at bounding box center [610, 518] width 30 height 26
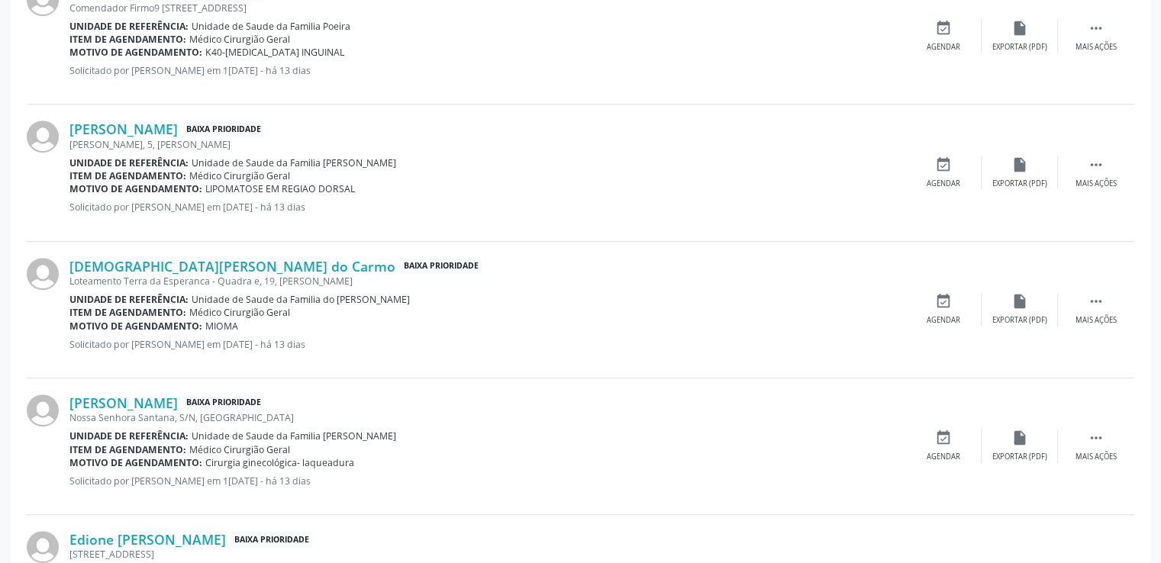
scroll to position [763, 0]
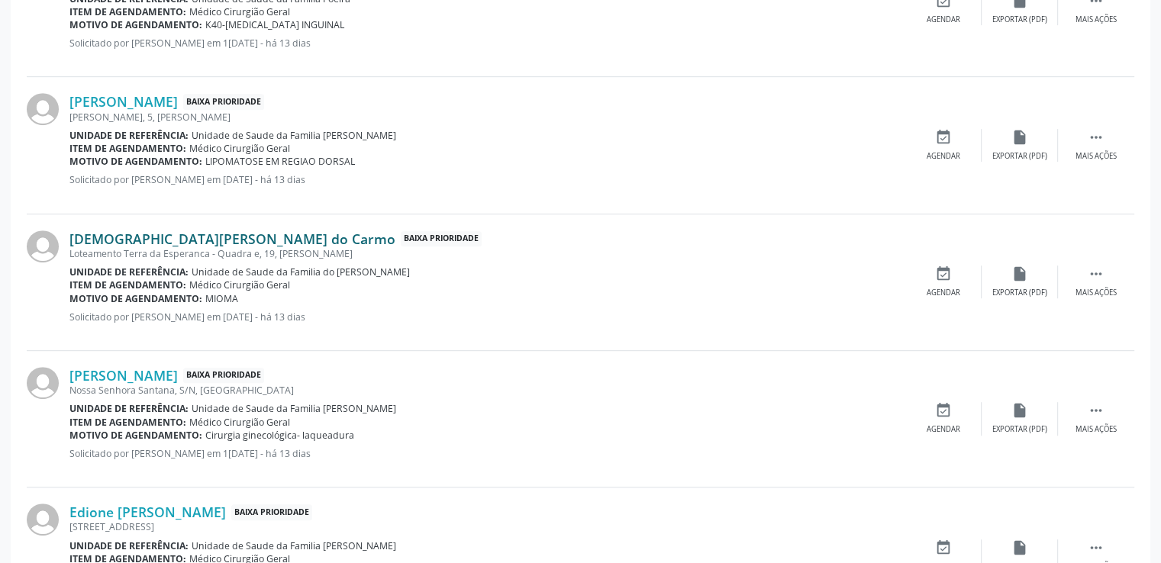
click at [157, 240] on link "[DEMOGRAPHIC_DATA][PERSON_NAME] do Carmo" at bounding box center [232, 239] width 326 height 17
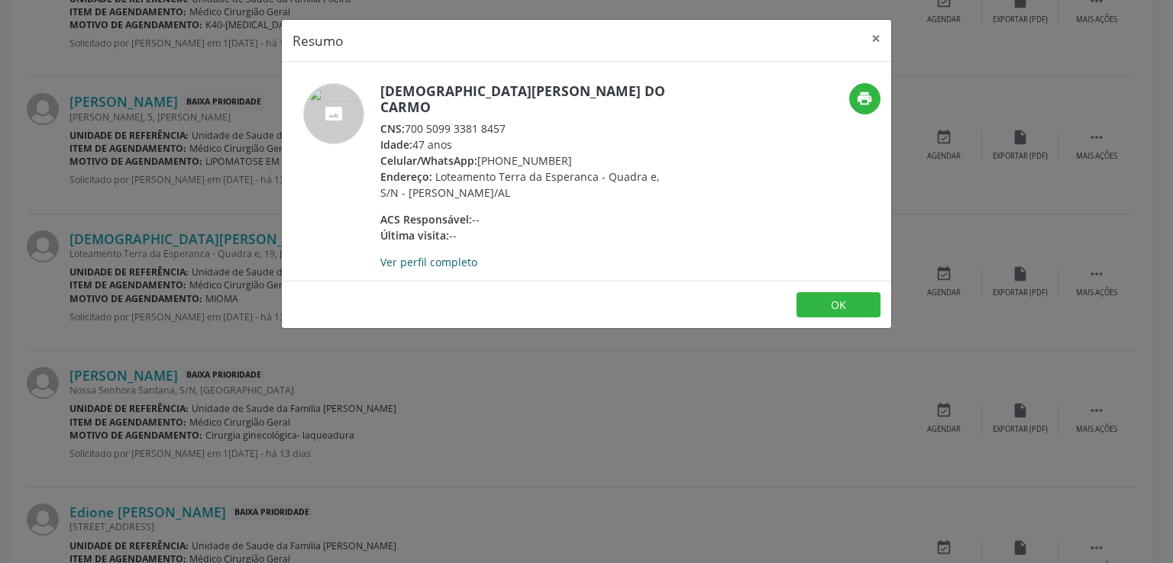
click at [444, 255] on link "Ver perfil completo" at bounding box center [428, 262] width 97 height 15
click at [427, 255] on link "Ver perfil completo" at bounding box center [428, 262] width 97 height 15
click at [879, 41] on button "×" at bounding box center [875, 38] width 31 height 37
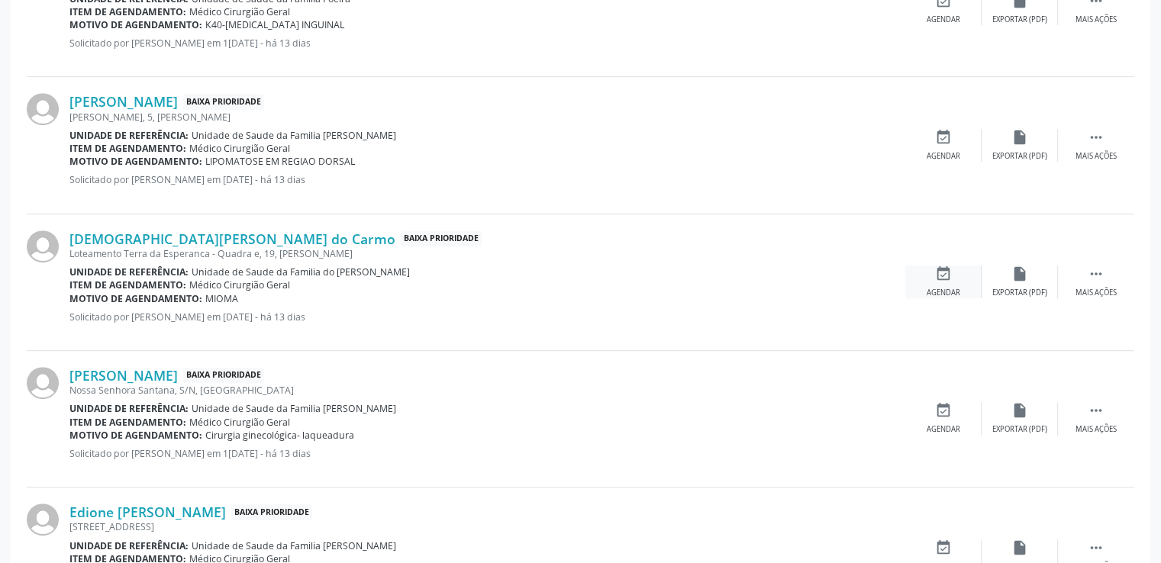
click at [938, 279] on icon "event_available" at bounding box center [943, 274] width 17 height 17
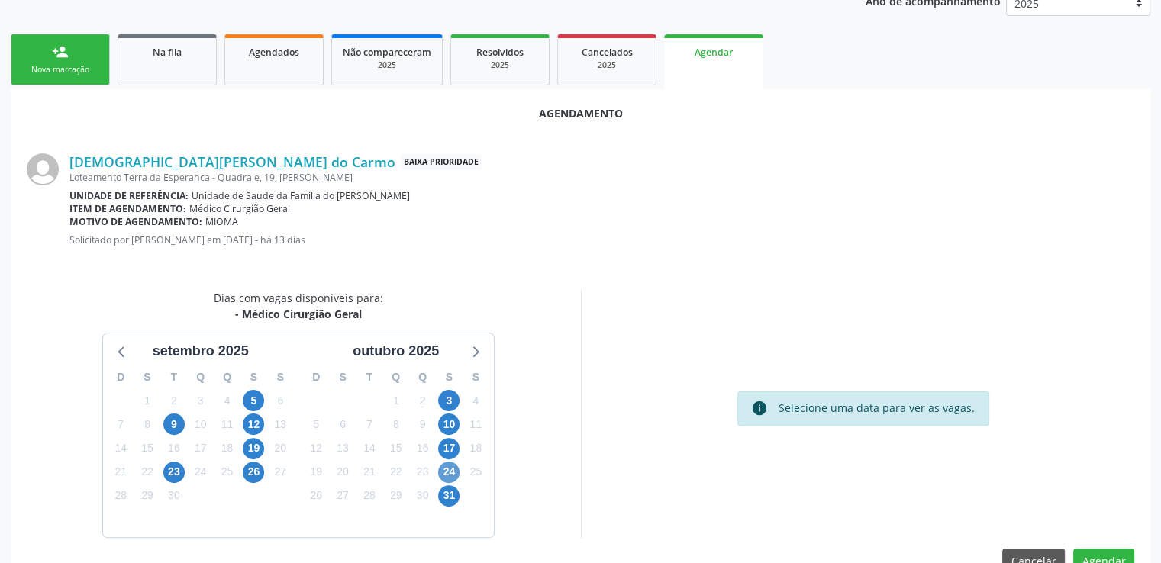
scroll to position [340, 0]
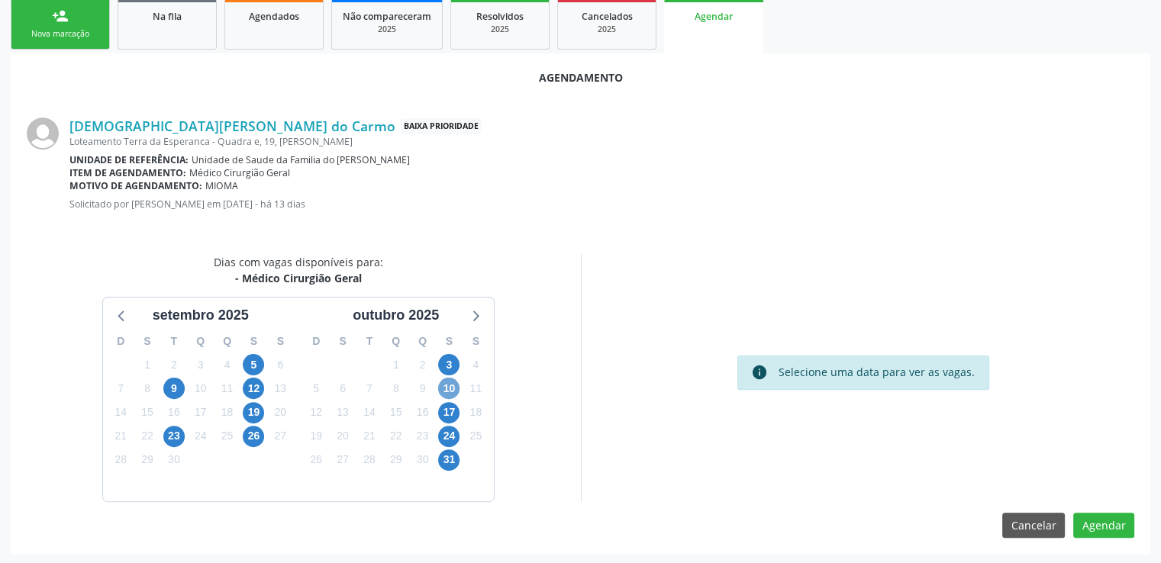
click at [452, 383] on span "10" at bounding box center [448, 388] width 21 height 21
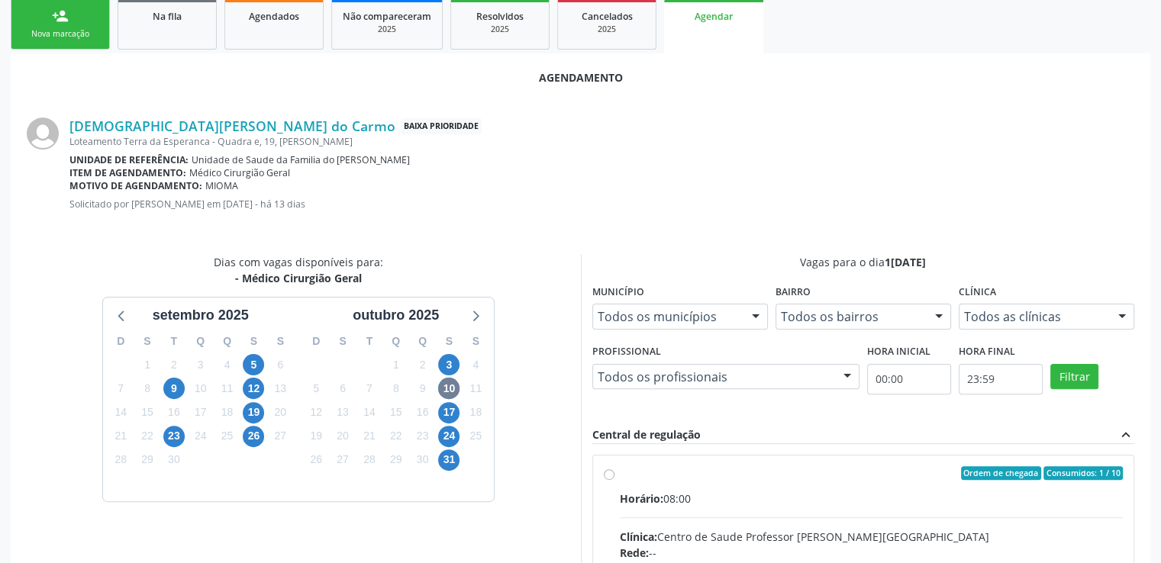
click at [608, 472] on input "Ordem de chegada Consumidos: 1 / 10 Horário: 08:00 Clínica: Centro de Saude Pro…" at bounding box center [609, 473] width 11 height 14
radio input "true"
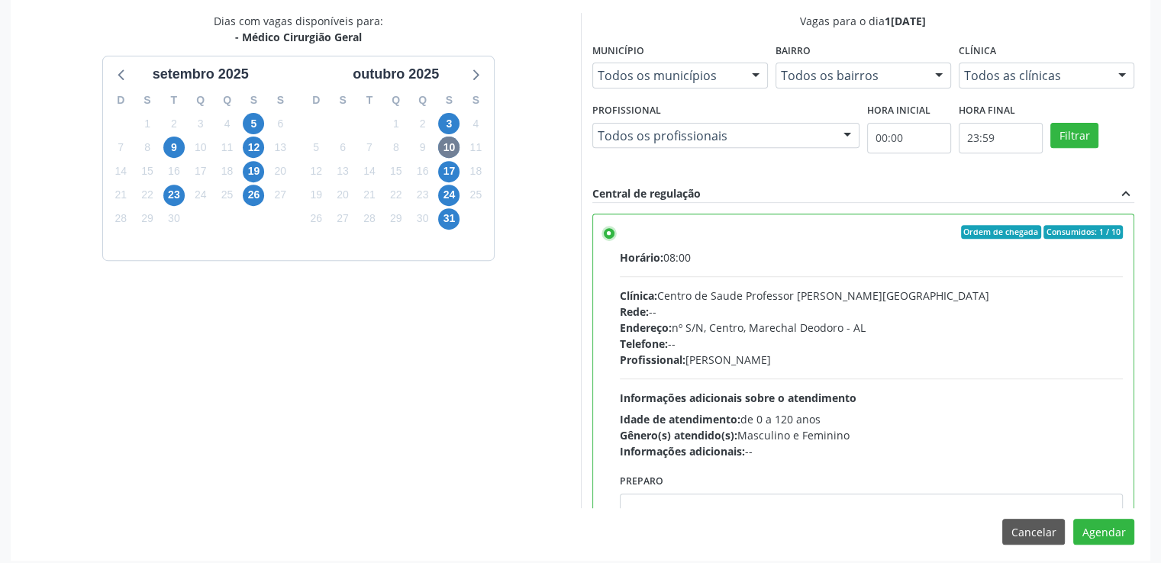
scroll to position [588, 0]
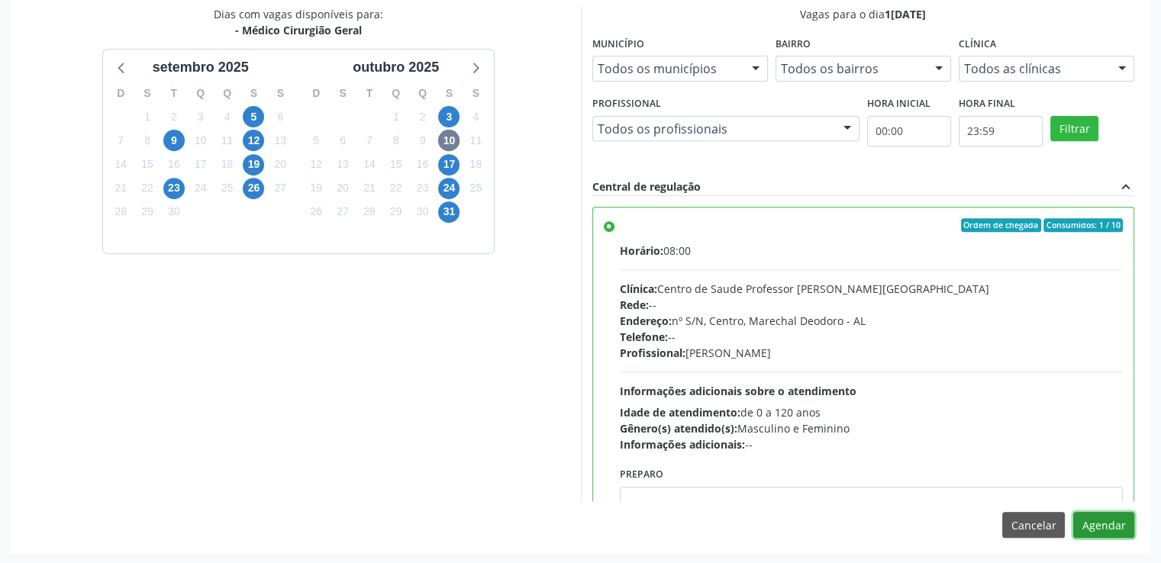
click at [1096, 523] on button "Agendar" at bounding box center [1103, 525] width 61 height 26
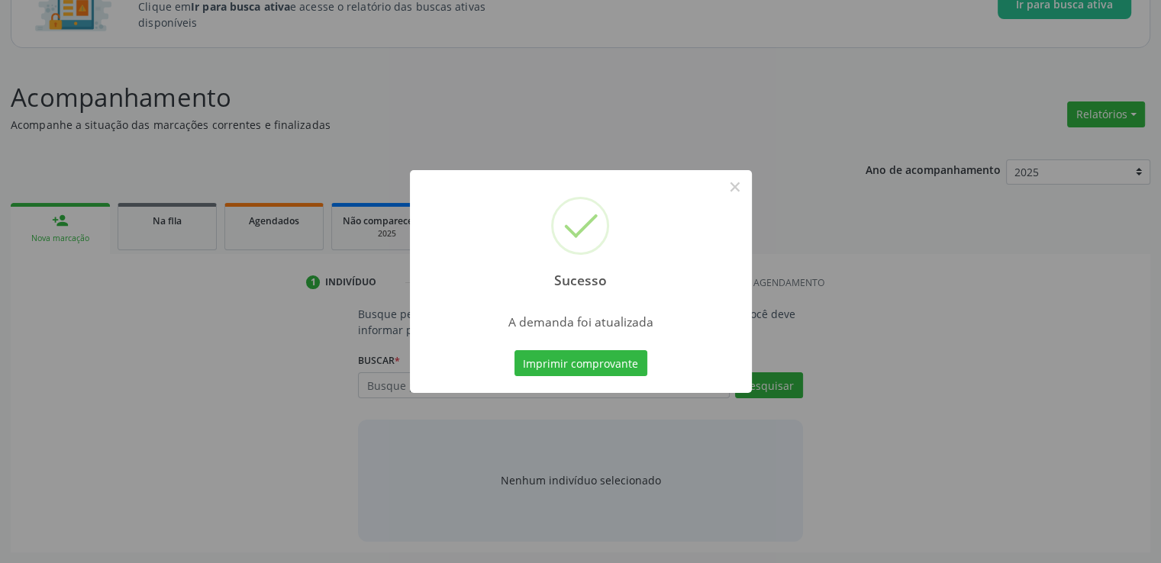
scroll to position [134, 0]
click at [737, 195] on button "×" at bounding box center [735, 187] width 26 height 26
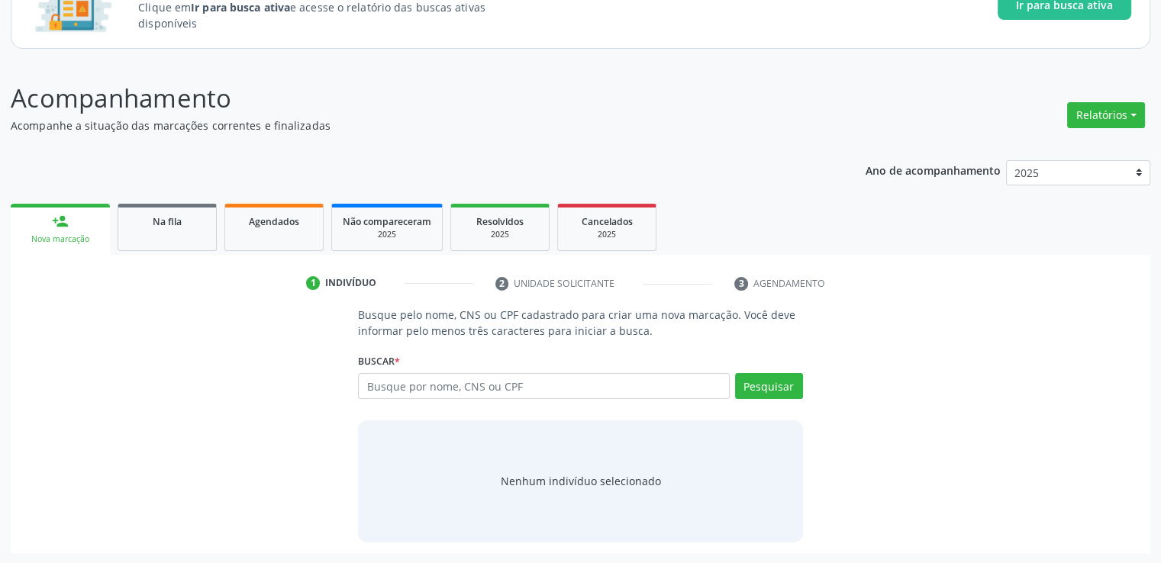
click at [737, 195] on div "Sucesso × A demanda foi atualizada Imprimir comprovante Cancel" at bounding box center [580, 281] width 1161 height 563
click at [153, 240] on link "Na fila" at bounding box center [167, 227] width 99 height 47
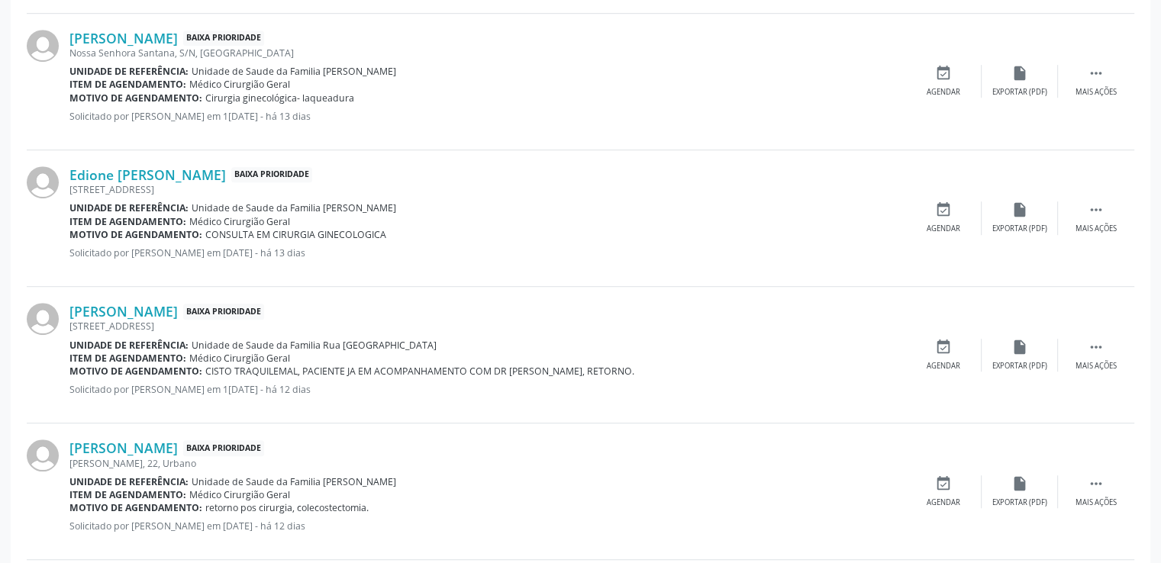
scroll to position [974, 0]
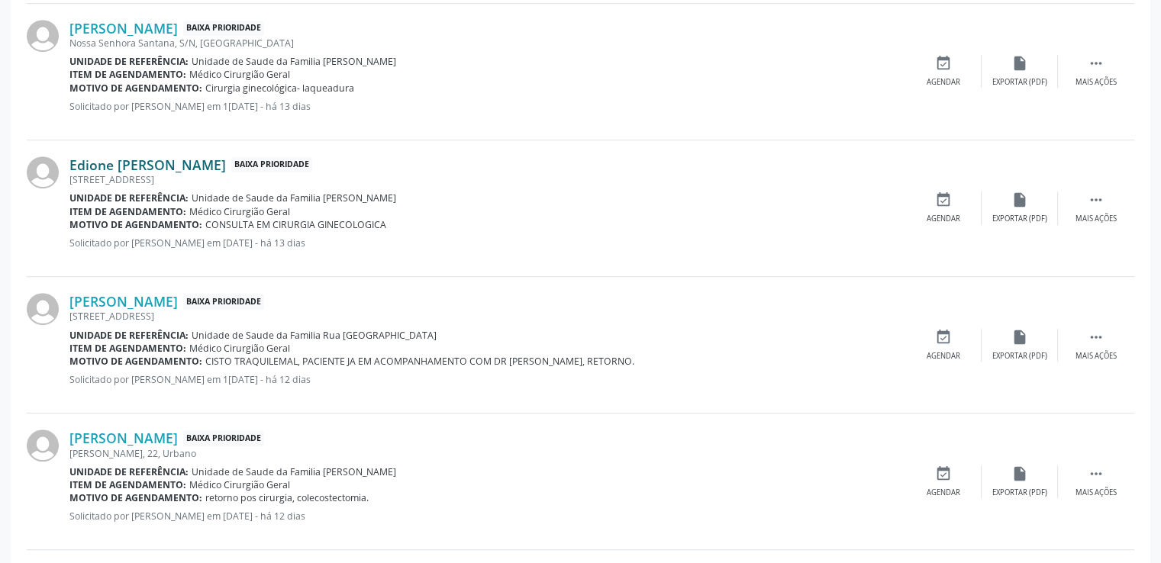
click at [179, 169] on link "Edione [PERSON_NAME]" at bounding box center [147, 165] width 157 height 17
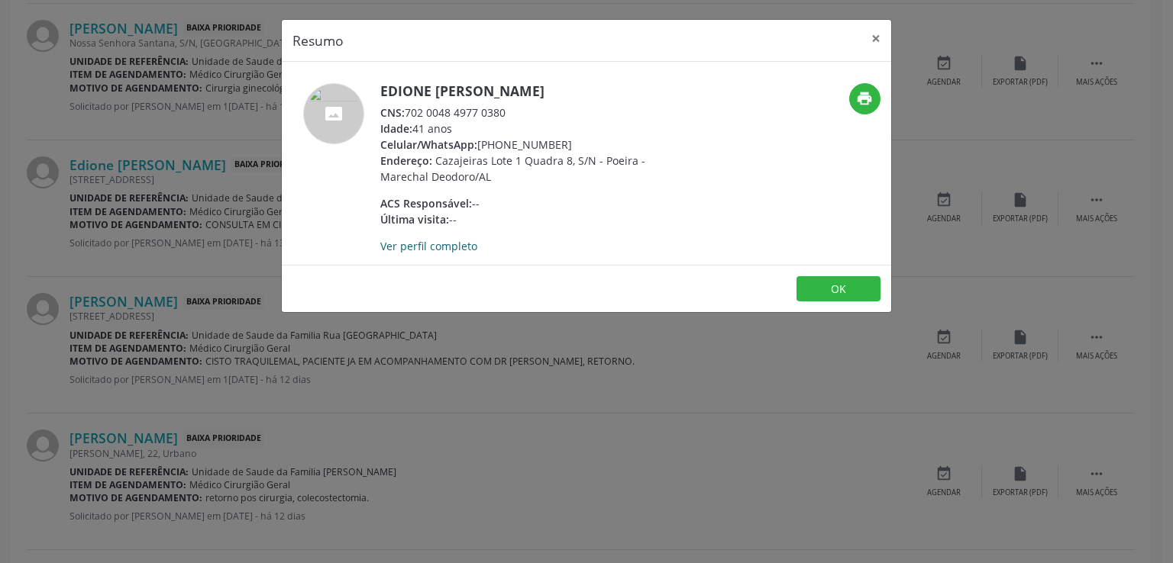
click at [443, 248] on link "Ver perfil completo" at bounding box center [428, 246] width 97 height 15
click at [876, 40] on button "×" at bounding box center [875, 38] width 31 height 37
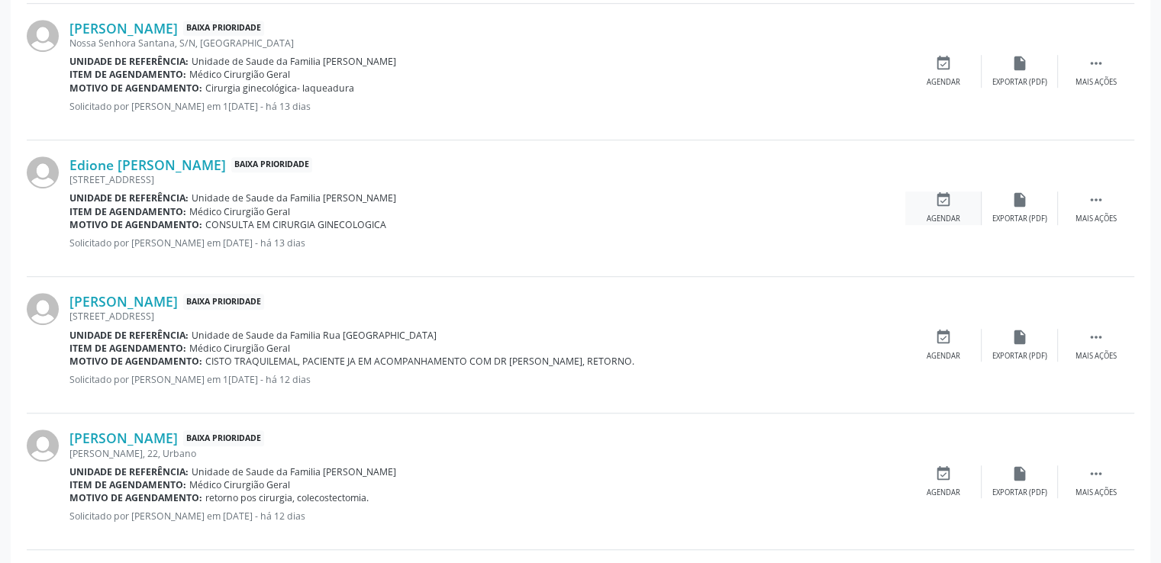
click at [946, 203] on icon "event_available" at bounding box center [943, 200] width 17 height 17
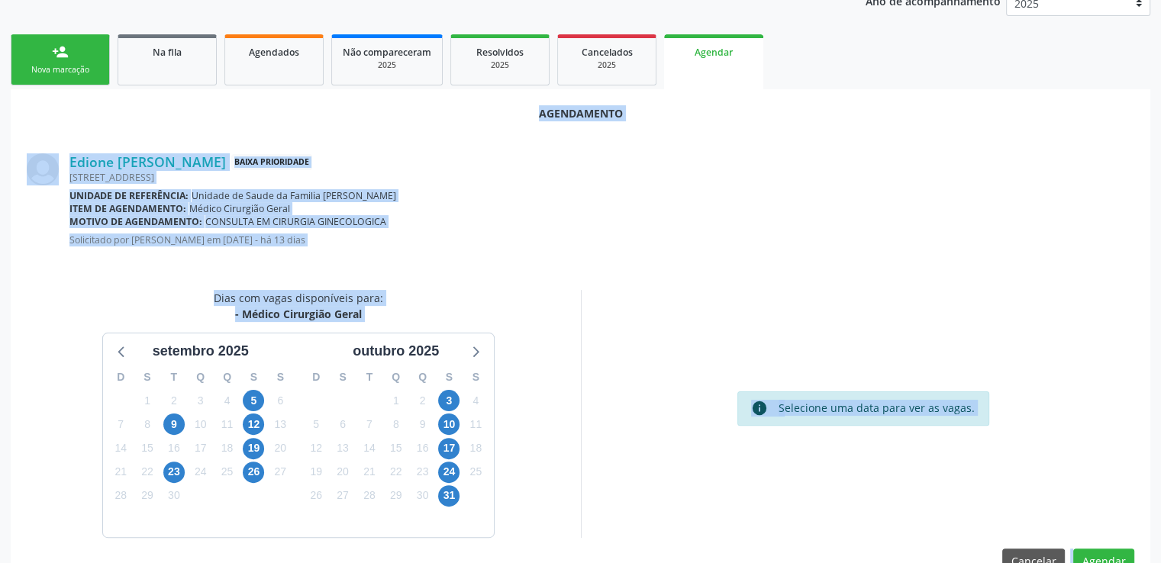
scroll to position [340, 0]
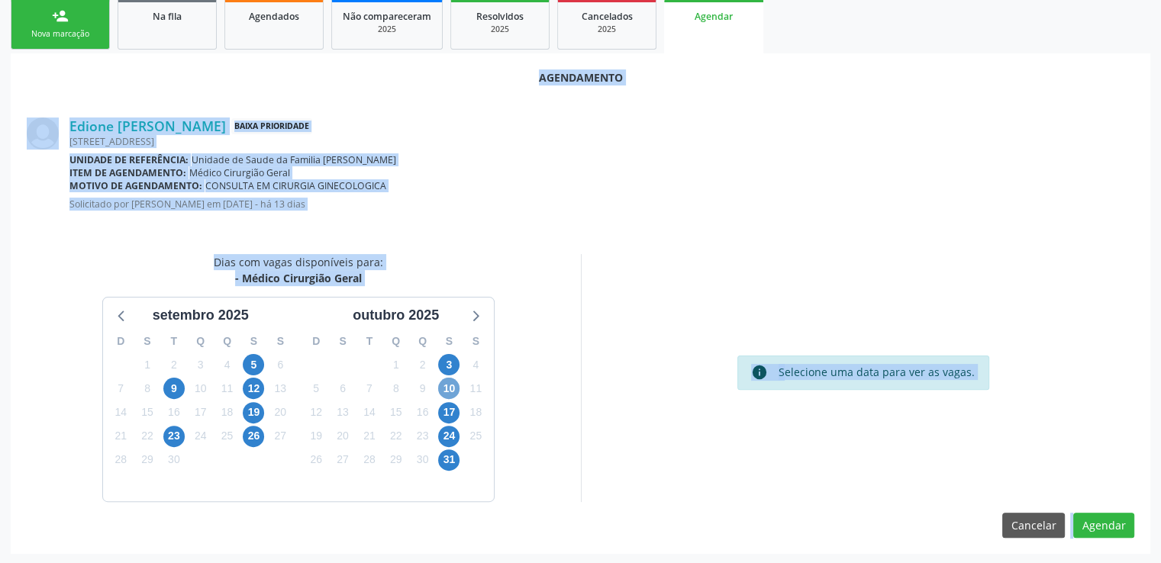
click at [449, 391] on span "10" at bounding box center [448, 388] width 21 height 21
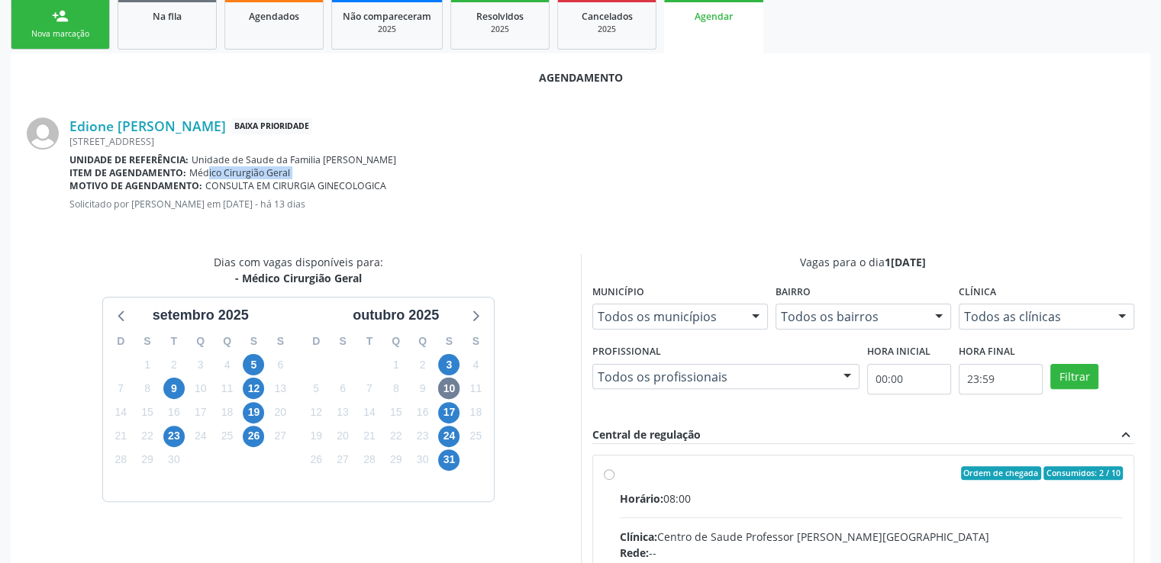
click at [608, 473] on input "Ordem de chegada Consumidos: 2 / 10 Horário: 08:00 Clínica: Centro de Saude Pro…" at bounding box center [609, 473] width 11 height 14
radio input "true"
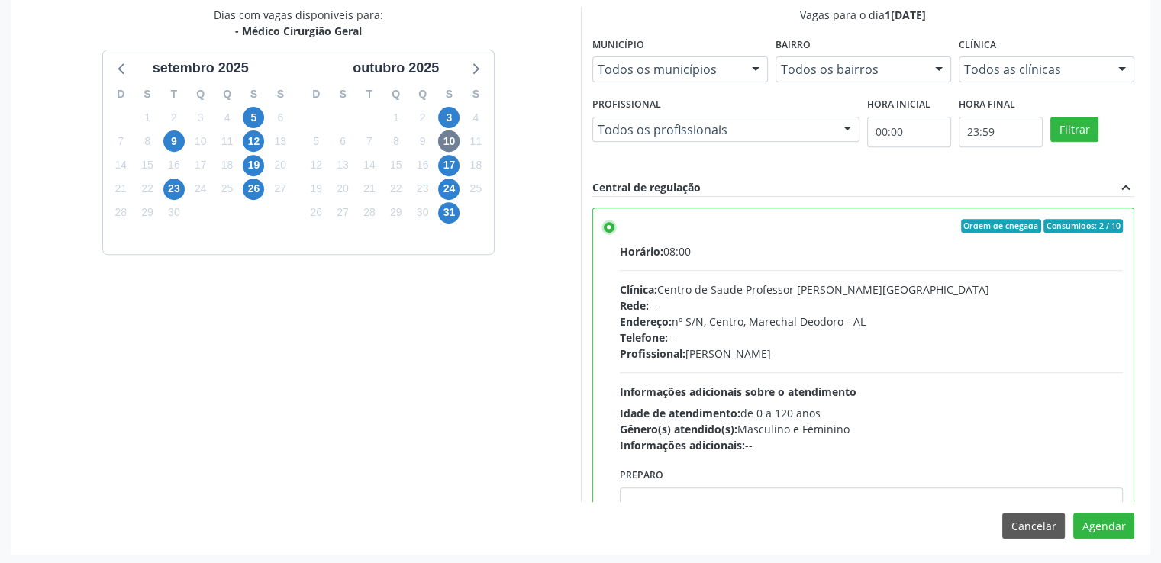
scroll to position [588, 0]
click at [1112, 526] on button "Agendar" at bounding box center [1103, 525] width 61 height 26
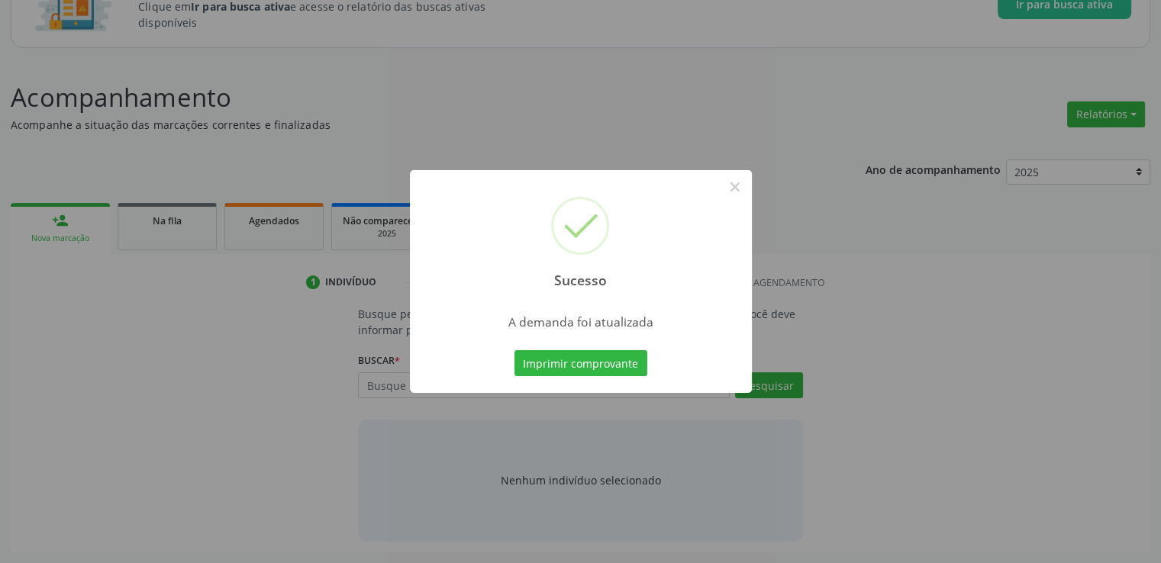
scroll to position [134, 0]
click at [735, 186] on button "×" at bounding box center [735, 187] width 26 height 26
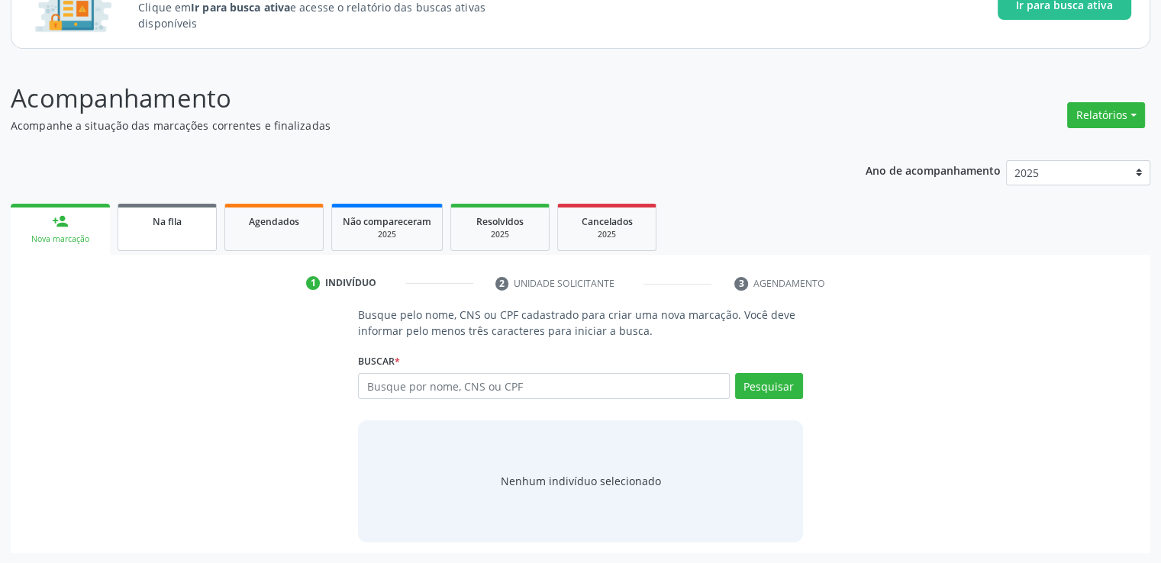
click at [147, 221] on div "Na fila" at bounding box center [167, 221] width 76 height 16
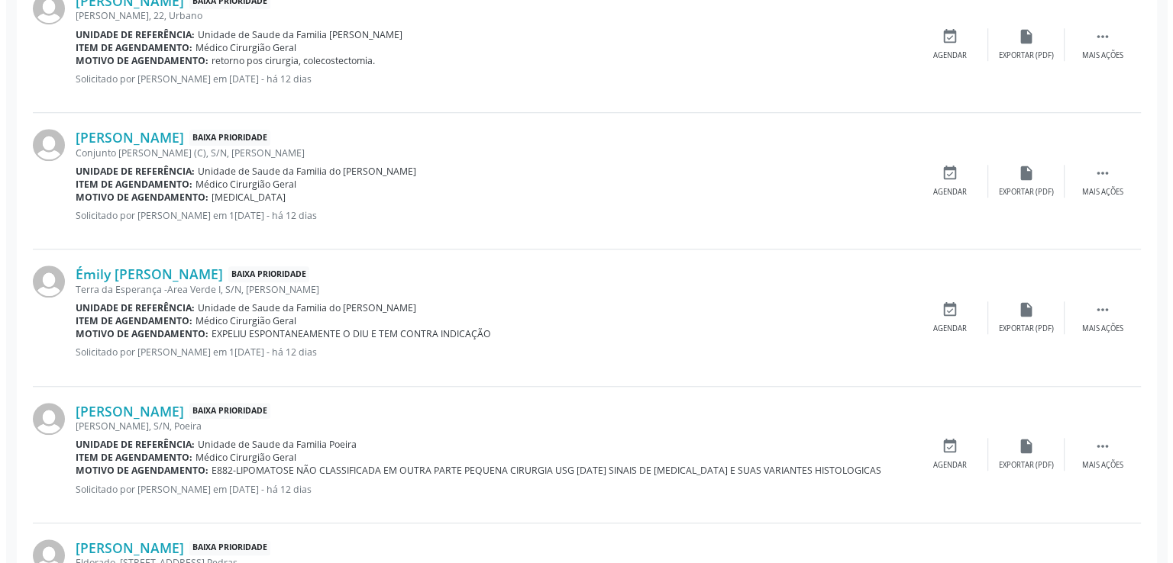
scroll to position [1356, 0]
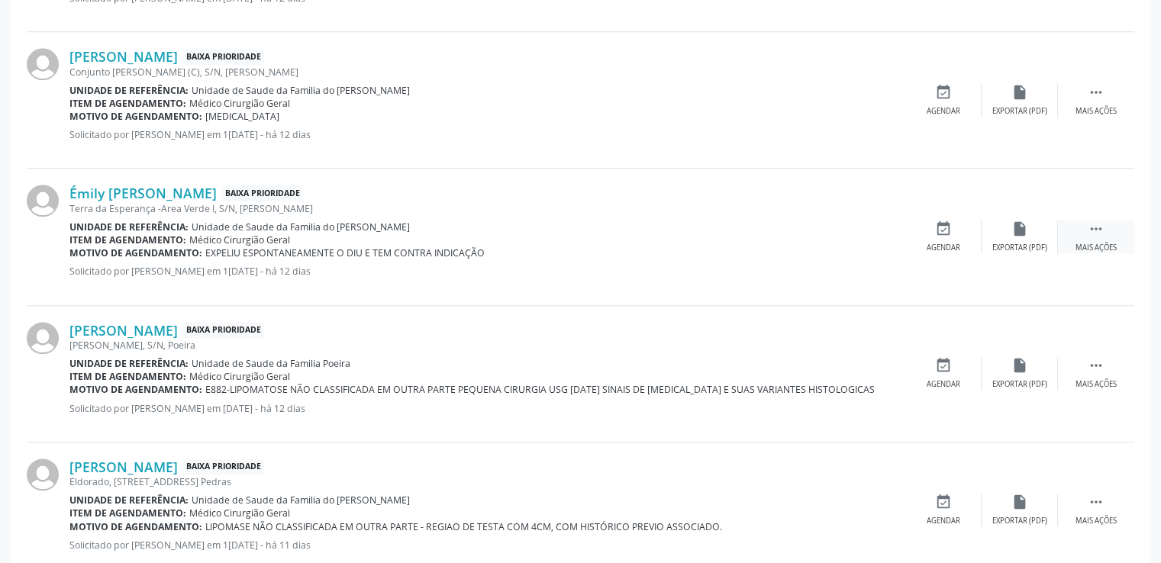
click at [1092, 230] on icon "" at bounding box center [1096, 229] width 17 height 17
click at [944, 228] on icon "cancel" at bounding box center [943, 229] width 17 height 17
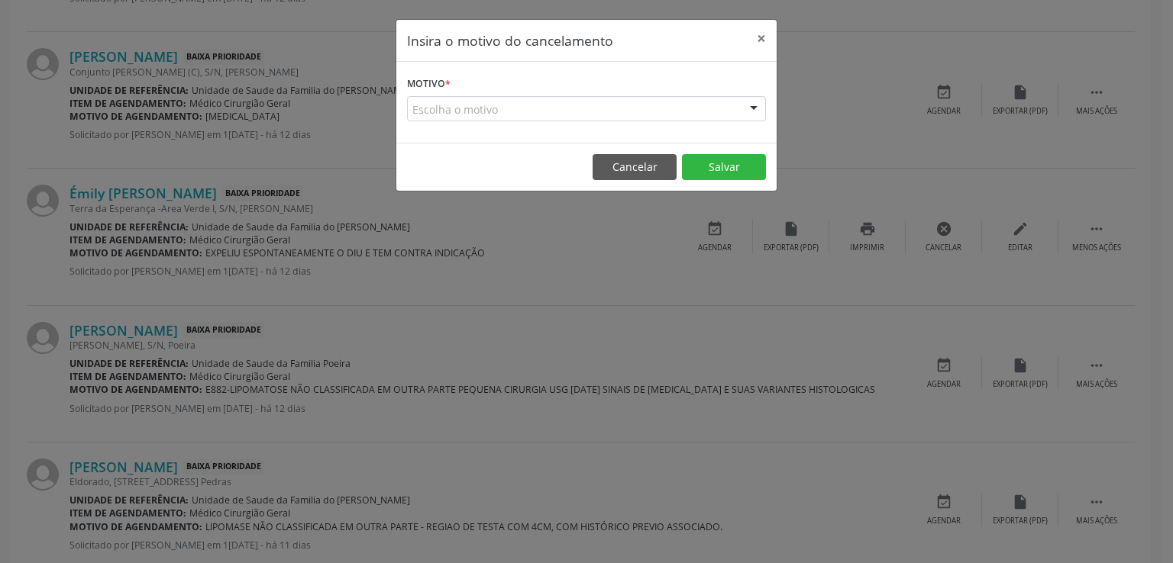
click at [486, 111] on div "Escolha o motivo" at bounding box center [586, 109] width 359 height 26
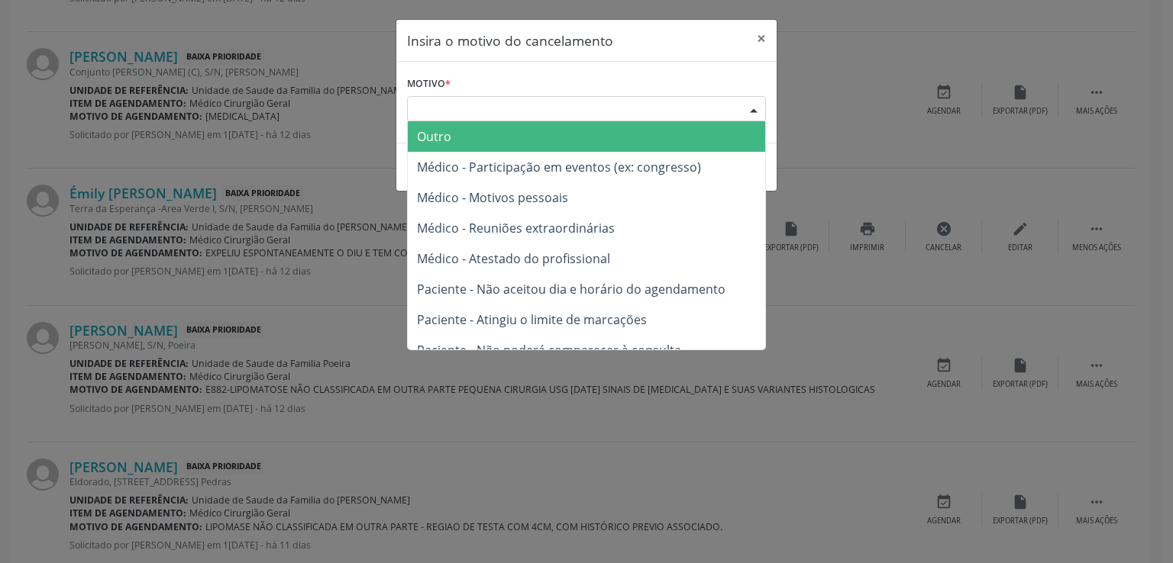
click at [486, 111] on div "Escolha o motivo" at bounding box center [586, 109] width 359 height 26
click at [434, 144] on span "Outro" at bounding box center [434, 136] width 34 height 17
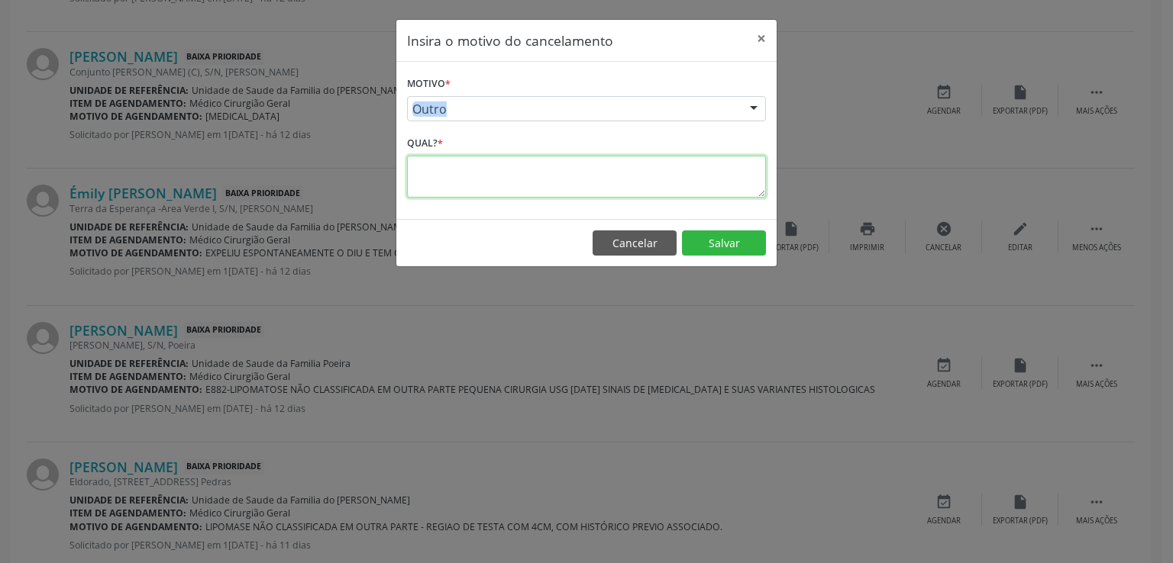
click at [447, 177] on textarea at bounding box center [586, 177] width 359 height 42
type textarea "PACIENTE TEM Q RETORNAR PARA QUEM COLOCOU DIU"
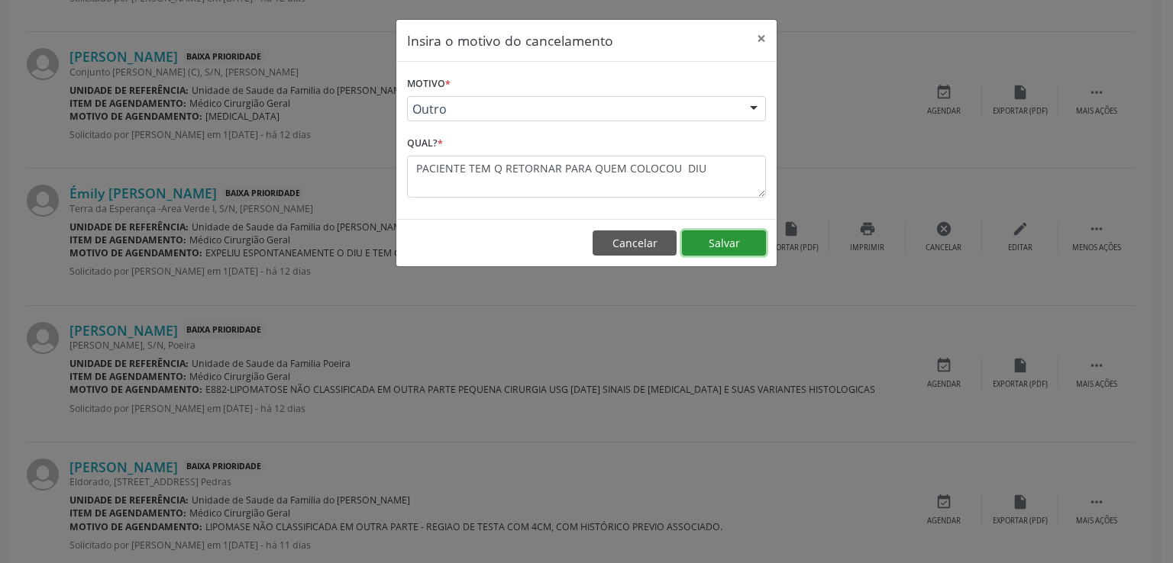
click at [700, 234] on button "Salvar" at bounding box center [724, 244] width 84 height 26
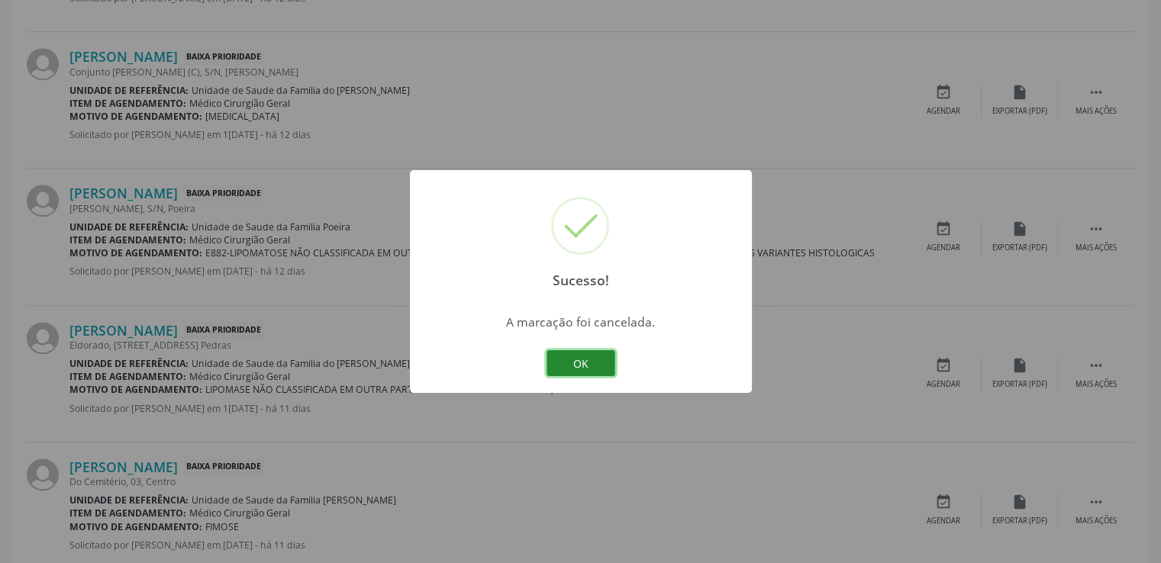
click at [583, 364] on button "OK" at bounding box center [581, 363] width 69 height 26
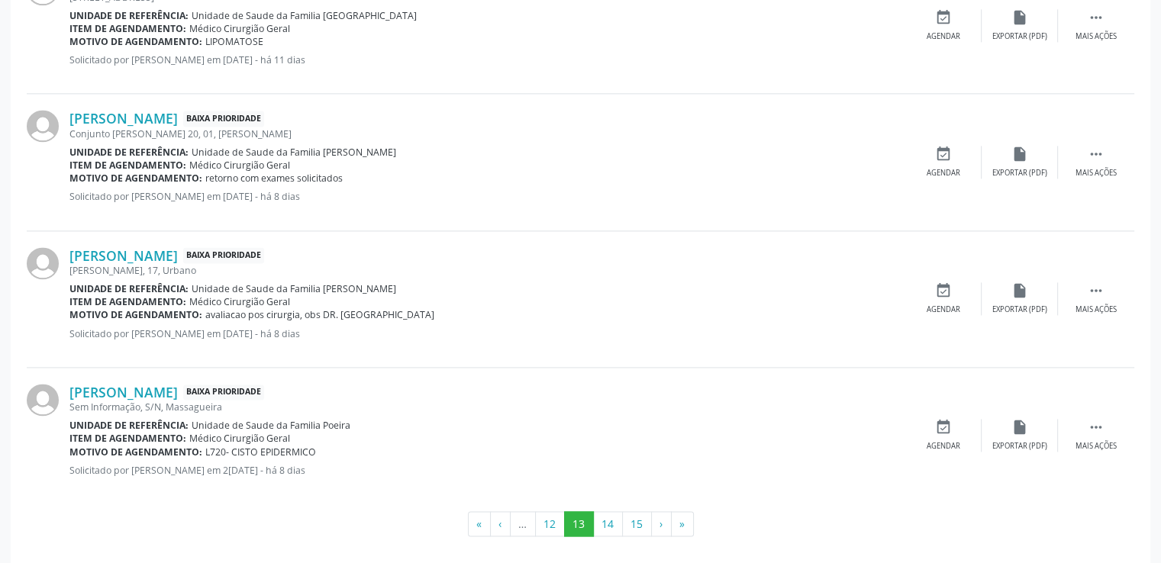
scroll to position [2122, 0]
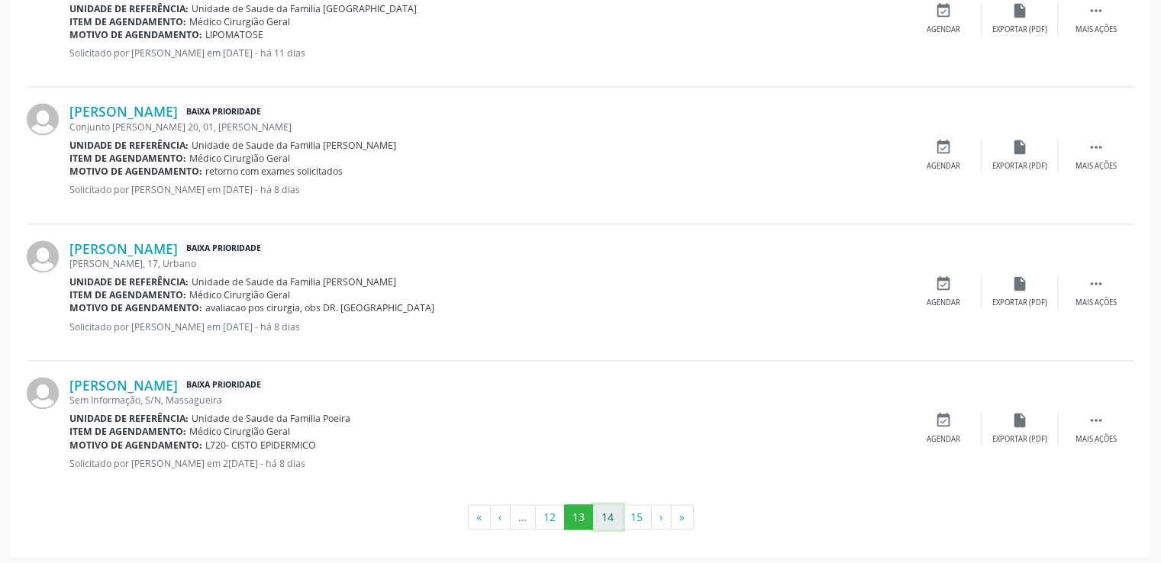
click at [605, 516] on button "14" at bounding box center [608, 518] width 30 height 26
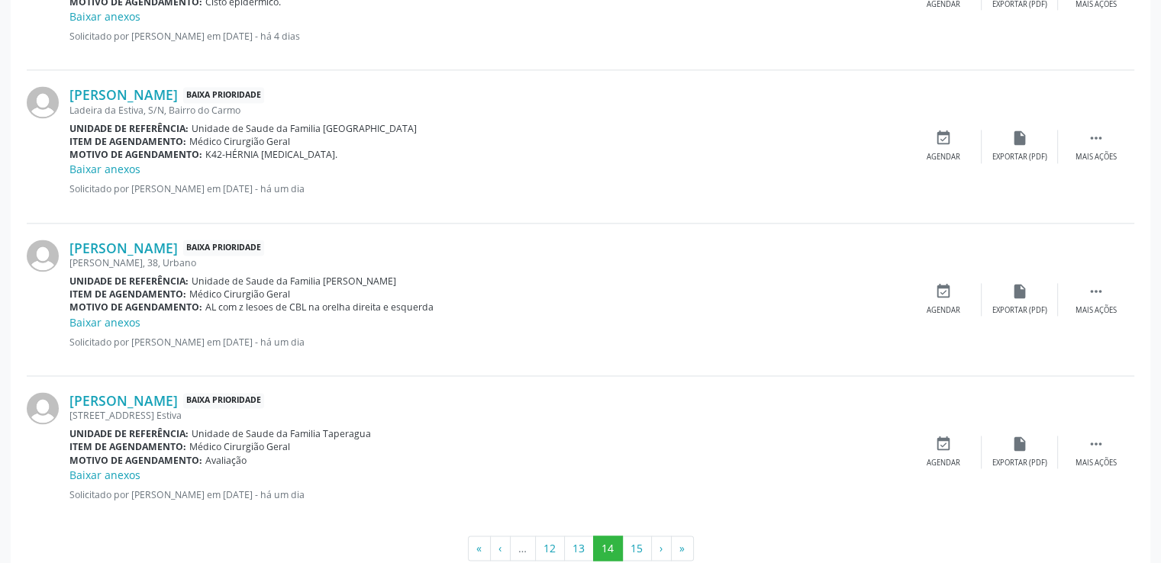
scroll to position [2218, 0]
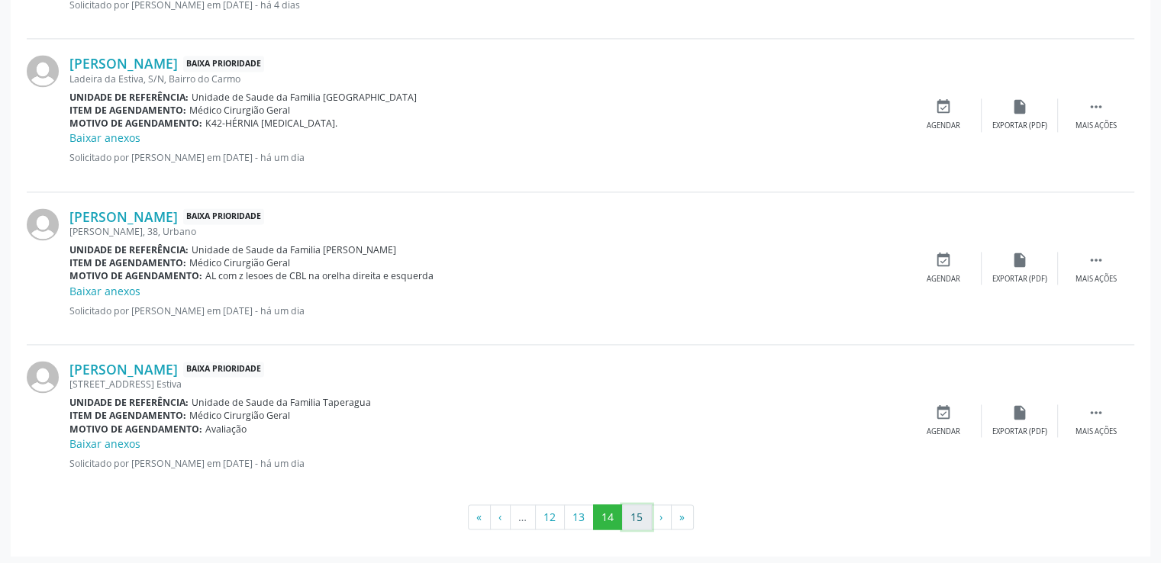
click at [634, 505] on button "15" at bounding box center [637, 518] width 30 height 26
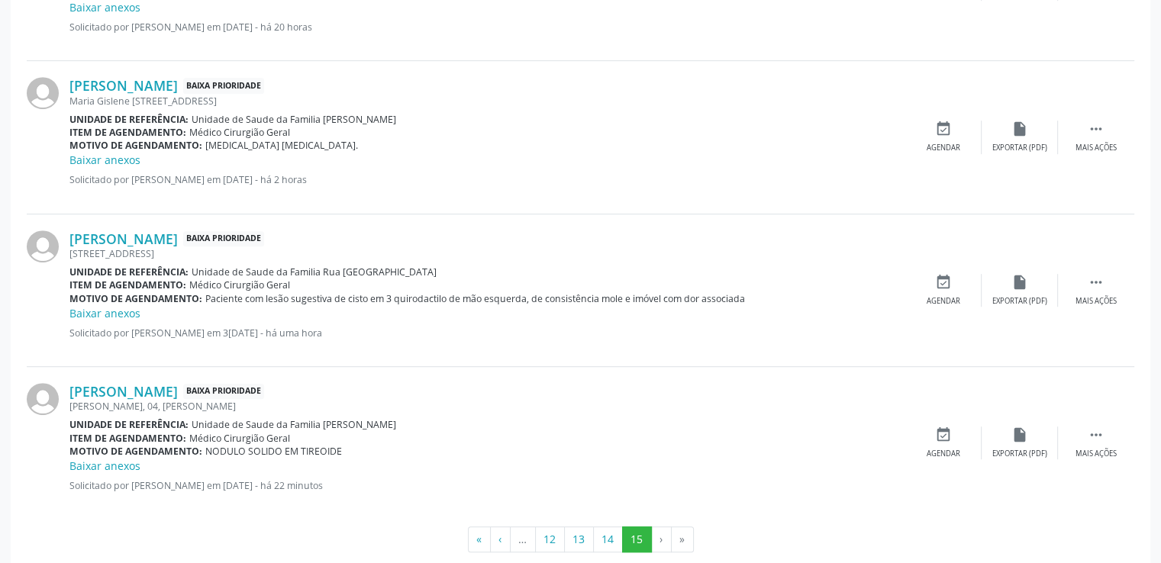
scroll to position [836, 0]
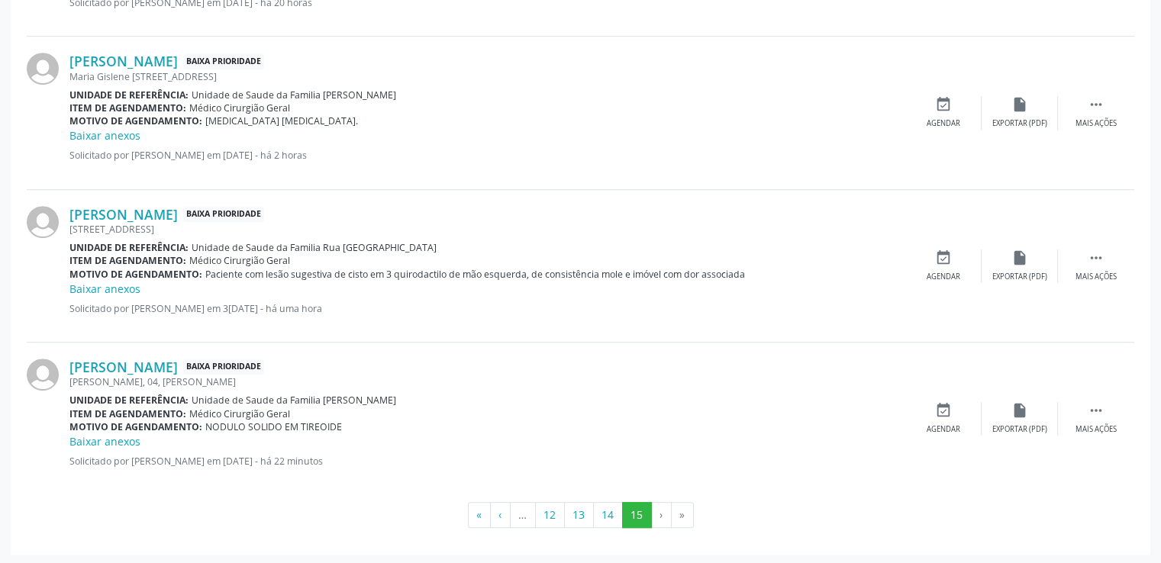
click at [660, 514] on li "›" at bounding box center [662, 515] width 20 height 26
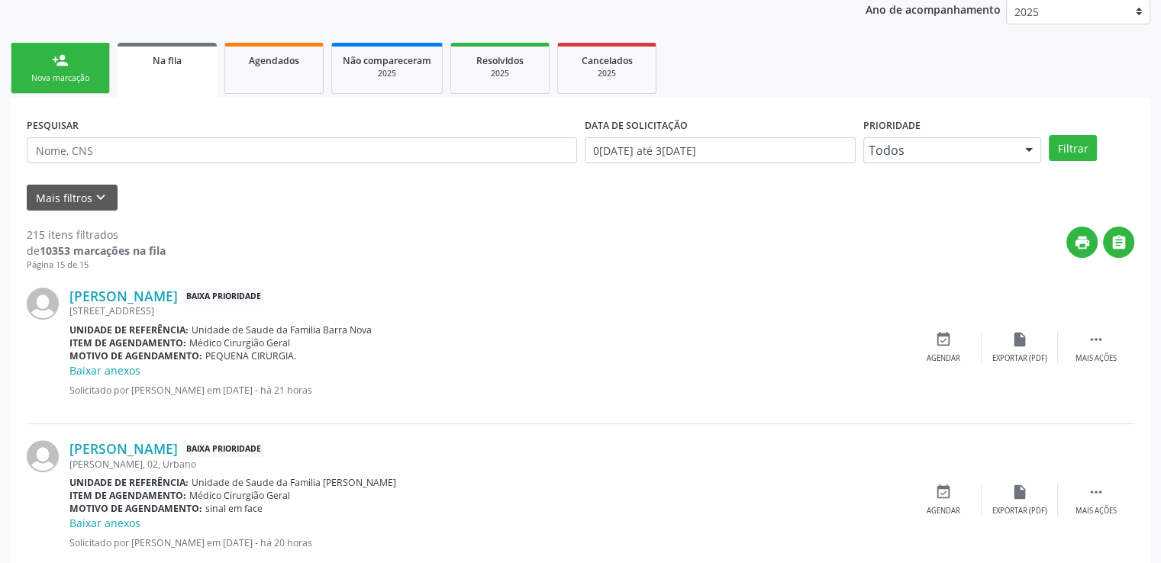
scroll to position [153, 0]
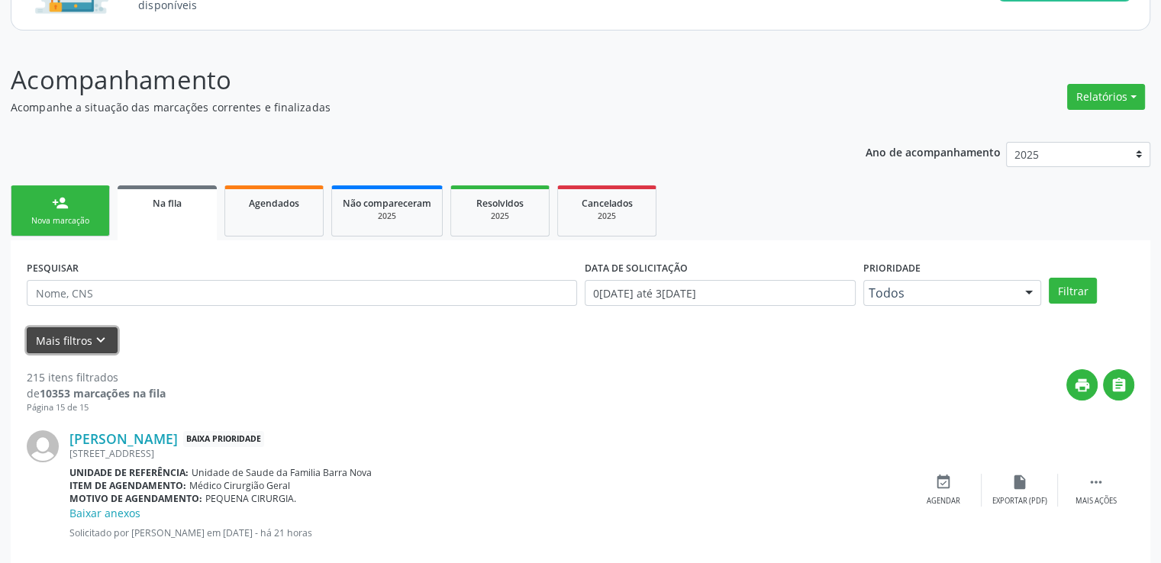
click at [101, 340] on icon "keyboard_arrow_down" at bounding box center [100, 340] width 17 height 17
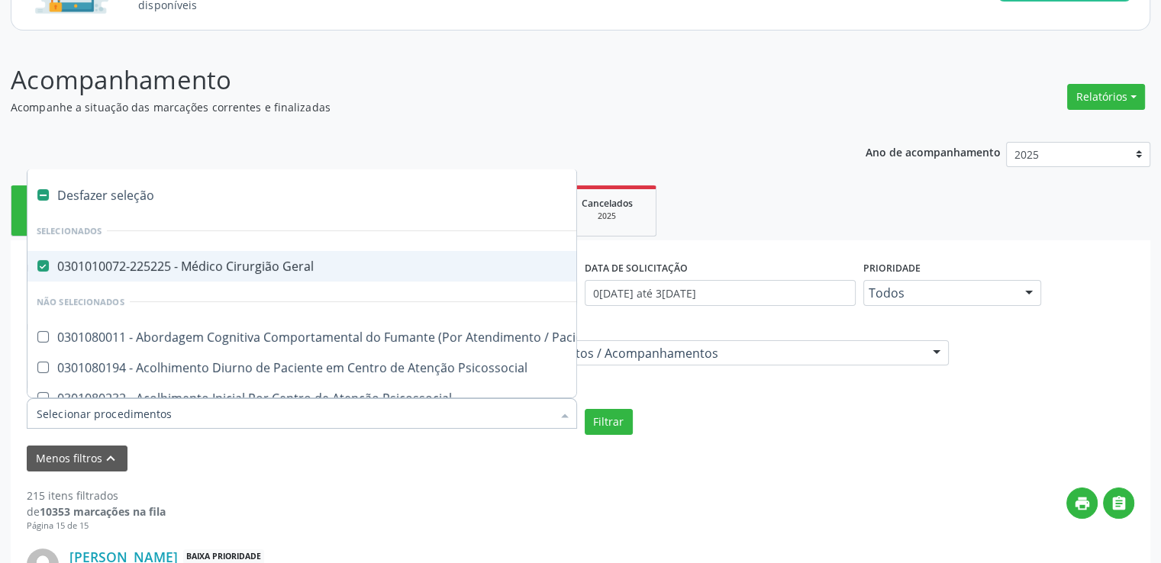
click at [44, 265] on Geral at bounding box center [42, 265] width 11 height 11
click at [37, 265] on Geral "checkbox" at bounding box center [32, 266] width 10 height 10
click at [44, 265] on Geral at bounding box center [42, 265] width 11 height 11
click at [37, 265] on Geral "checkbox" at bounding box center [32, 266] width 10 height 10
click at [45, 266] on Geral at bounding box center [42, 265] width 11 height 11
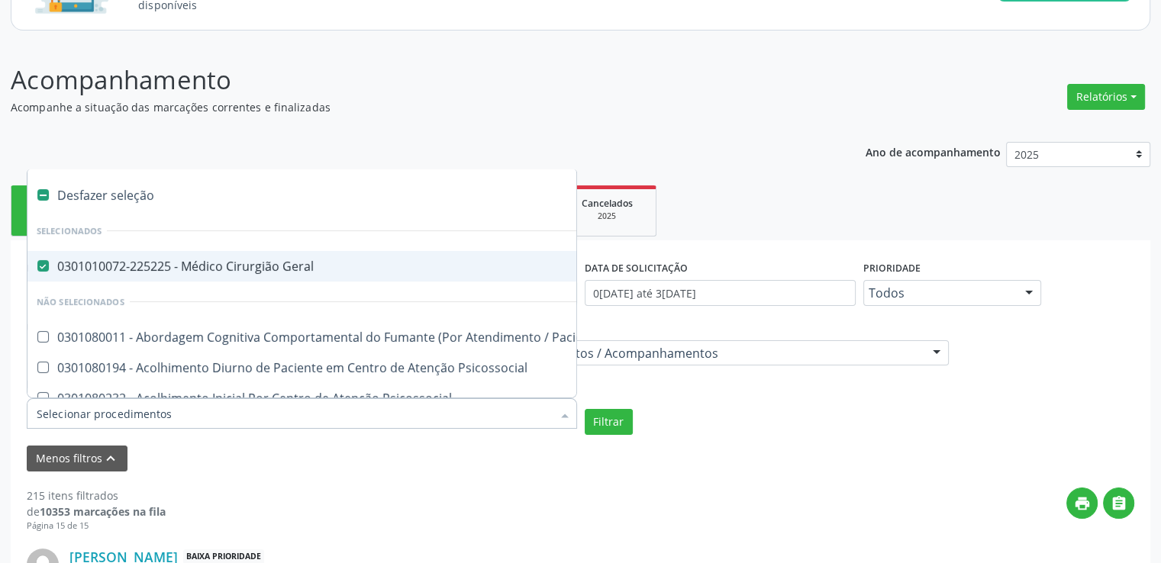
click at [37, 266] on Geral "checkbox" at bounding box center [32, 266] width 10 height 10
checkbox Geral "false"
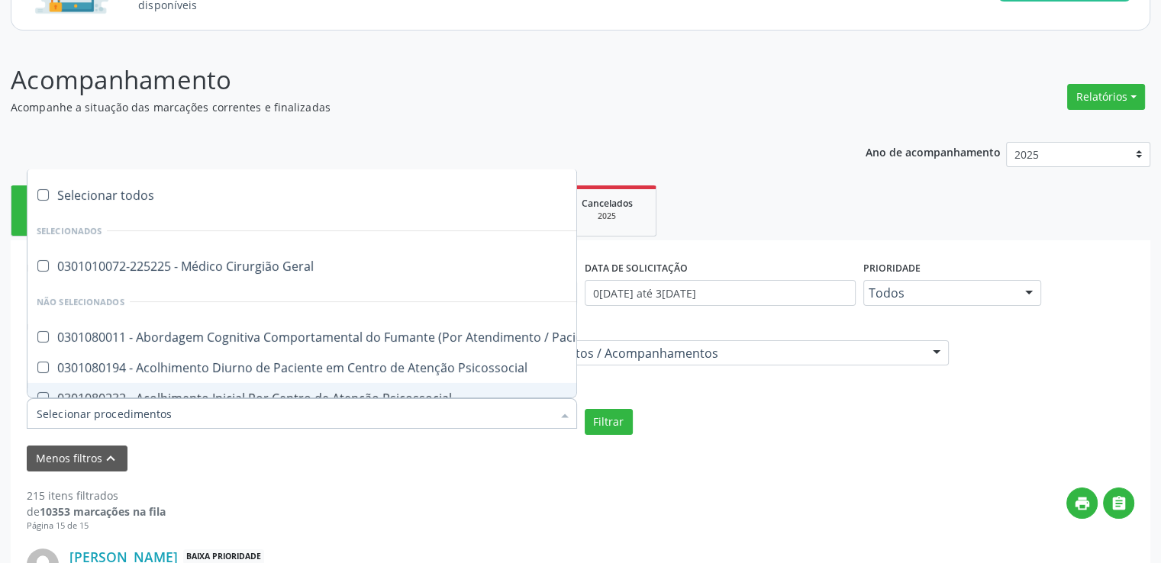
click at [119, 413] on input "Item de agendamento" at bounding box center [294, 414] width 515 height 31
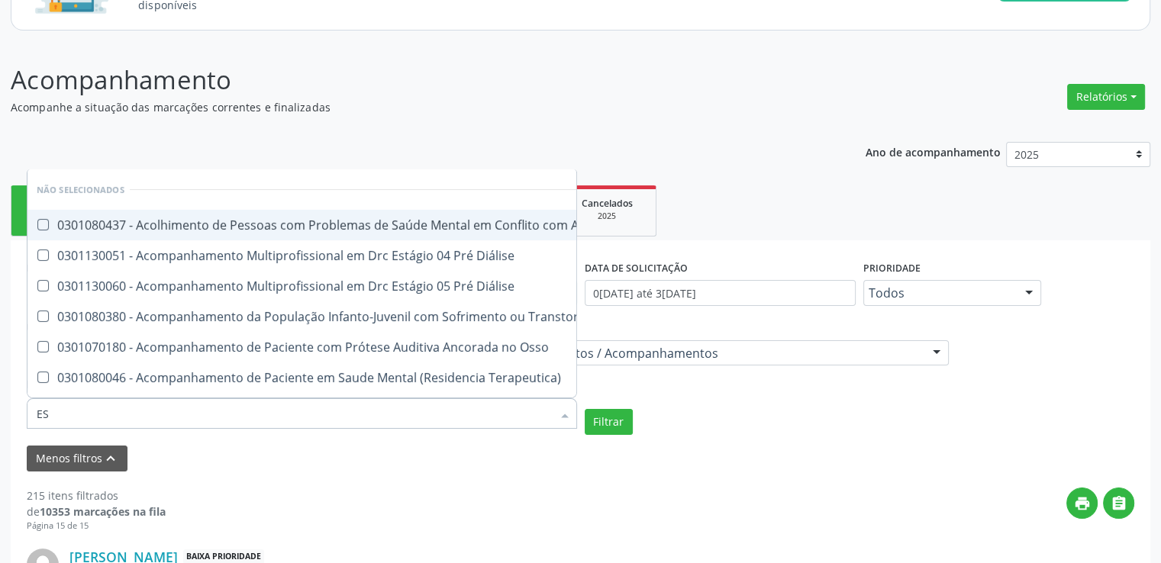
type input "E"
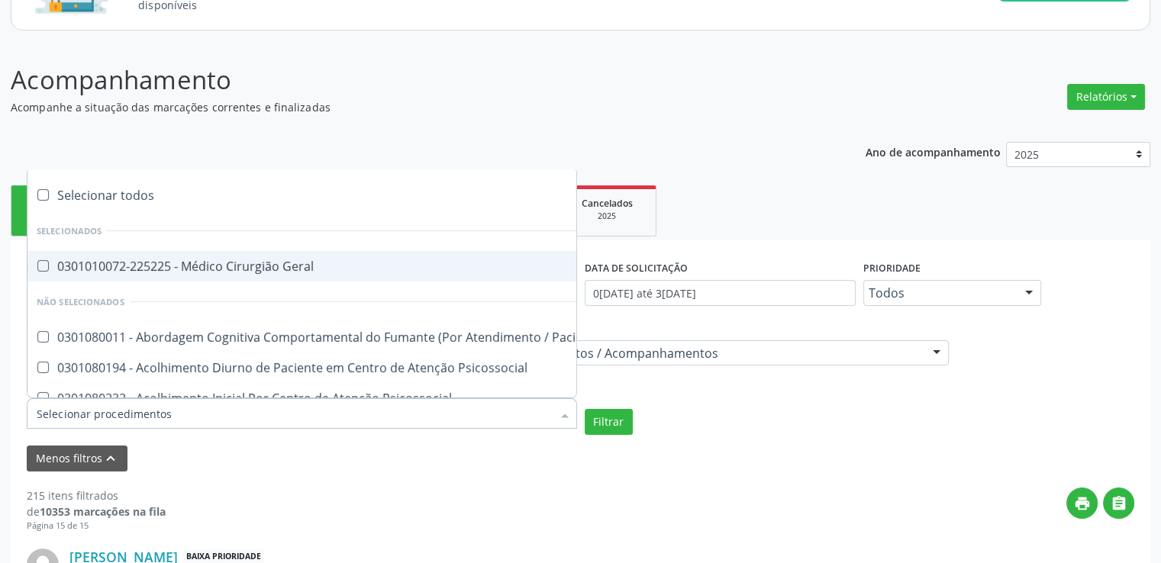
click at [287, 456] on div "Menos filtros keyboard_arrow_up" at bounding box center [580, 459] width 1115 height 27
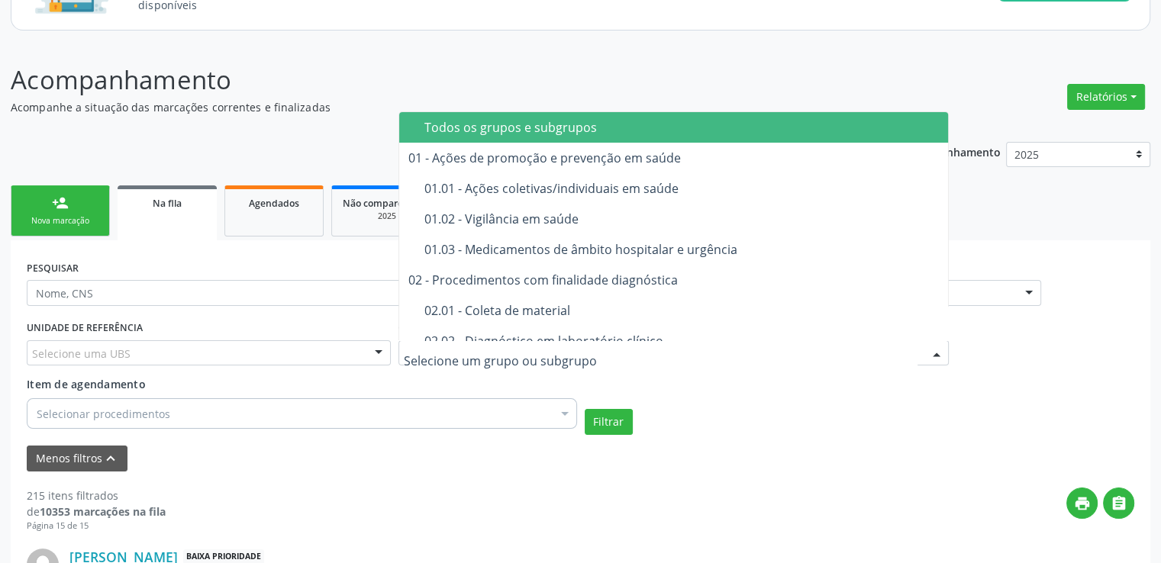
click at [547, 131] on div "Todos os grupos e subgrupos" at bounding box center [682, 127] width 516 height 12
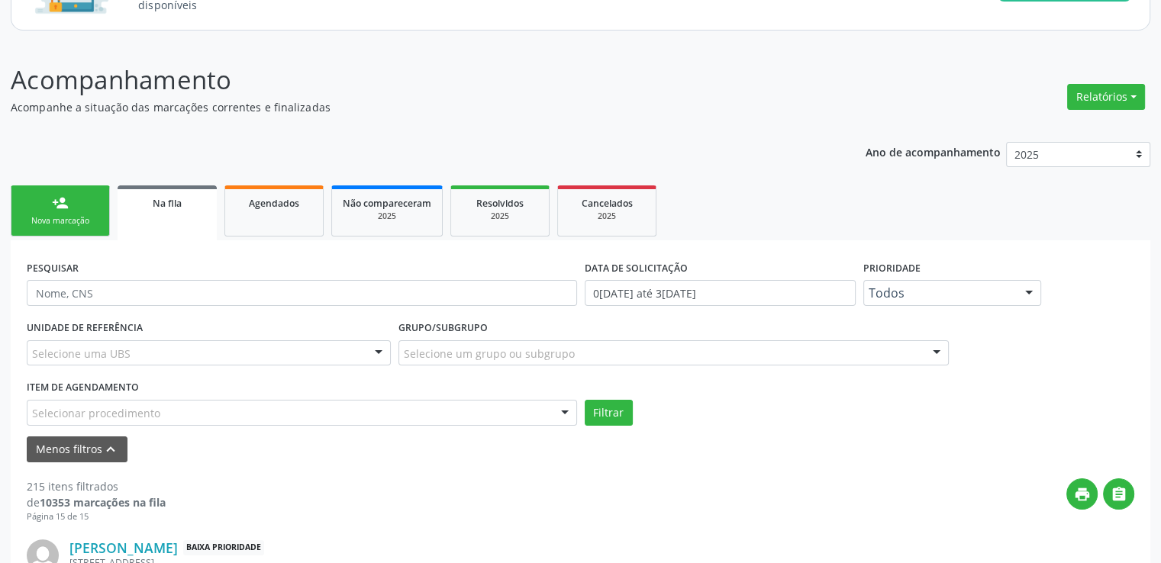
click at [223, 408] on div "Selecionar procedimento" at bounding box center [302, 413] width 550 height 26
click at [208, 437] on div "Menos filtros keyboard_arrow_up" at bounding box center [580, 450] width 1115 height 27
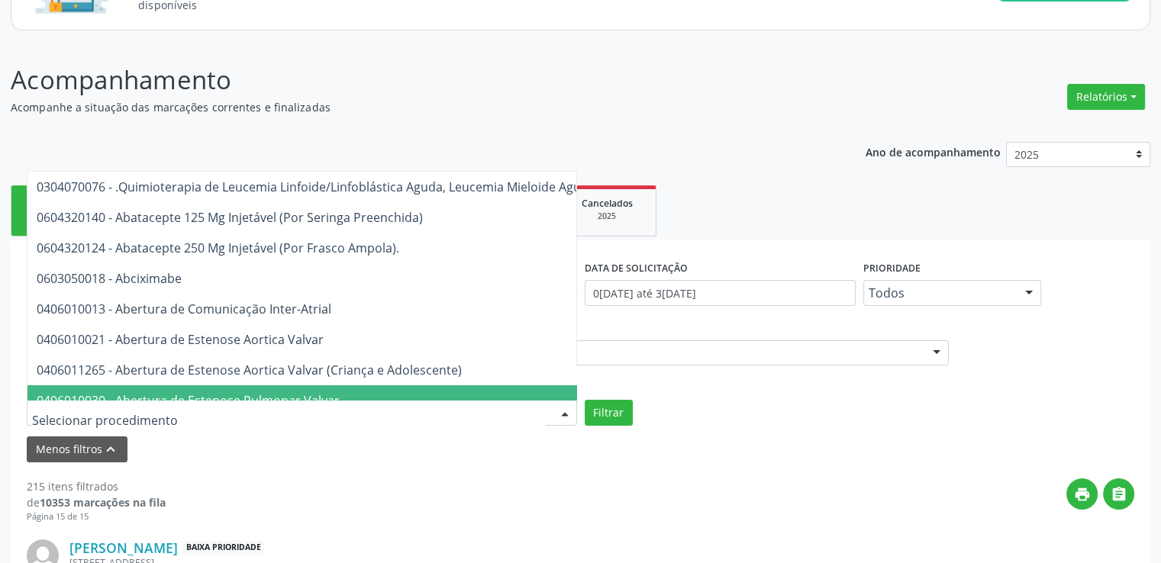
click at [198, 413] on div at bounding box center [302, 413] width 550 height 26
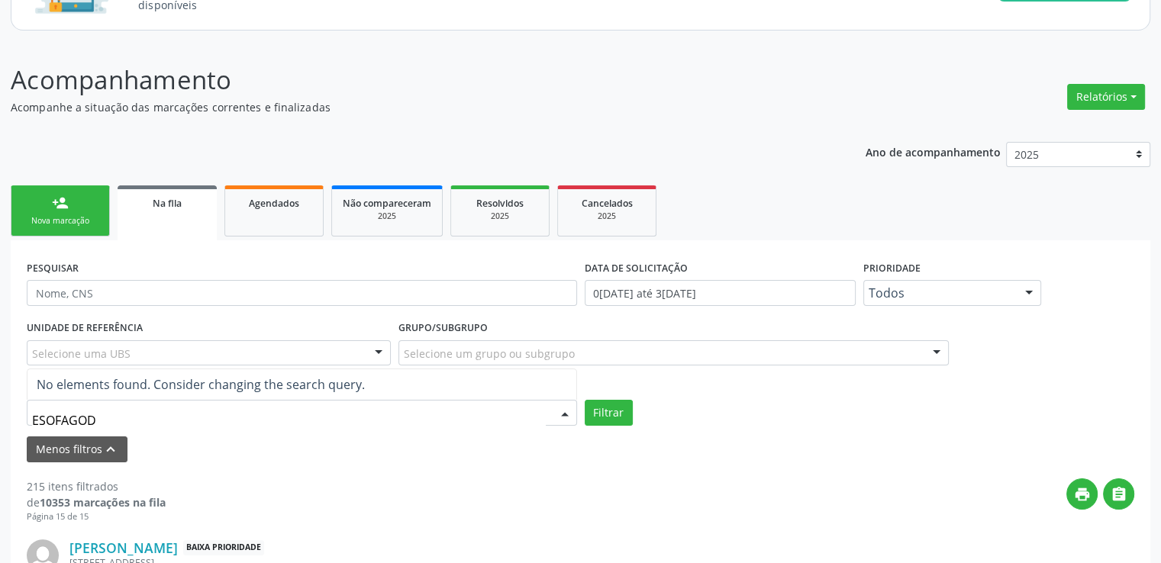
type input "ESOFAGO"
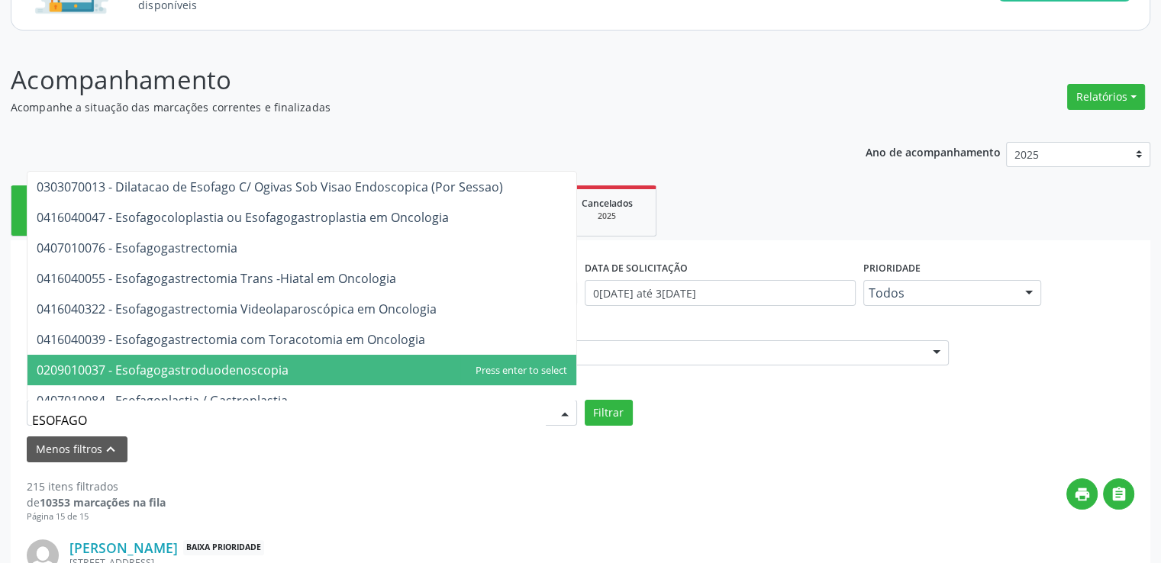
click at [282, 370] on span "0209010037 - Esofagogastroduodenoscopia" at bounding box center [163, 370] width 252 height 17
click at [282, 370] on div "UNIDADE DE REFERÊNCIA Selecione uma UBS Todas as UBS Unidade de Saude da Famili…" at bounding box center [209, 347] width 372 height 60
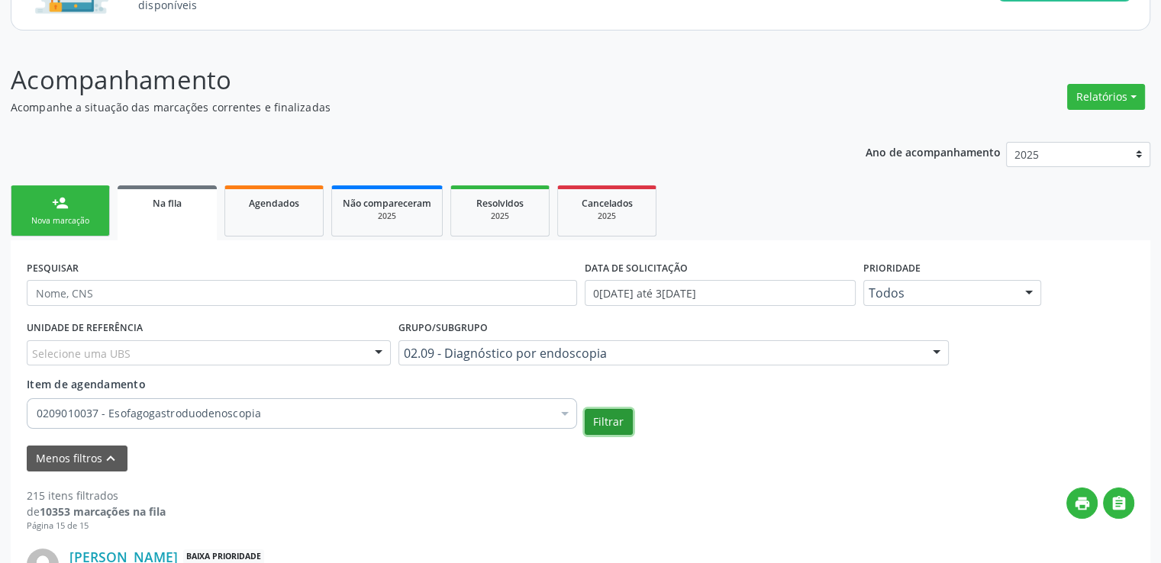
click at [596, 421] on button "Filtrar" at bounding box center [609, 422] width 48 height 26
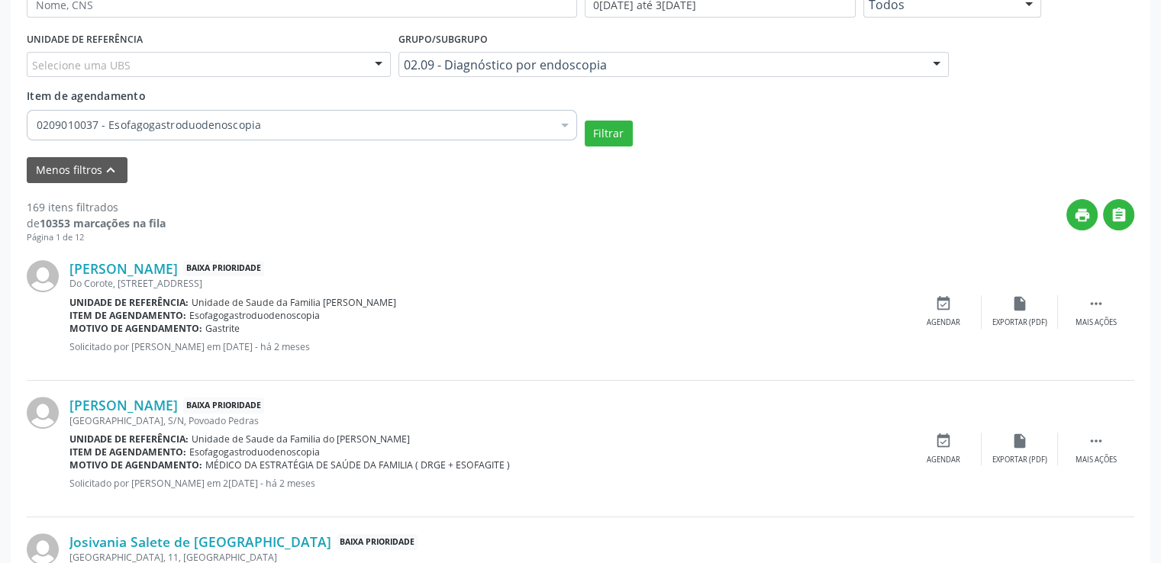
scroll to position [458, 0]
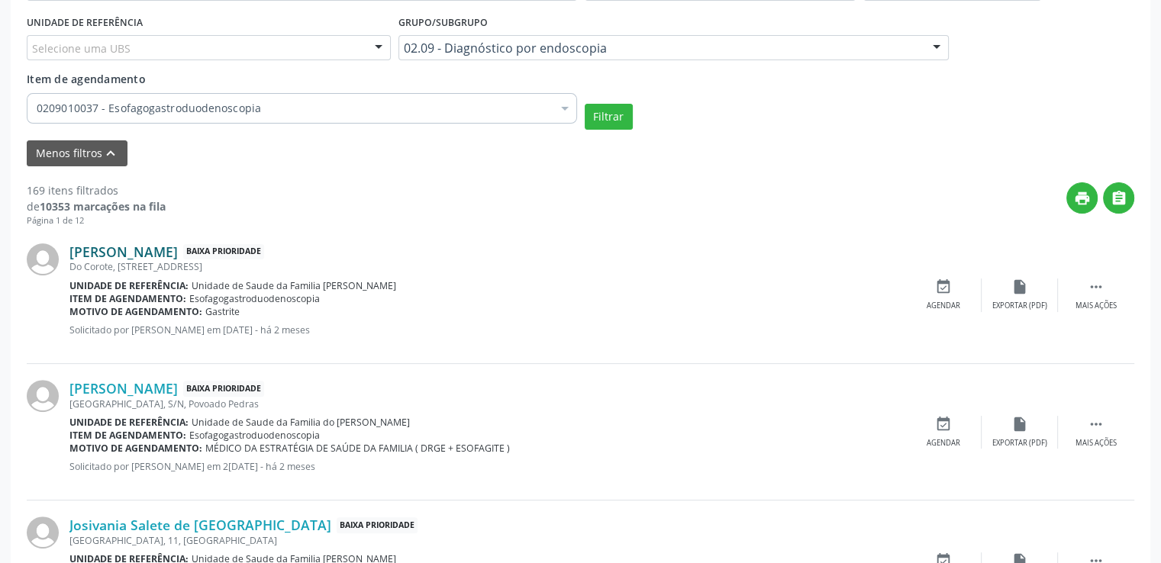
click at [159, 249] on link "[PERSON_NAME]" at bounding box center [123, 252] width 108 height 17
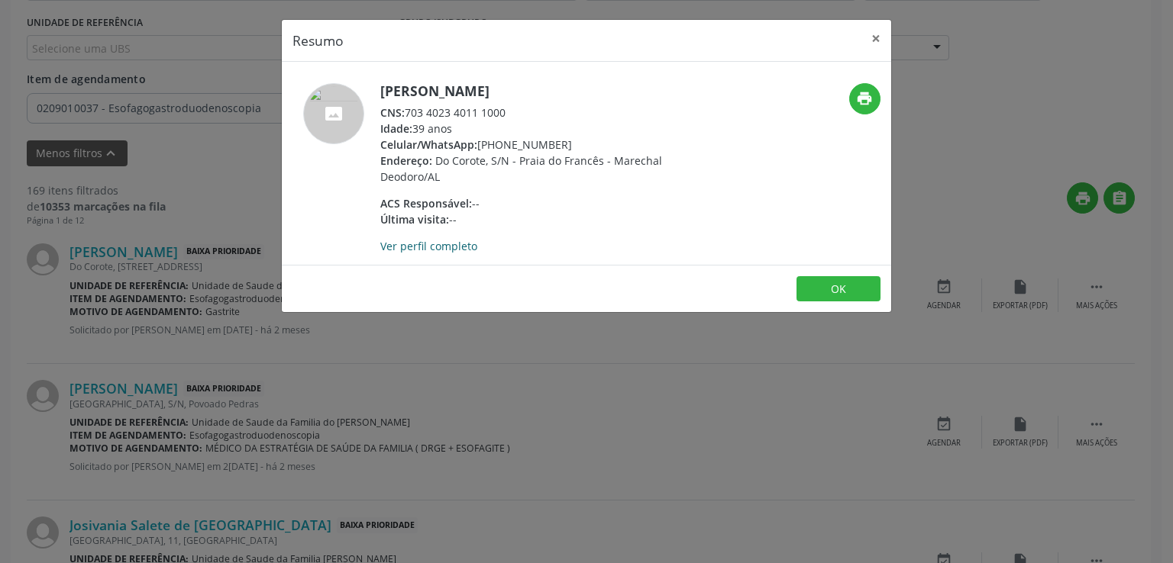
click at [429, 247] on link "Ver perfil completo" at bounding box center [428, 246] width 97 height 15
click at [868, 36] on button "×" at bounding box center [875, 38] width 31 height 37
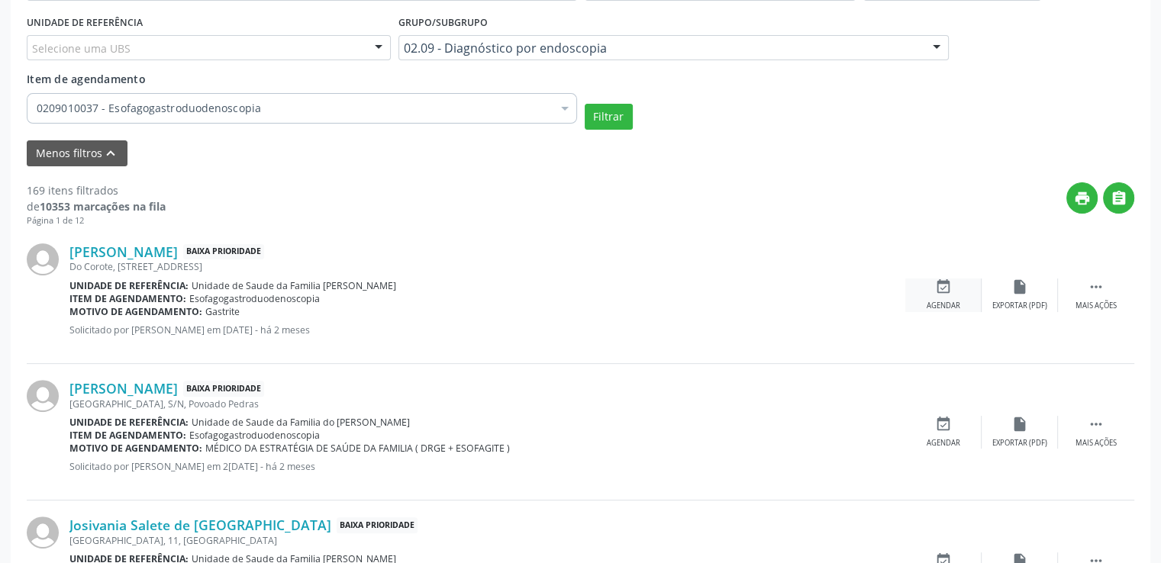
click at [938, 291] on icon "event_available" at bounding box center [943, 287] width 17 height 17
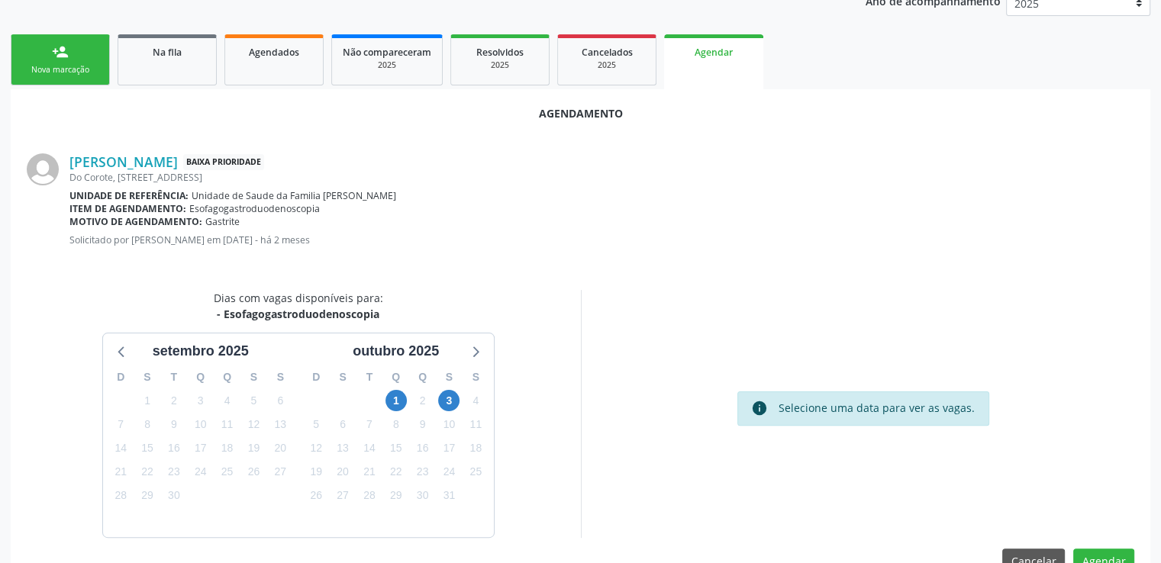
scroll to position [340, 0]
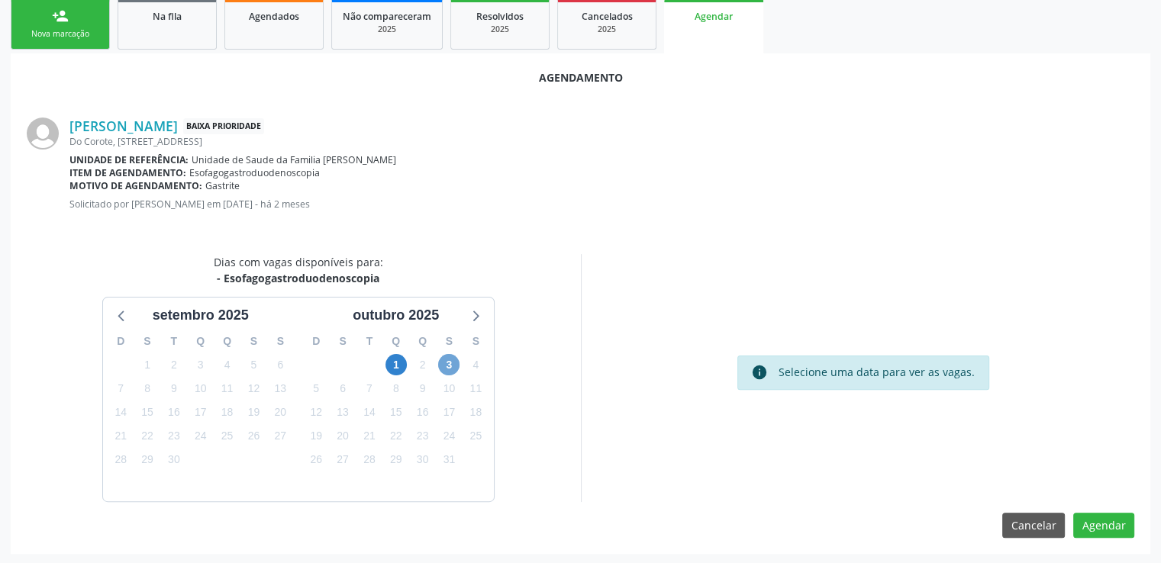
click at [449, 364] on span "3" at bounding box center [448, 364] width 21 height 21
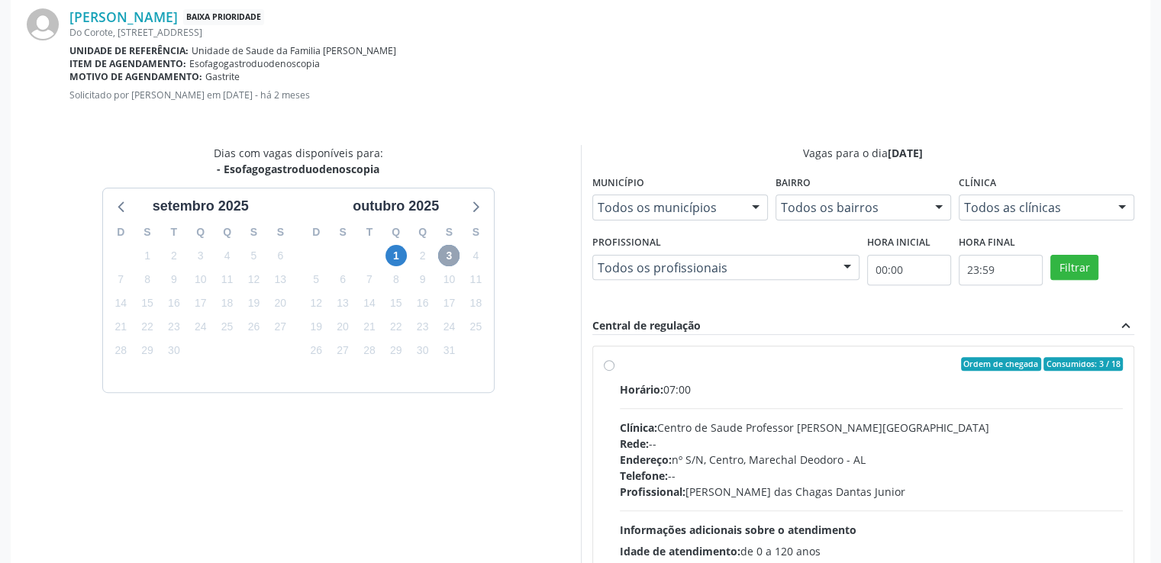
scroll to position [560, 0]
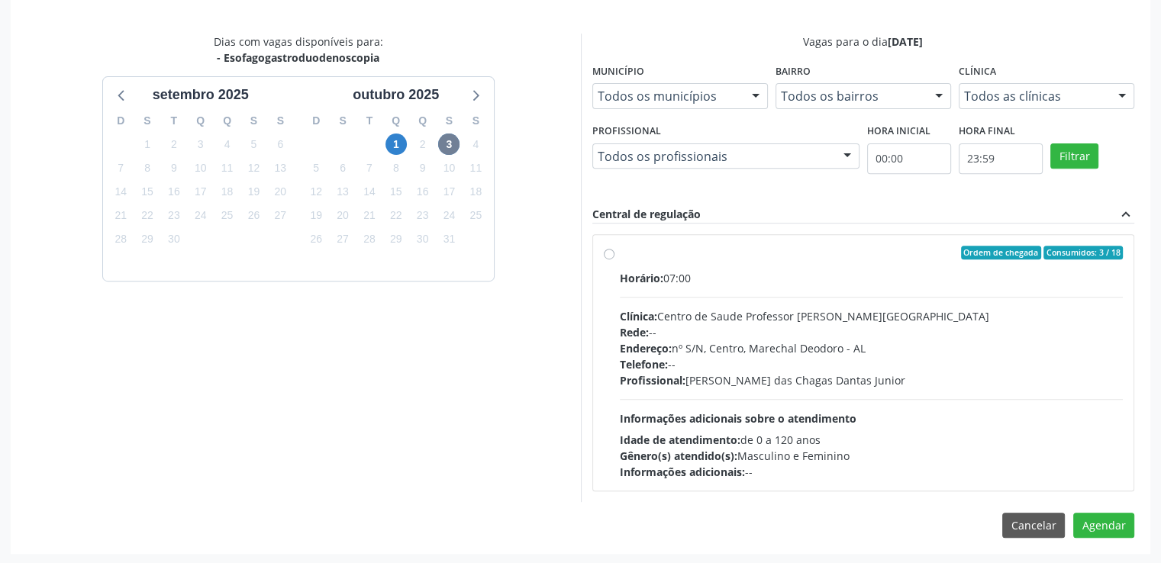
click at [620, 256] on label "Ordem de chegada Consumidos: 3 / 18 Horário: 07:00 Clínica: Centro de Saude Pro…" at bounding box center [872, 363] width 504 height 234
click at [608, 256] on input "Ordem de chegada Consumidos: 3 / 18 Horário: 07:00 Clínica: Centro de Saude Pro…" at bounding box center [609, 253] width 11 height 14
radio input "true"
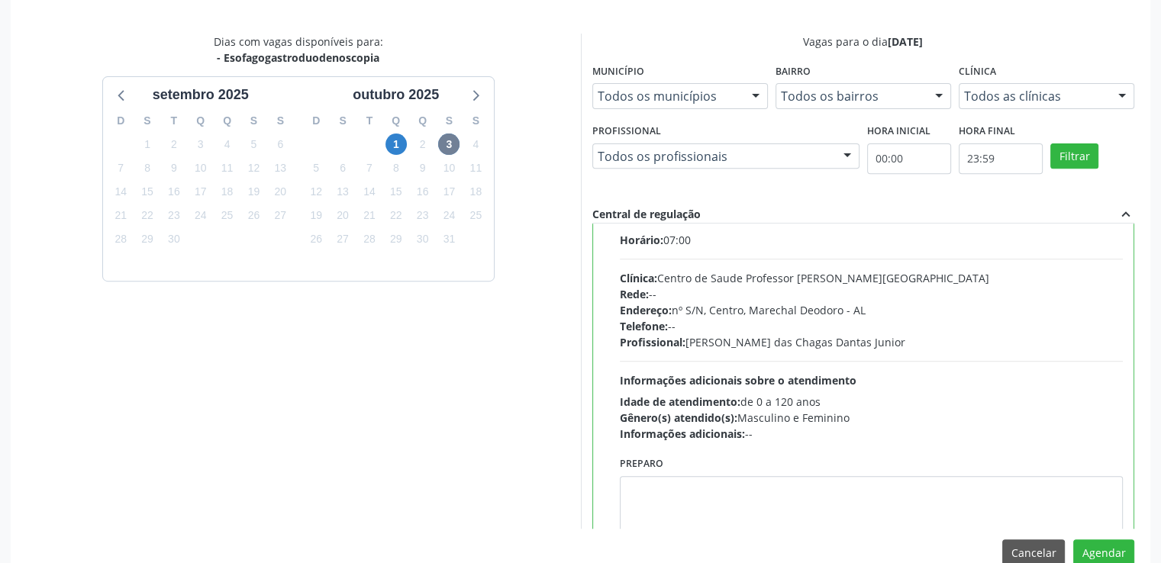
scroll to position [75, 0]
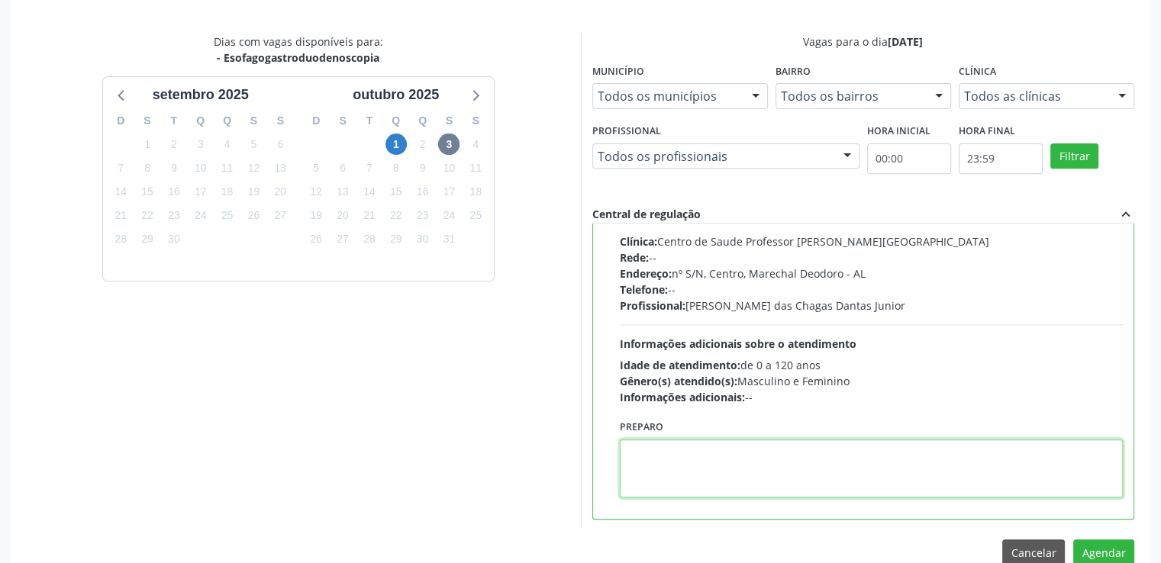
click at [680, 477] on textarea at bounding box center [872, 469] width 504 height 58
paste textarea "LOREMIP DOLO SITAMETCON ADIPISCIN ELIT Se. Doeiusmod tem Incidi Utlabo Etdolo •…"
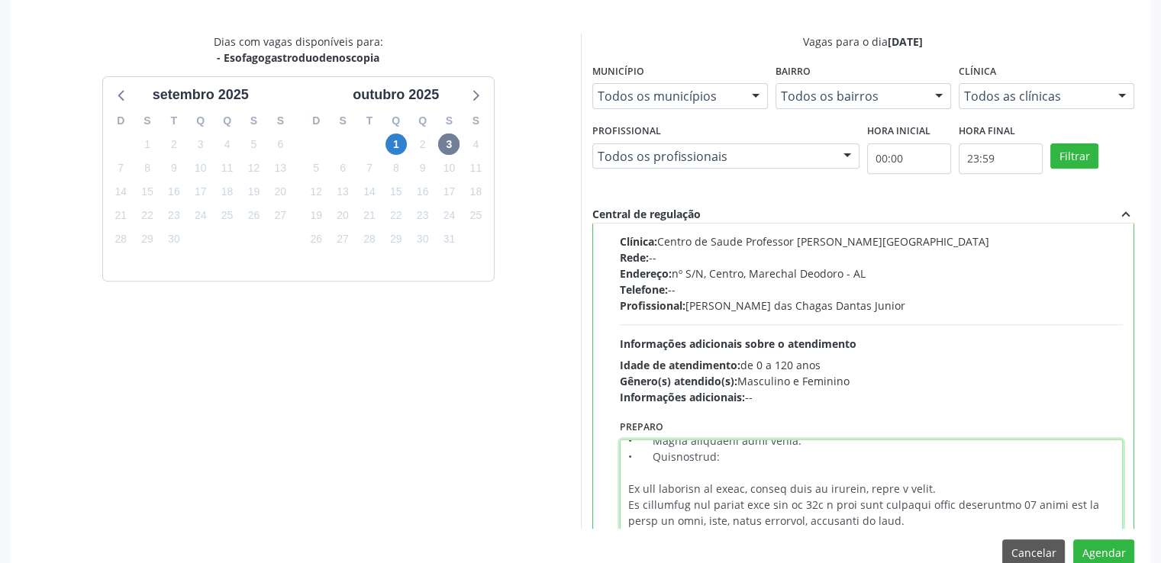
scroll to position [0, 0]
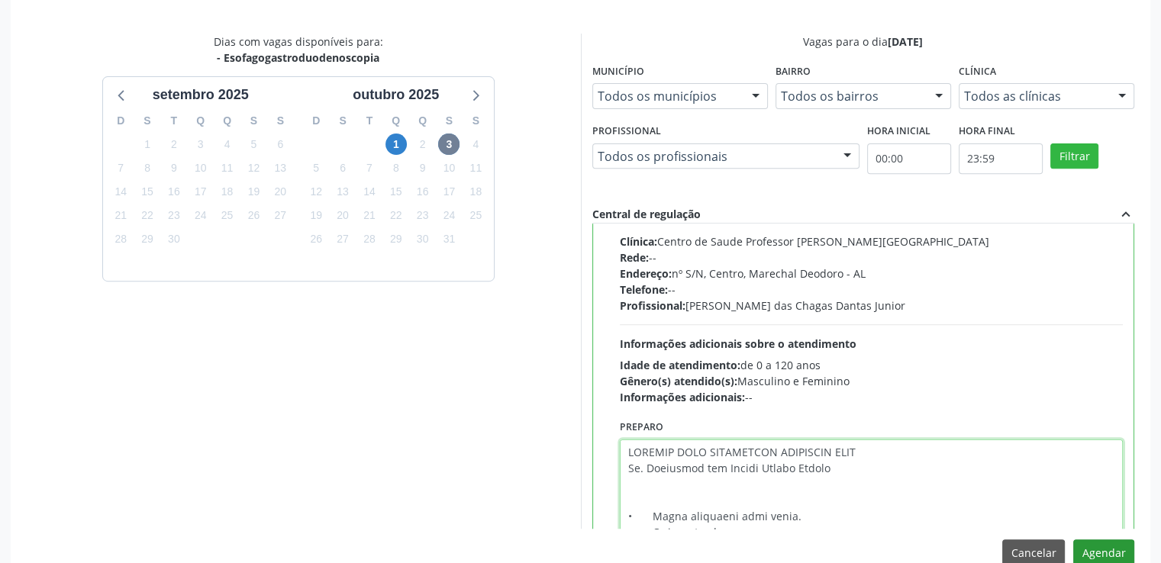
type textarea "LOREMIP DOLO SITAMETCON ADIPISCIN ELIT Se. Doeiusmod tem Incidi Utlabo Etdolo •…"
click at [1099, 545] on button "Agendar" at bounding box center [1103, 553] width 61 height 26
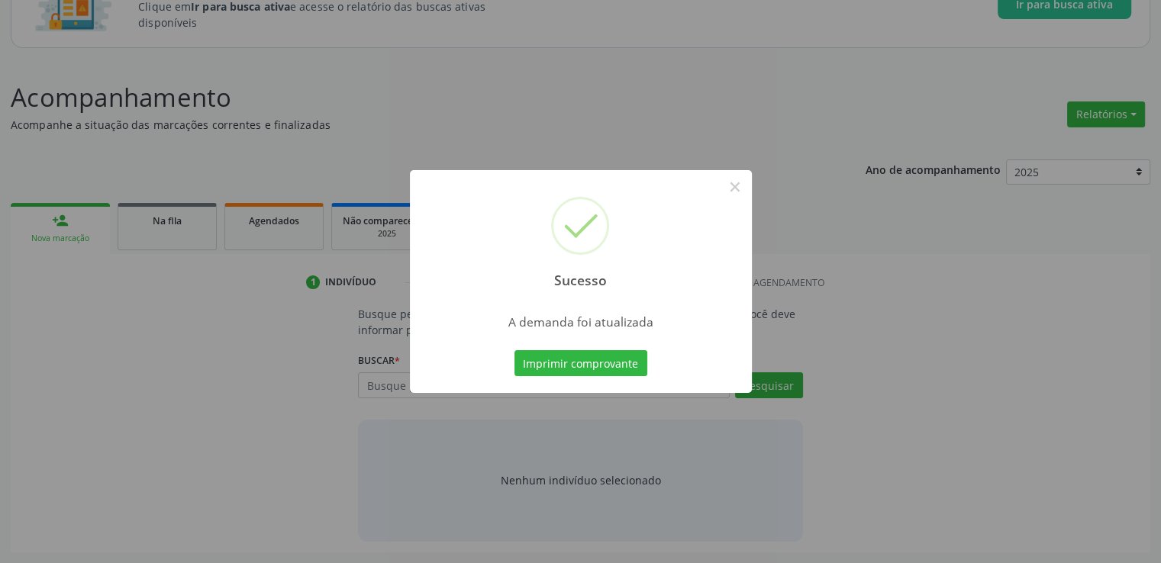
scroll to position [134, 0]
click at [735, 188] on button "×" at bounding box center [735, 187] width 26 height 26
click at [735, 188] on div "Sucesso × A demanda foi atualizada Imprimir comprovante Cancel" at bounding box center [580, 281] width 1161 height 563
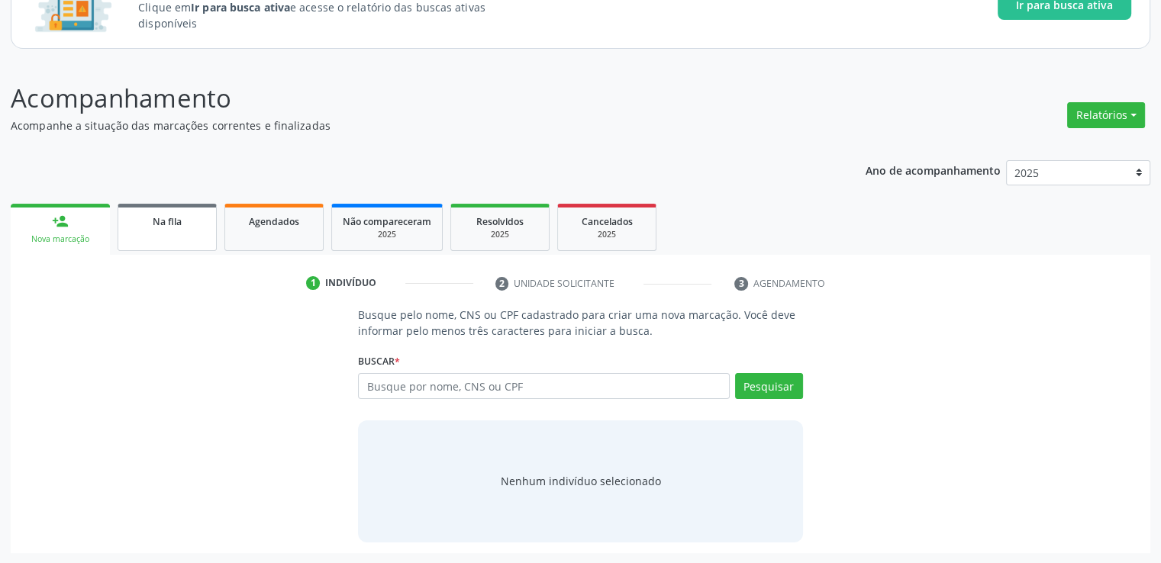
click at [169, 216] on span "Na fila" at bounding box center [167, 221] width 29 height 13
click at [169, 134] on p "Acompanhe a situação das marcações correntes e finalizadas" at bounding box center [410, 126] width 798 height 16
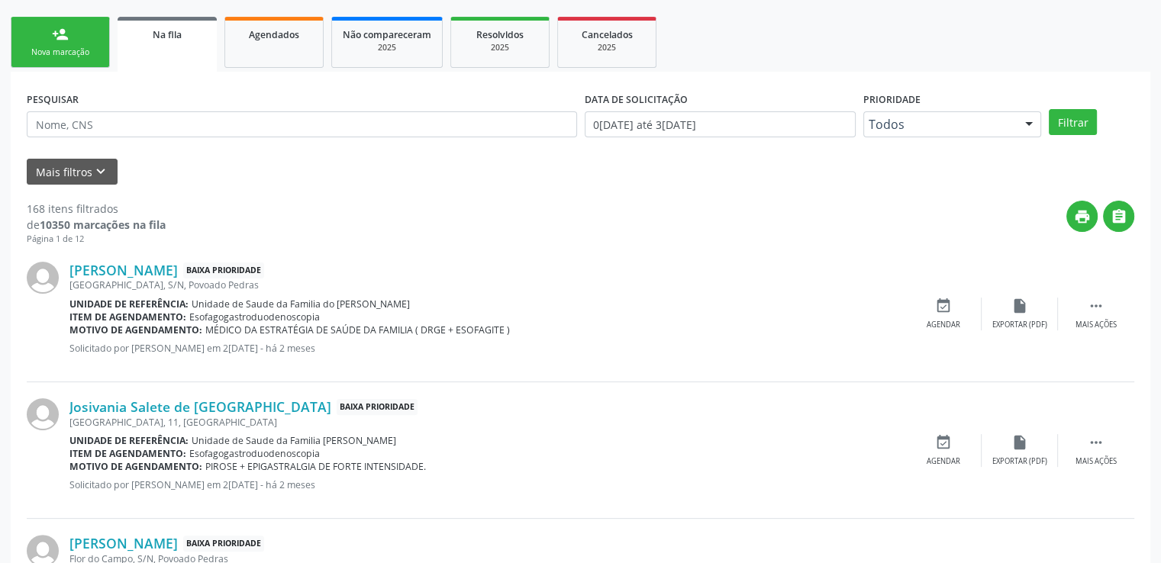
scroll to position [355, 0]
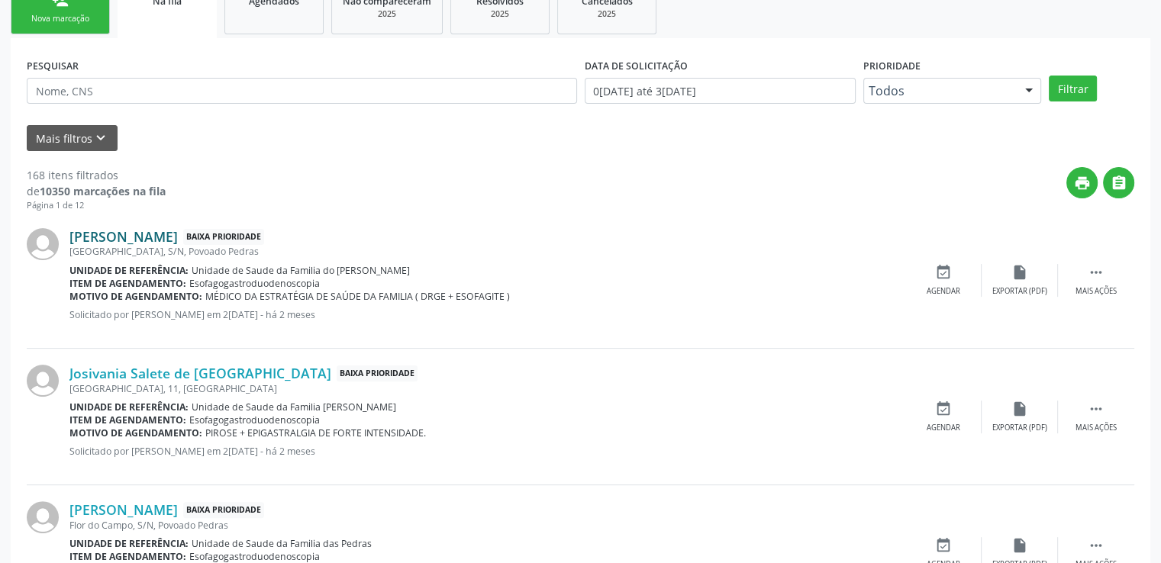
click at [178, 242] on link "[PERSON_NAME]" at bounding box center [123, 236] width 108 height 17
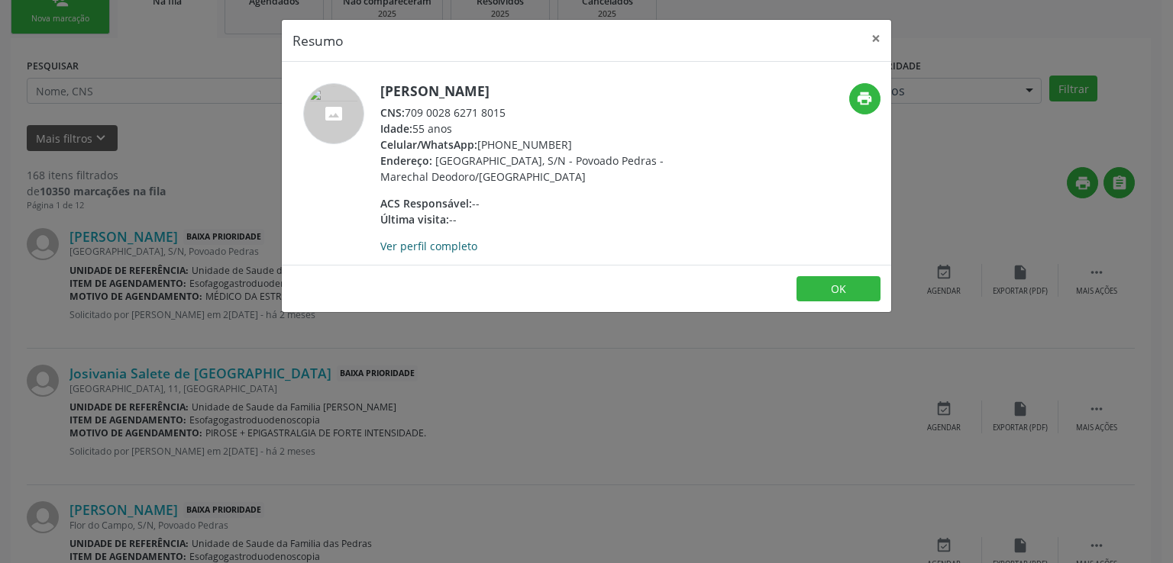
click at [437, 247] on link "Ver perfil completo" at bounding box center [428, 246] width 97 height 15
click at [873, 37] on button "×" at bounding box center [875, 38] width 31 height 37
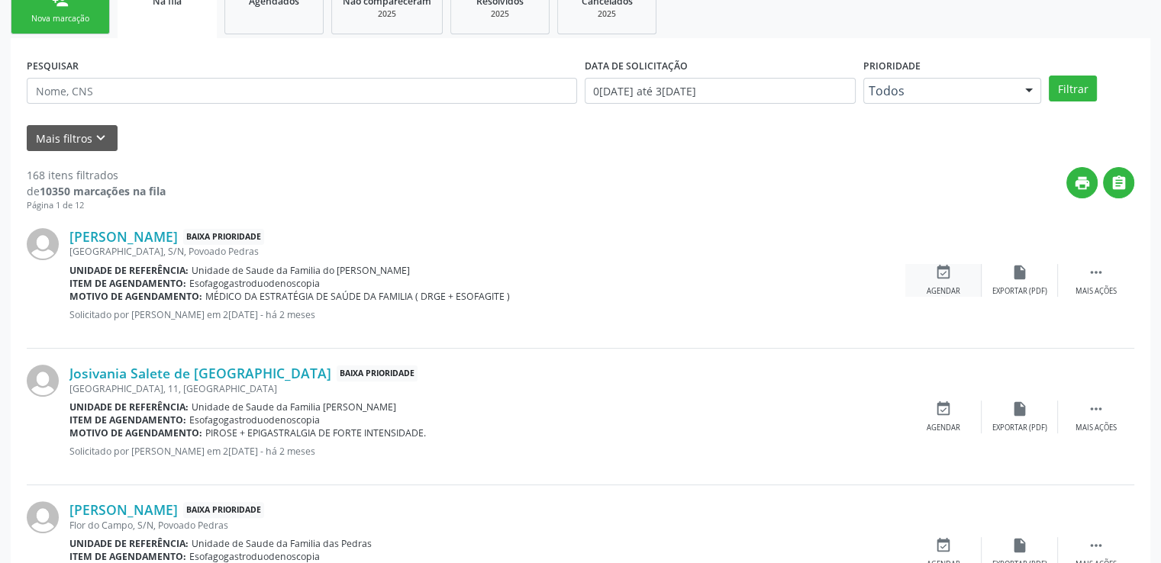
click at [938, 266] on icon "event_available" at bounding box center [943, 272] width 17 height 17
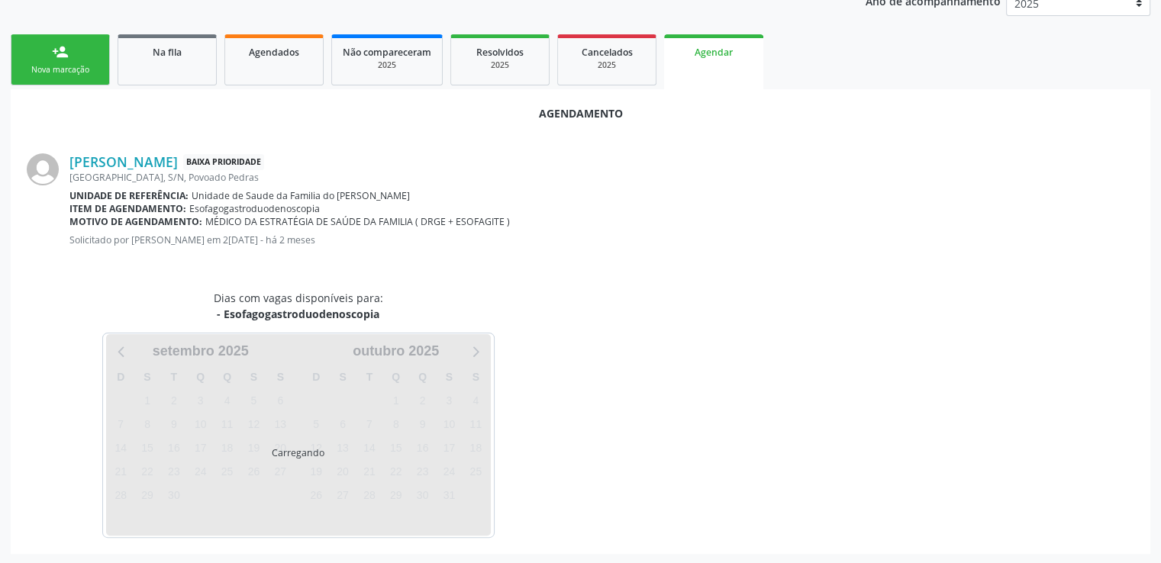
scroll to position [340, 0]
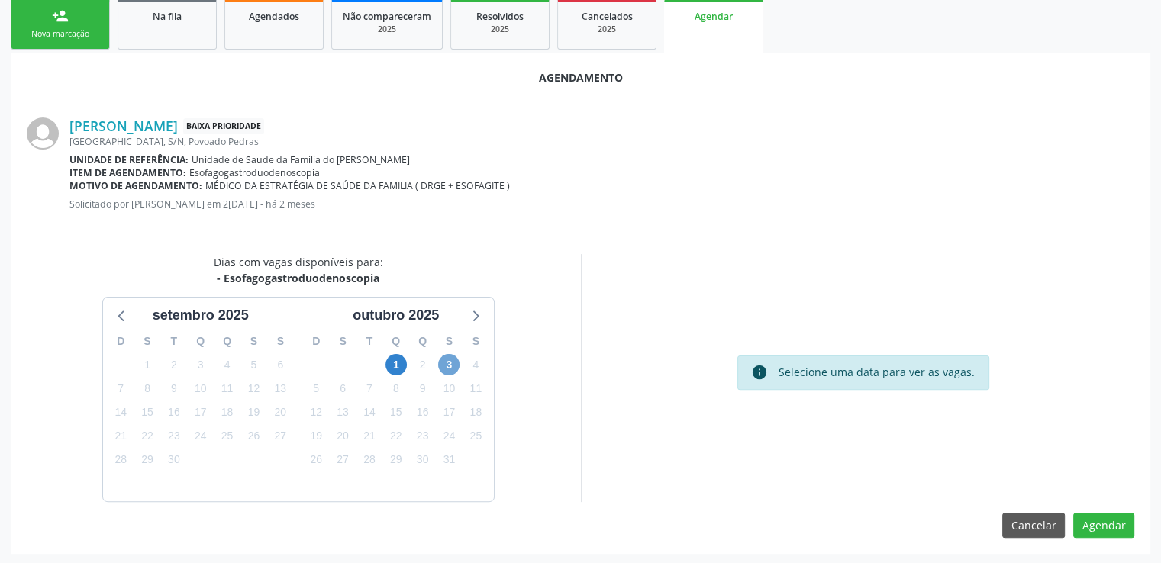
click at [448, 366] on span "3" at bounding box center [448, 364] width 21 height 21
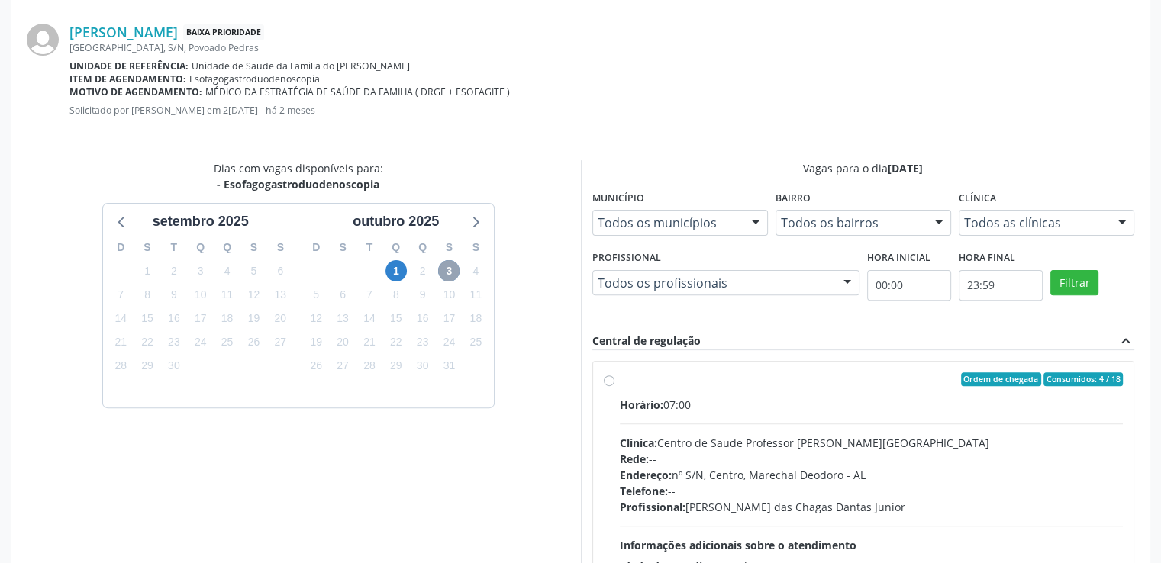
scroll to position [560, 0]
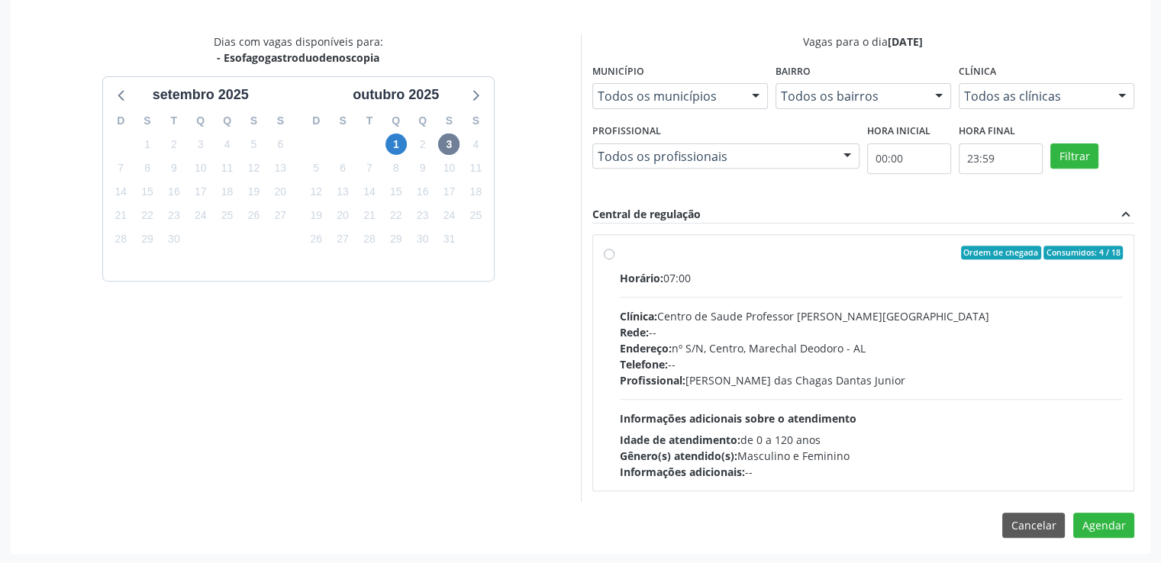
click at [620, 254] on label "Ordem de chegada Consumidos: 4 / 18 Horário: 07:00 Clínica: Centro de Saude Pro…" at bounding box center [872, 363] width 504 height 234
click at [607, 254] on input "Ordem de chegada Consumidos: 4 / 18 Horário: 07:00 Clínica: Centro de Saude Pro…" at bounding box center [609, 253] width 11 height 14
radio input "true"
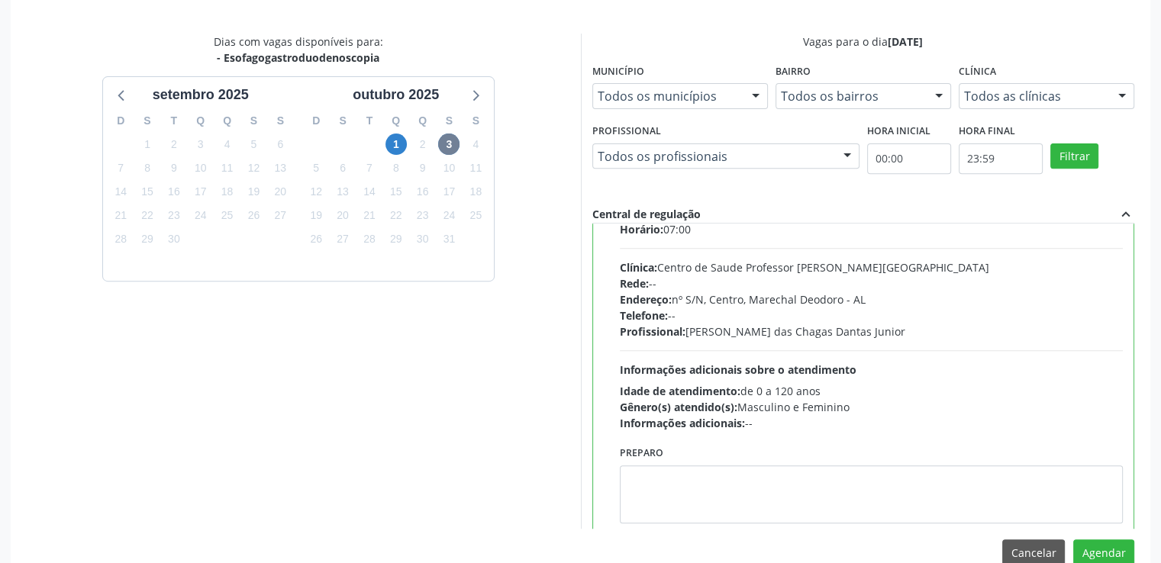
scroll to position [75, 0]
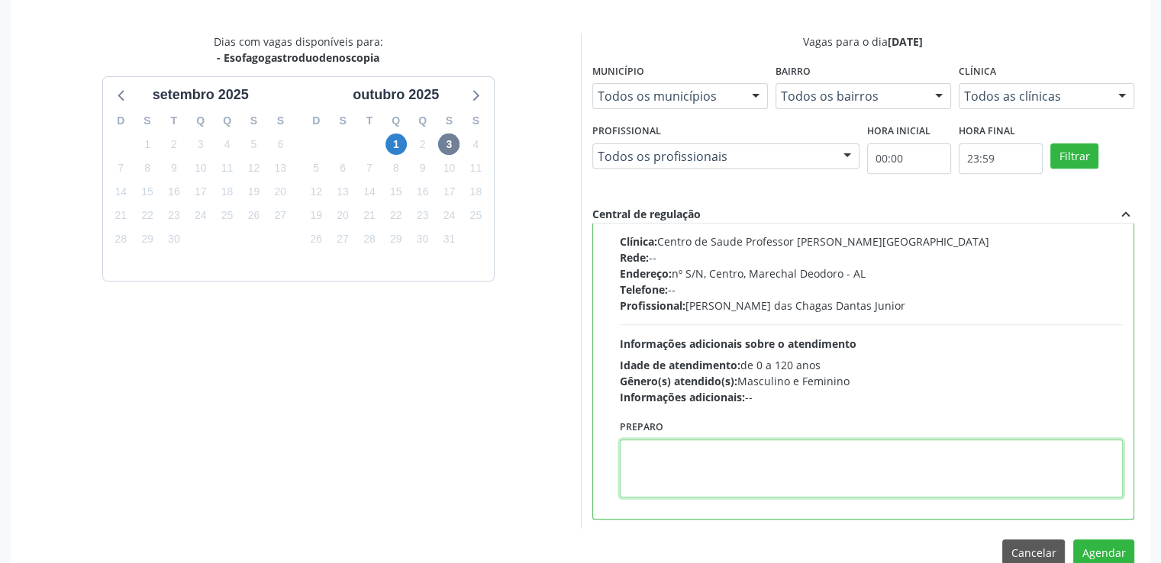
click at [727, 462] on textarea at bounding box center [872, 469] width 504 height 58
drag, startPoint x: 719, startPoint y: 460, endPoint x: 703, endPoint y: 459, distance: 16.1
click at [703, 459] on textarea at bounding box center [872, 469] width 504 height 58
paste textarea "LOREMIP DOLO SITAMETCON ADIPISCIN ELIT Se. Doeiusmod tem Incidi Utlabo Etdolo •…"
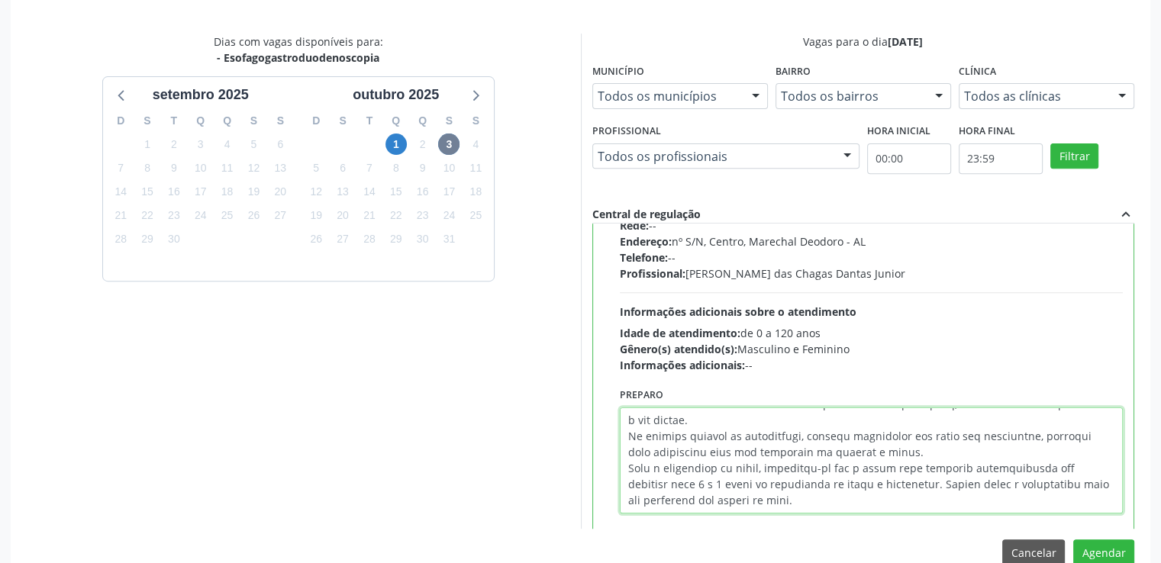
scroll to position [123, 0]
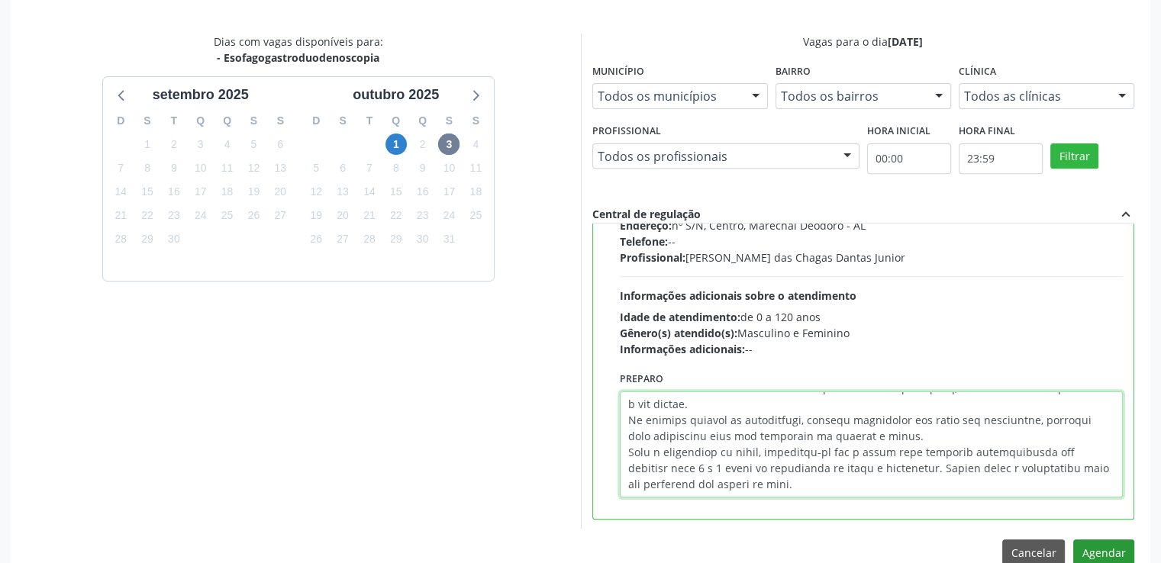
type textarea "LOREMIP DOLO SITAMETCON ADIPISCIN ELIT Se. Doeiusmod tem Incidi Utlabo Etdolo •…"
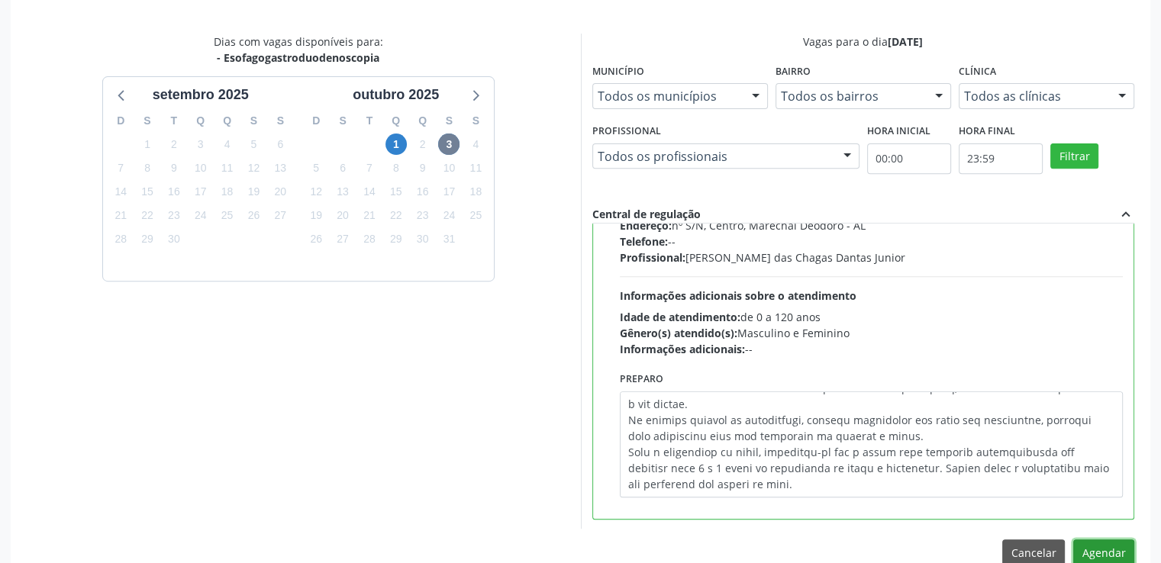
click at [1112, 541] on button "Agendar" at bounding box center [1103, 553] width 61 height 26
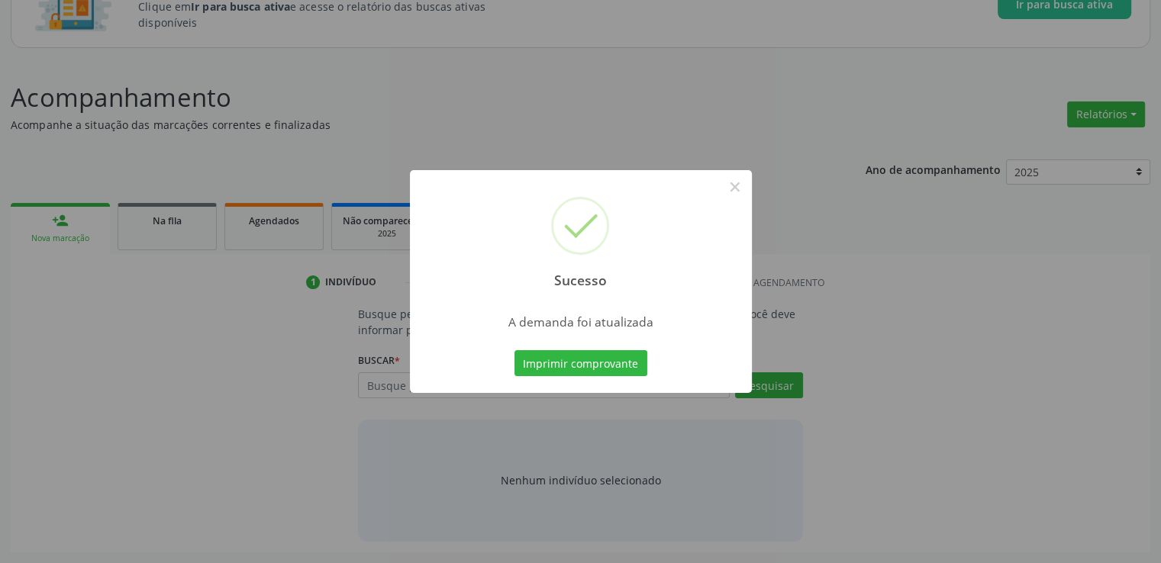
scroll to position [134, 0]
click at [736, 182] on button "×" at bounding box center [735, 187] width 26 height 26
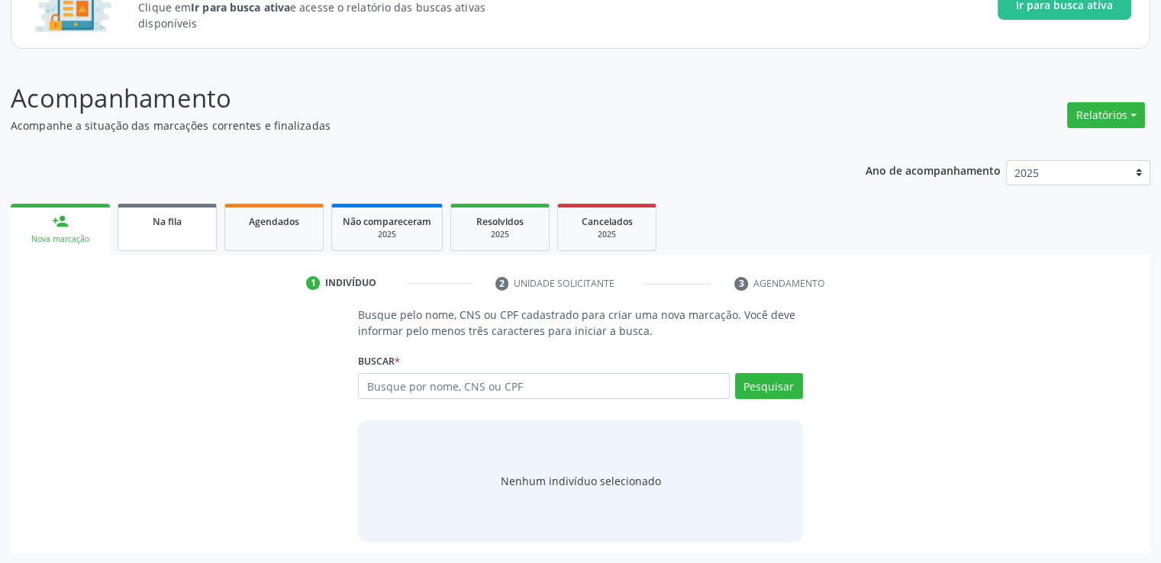
click at [176, 237] on link "Na fila" at bounding box center [167, 227] width 99 height 47
click at [176, 237] on div "Ano de acompanhamento 2025 person_add Nova marcação Na fila Agendados Não compa…" at bounding box center [581, 352] width 1140 height 404
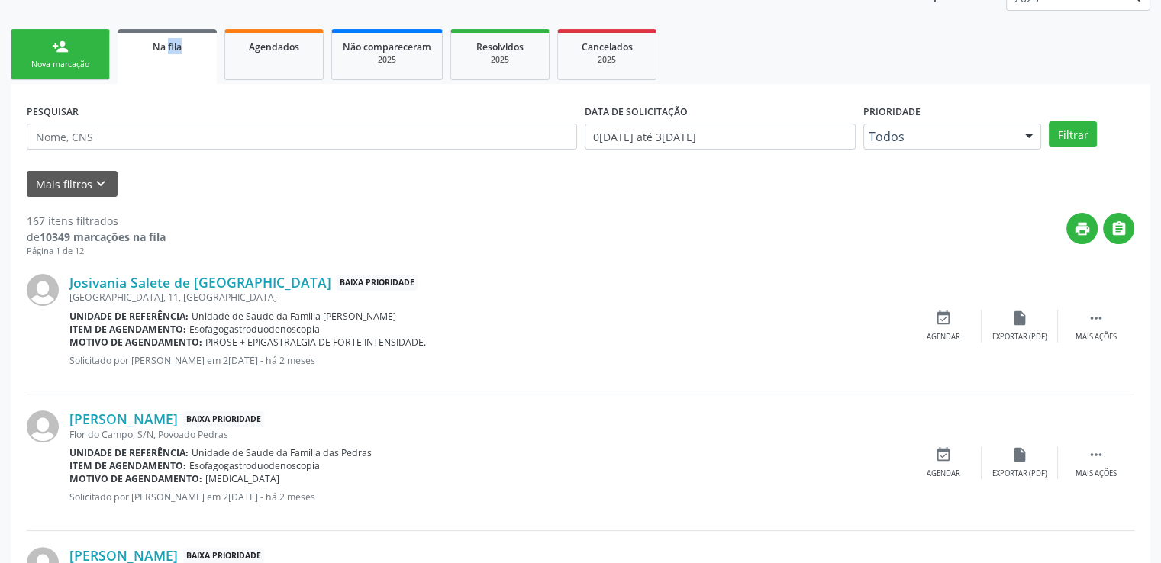
scroll to position [355, 0]
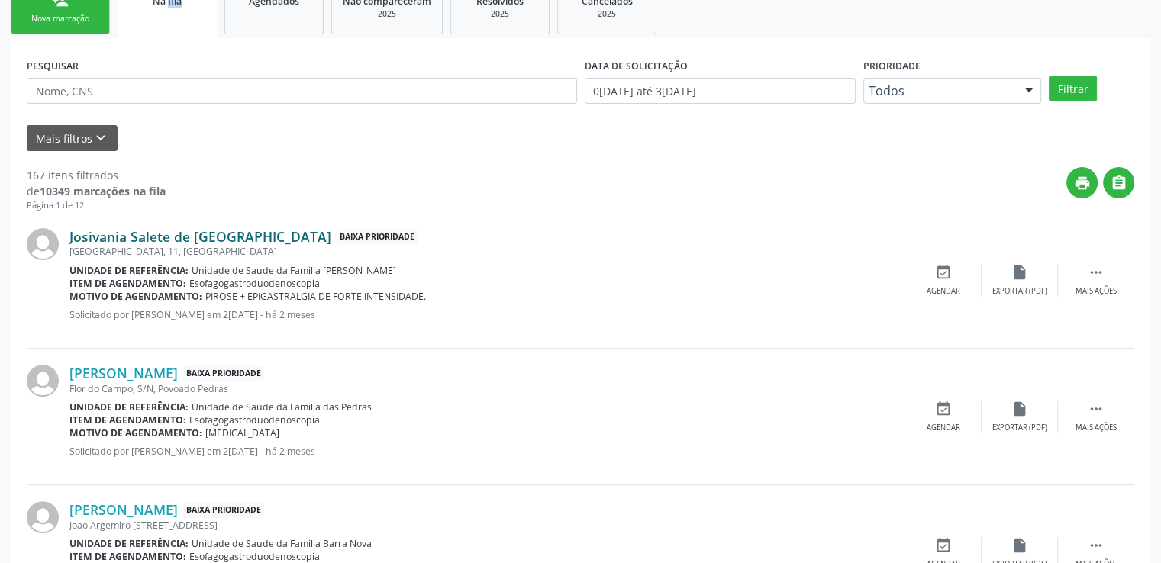
click at [160, 239] on link "Josivania Salete de [GEOGRAPHIC_DATA]" at bounding box center [200, 236] width 262 height 17
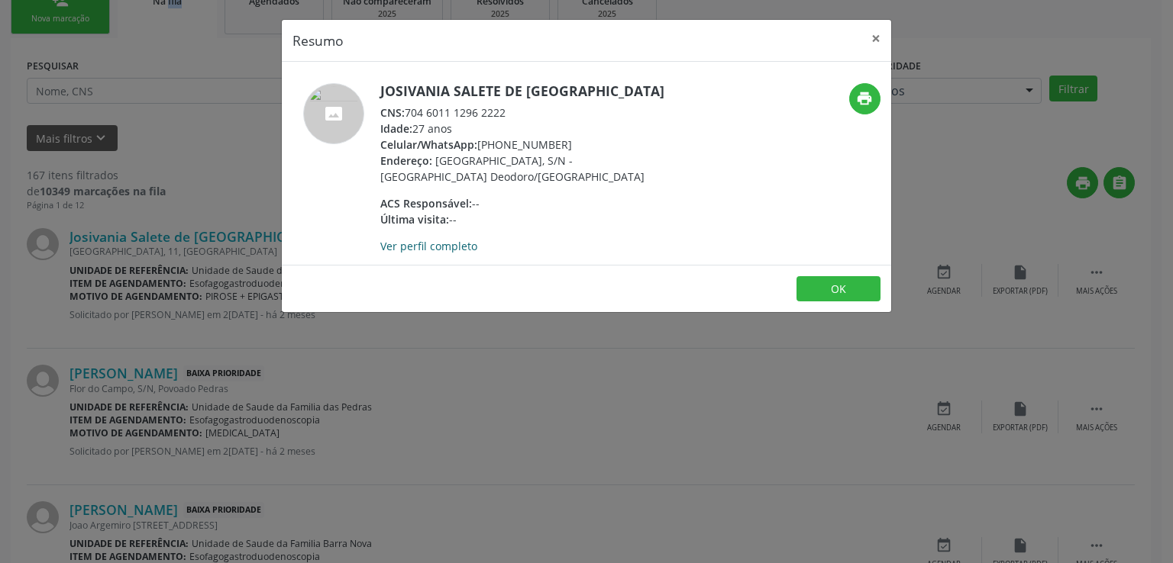
click at [415, 247] on link "Ver perfil completo" at bounding box center [428, 246] width 97 height 15
click at [884, 37] on button "×" at bounding box center [875, 38] width 31 height 37
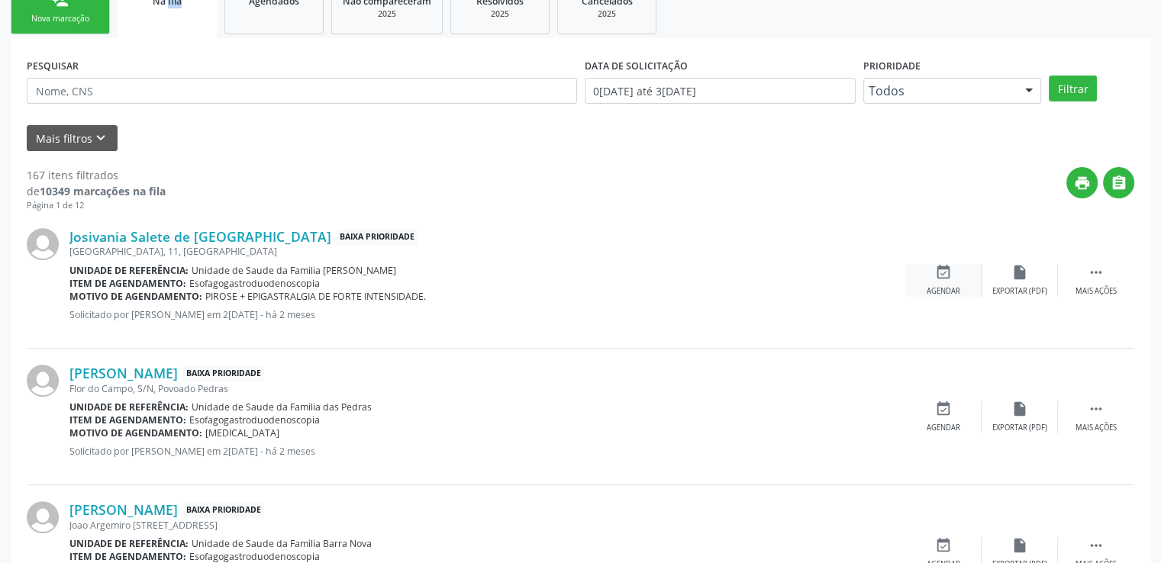
click at [950, 275] on div "event_available Agendar" at bounding box center [943, 280] width 76 height 33
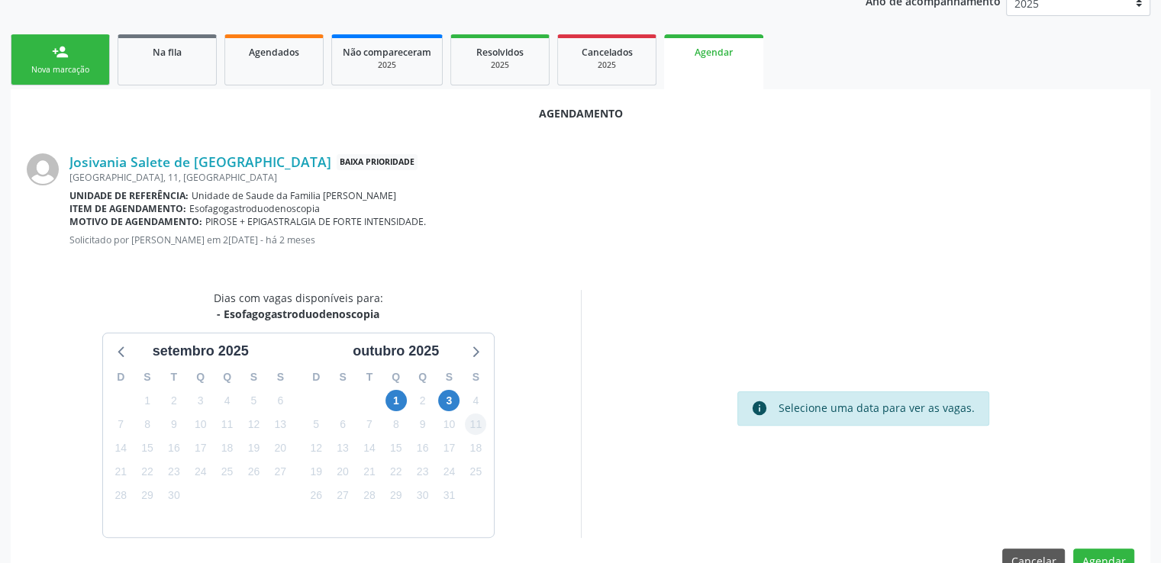
scroll to position [340, 0]
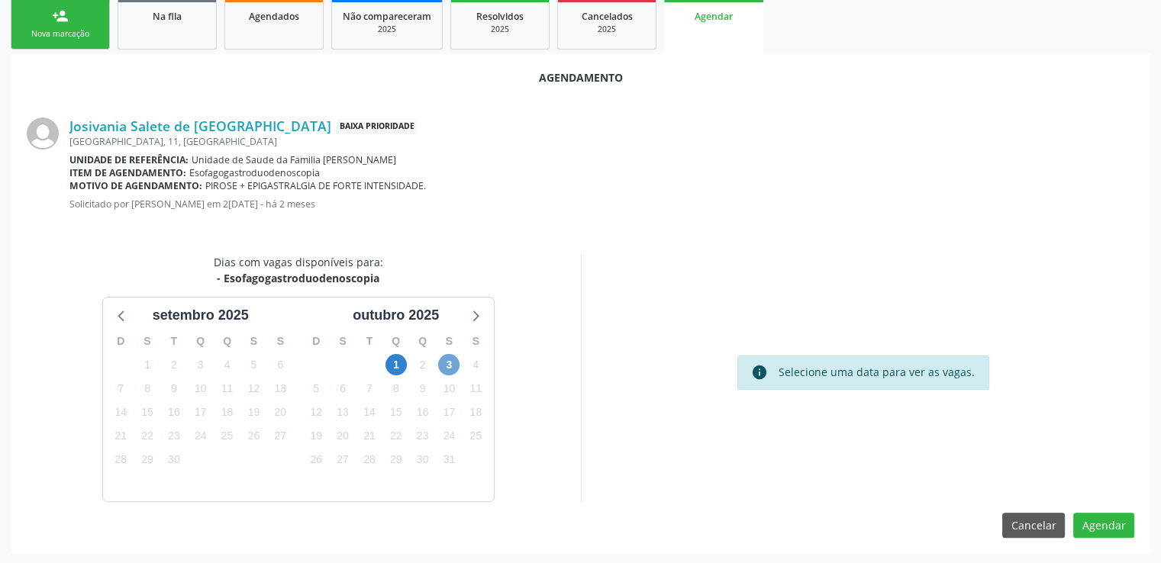
click at [451, 364] on span "3" at bounding box center [448, 364] width 21 height 21
click at [450, 364] on span "3" at bounding box center [448, 364] width 21 height 21
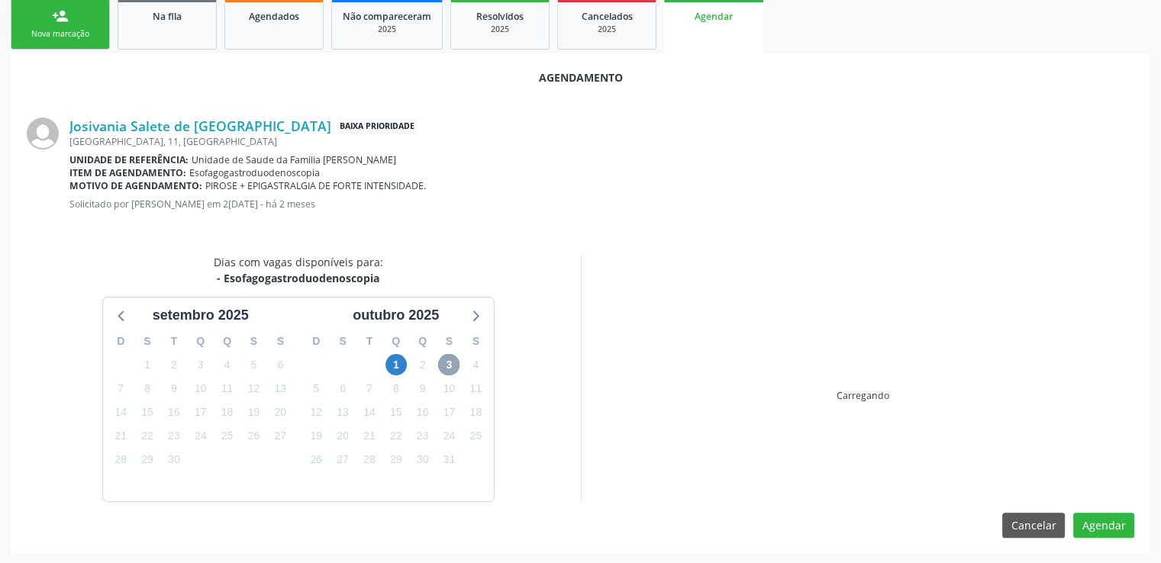
click at [450, 364] on span "3" at bounding box center [448, 364] width 21 height 21
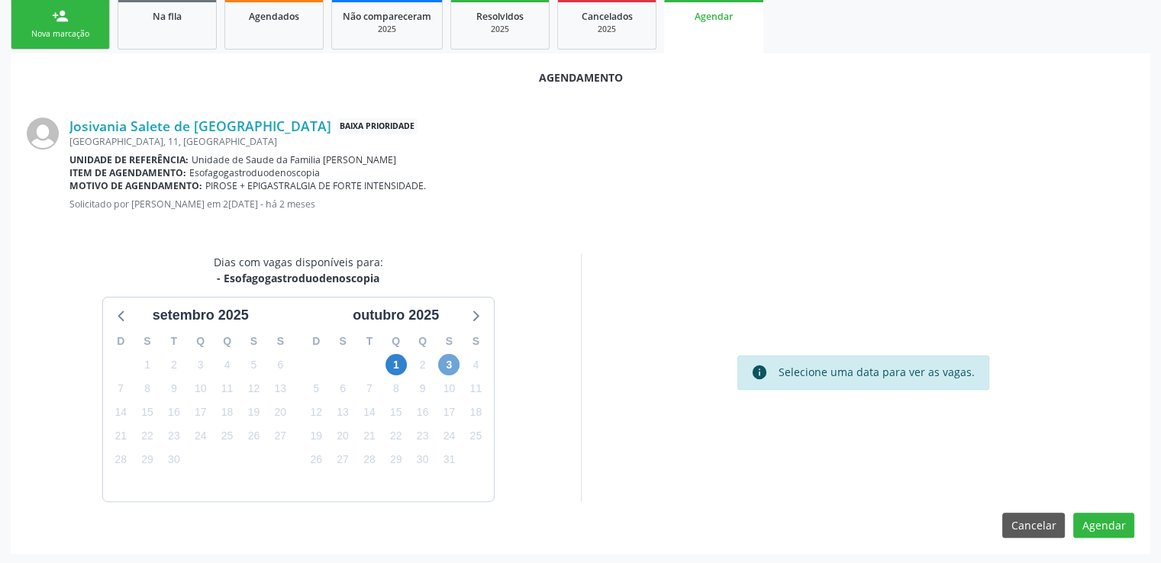
click at [450, 364] on span "3" at bounding box center [448, 364] width 21 height 21
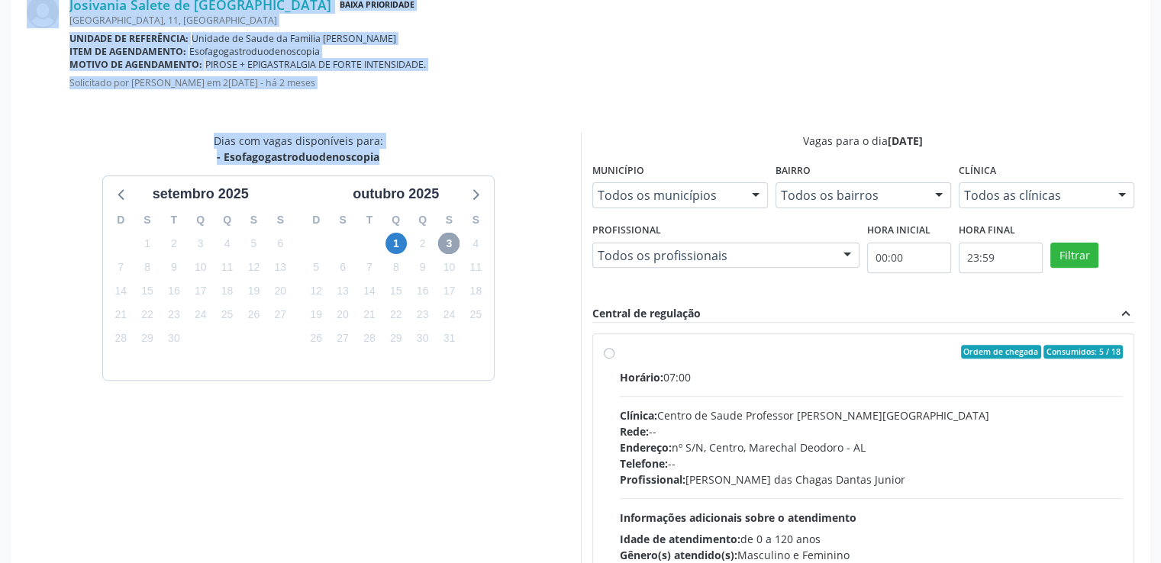
scroll to position [560, 0]
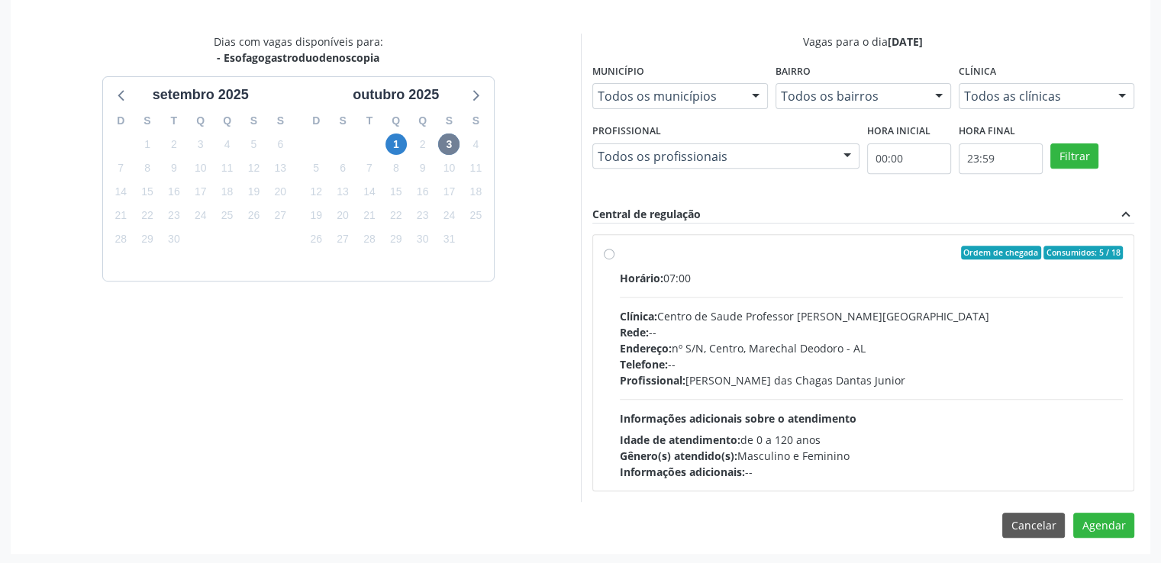
click at [620, 250] on label "Ordem de chegada Consumidos: 5 / 18 Horário: 07:00 Clínica: Centro de Saude Pro…" at bounding box center [872, 363] width 504 height 234
click at [609, 250] on input "Ordem de chegada Consumidos: 5 / 18 Horário: 07:00 Clínica: Centro de Saude Pro…" at bounding box center [609, 253] width 11 height 14
radio input "true"
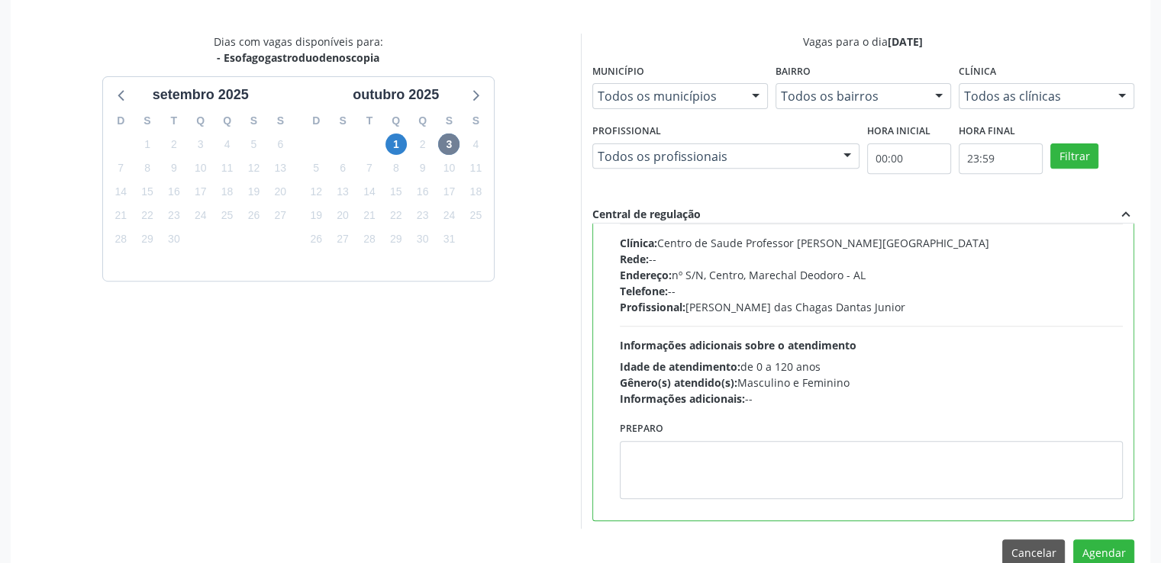
scroll to position [75, 0]
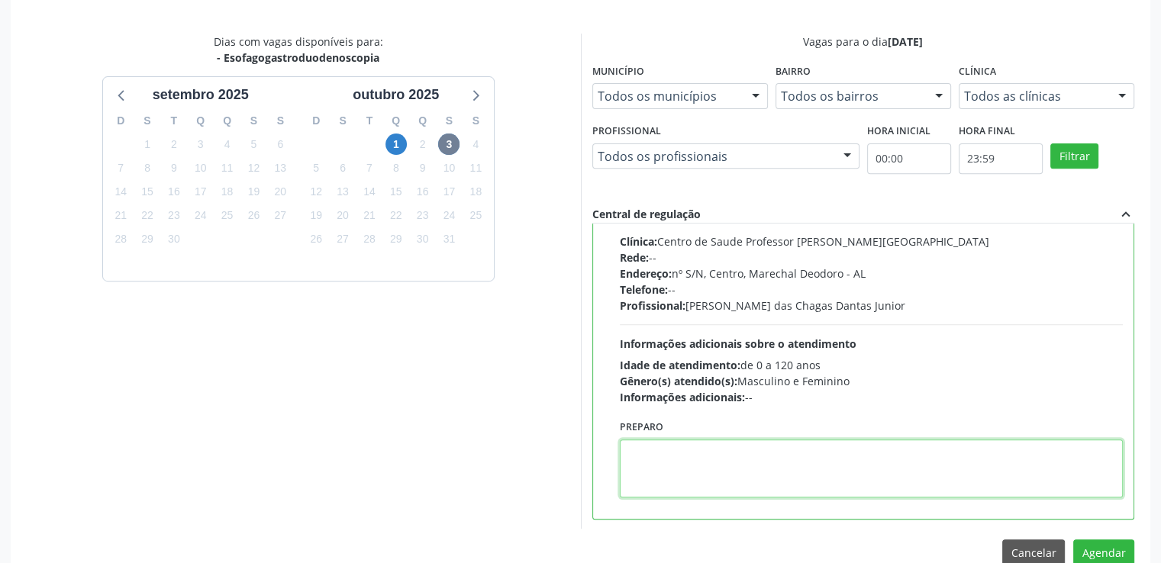
click at [676, 468] on textarea at bounding box center [872, 469] width 504 height 58
paste textarea "LOREMIP DOLO SITAMETCON ADIPISCIN ELIT Se. Doeiusmod tem Incidi Utlabo Etdolo •…"
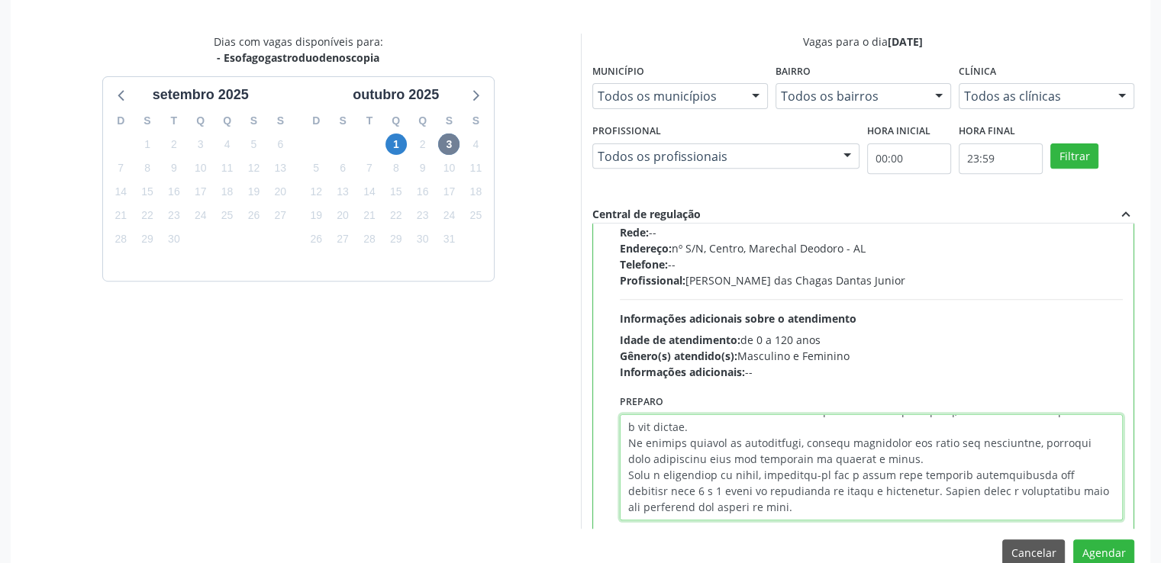
scroll to position [123, 0]
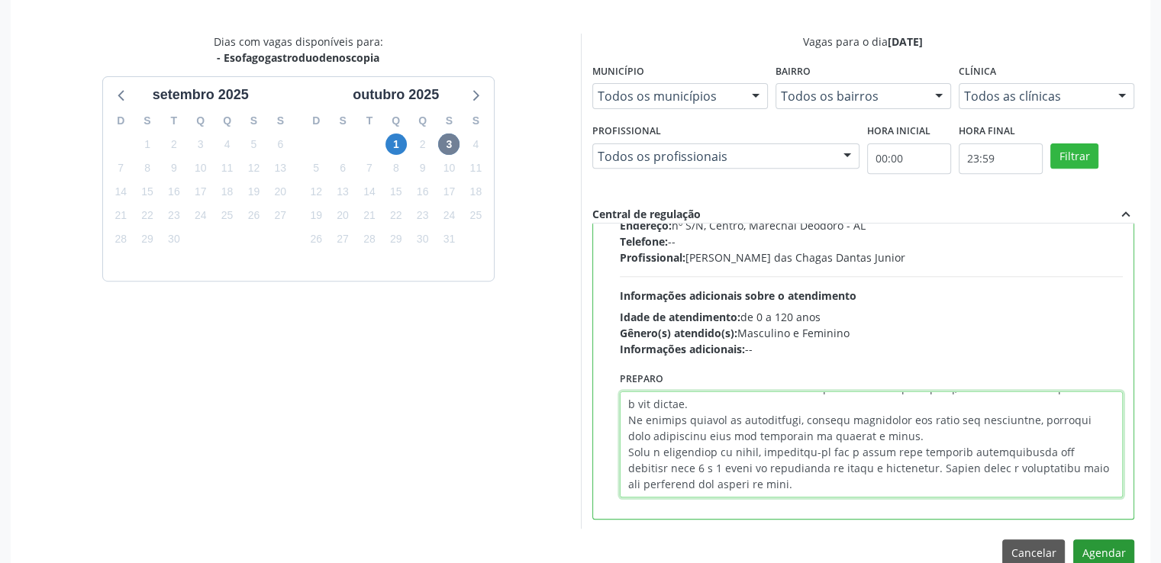
type textarea "LOREMIP DOLO SITAMETCON ADIPISCIN ELIT Se. Doeiusmod tem Incidi Utlabo Etdolo •…"
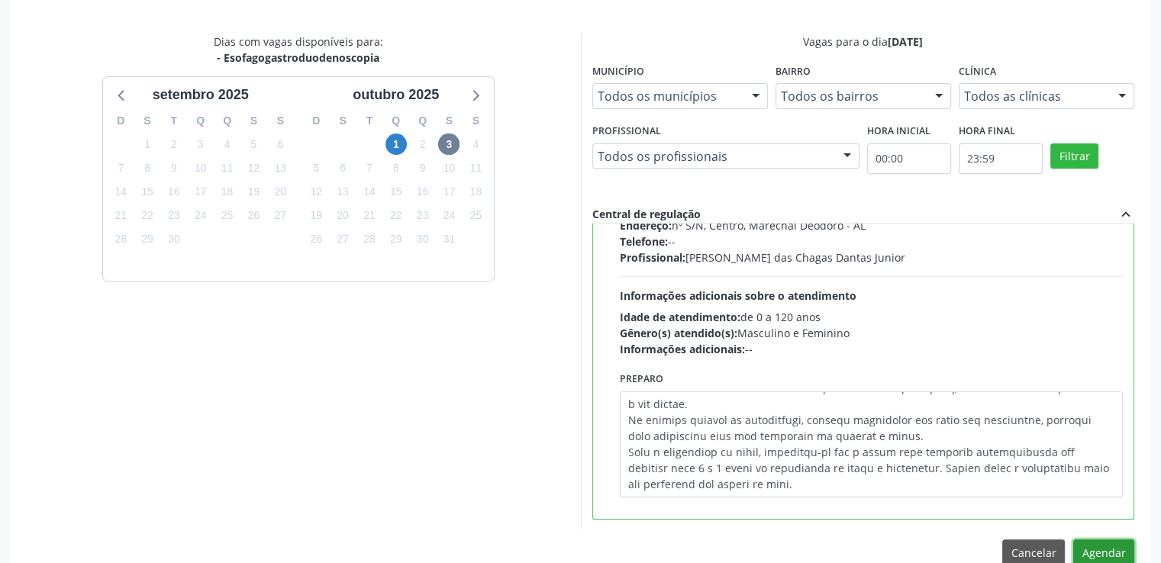
click at [1112, 543] on button "Agendar" at bounding box center [1103, 553] width 61 height 26
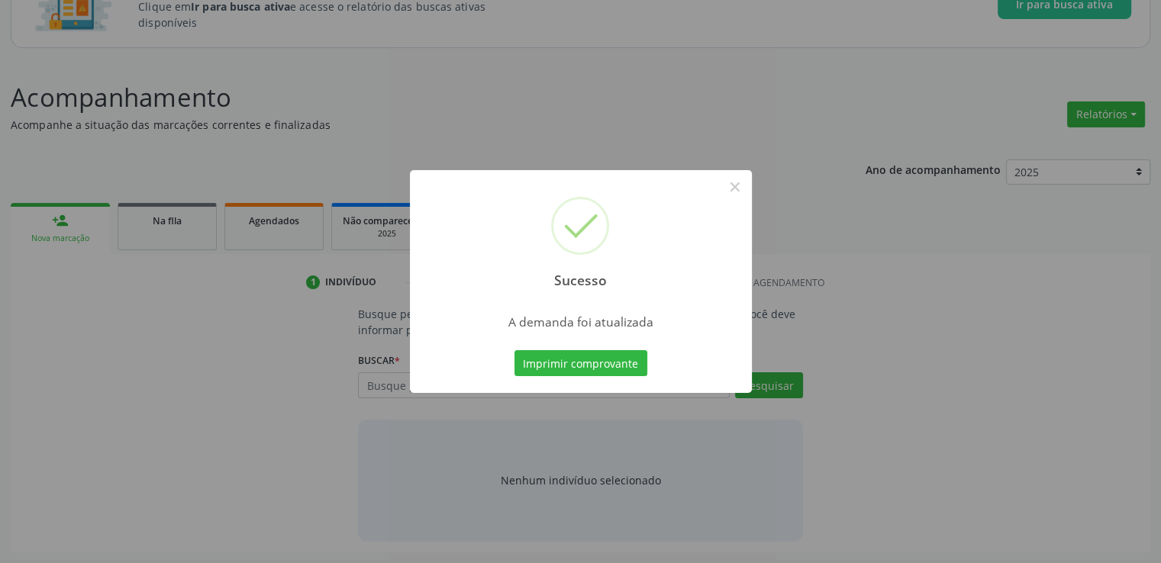
scroll to position [134, 0]
click at [731, 189] on button "×" at bounding box center [735, 187] width 26 height 26
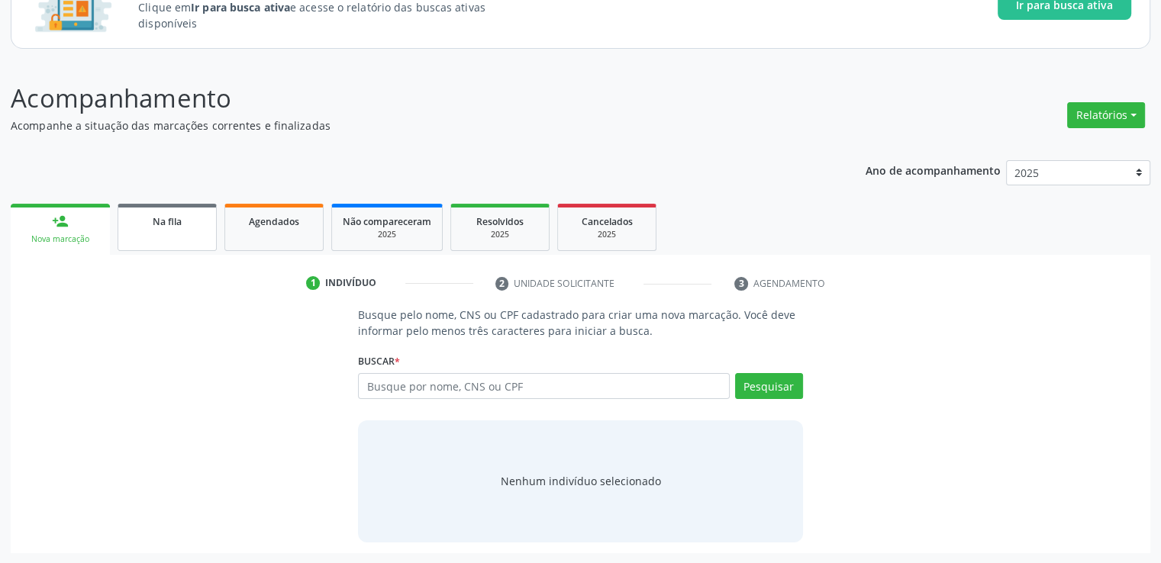
click at [183, 235] on link "Na fila" at bounding box center [167, 227] width 99 height 47
